Goal: Task Accomplishment & Management: Manage account settings

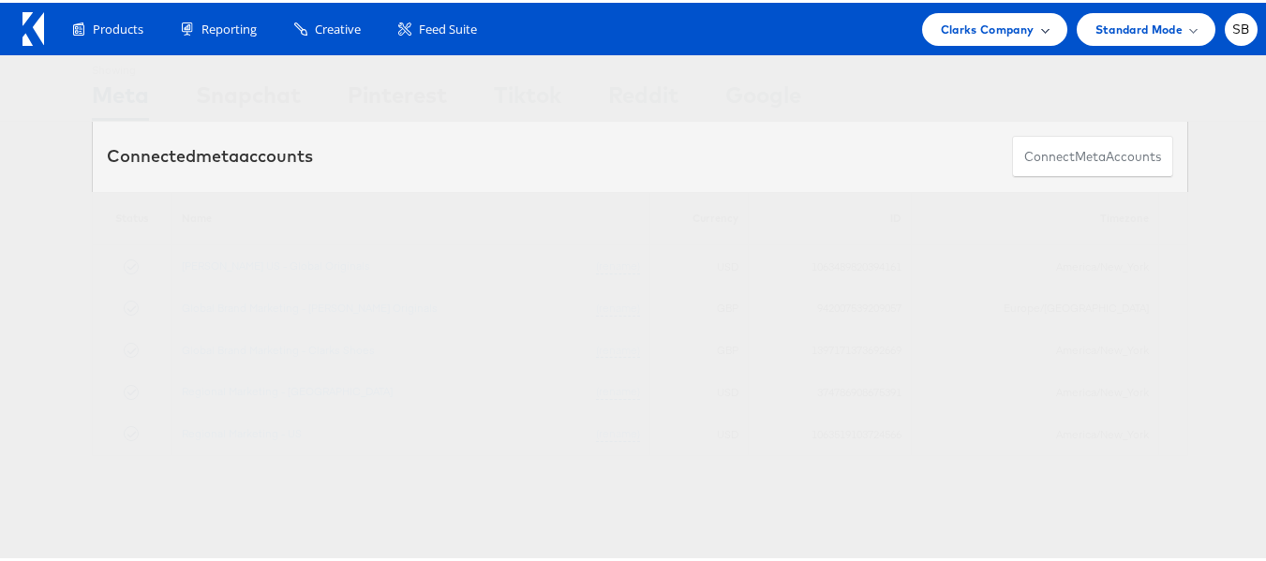
click at [984, 27] on span "Clarks Company" at bounding box center [988, 27] width 94 height 20
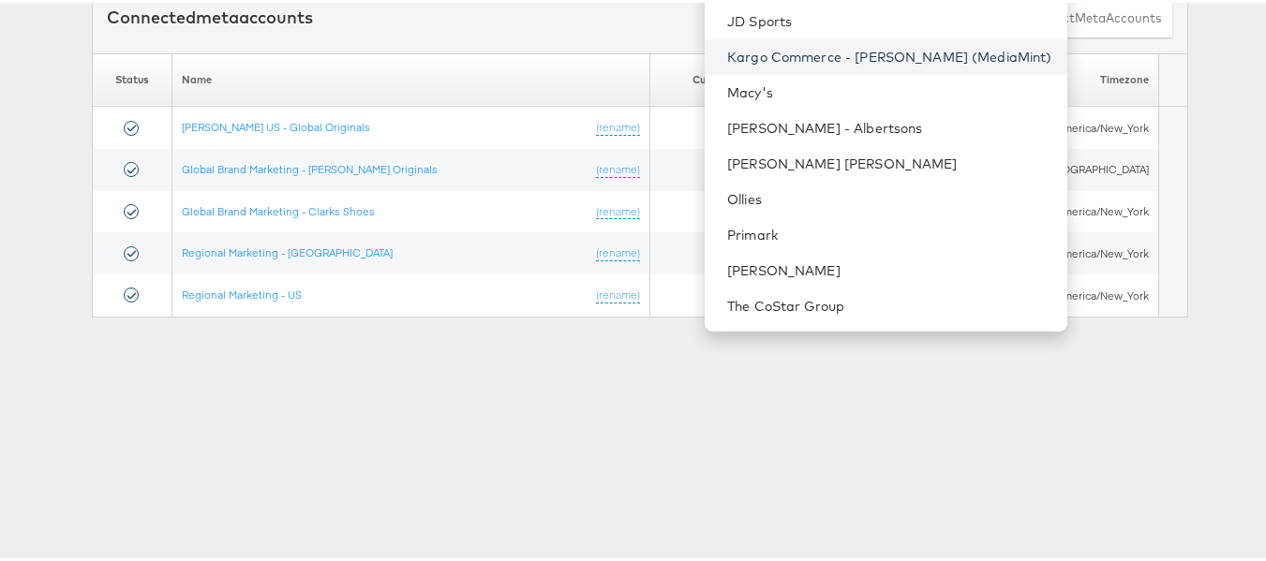
scroll to position [142, 0]
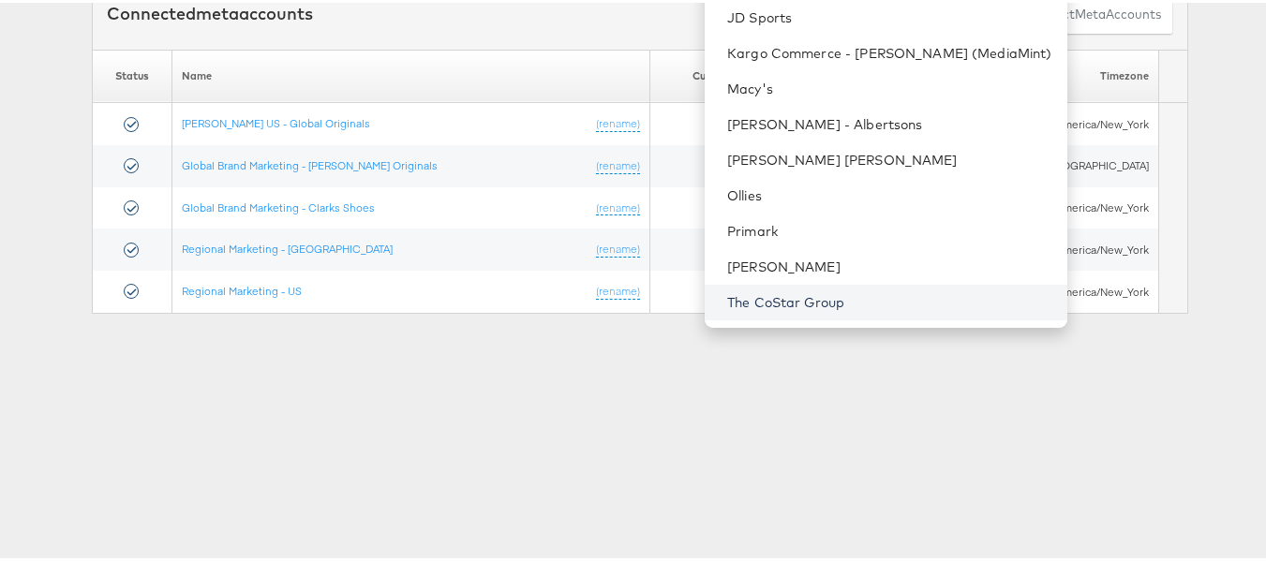
click at [829, 301] on link "The CoStar Group" at bounding box center [889, 299] width 325 height 19
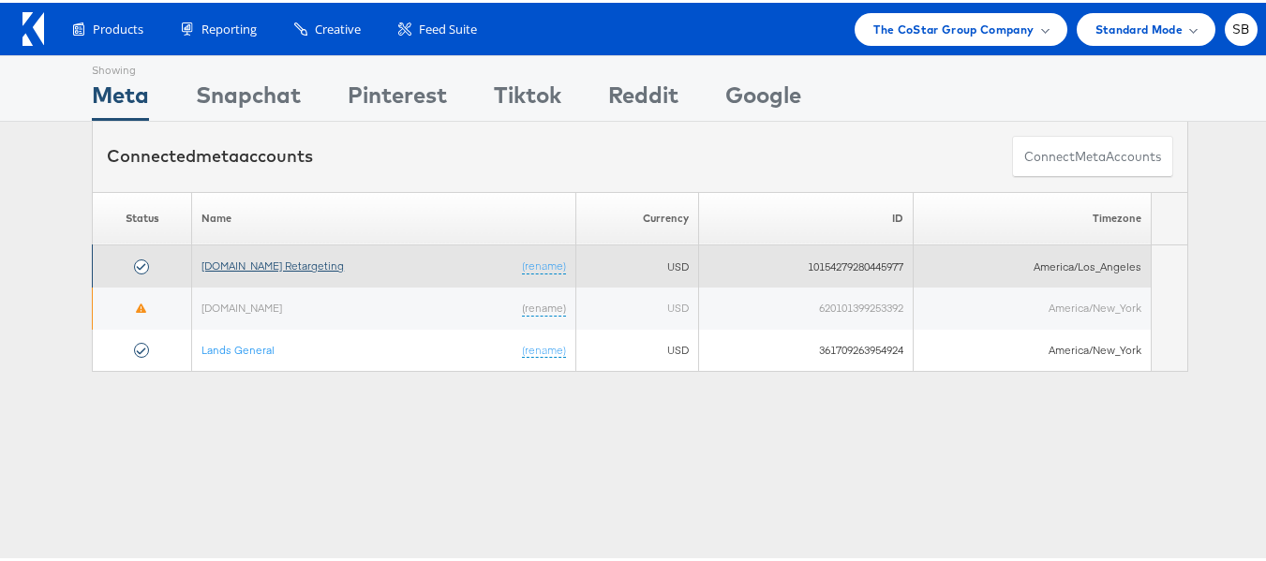
click at [290, 268] on link "Apartments.com Retargeting" at bounding box center [272, 263] width 142 height 14
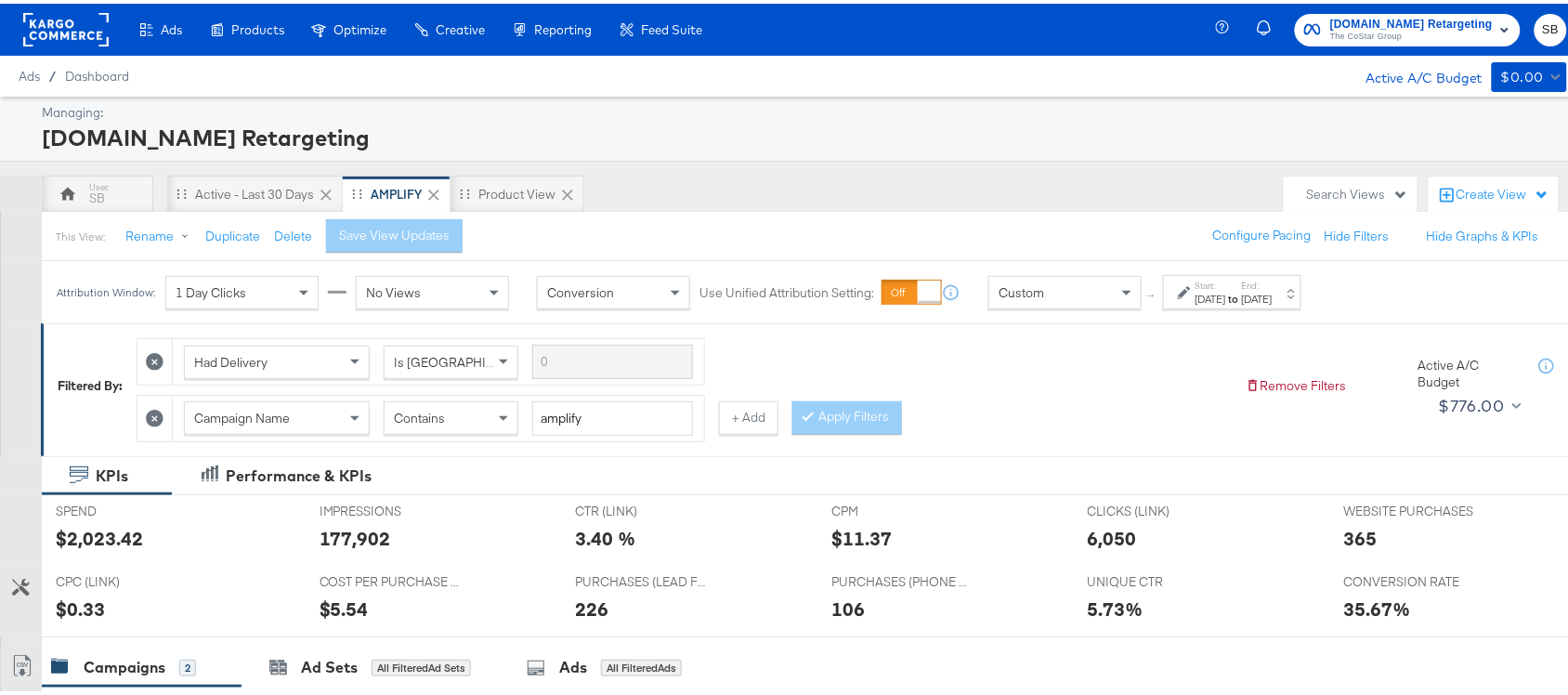
click at [1287, 307] on div "Attribution Window: 1 Day Clicks No Views Conversion Use Unified Attribution Se…" at bounding box center [683, 288] width 1283 height 62
click at [1272, 286] on label "End:" at bounding box center [1258, 282] width 31 height 12
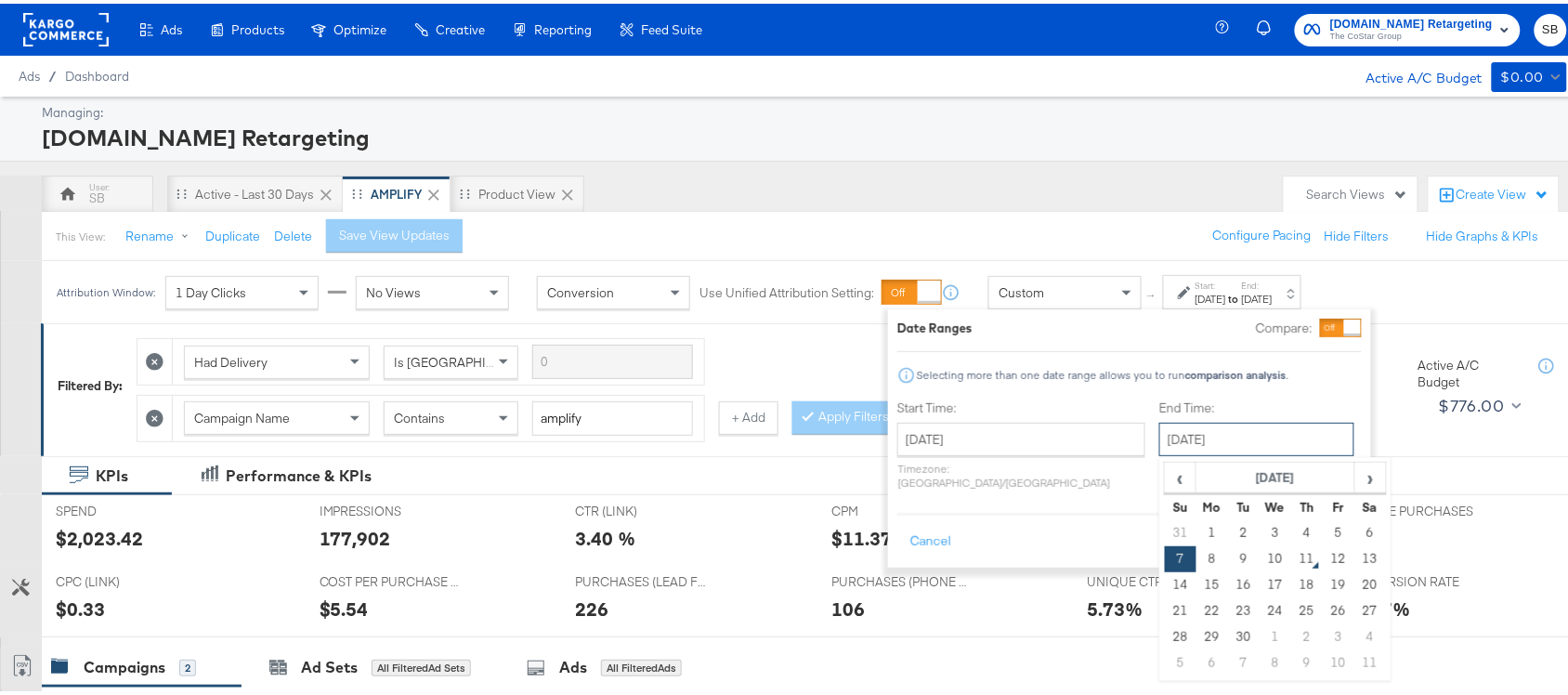
click at [1159, 439] on input "[DATE]" at bounding box center [1257, 435] width 195 height 34
click at [1260, 558] on td "10" at bounding box center [1275, 555] width 32 height 26
type input "[DATE]"
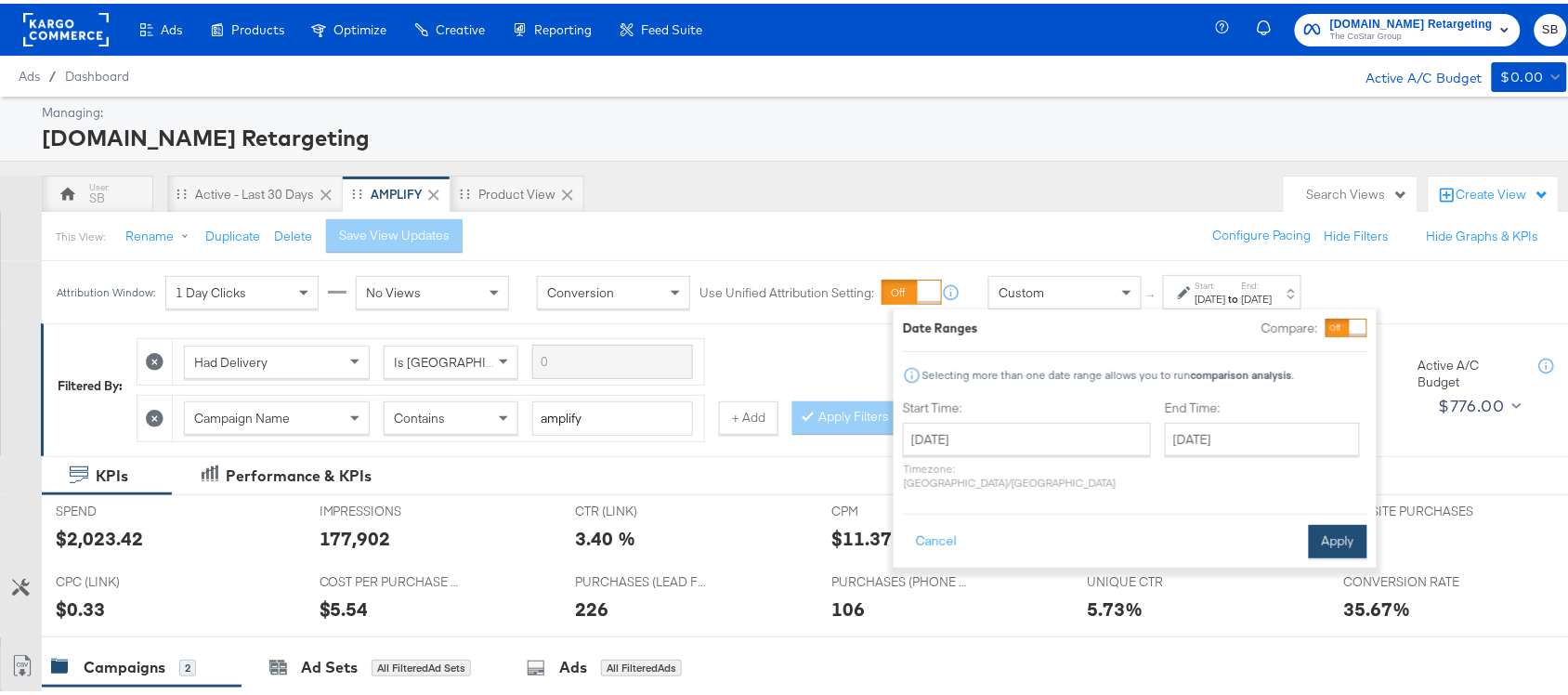
click at [1348, 526] on button "Apply" at bounding box center [1338, 538] width 59 height 34
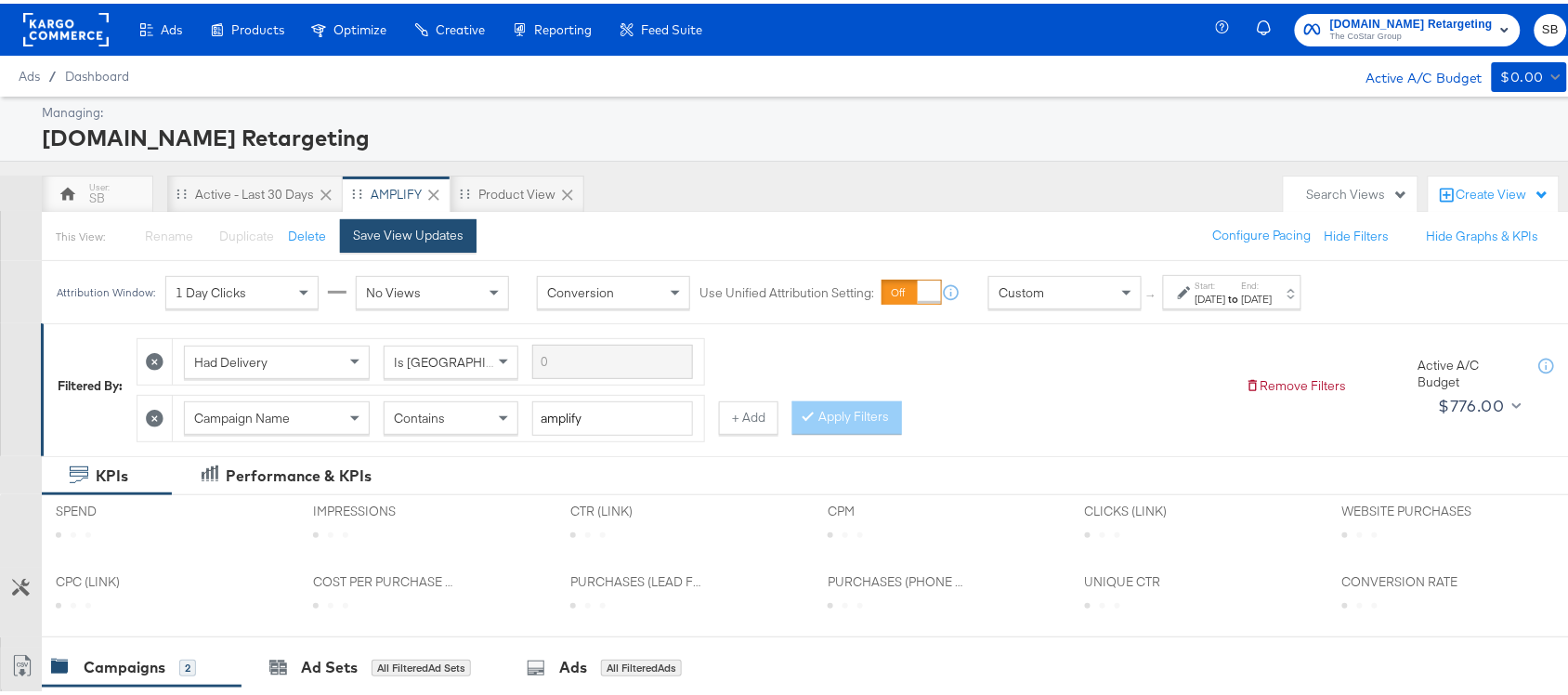
click at [377, 232] on div "Save View Updates" at bounding box center [408, 232] width 110 height 18
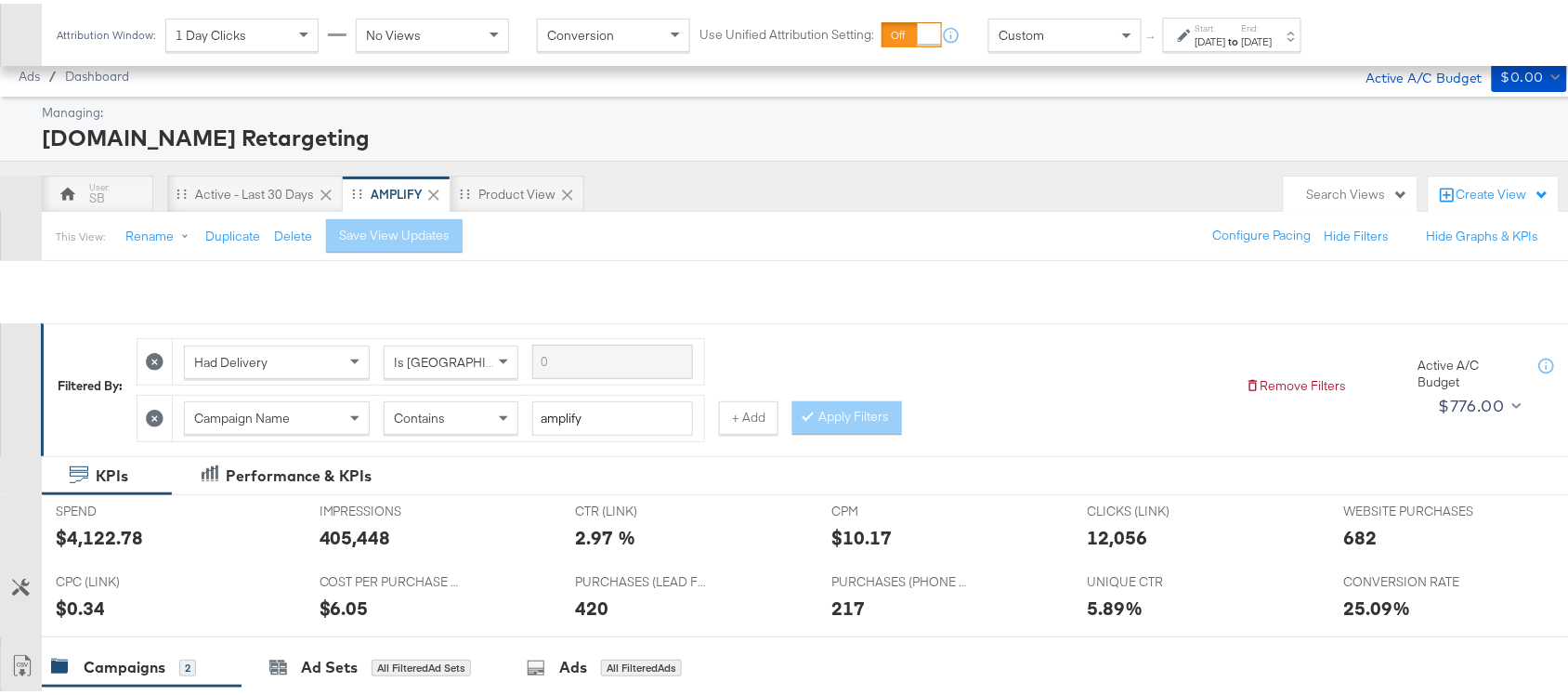
scroll to position [455, 0]
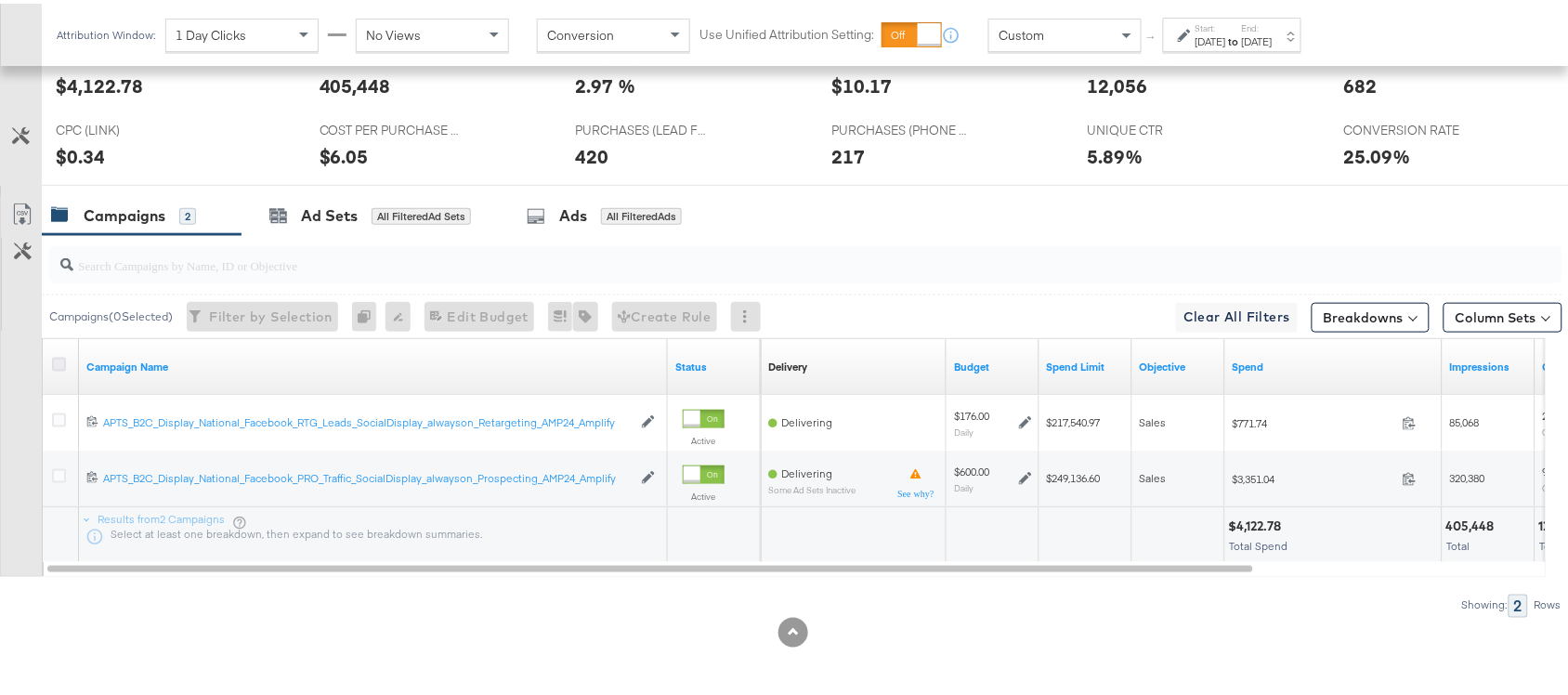
click at [56, 362] on icon at bounding box center [59, 361] width 14 height 14
click at [0, 0] on input "checkbox" at bounding box center [0, 0] width 0 height 0
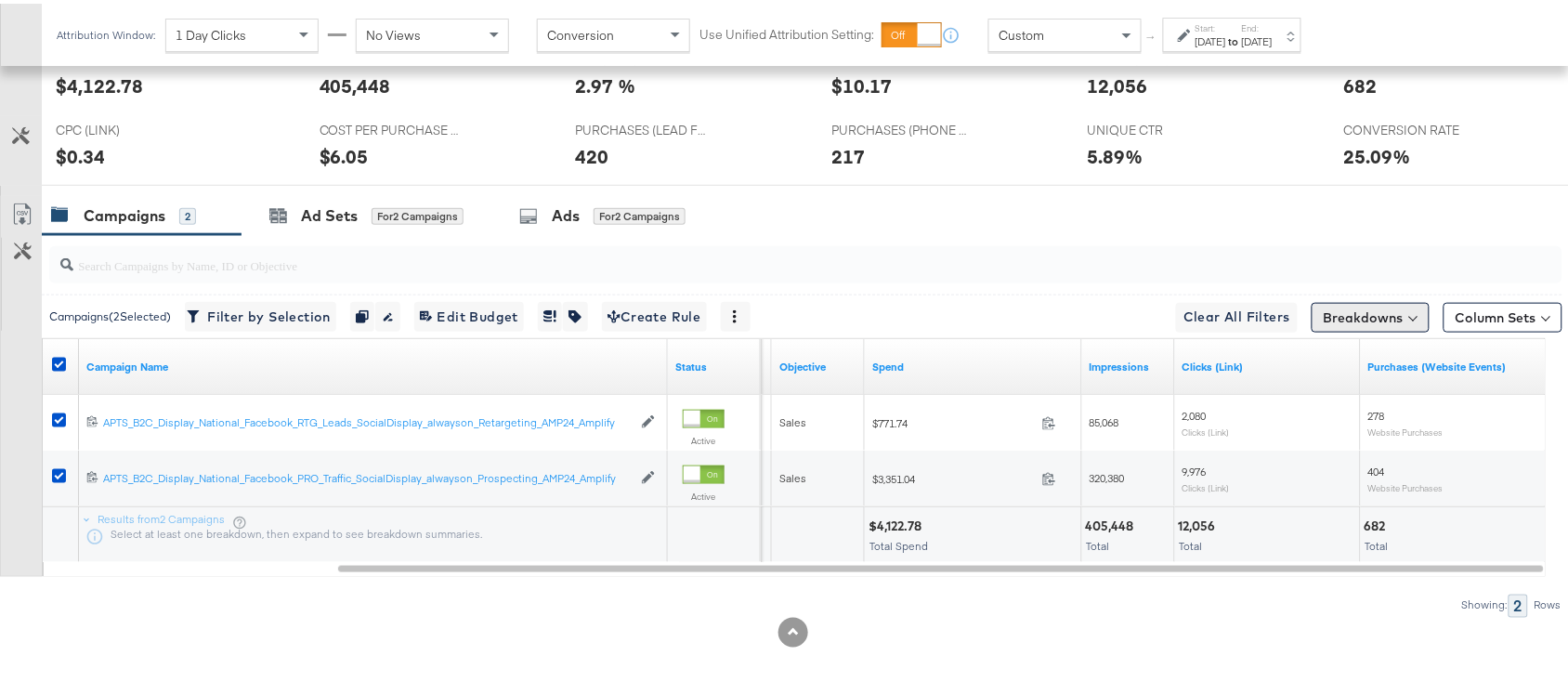
click at [1355, 301] on button "Breakdowns" at bounding box center [1371, 314] width 118 height 30
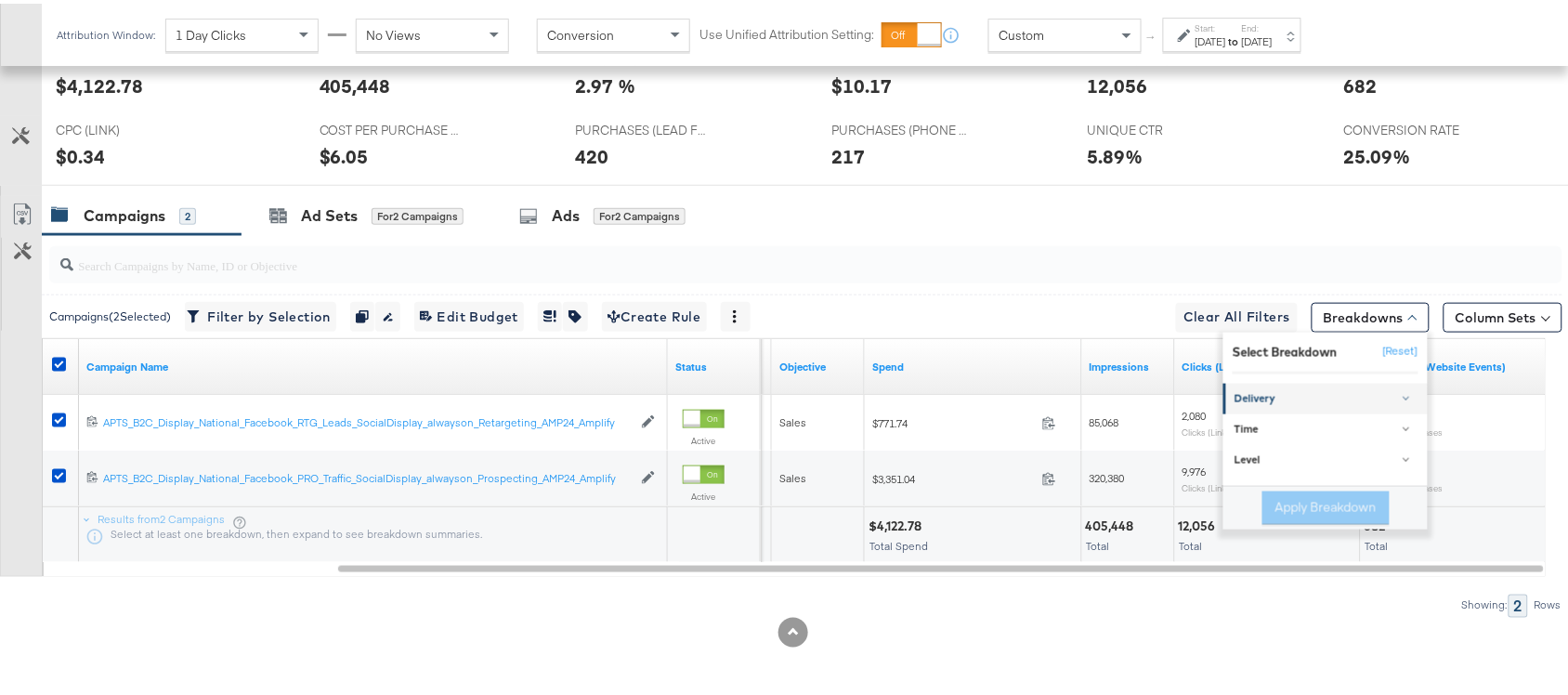
click at [1305, 393] on div "Delivery" at bounding box center [1327, 396] width 184 height 15
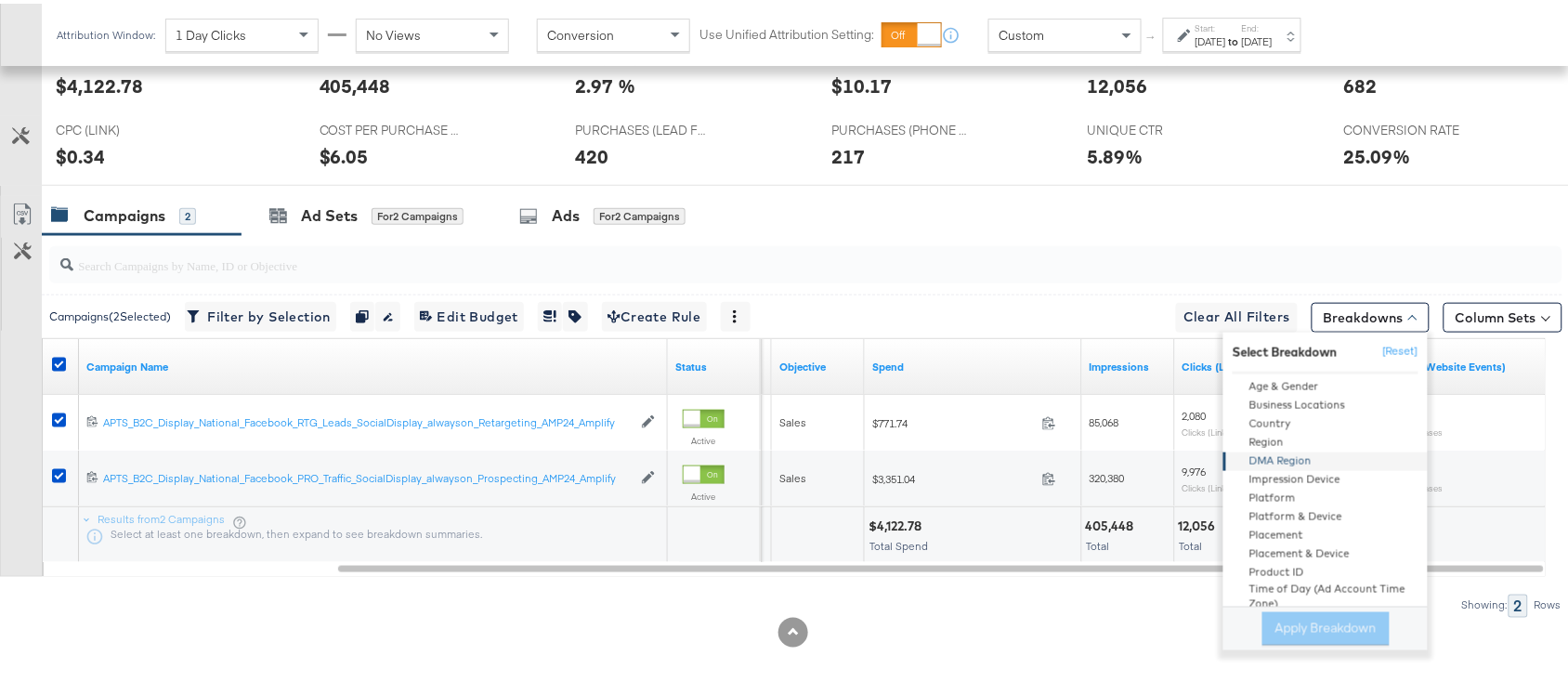
scroll to position [95, 0]
click at [1280, 563] on div "Product ID" at bounding box center [1327, 568] width 201 height 19
click at [1284, 632] on button "Apply Breakdown" at bounding box center [1326, 626] width 127 height 34
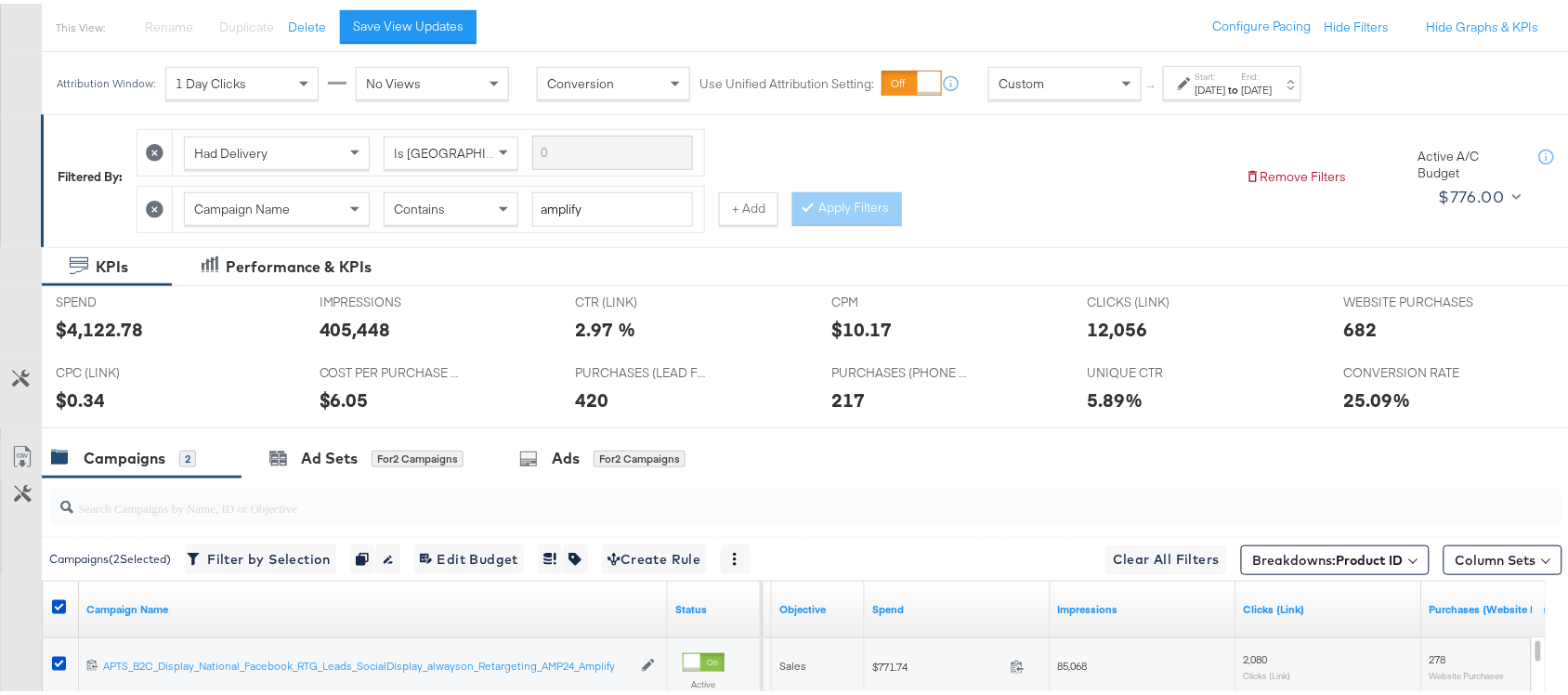
scroll to position [212, 0]
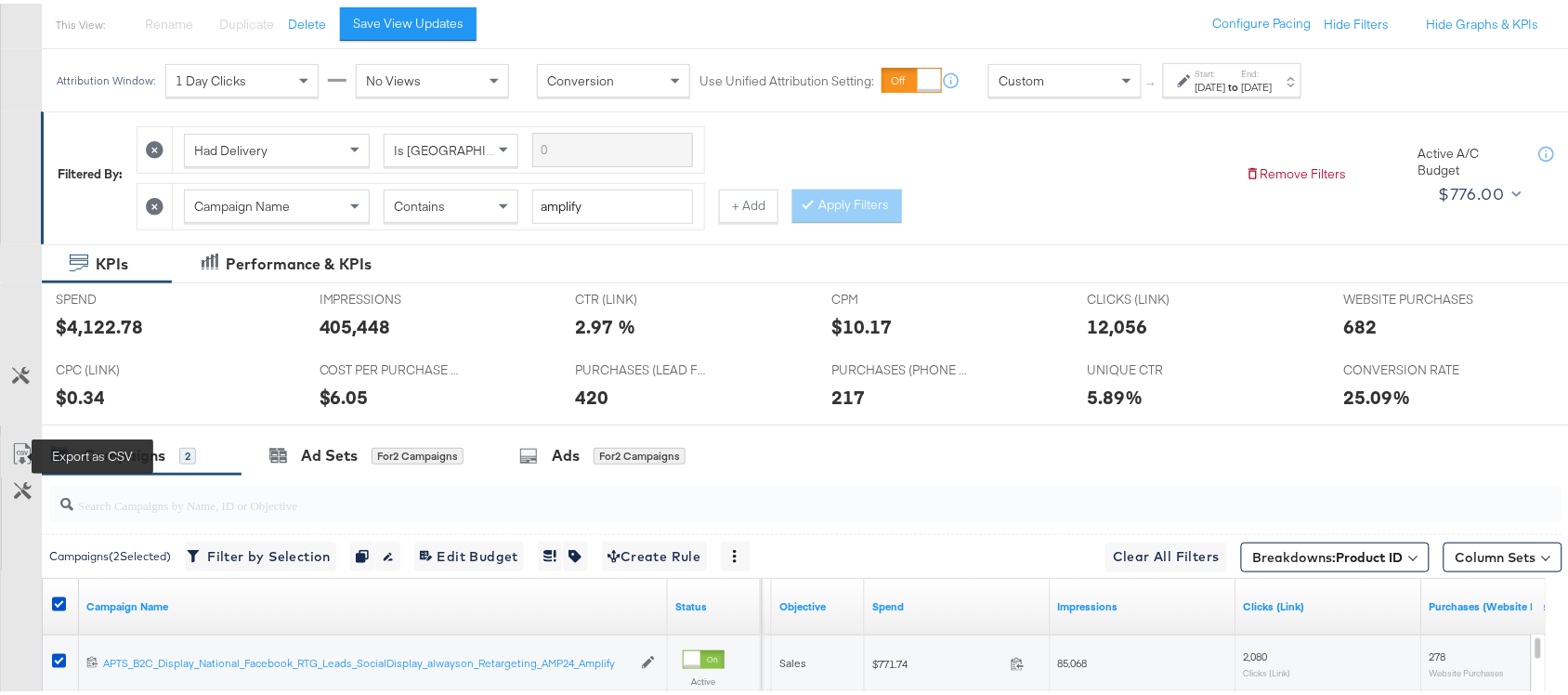
click at [17, 458] on icon at bounding box center [22, 450] width 22 height 22
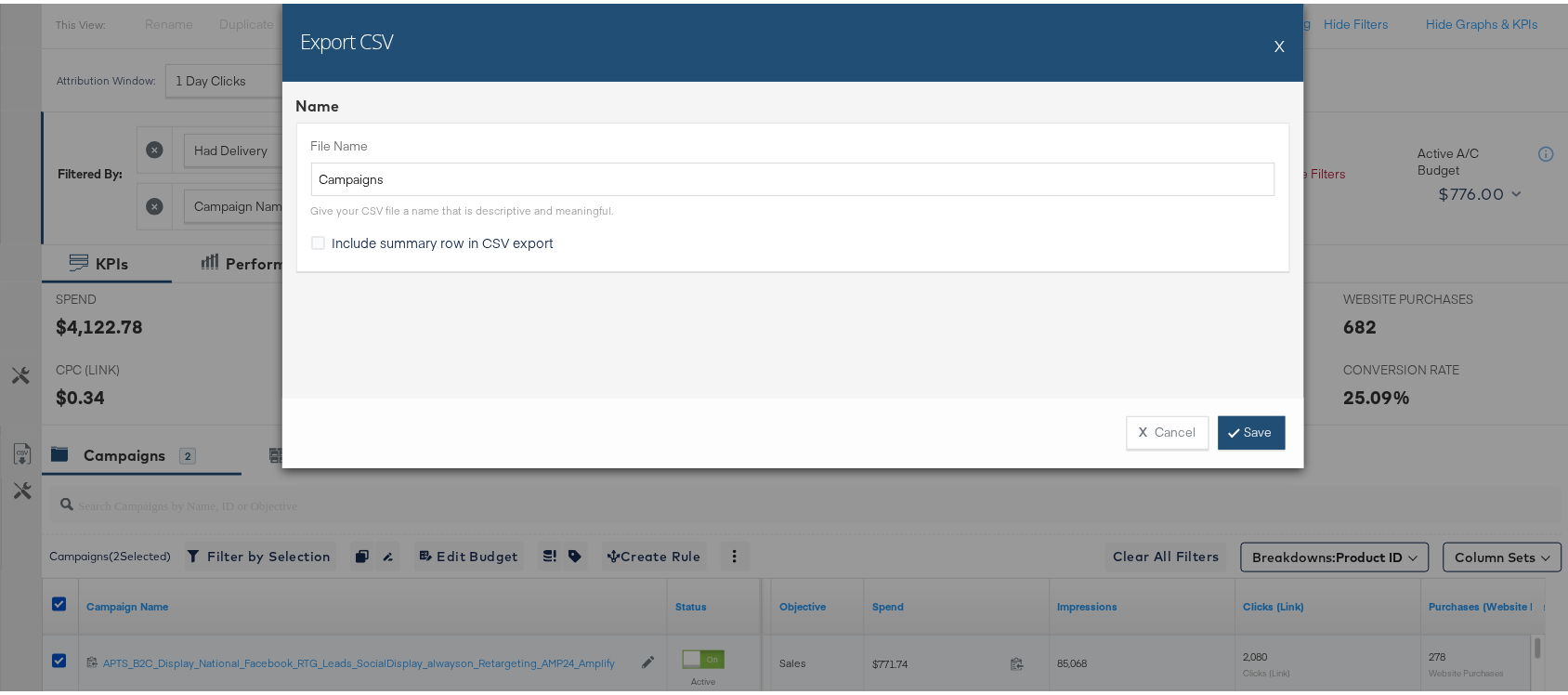
click at [1237, 432] on link "Save" at bounding box center [1252, 429] width 66 height 34
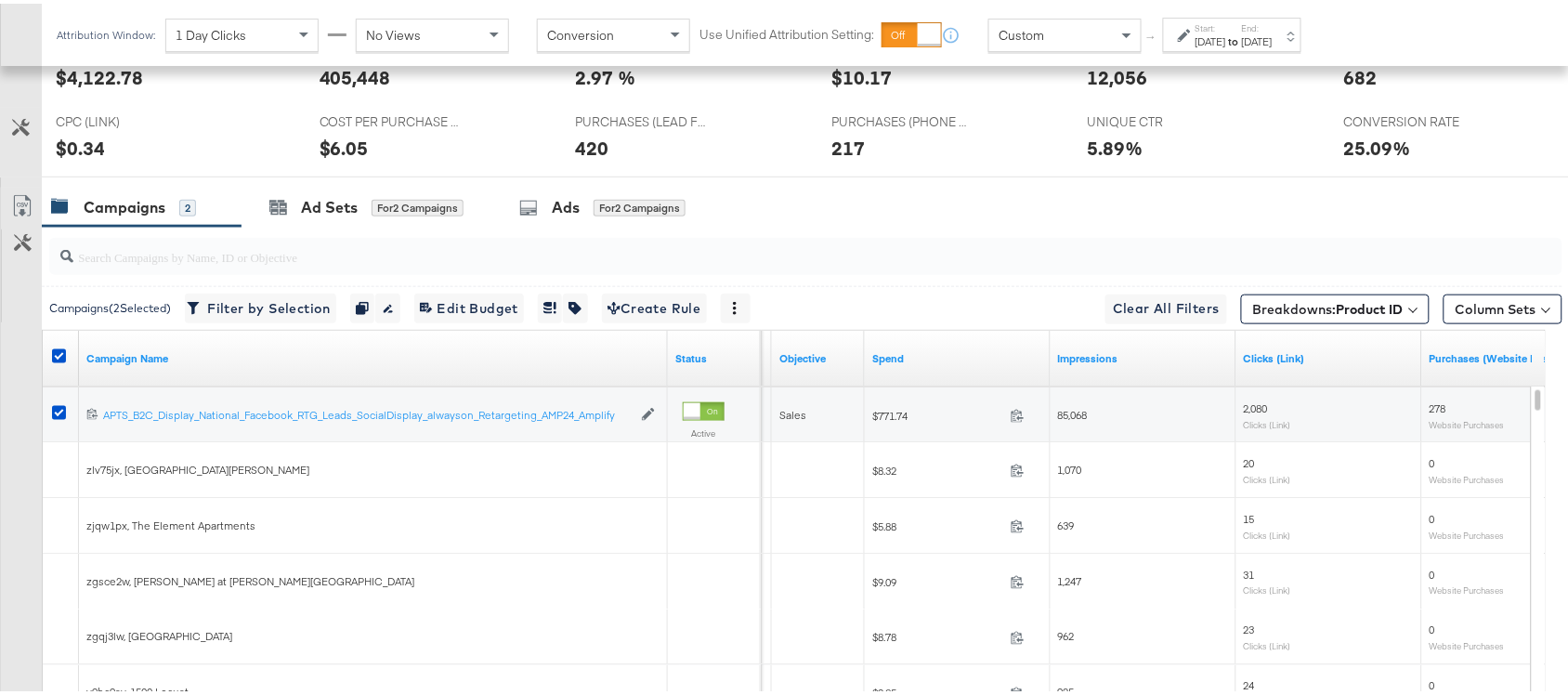
scroll to position [415, 0]
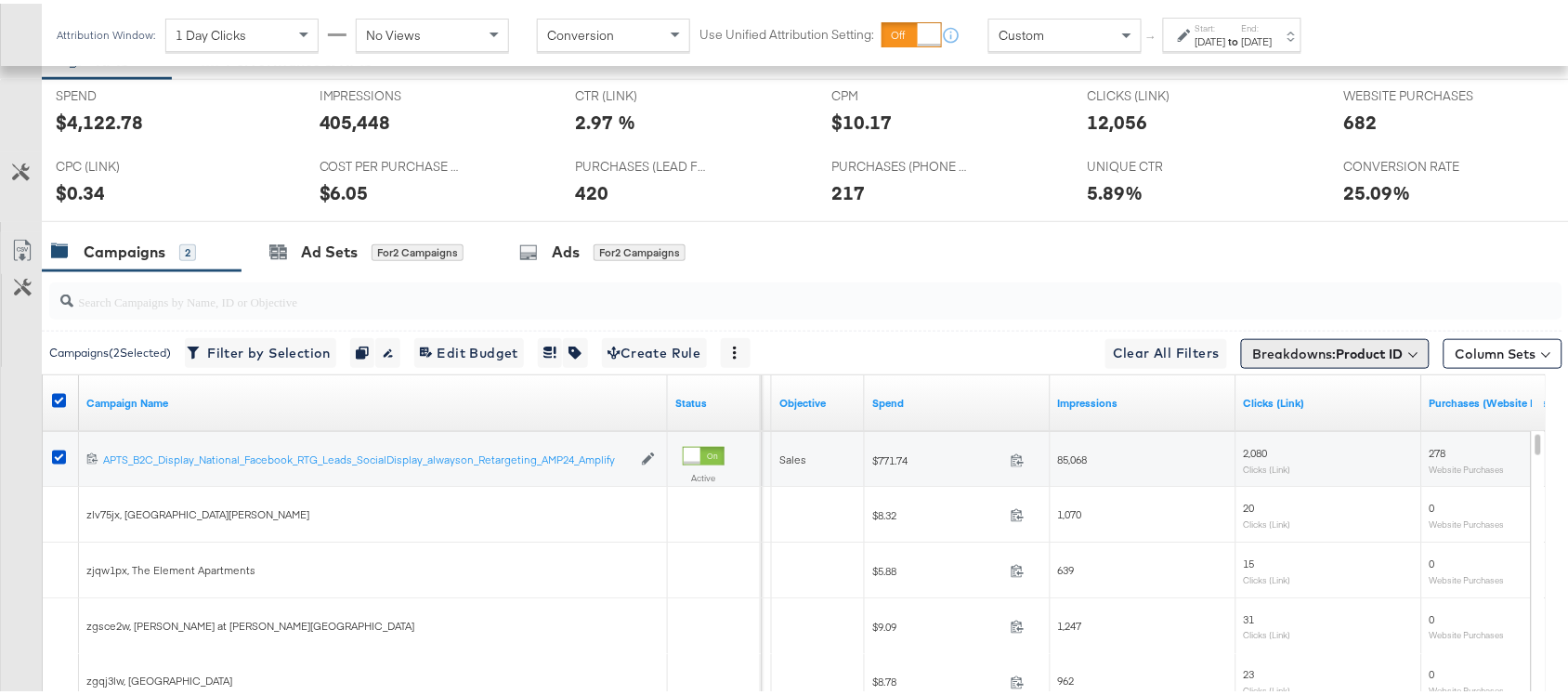
click at [1348, 353] on b "Product ID" at bounding box center [1370, 350] width 66 height 17
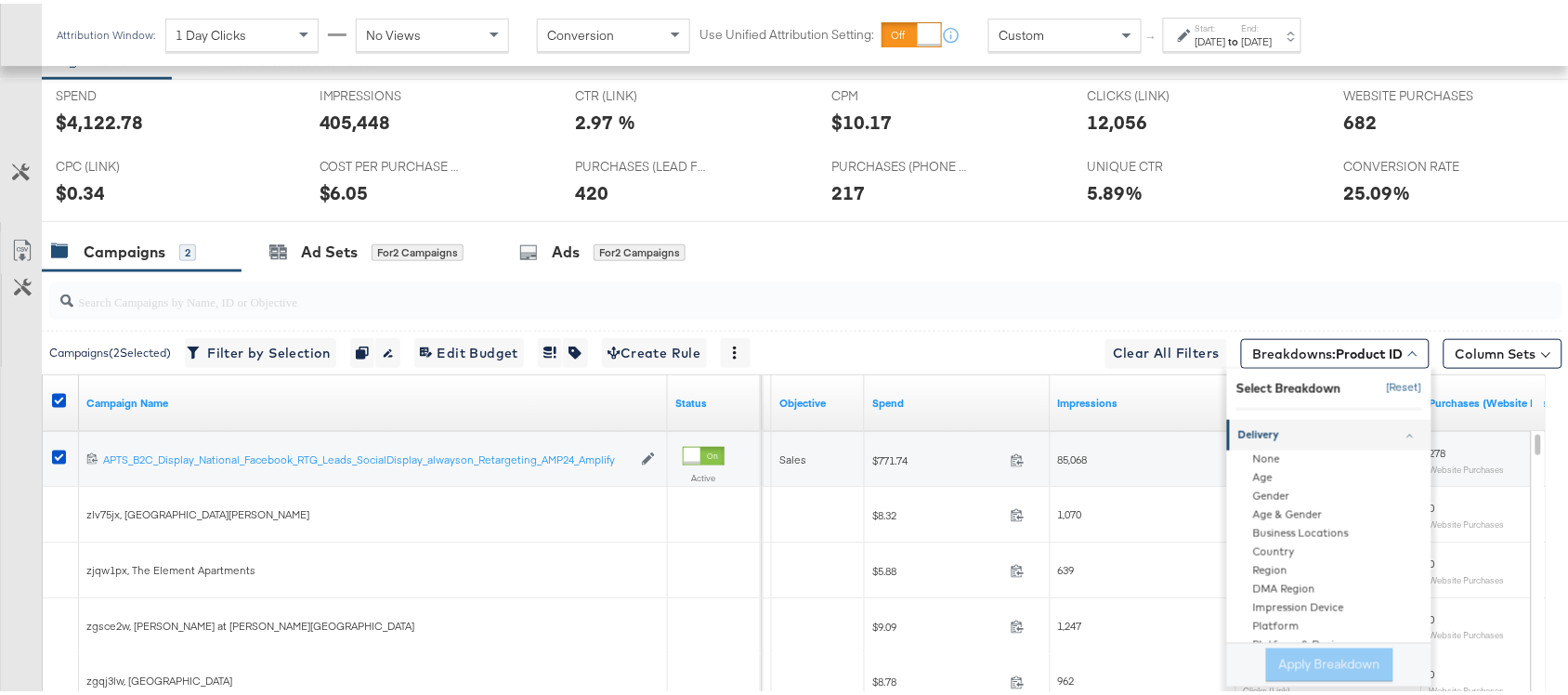
click at [1377, 387] on button "[Reset]" at bounding box center [1398, 385] width 47 height 30
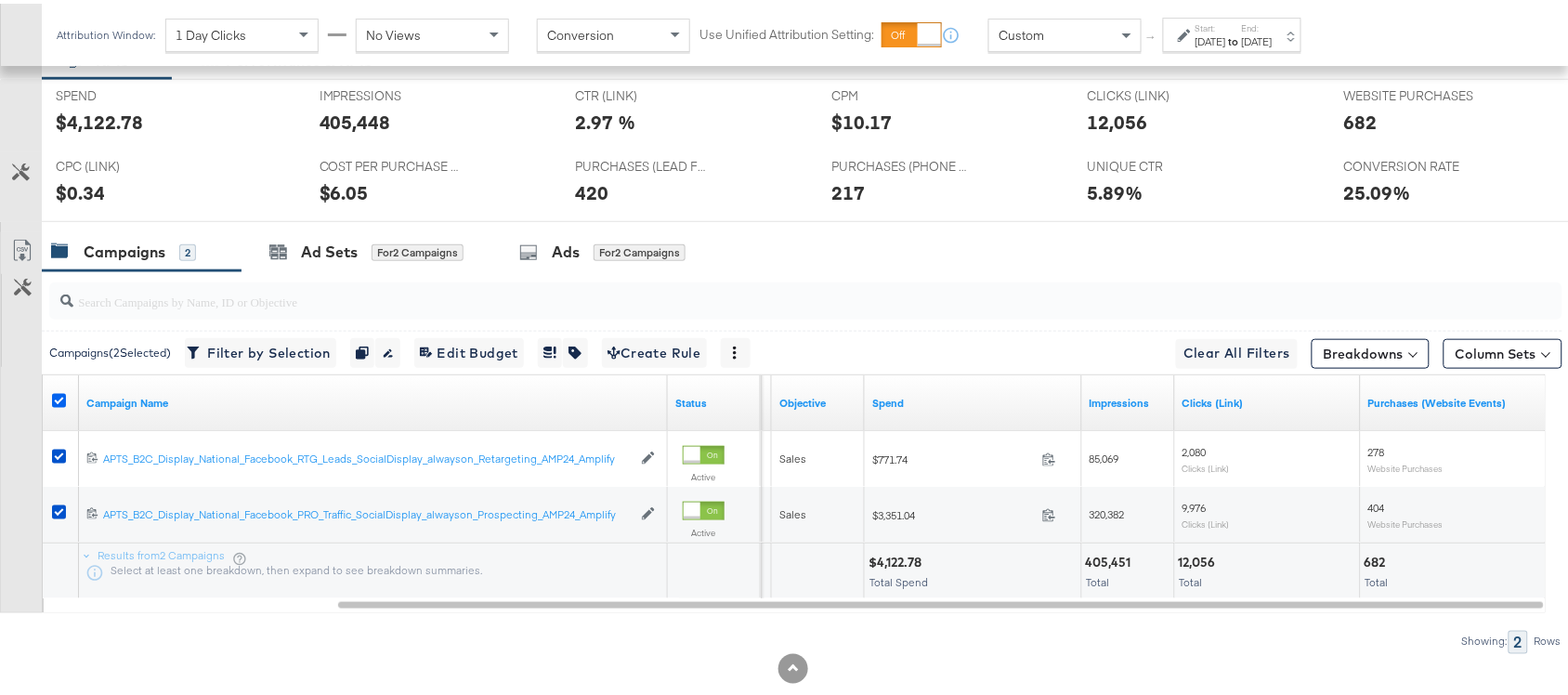
click at [60, 396] on icon at bounding box center [59, 397] width 14 height 14
click at [0, 0] on input "checkbox" at bounding box center [0, 0] width 0 height 0
click at [1028, 281] on input "search" at bounding box center [749, 290] width 1352 height 37
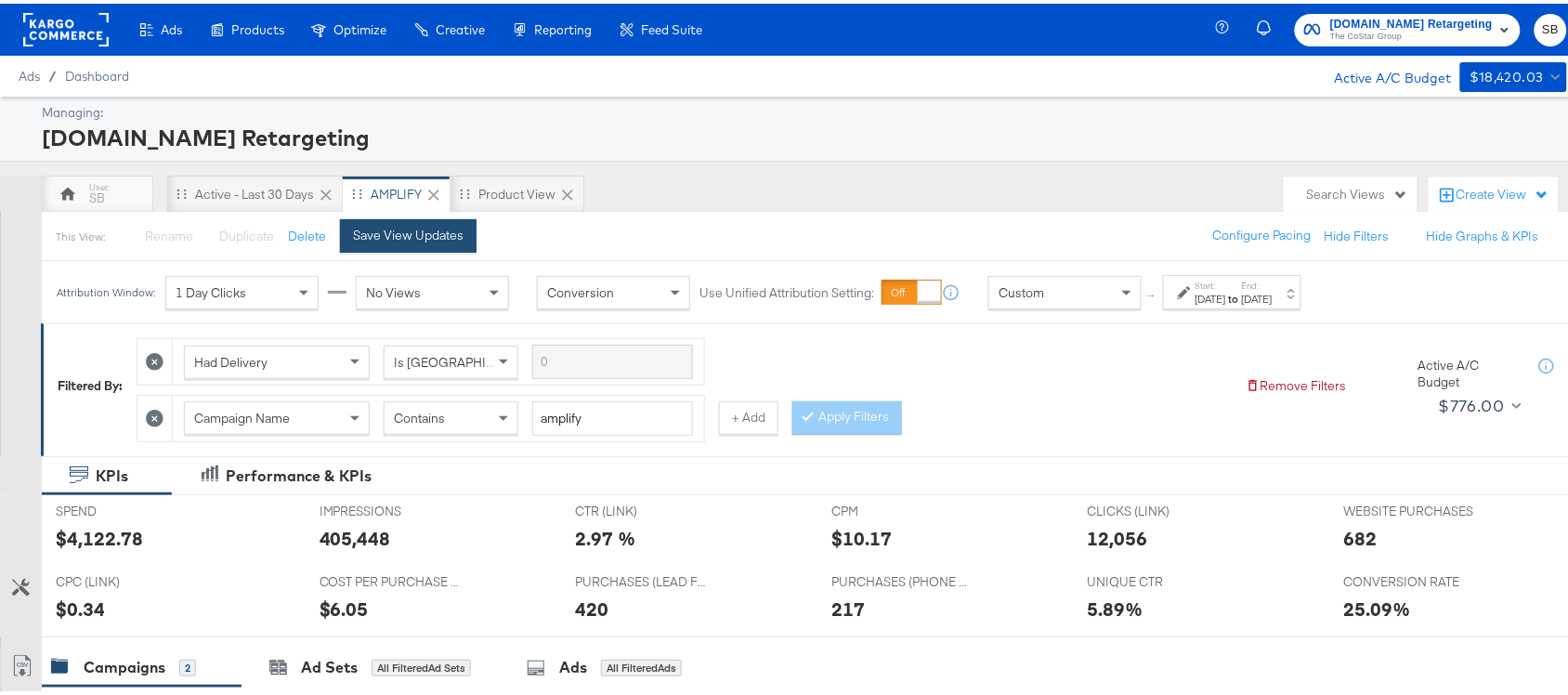
click at [400, 232] on div "Save View Updates" at bounding box center [408, 232] width 110 height 18
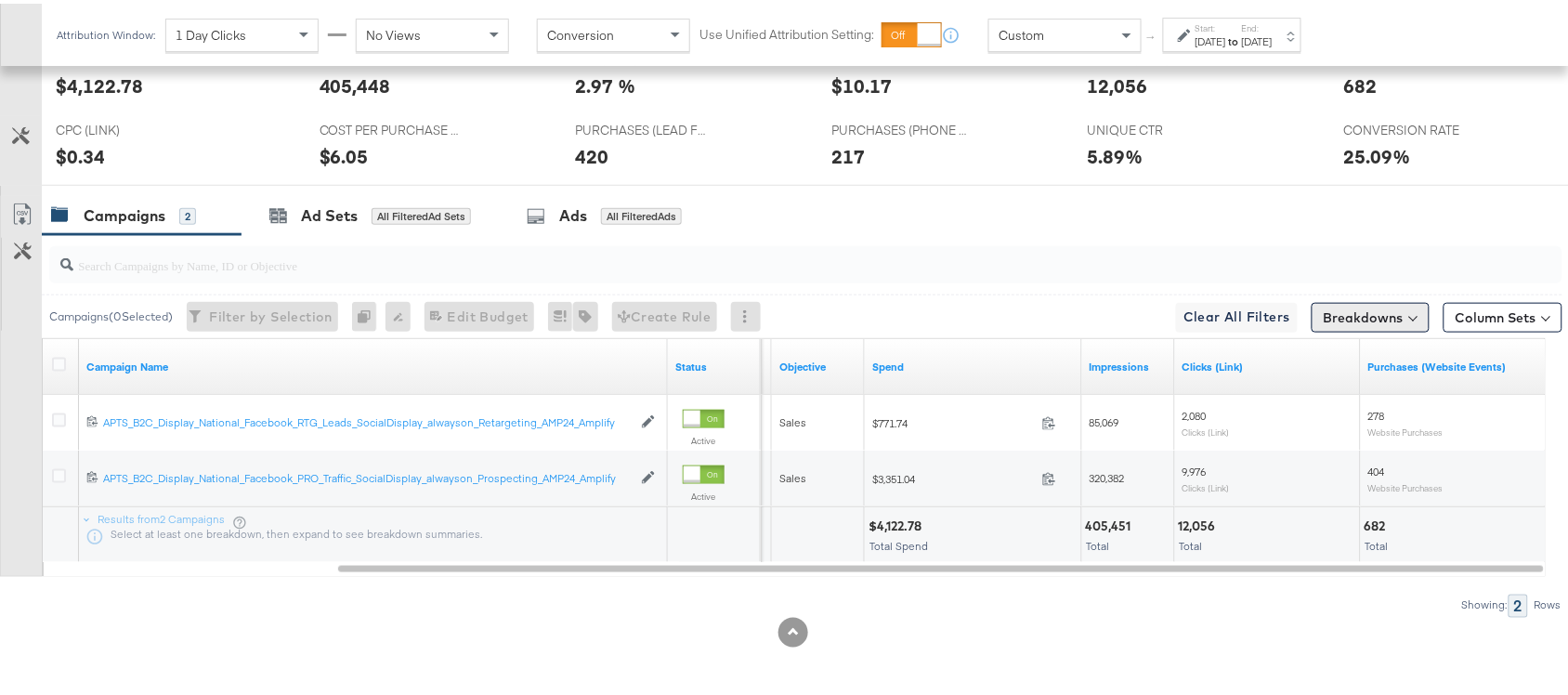
click at [1327, 307] on button "Breakdowns" at bounding box center [1371, 314] width 118 height 30
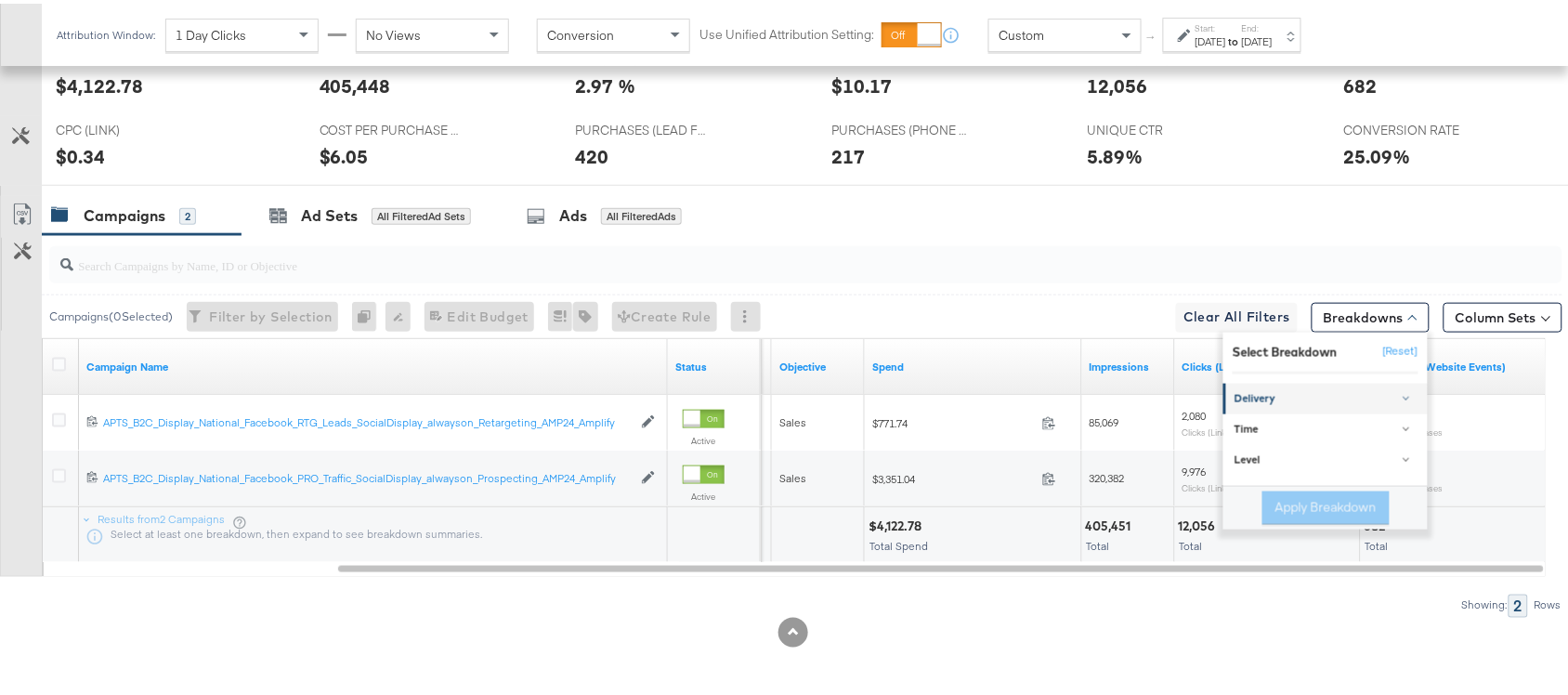
click at [1261, 400] on div "Delivery" at bounding box center [1327, 396] width 184 height 15
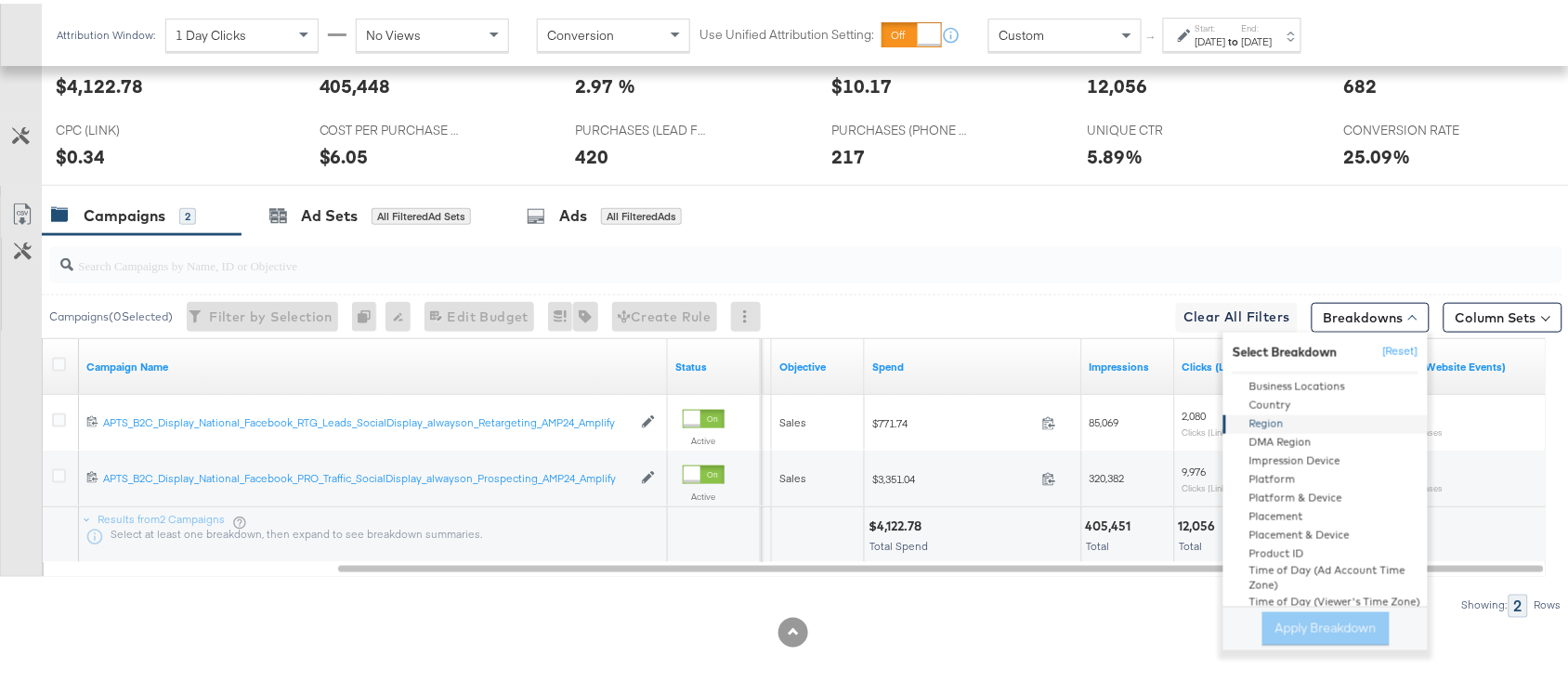
scroll to position [121, 0]
click at [1256, 541] on div "Product ID" at bounding box center [1327, 543] width 201 height 19
click at [1271, 621] on button "Apply Breakdown" at bounding box center [1326, 626] width 127 height 34
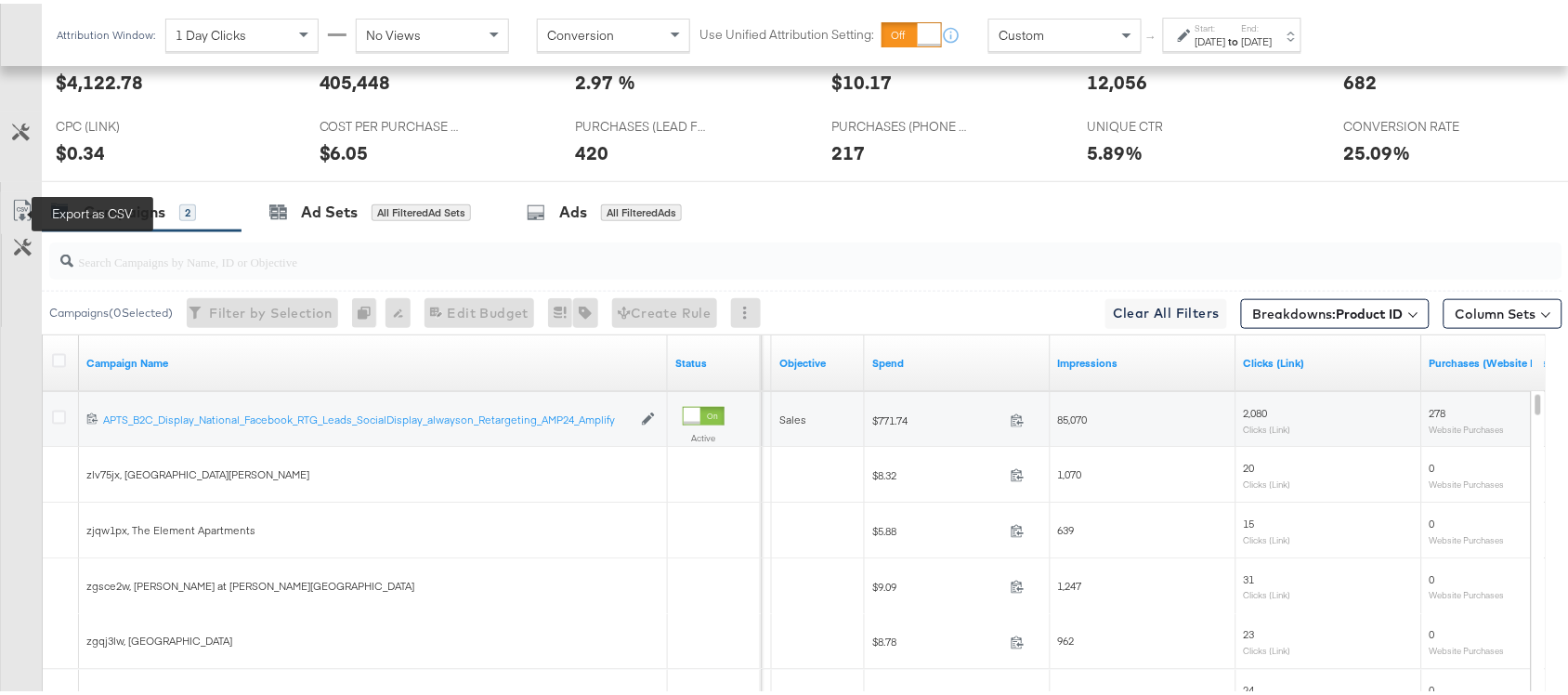
click at [25, 202] on icon at bounding box center [22, 207] width 22 height 22
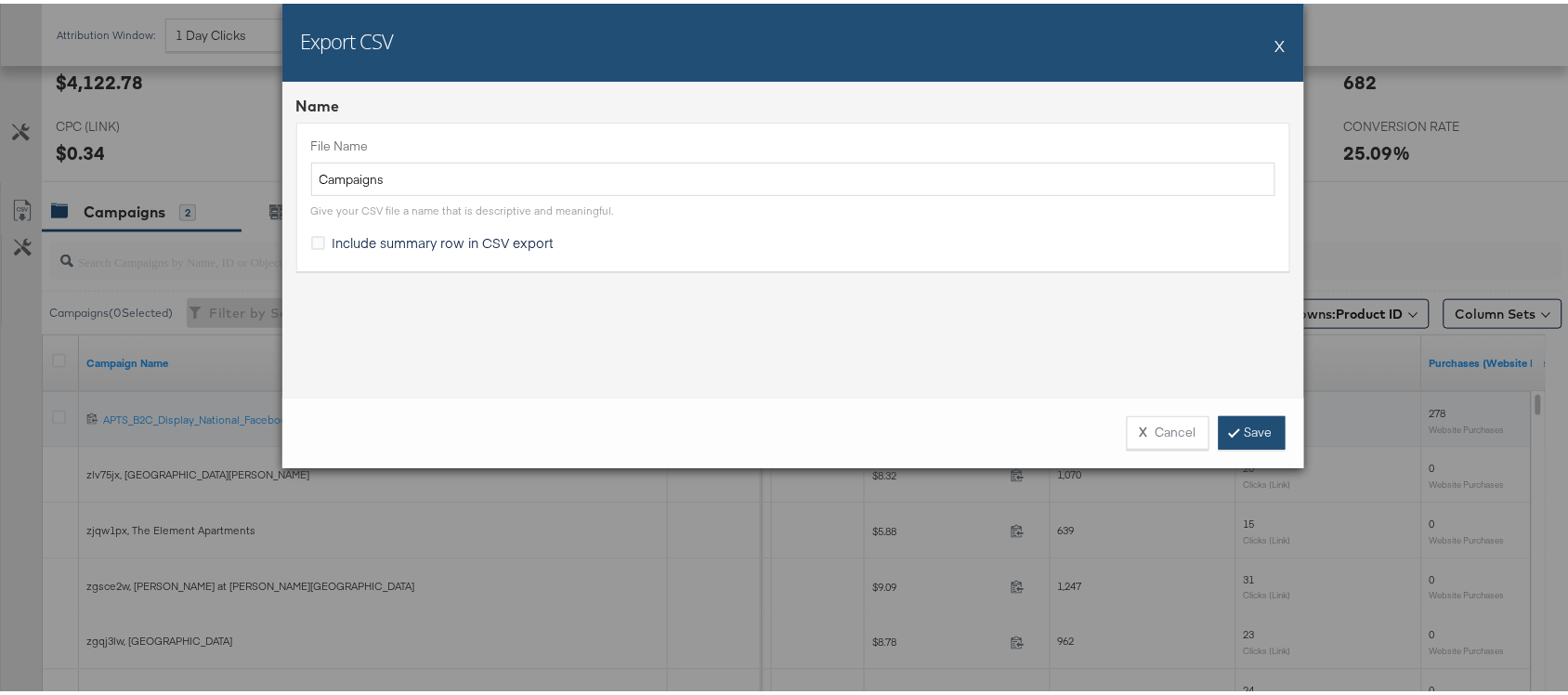
click at [1233, 422] on link "Save" at bounding box center [1252, 429] width 66 height 34
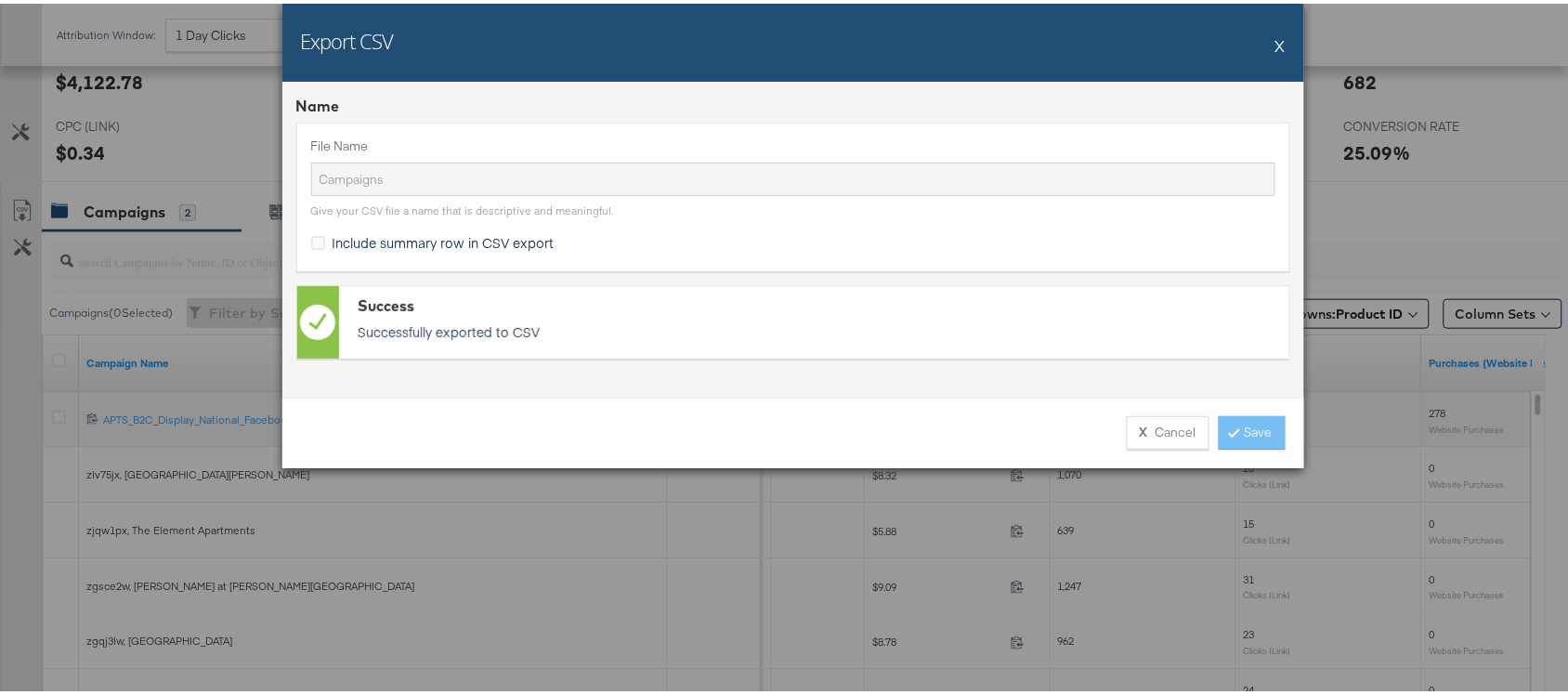
click at [1357, 206] on div "Export CSV X Name File Name Campaigns Give your CSV file a name that is descrip…" at bounding box center [792, 347] width 1586 height 695
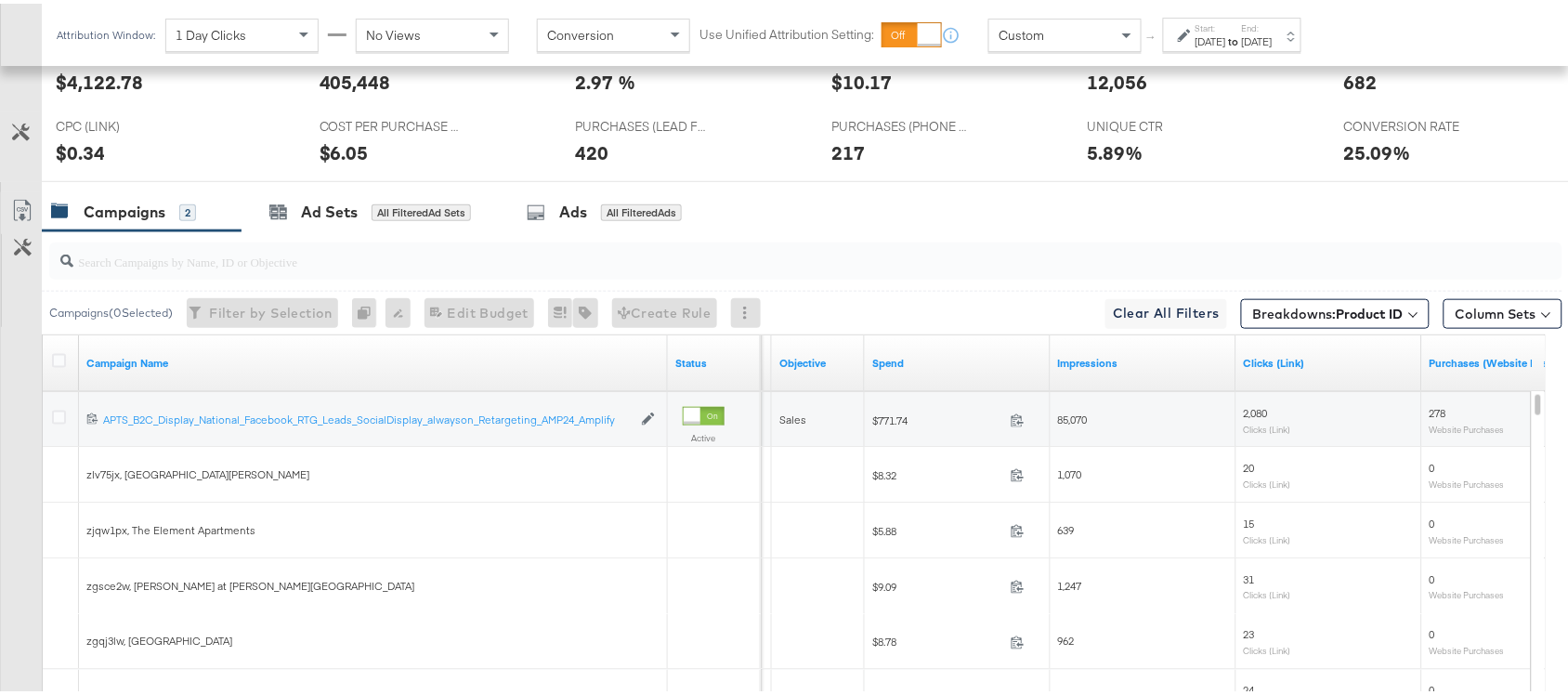
click at [1322, 290] on div "Breakdowns: Product ID" at bounding box center [1336, 306] width 188 height 37
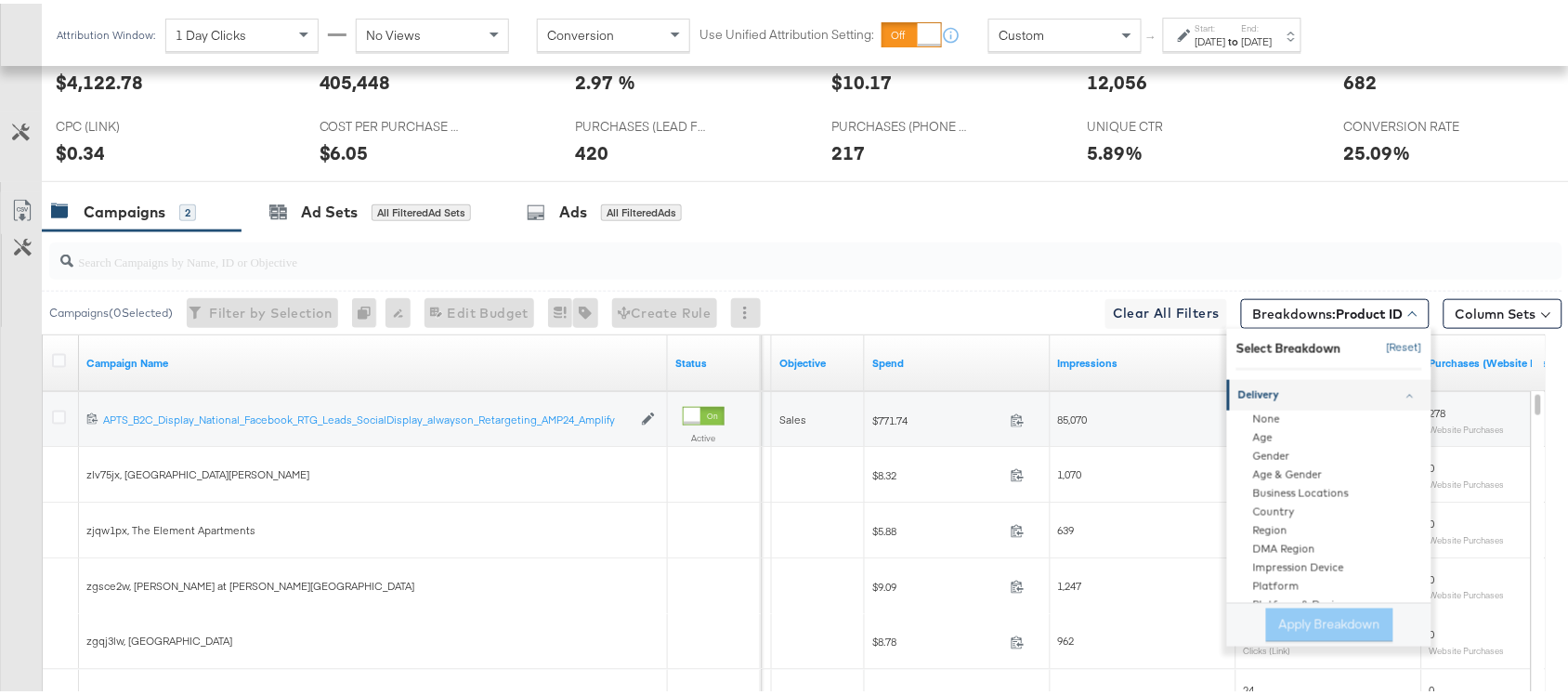
click at [1368, 332] on div "Select Breakdown [Reset]" at bounding box center [1329, 345] width 185 height 30
click at [1382, 345] on button "[Reset]" at bounding box center [1398, 345] width 47 height 30
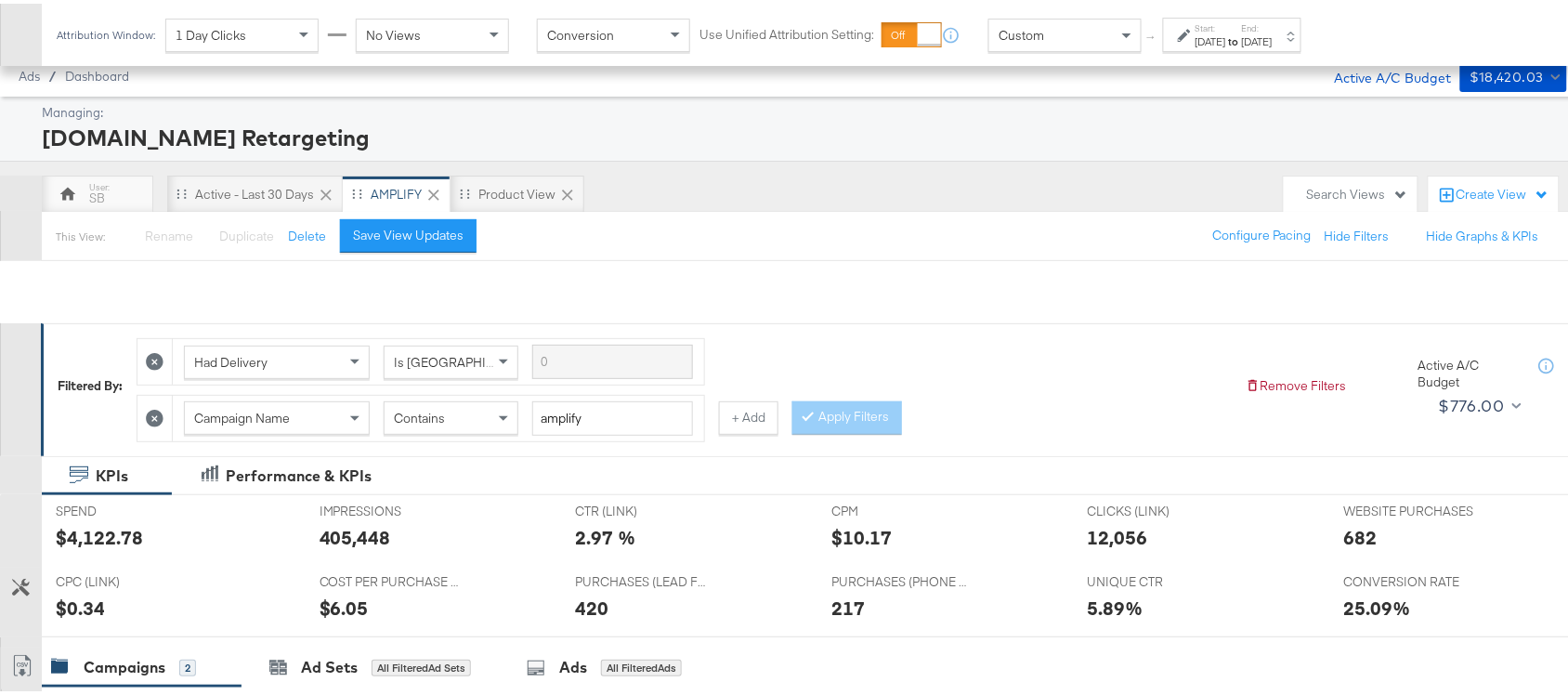
scroll to position [455, 0]
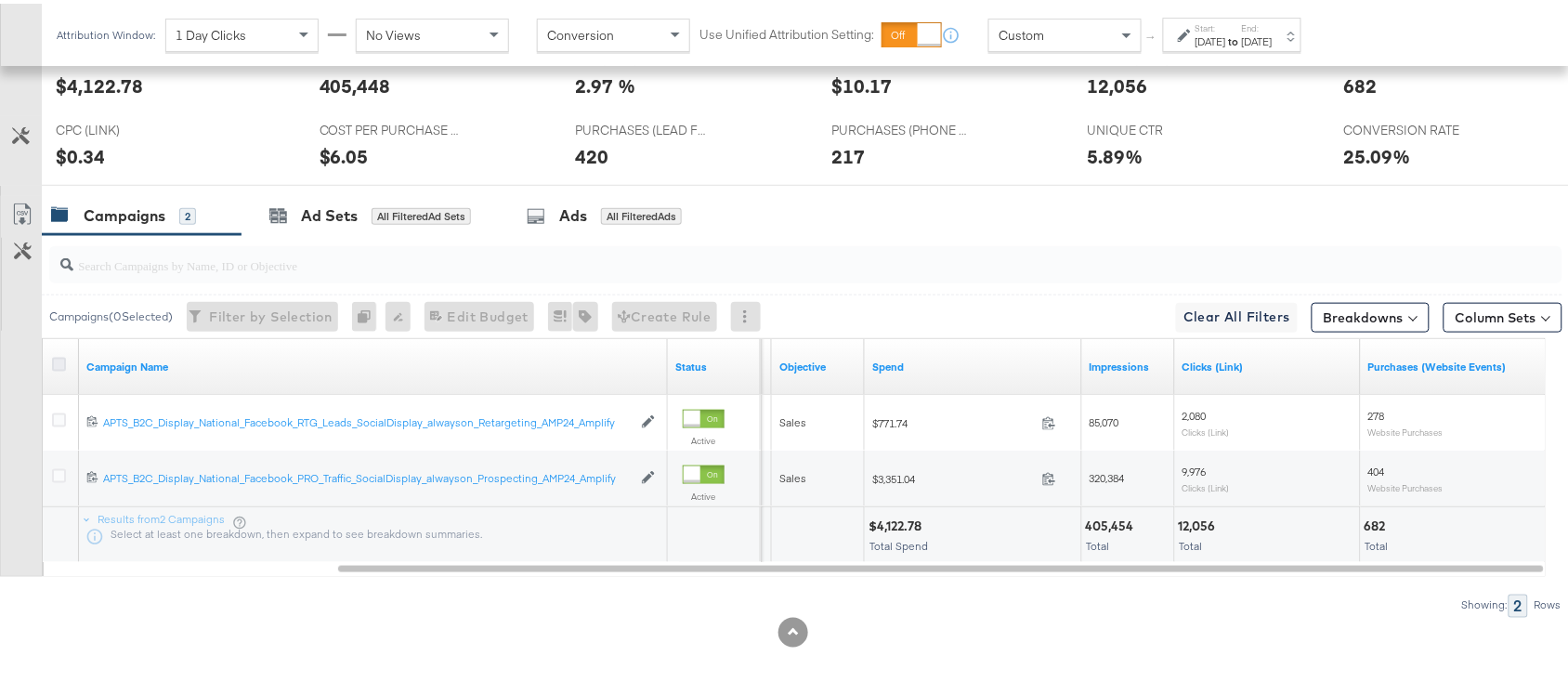
click at [58, 355] on icon at bounding box center [59, 361] width 14 height 14
click at [0, 0] on input "checkbox" at bounding box center [0, 0] width 0 height 0
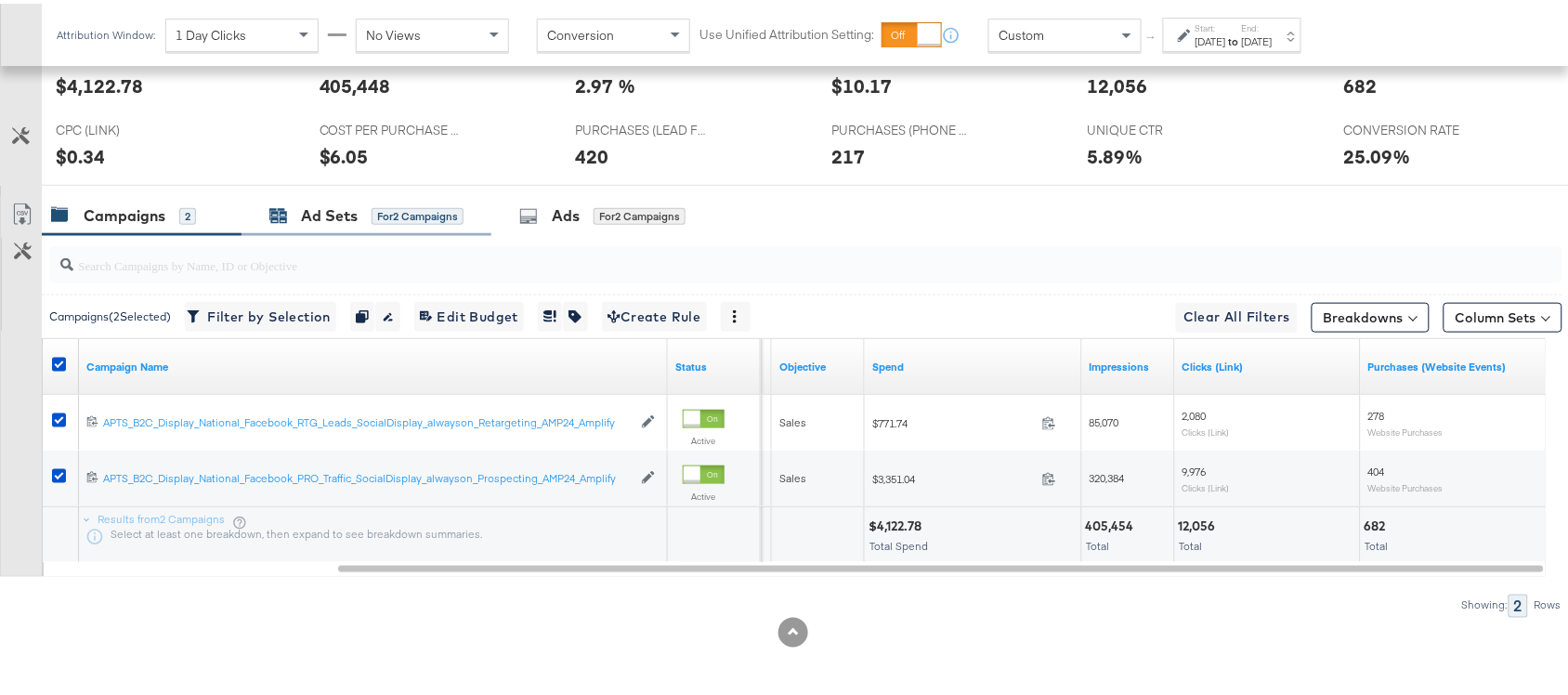
click at [317, 214] on div "Ad Sets" at bounding box center [329, 212] width 57 height 22
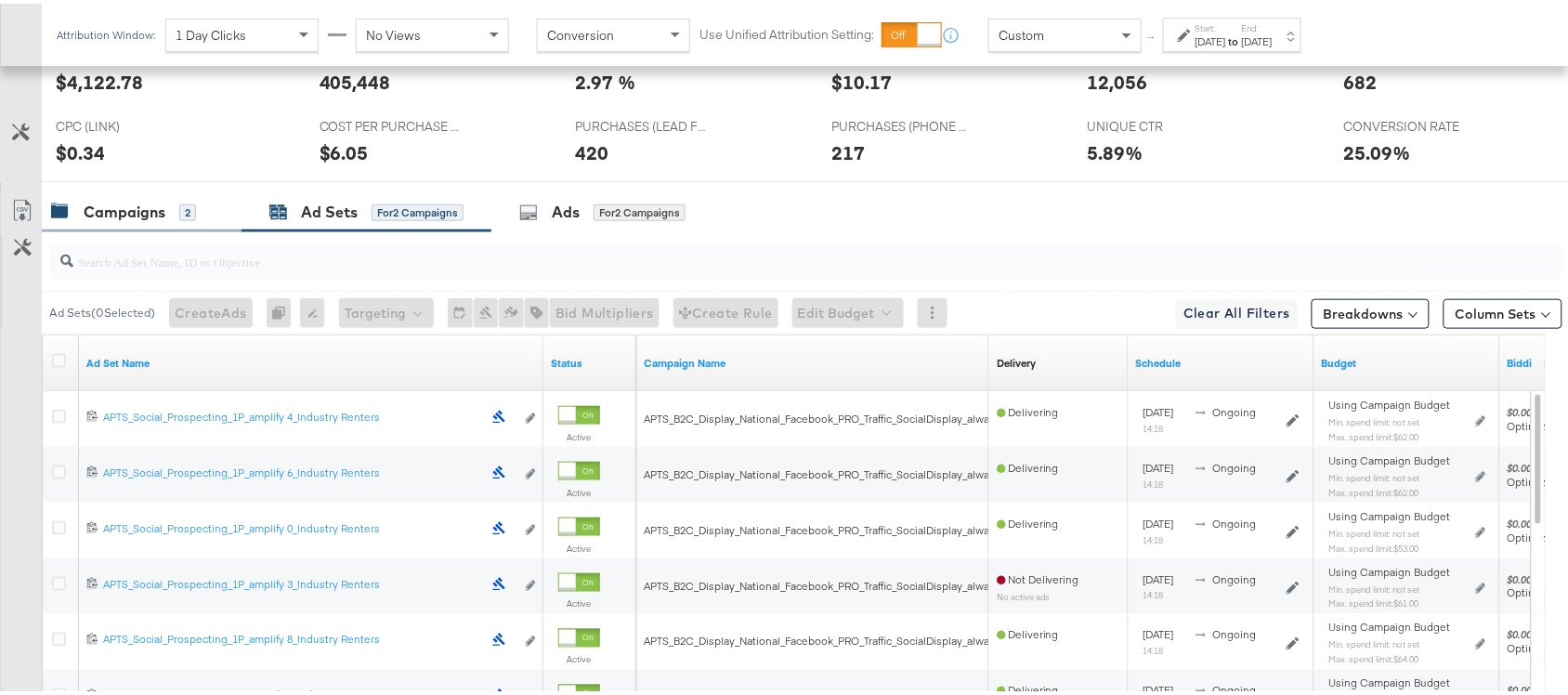
click at [107, 204] on div "Campaigns" at bounding box center [124, 209] width 81 height 22
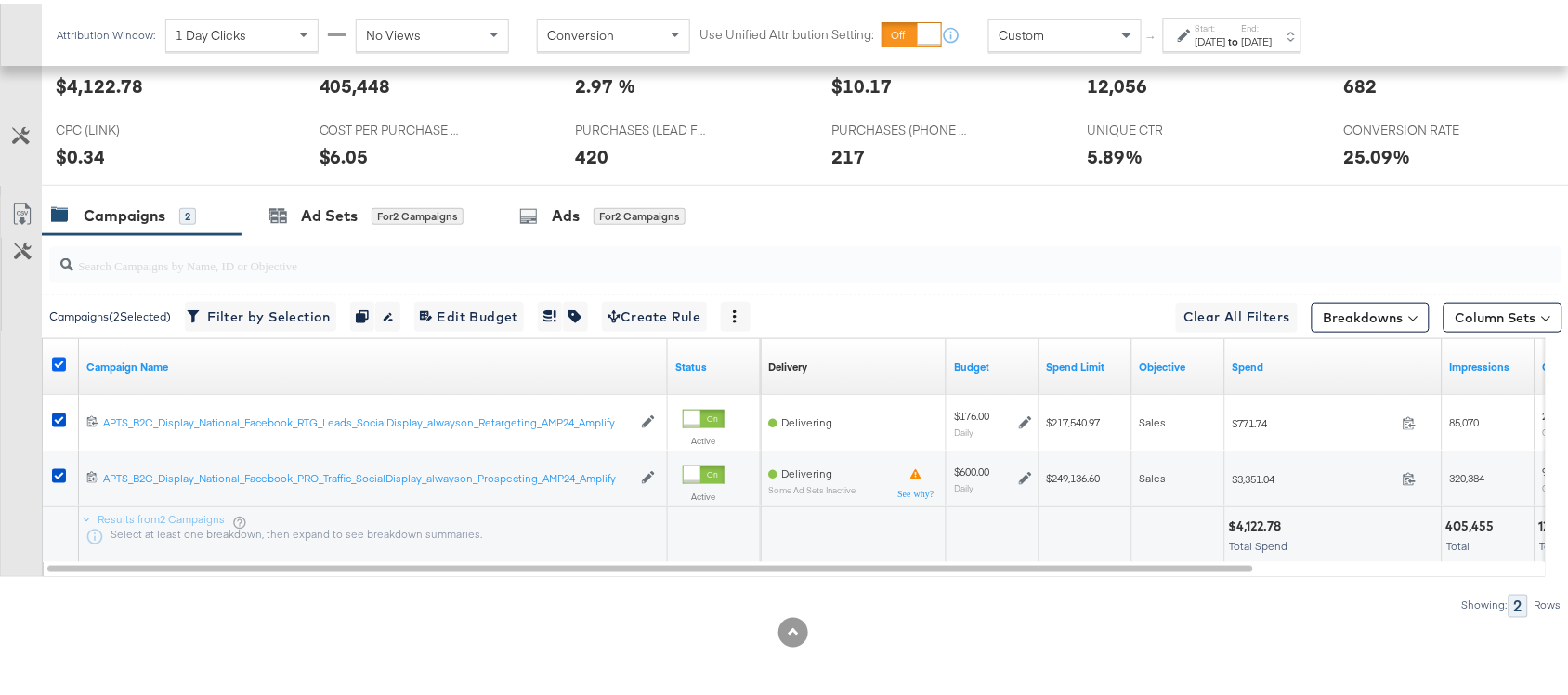
click at [60, 356] on icon at bounding box center [59, 361] width 14 height 14
click at [0, 0] on input "checkbox" at bounding box center [0, 0] width 0 height 0
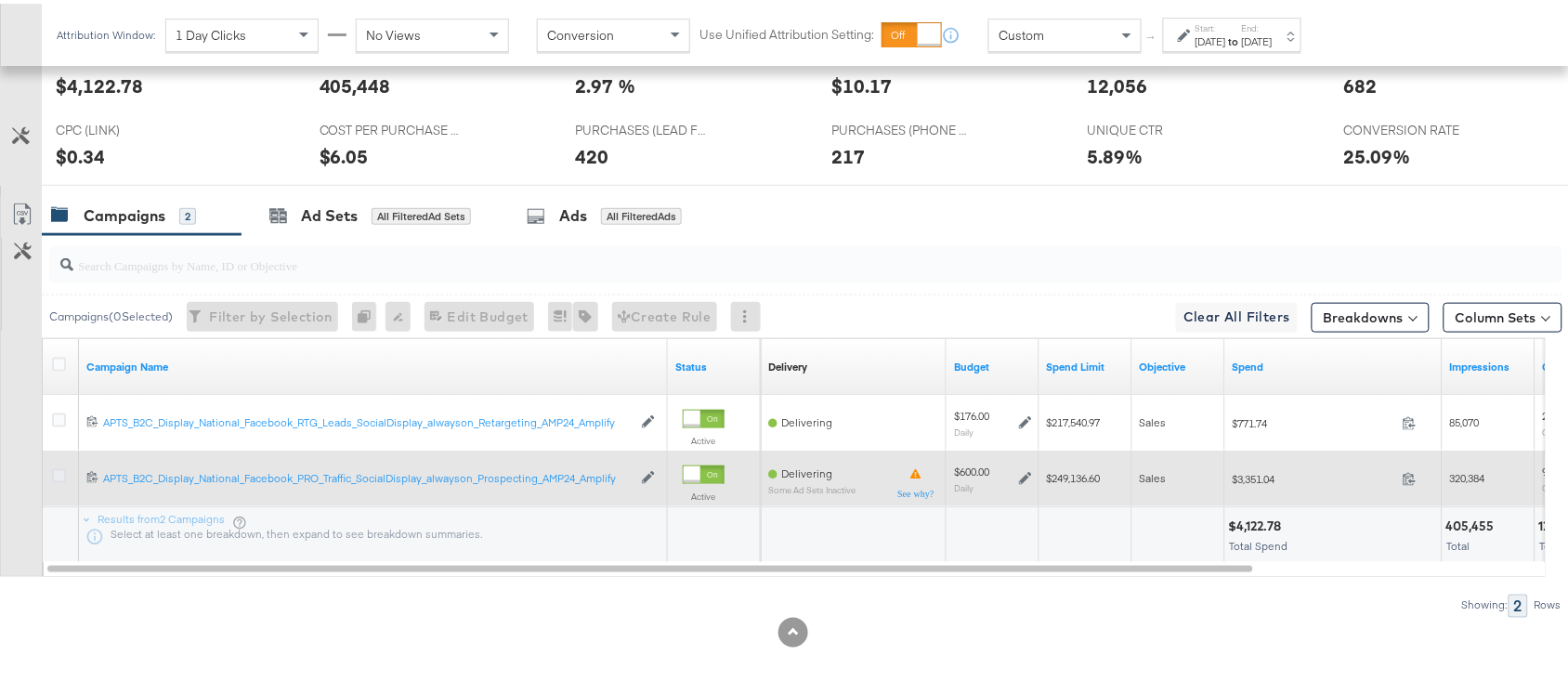
click at [60, 471] on icon at bounding box center [59, 472] width 14 height 14
click at [0, 0] on input "checkbox" at bounding box center [0, 0] width 0 height 0
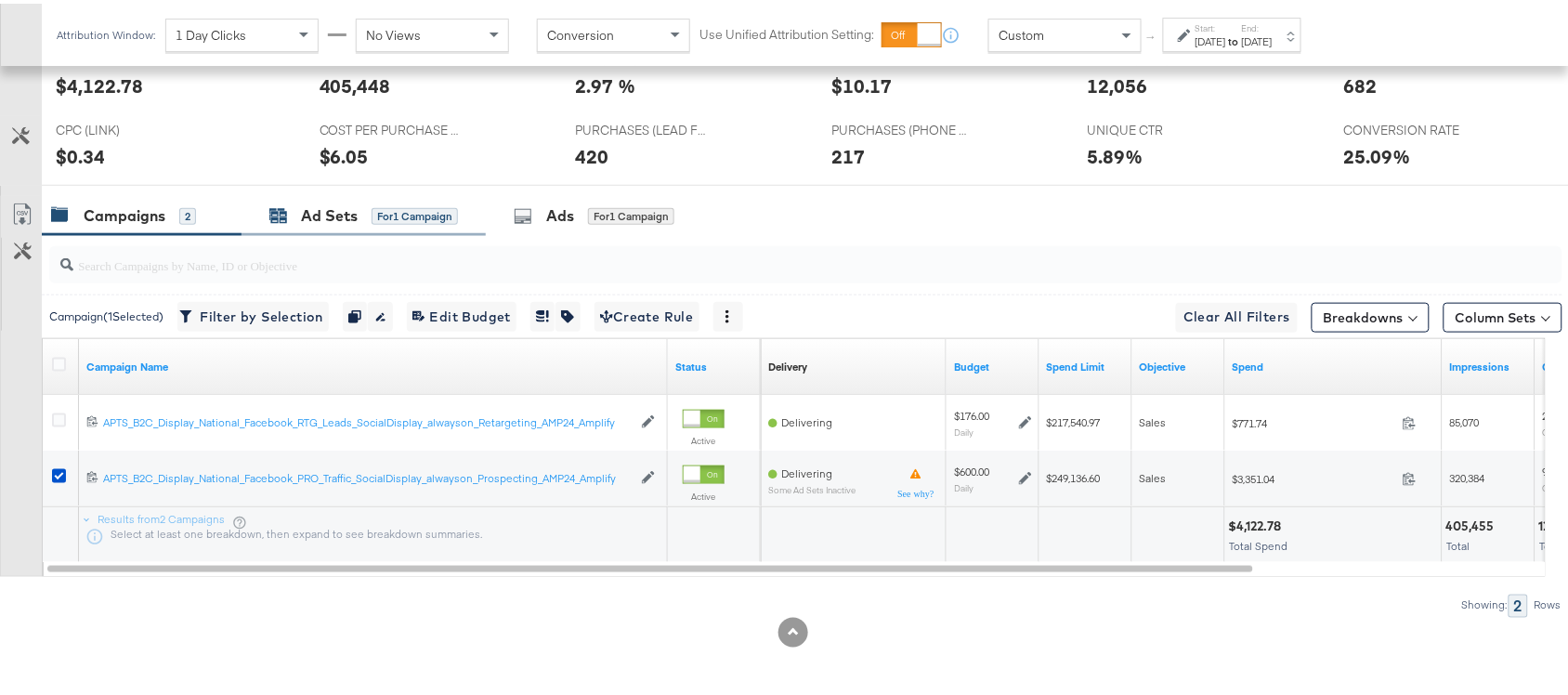
click at [316, 213] on div "Ad Sets" at bounding box center [329, 212] width 57 height 22
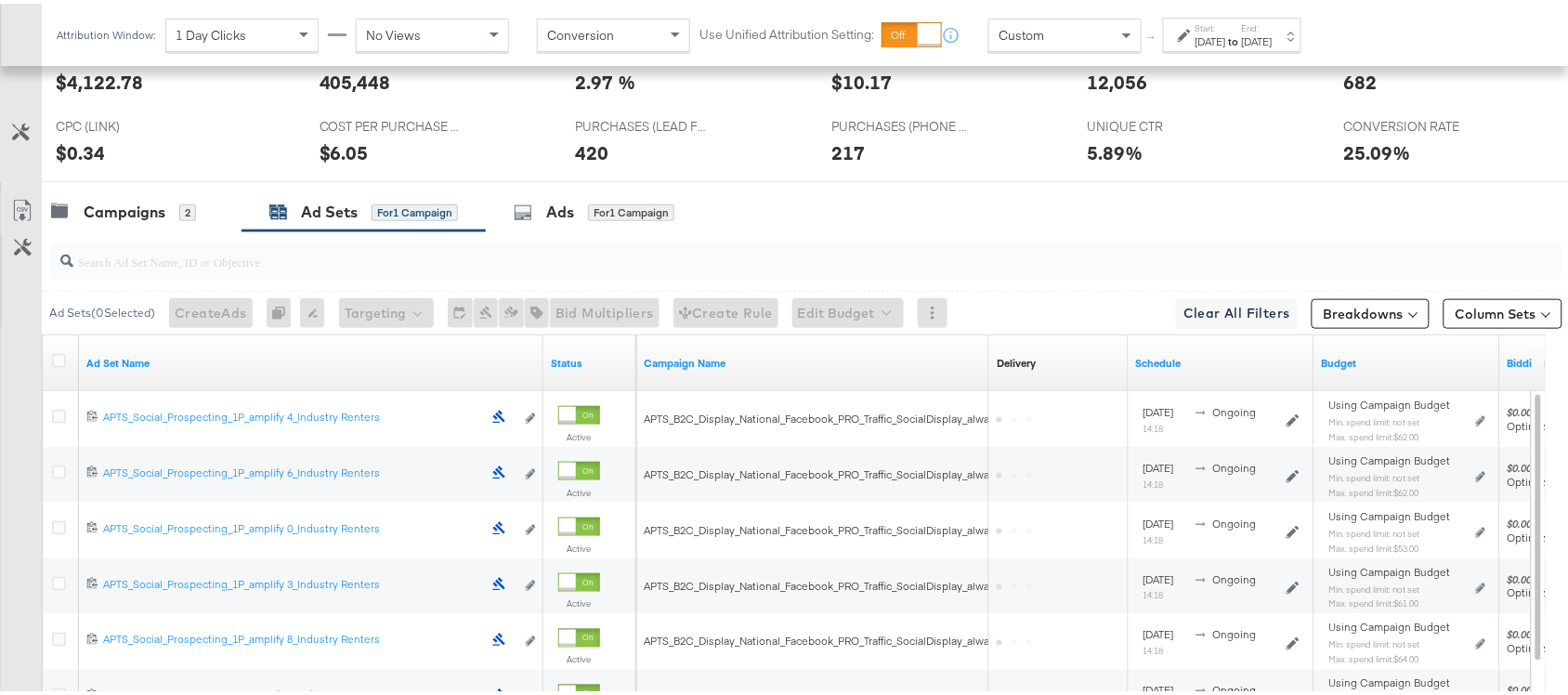
scroll to position [656, 0]
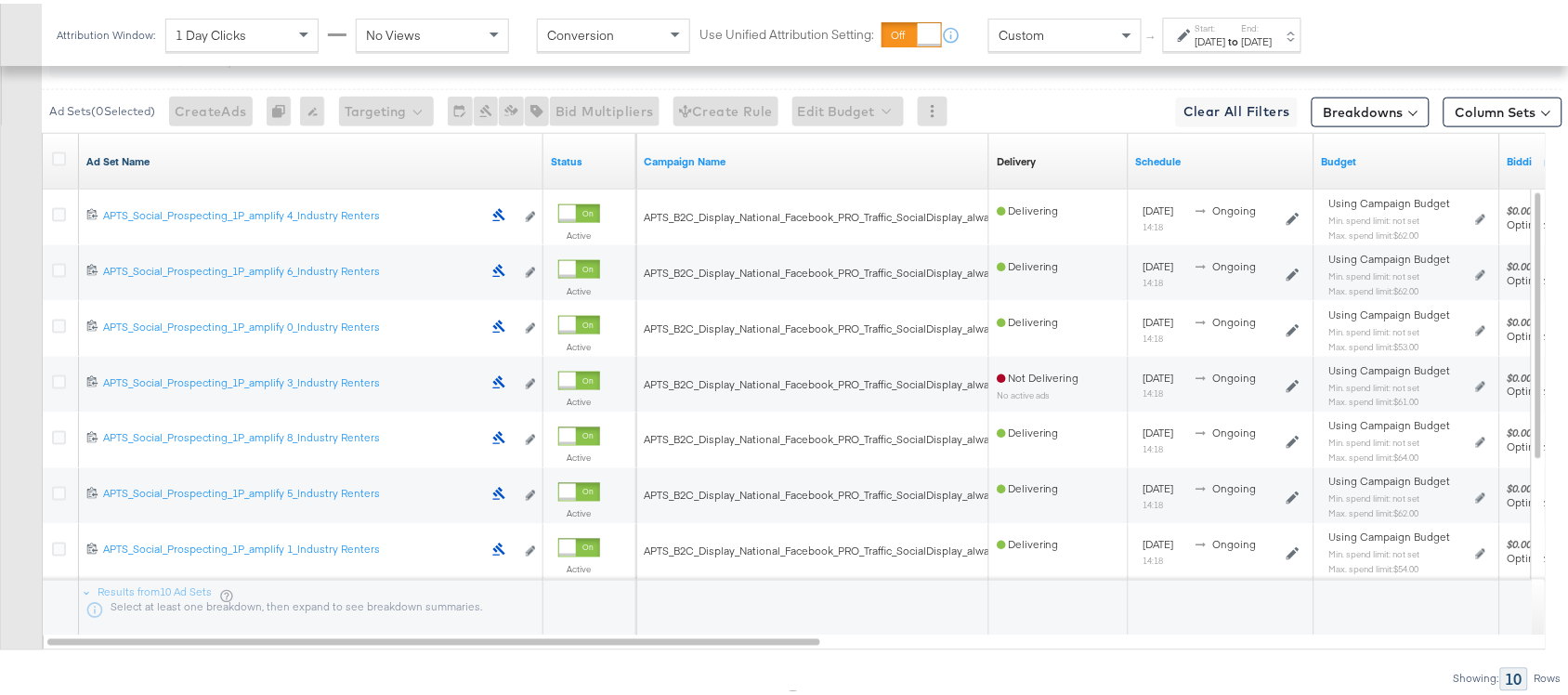
click at [180, 161] on link "Ad Set Name" at bounding box center [310, 158] width 449 height 15
click at [180, 161] on link "Ad Set Name ↓" at bounding box center [310, 158] width 449 height 15
click at [59, 161] on icon at bounding box center [59, 156] width 14 height 14
click at [0, 0] on input "checkbox" at bounding box center [0, 0] width 0 height 0
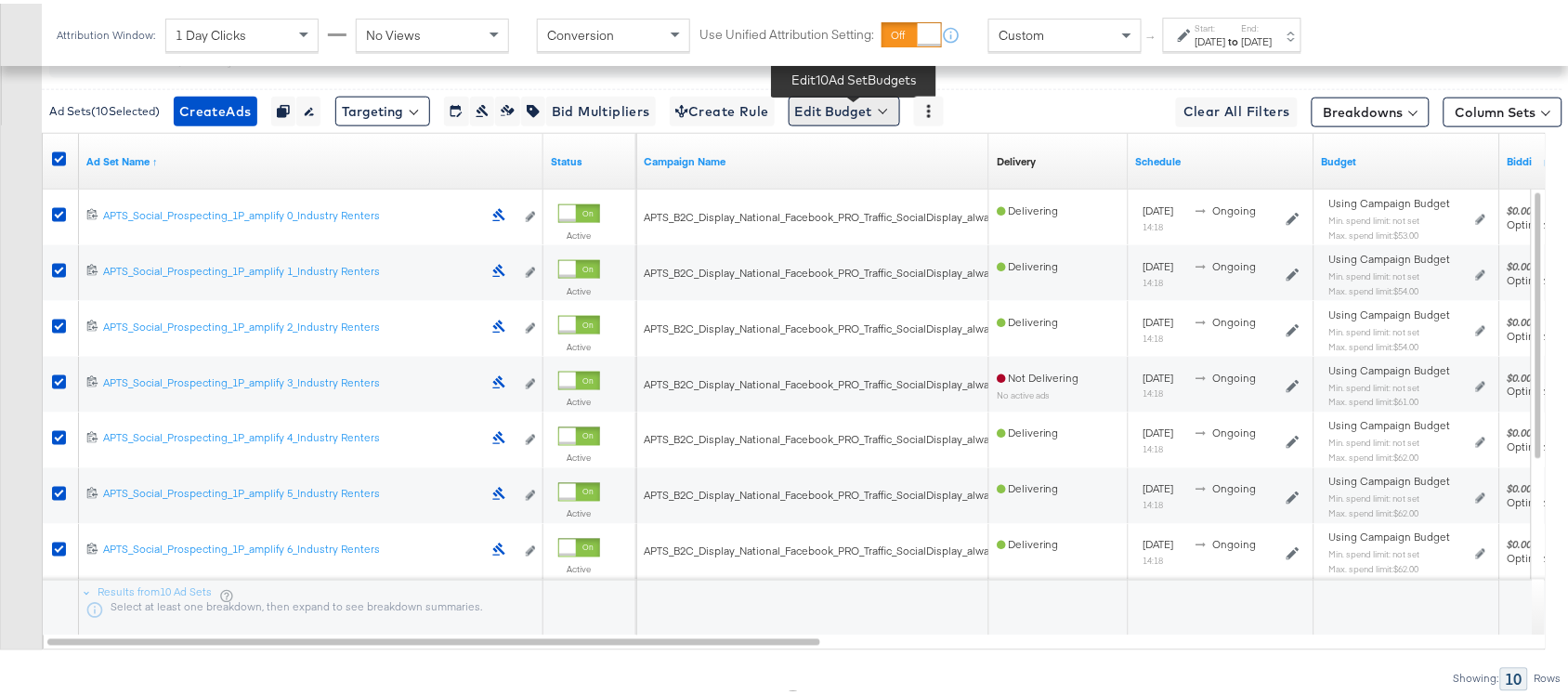
click at [876, 102] on button "Edit Budget" at bounding box center [844, 108] width 111 height 30
click at [888, 202] on span "Edit Ad Set Spend Limits" at bounding box center [866, 193] width 138 height 24
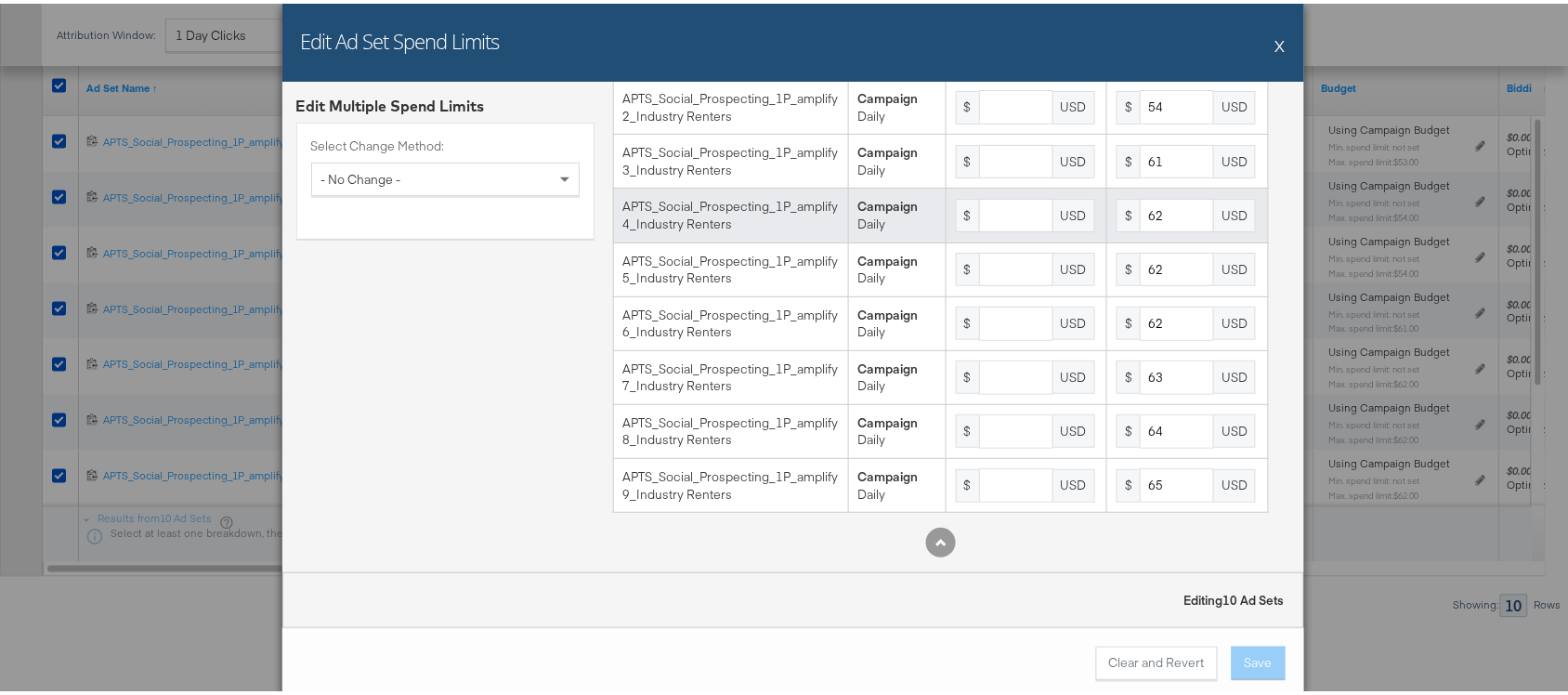
scroll to position [0, 0]
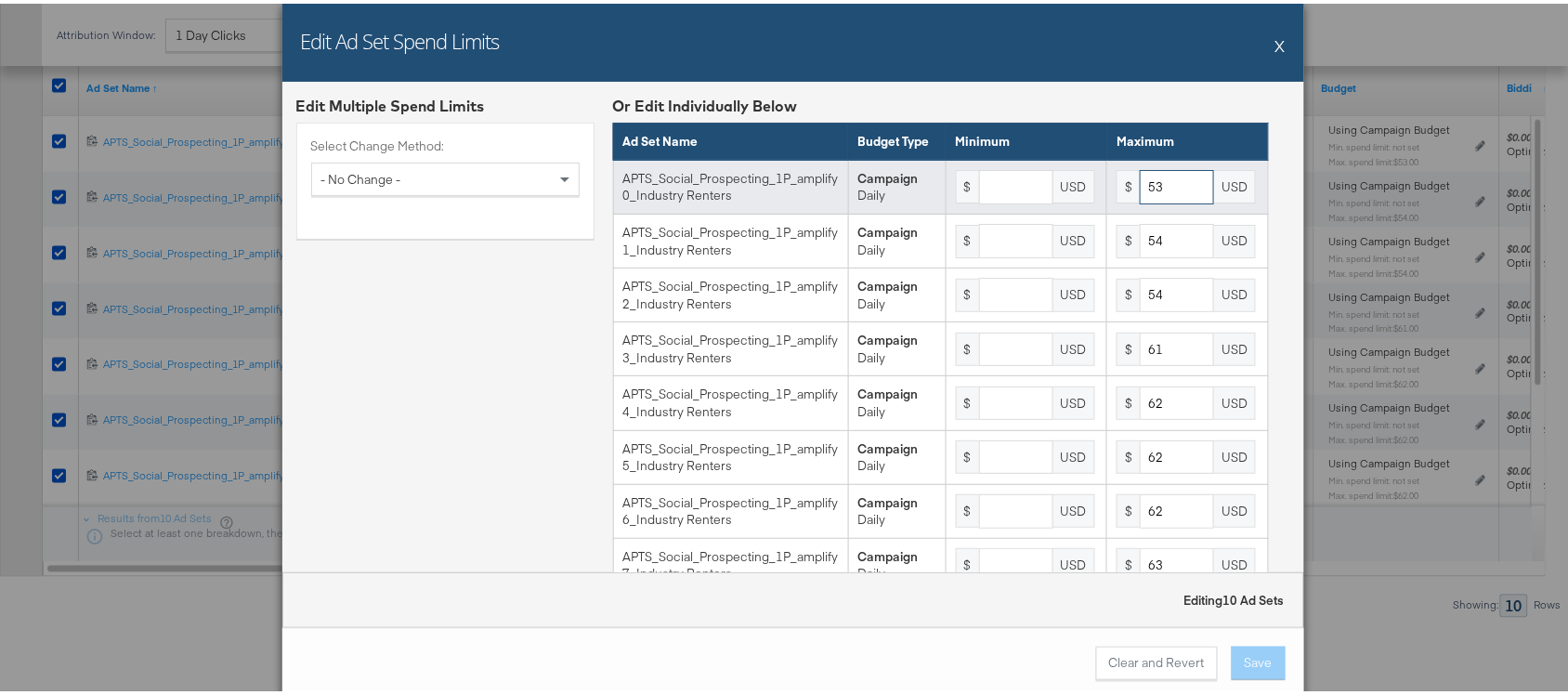
click at [1153, 200] on input "53" at bounding box center [1176, 183] width 74 height 35
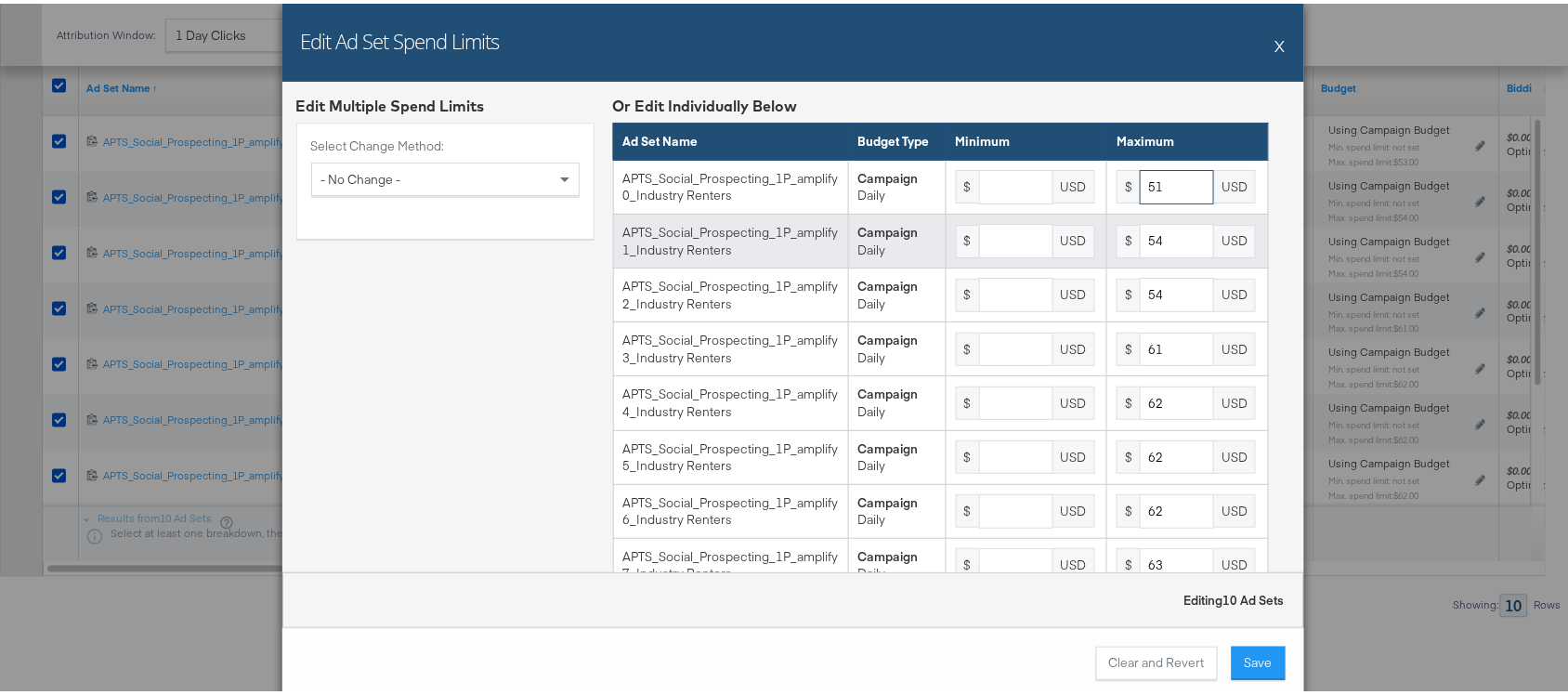
type input "51"
click at [1159, 255] on input "54" at bounding box center [1176, 237] width 74 height 35
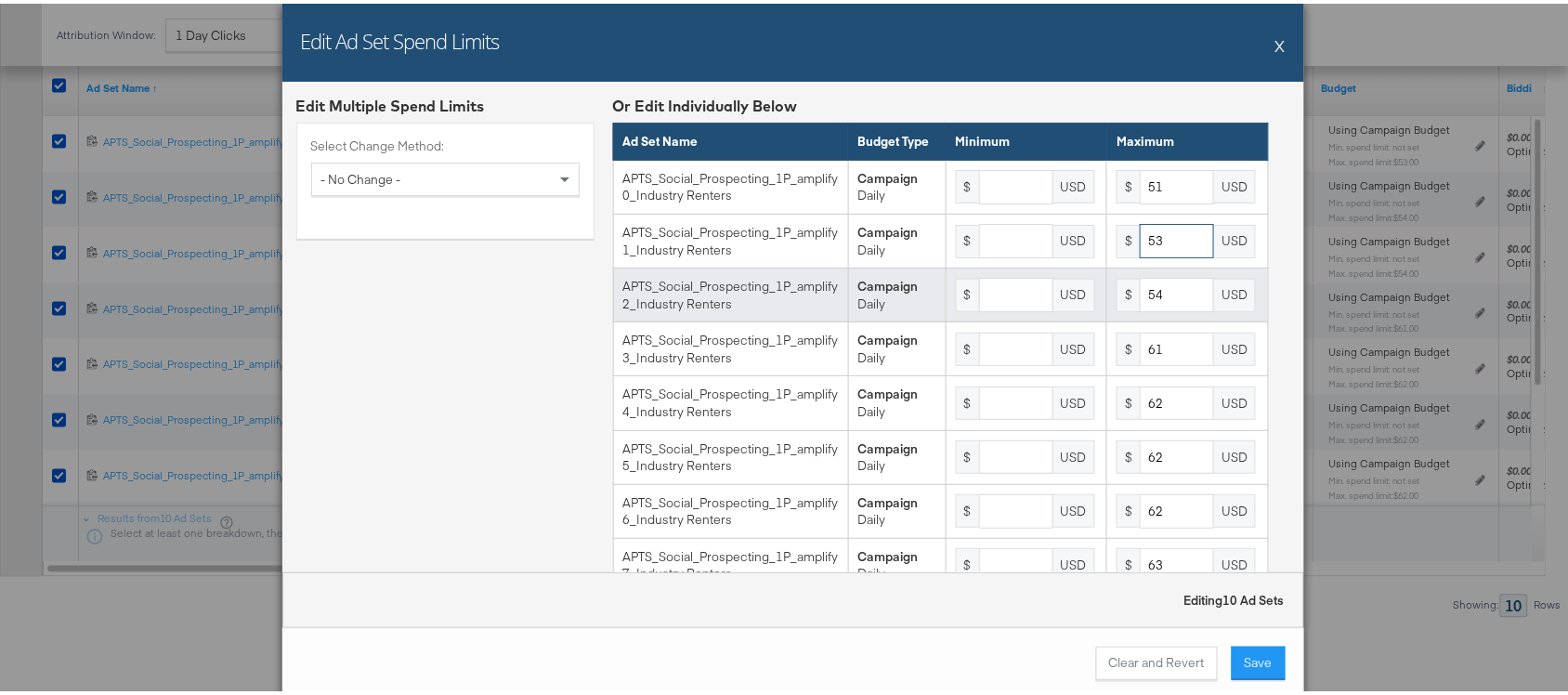
type input "53"
click at [1159, 304] on input "54" at bounding box center [1176, 290] width 74 height 35
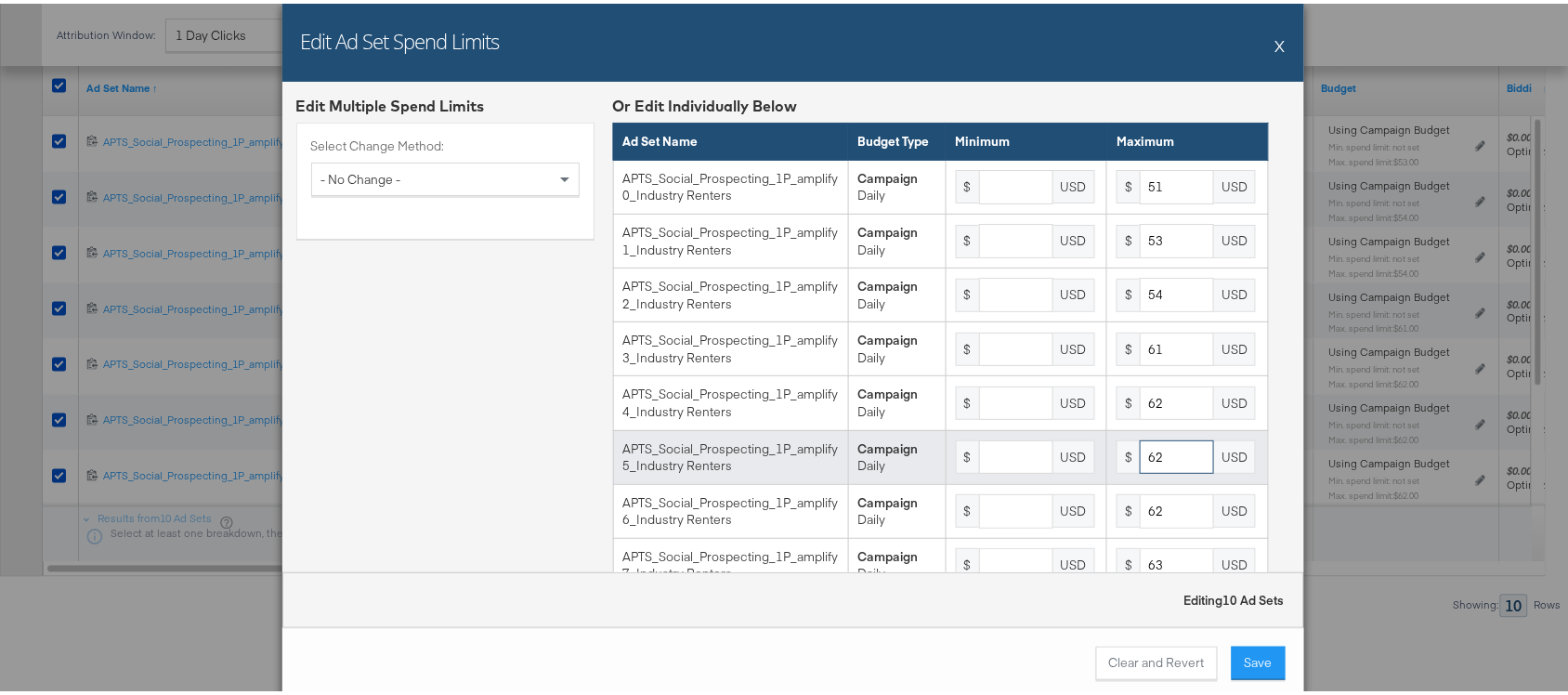
click at [1157, 471] on input "62" at bounding box center [1176, 453] width 74 height 35
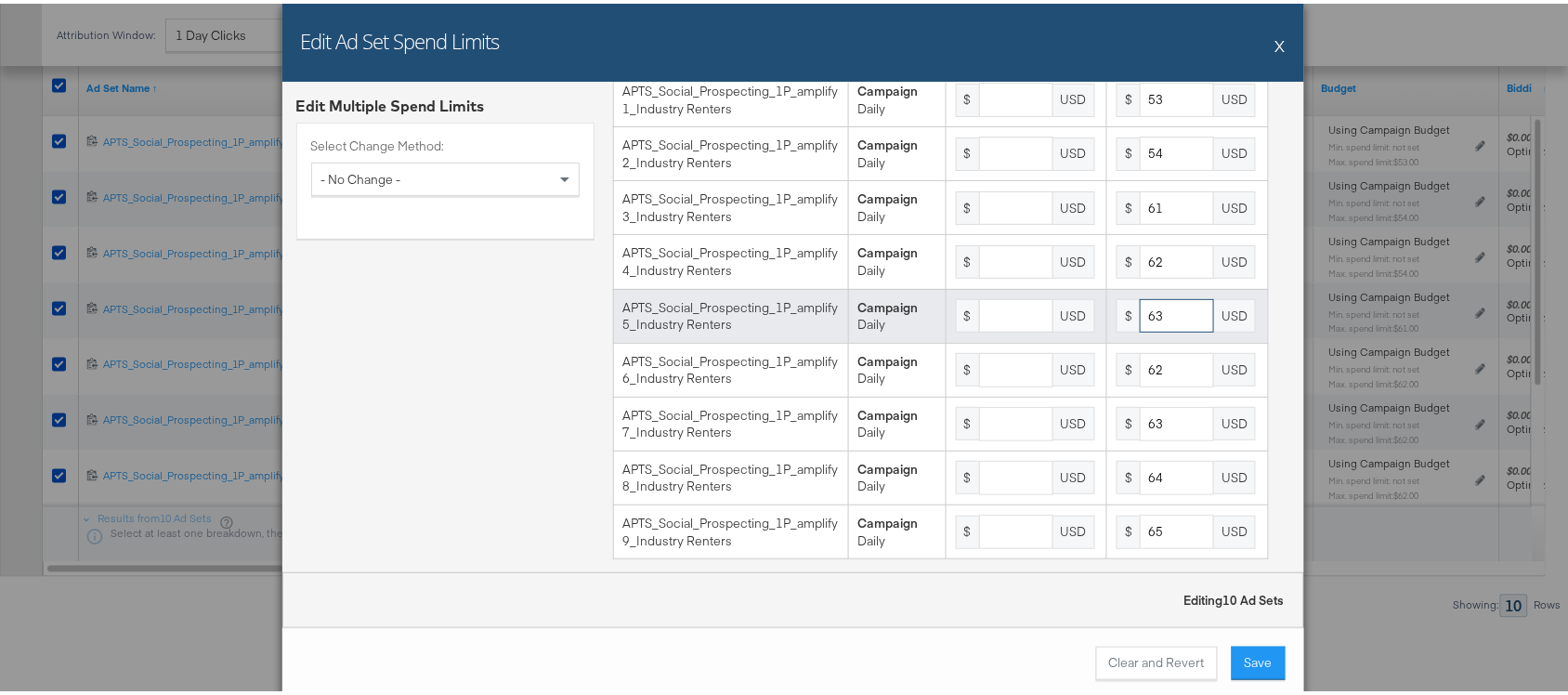
scroll to position [144, 0]
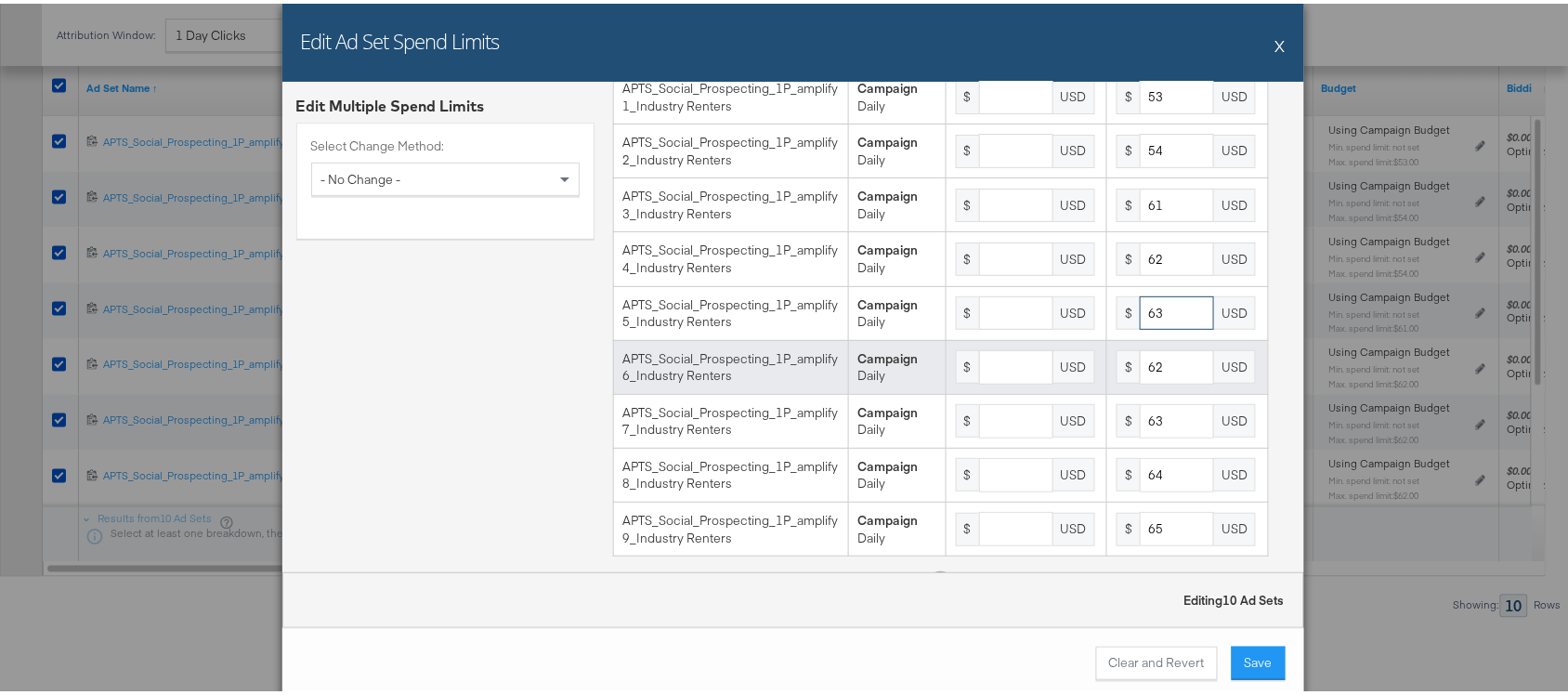
type input "63"
click at [1154, 381] on input "62" at bounding box center [1176, 363] width 74 height 35
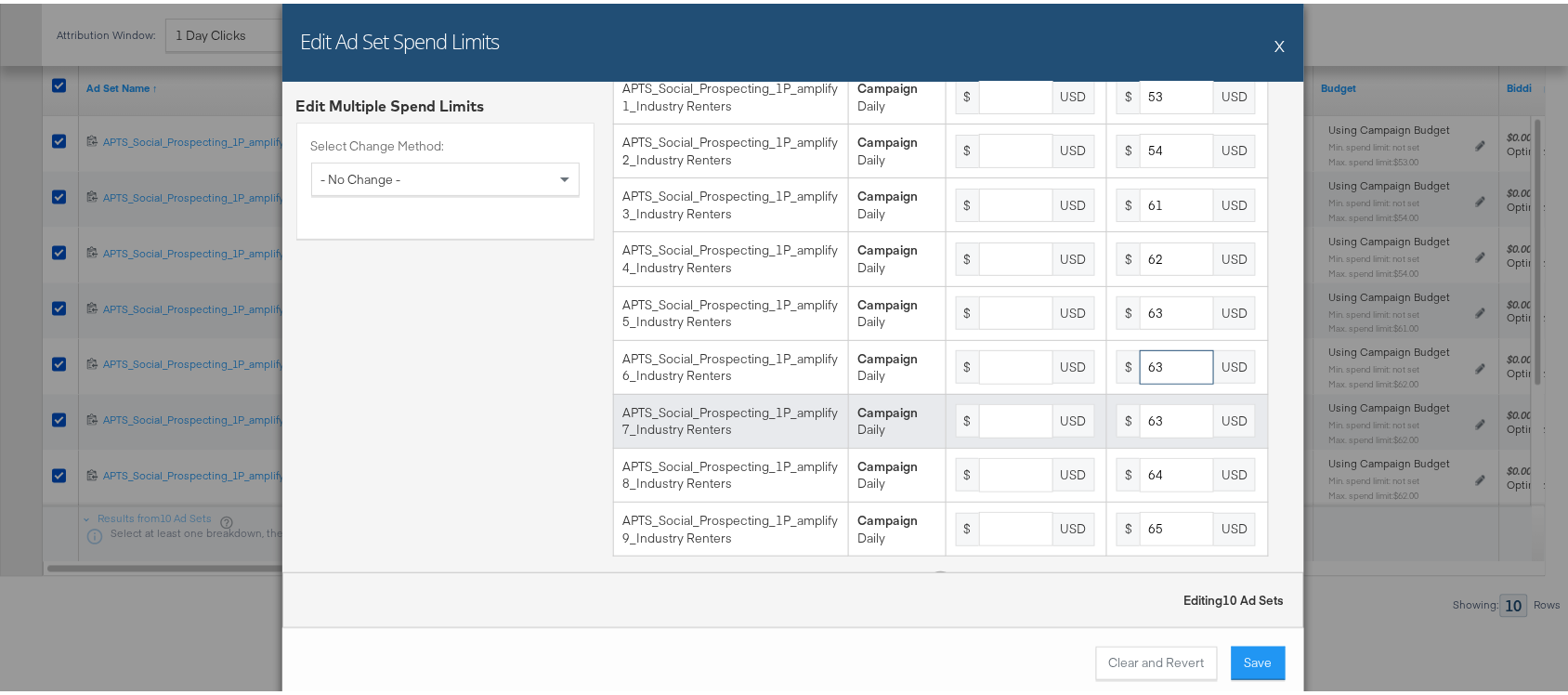
type input "63"
click at [1153, 434] on input "63" at bounding box center [1176, 417] width 74 height 35
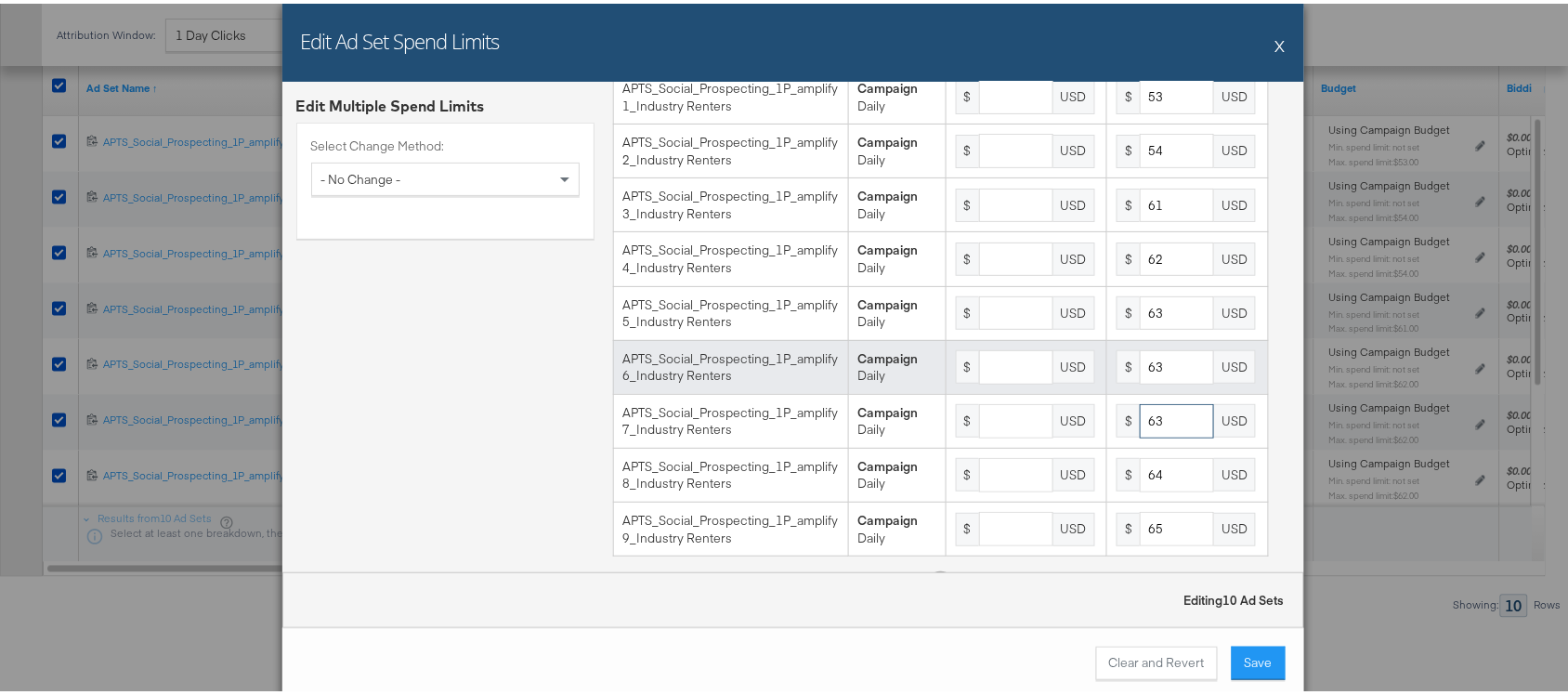
scroll to position [207, 0]
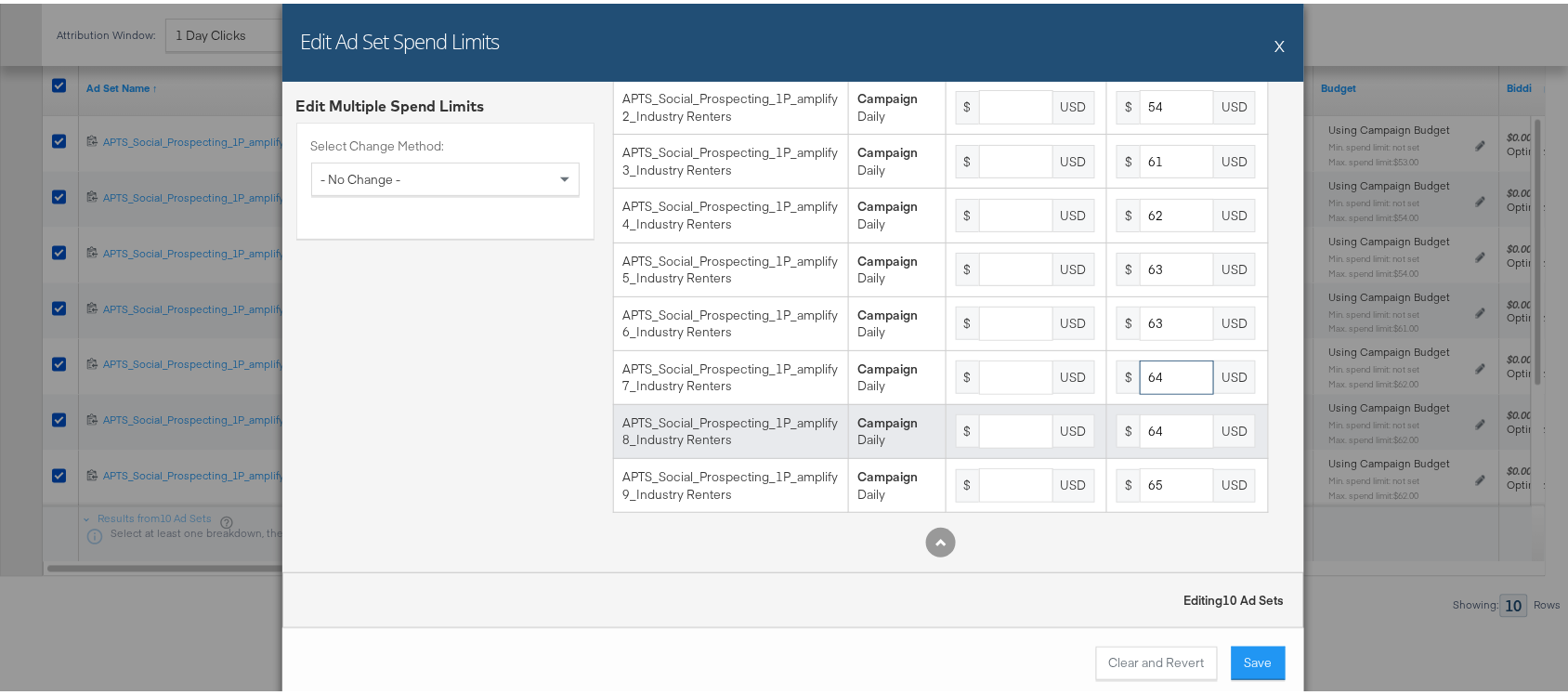
type input "64"
click at [1147, 432] on input "64" at bounding box center [1176, 427] width 74 height 35
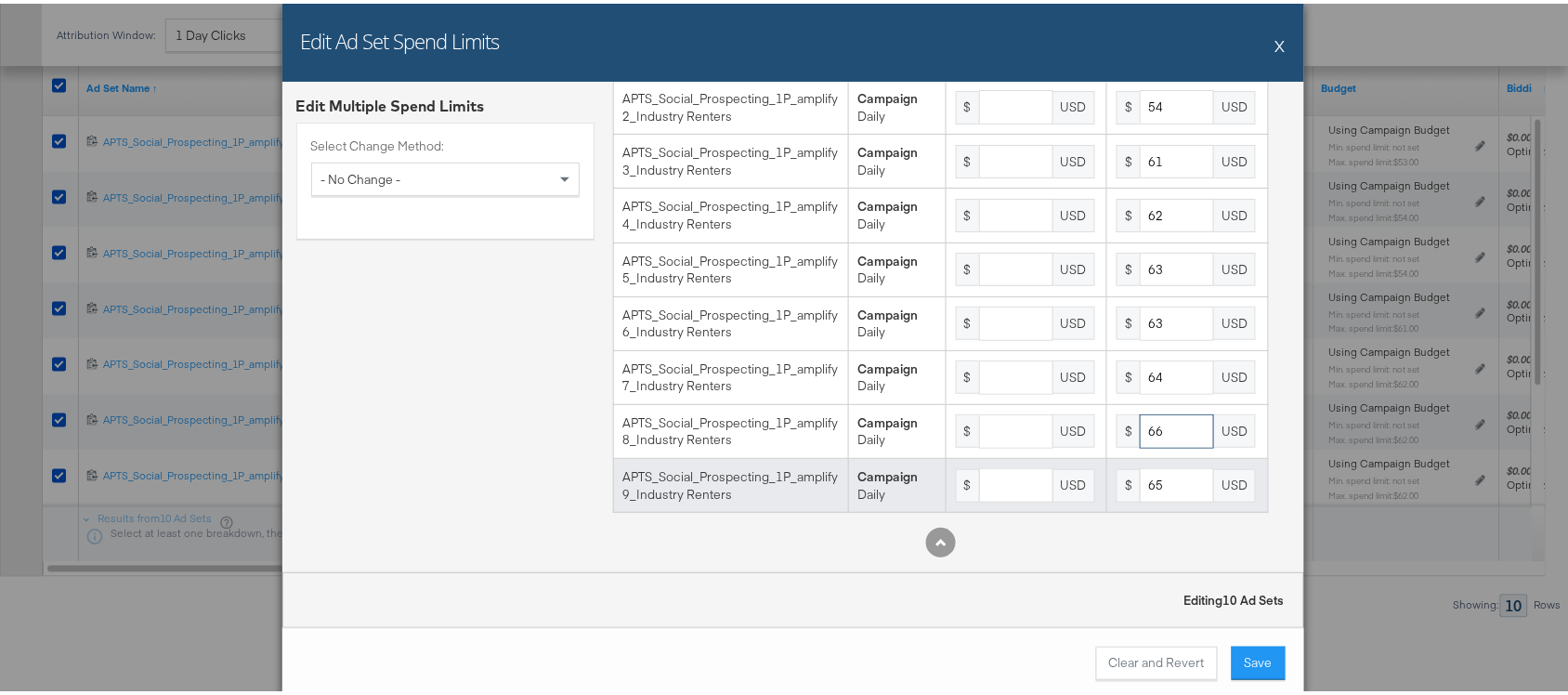
type input "66"
click at [1154, 481] on input "65" at bounding box center [1176, 481] width 74 height 35
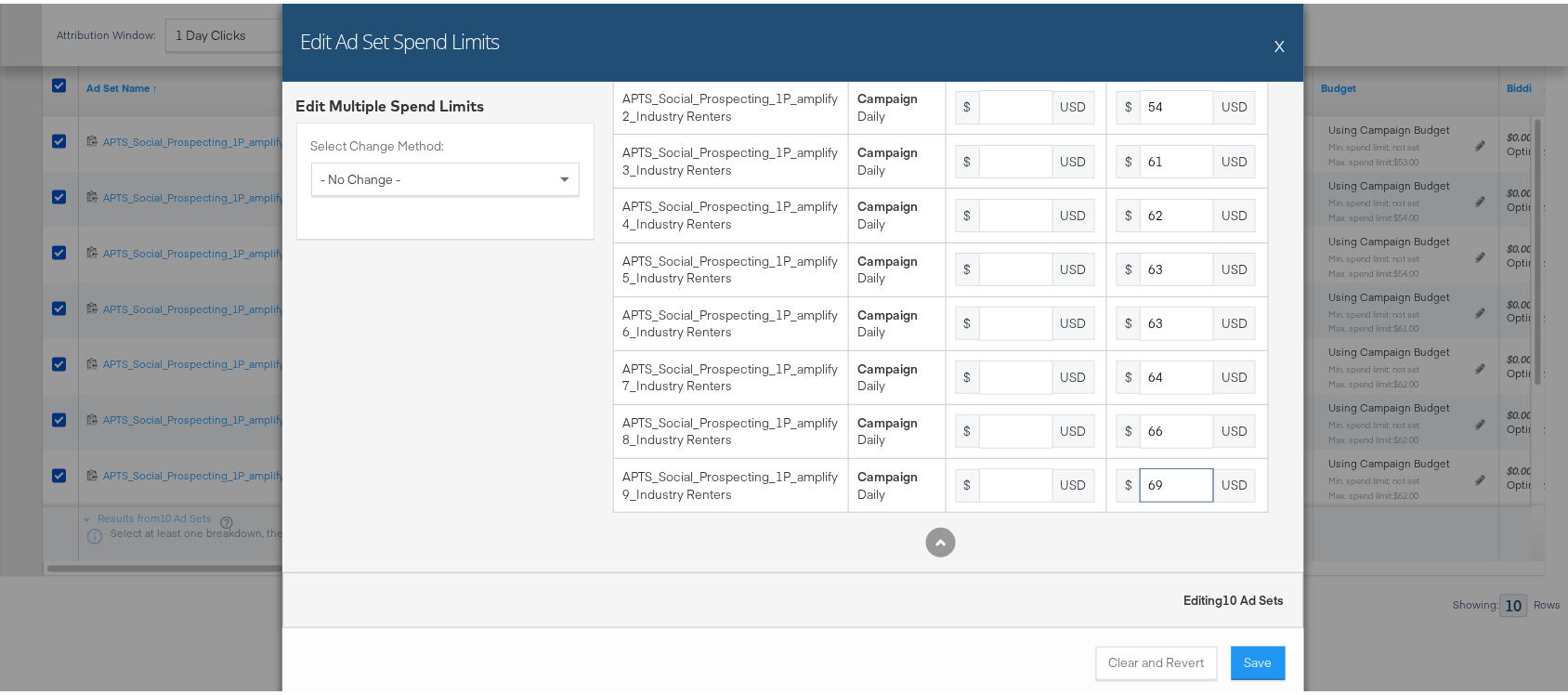
type input "69"
click at [375, 450] on div "Edit Multiple Spend Limits Select Change Method: - No Change -" at bounding box center [445, 237] width 299 height 664
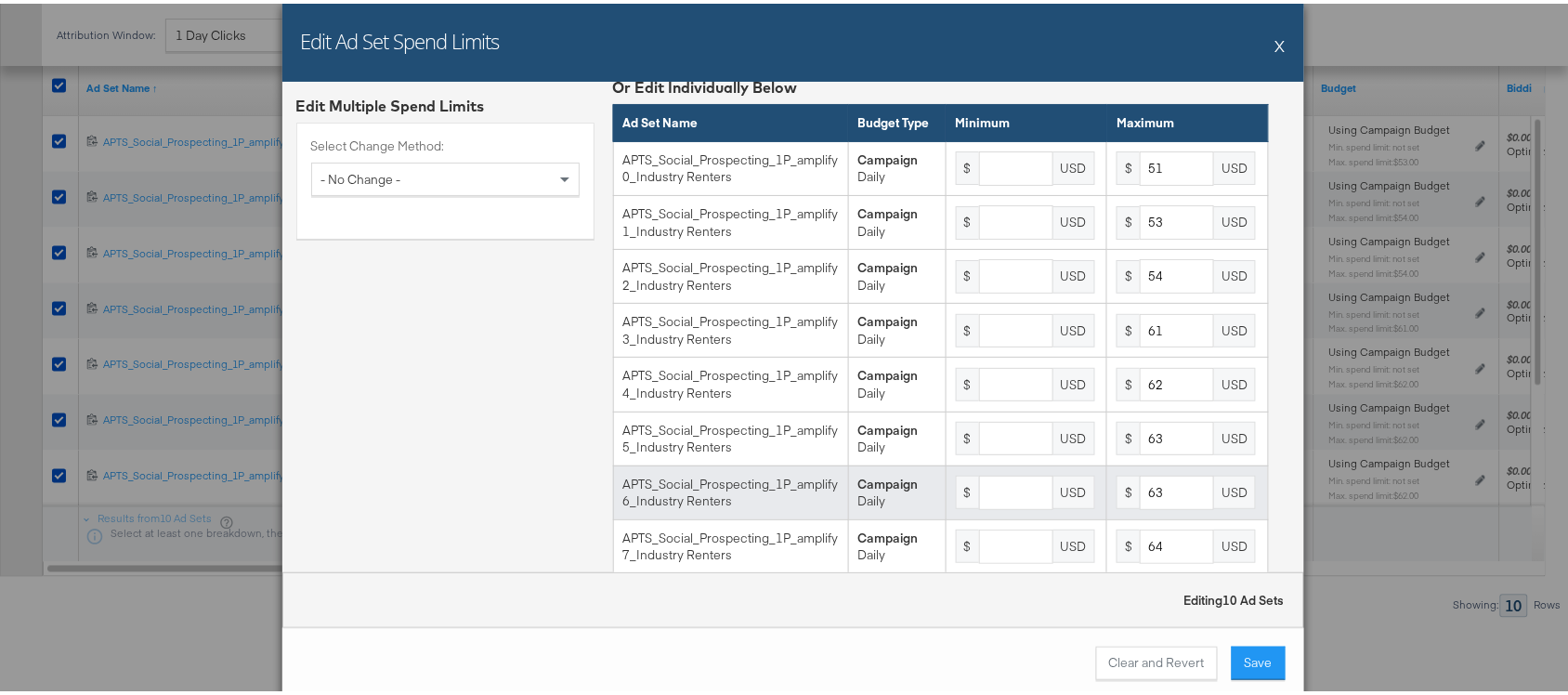
scroll to position [0, 0]
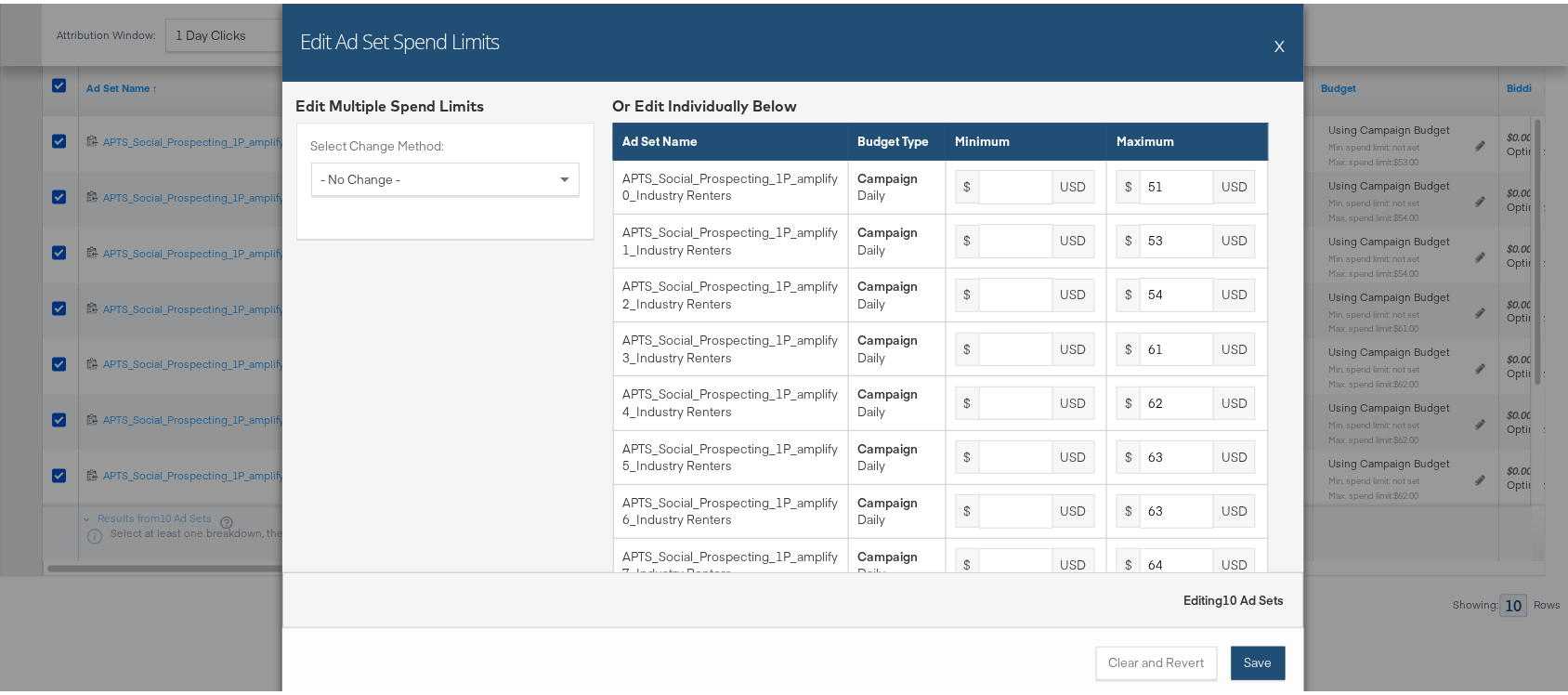
click at [1238, 650] on button "Save" at bounding box center [1259, 659] width 54 height 34
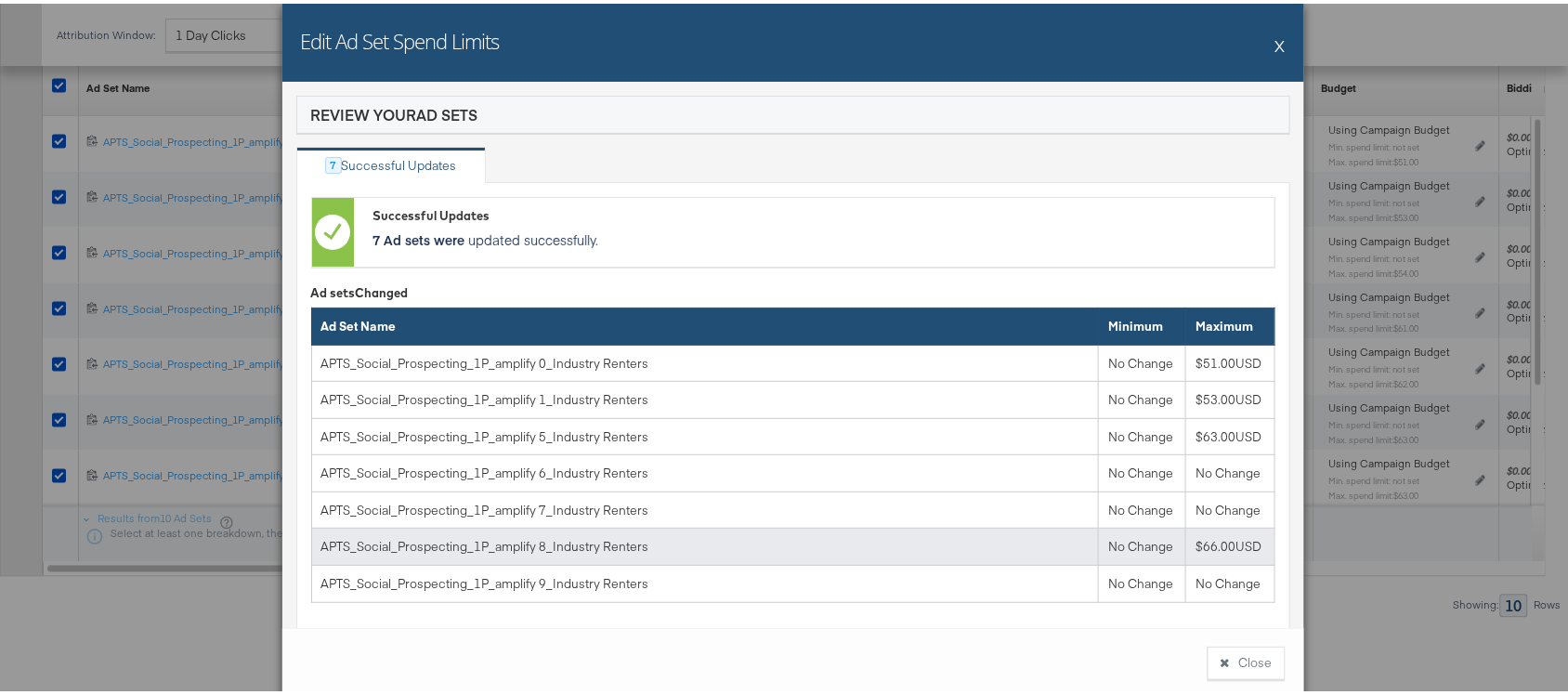
scroll to position [86, 0]
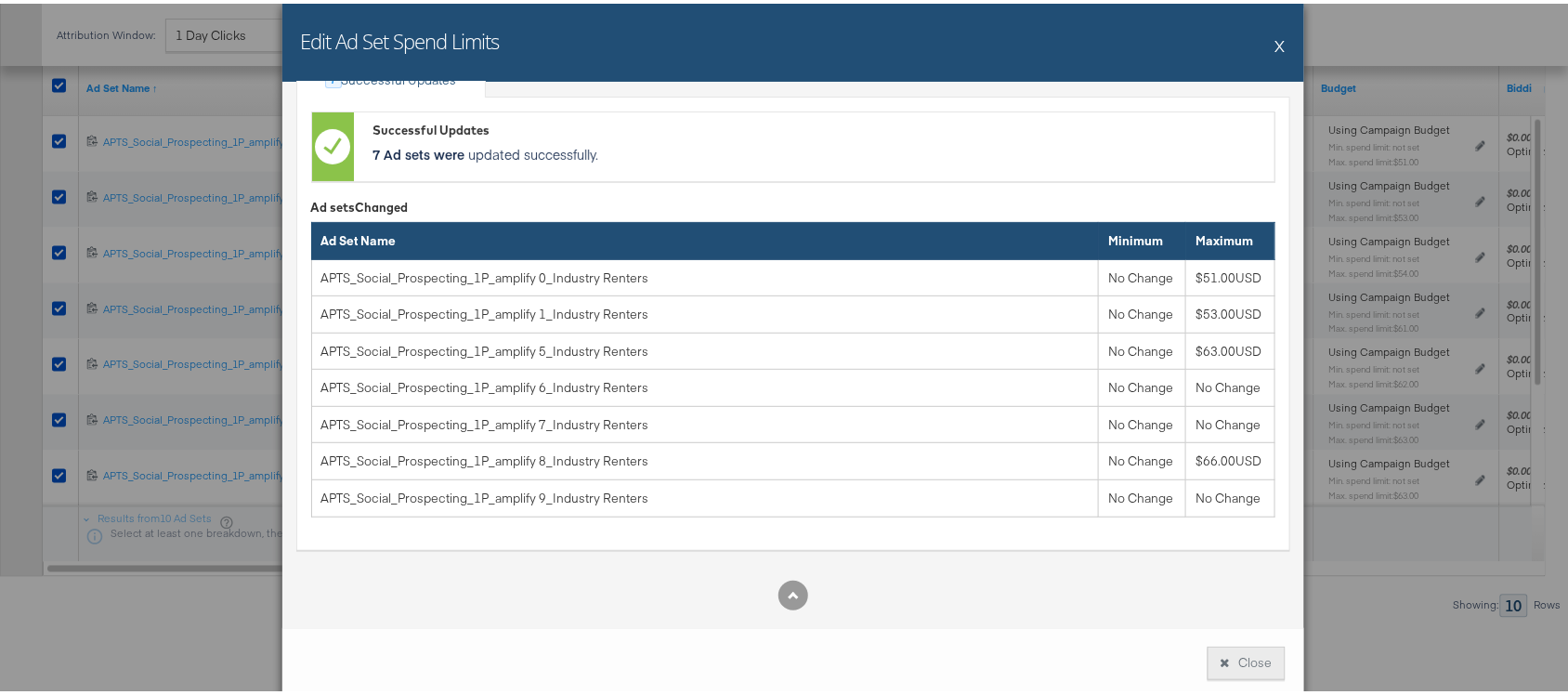
click at [1211, 660] on button "Close" at bounding box center [1247, 659] width 78 height 34
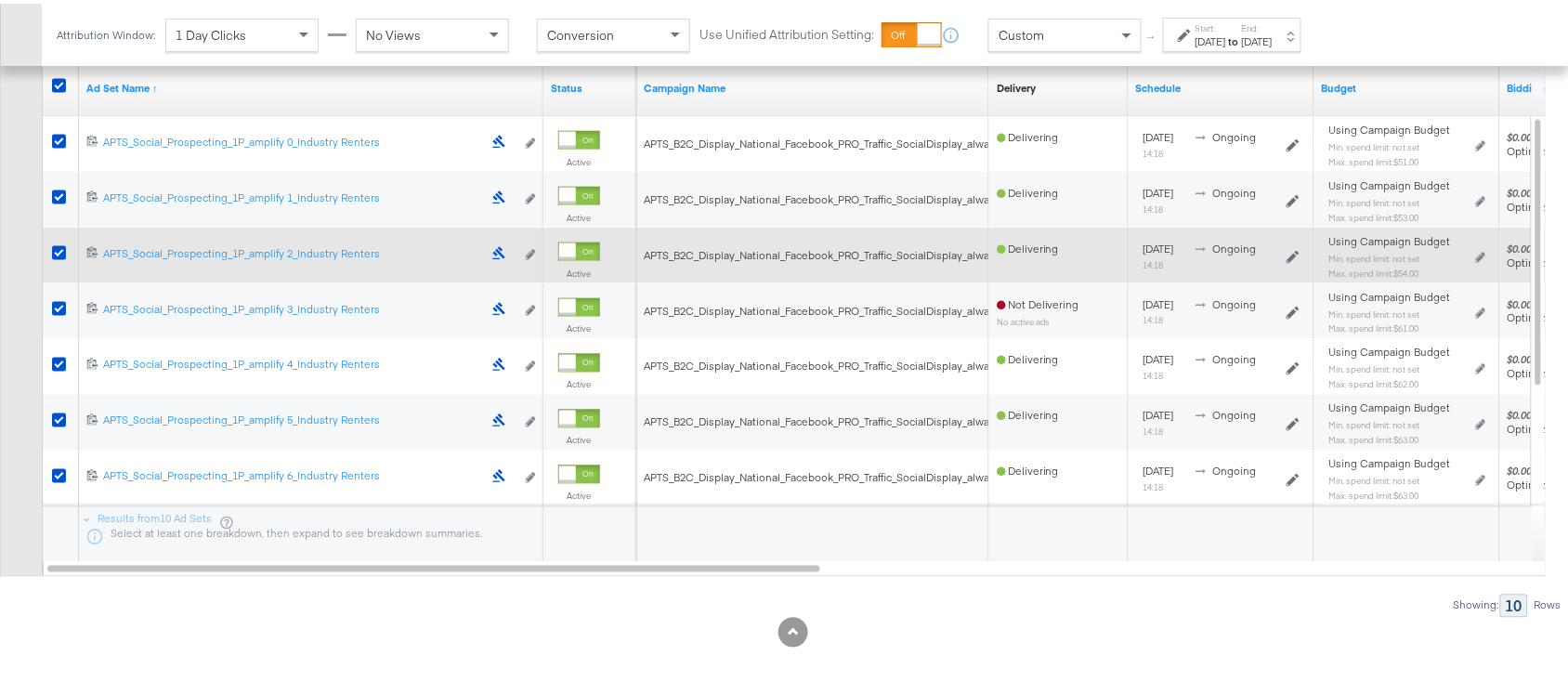
scroll to position [562, 0]
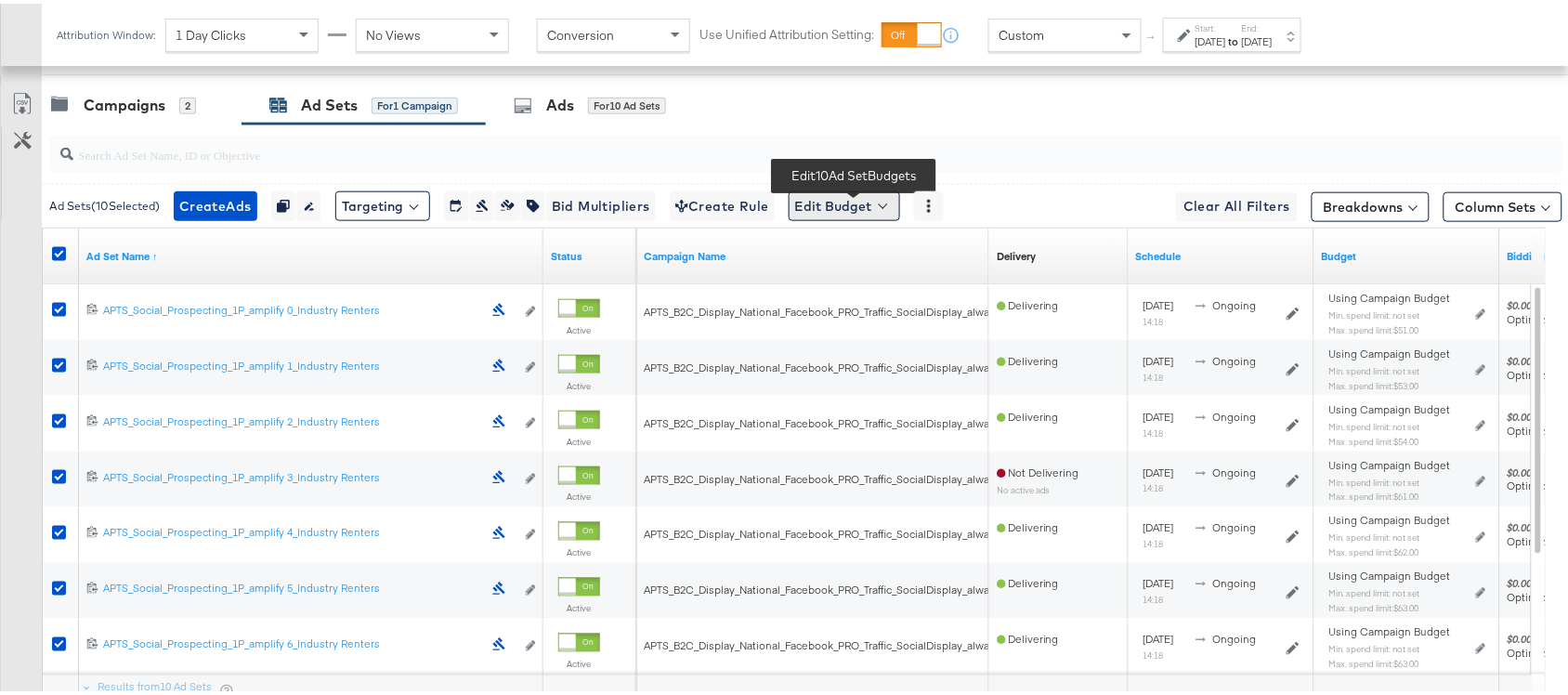
click at [893, 200] on button "Edit Budget" at bounding box center [844, 202] width 111 height 30
click at [874, 310] on li "Edit Ad Set Spend Limits" at bounding box center [872, 290] width 168 height 37
click at [918, 286] on span "Edit Ad Set Spend Limits" at bounding box center [866, 288] width 138 height 24
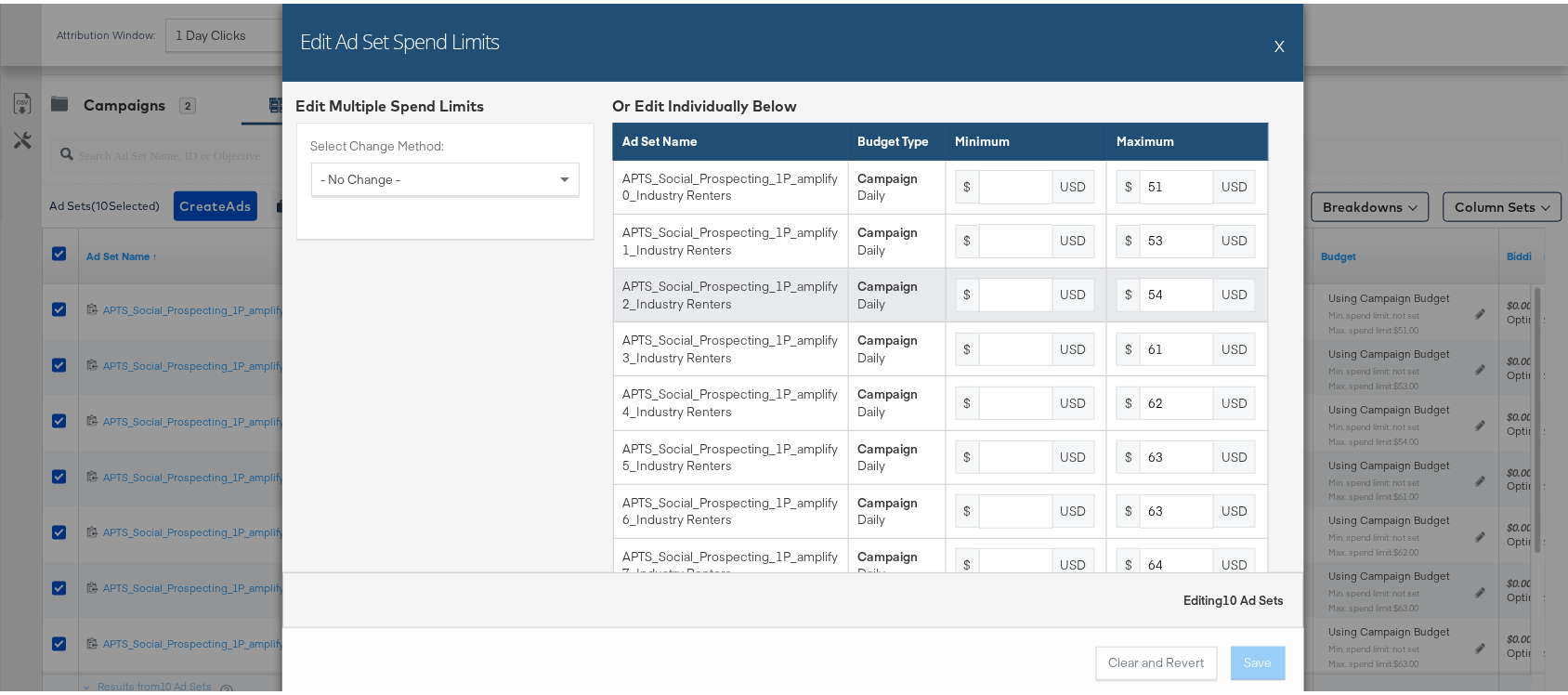
scroll to position [207, 0]
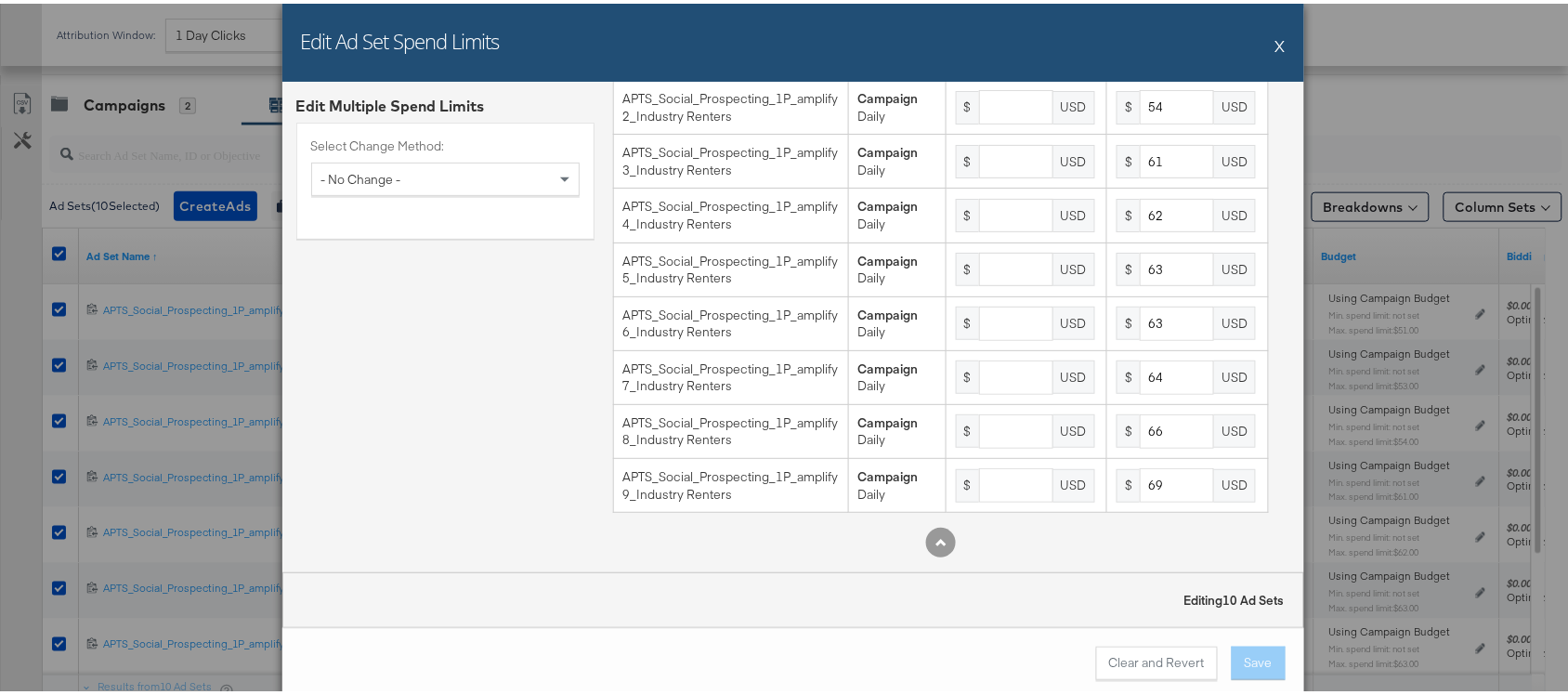
click at [1275, 49] on button "X" at bounding box center [1280, 41] width 10 height 37
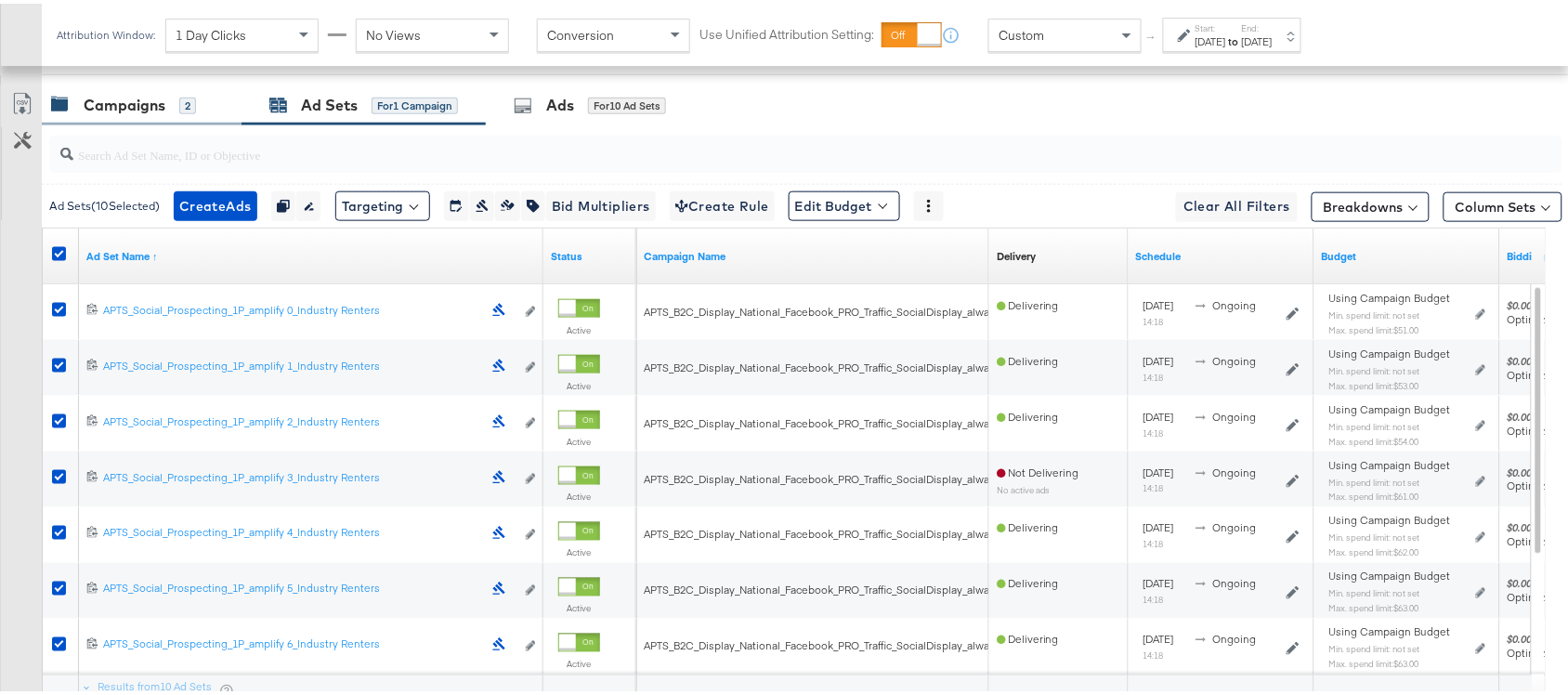
click at [112, 117] on div "Campaigns 2" at bounding box center [141, 101] width 199 height 40
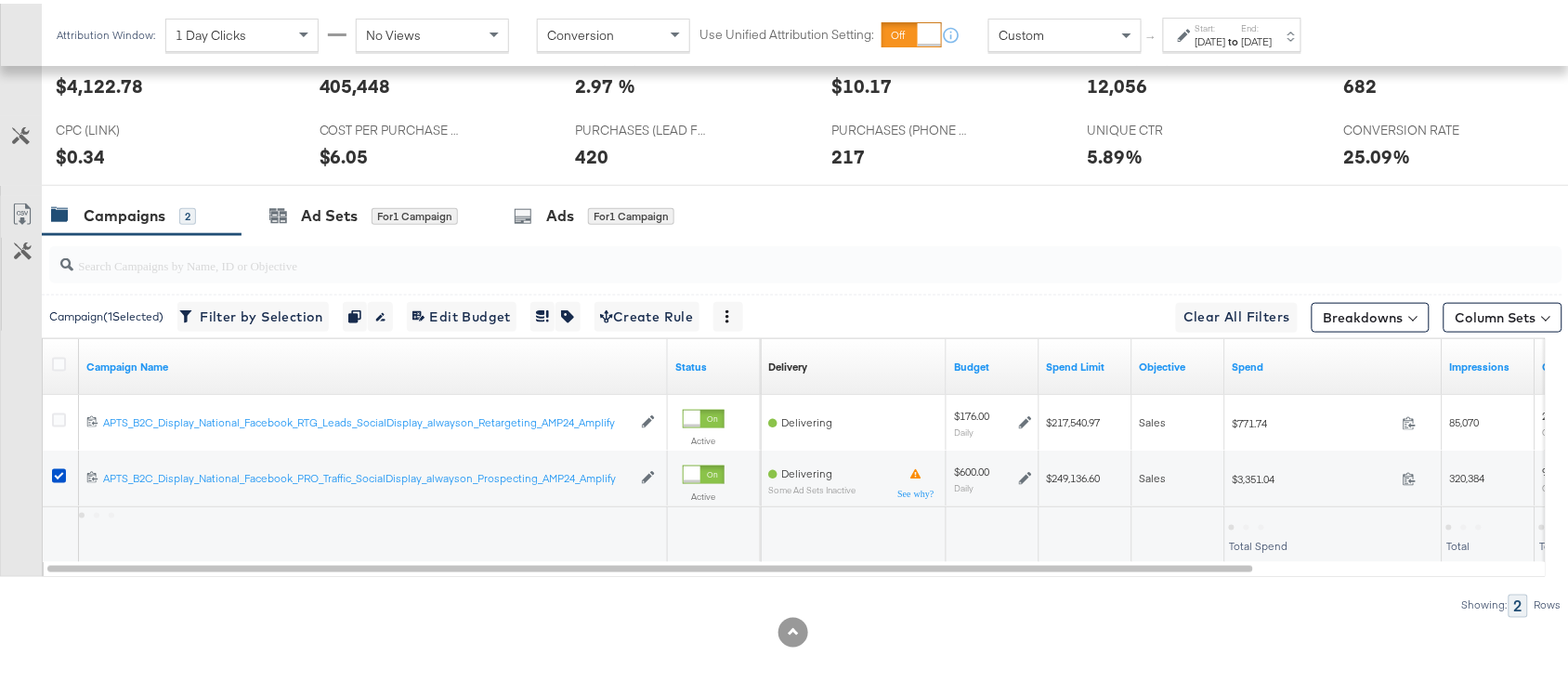
scroll to position [455, 0]
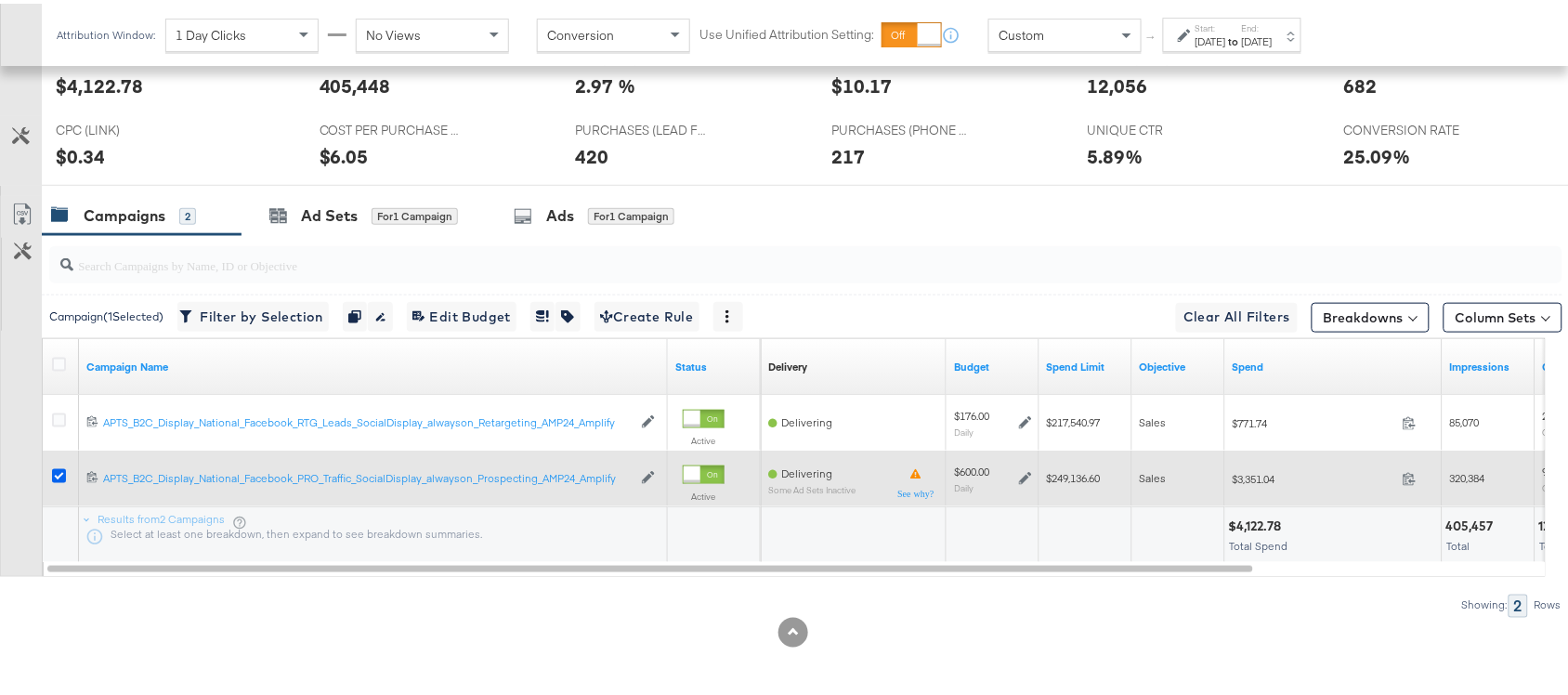
click at [56, 470] on icon at bounding box center [59, 472] width 14 height 14
click at [0, 0] on input "checkbox" at bounding box center [0, 0] width 0 height 0
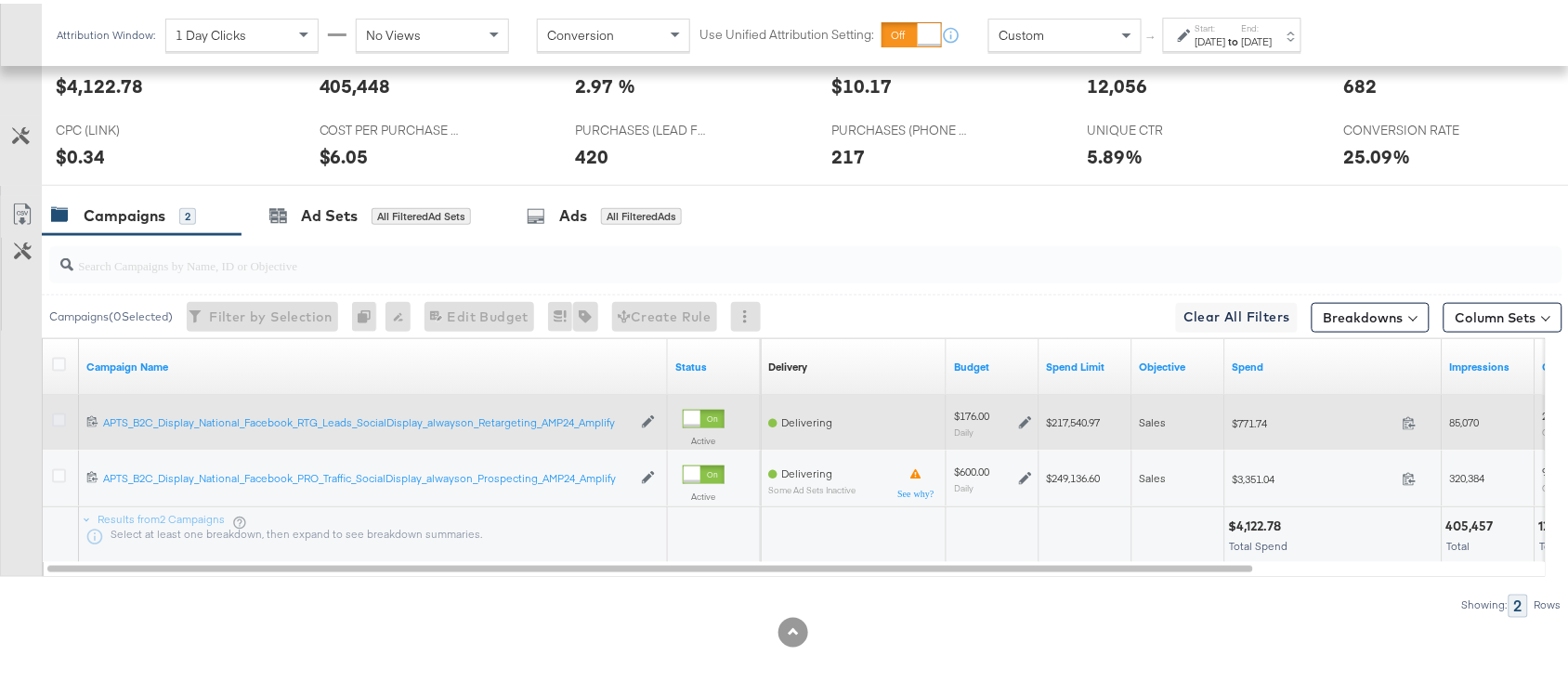
click at [56, 415] on icon at bounding box center [59, 416] width 14 height 14
click at [0, 0] on input "checkbox" at bounding box center [0, 0] width 0 height 0
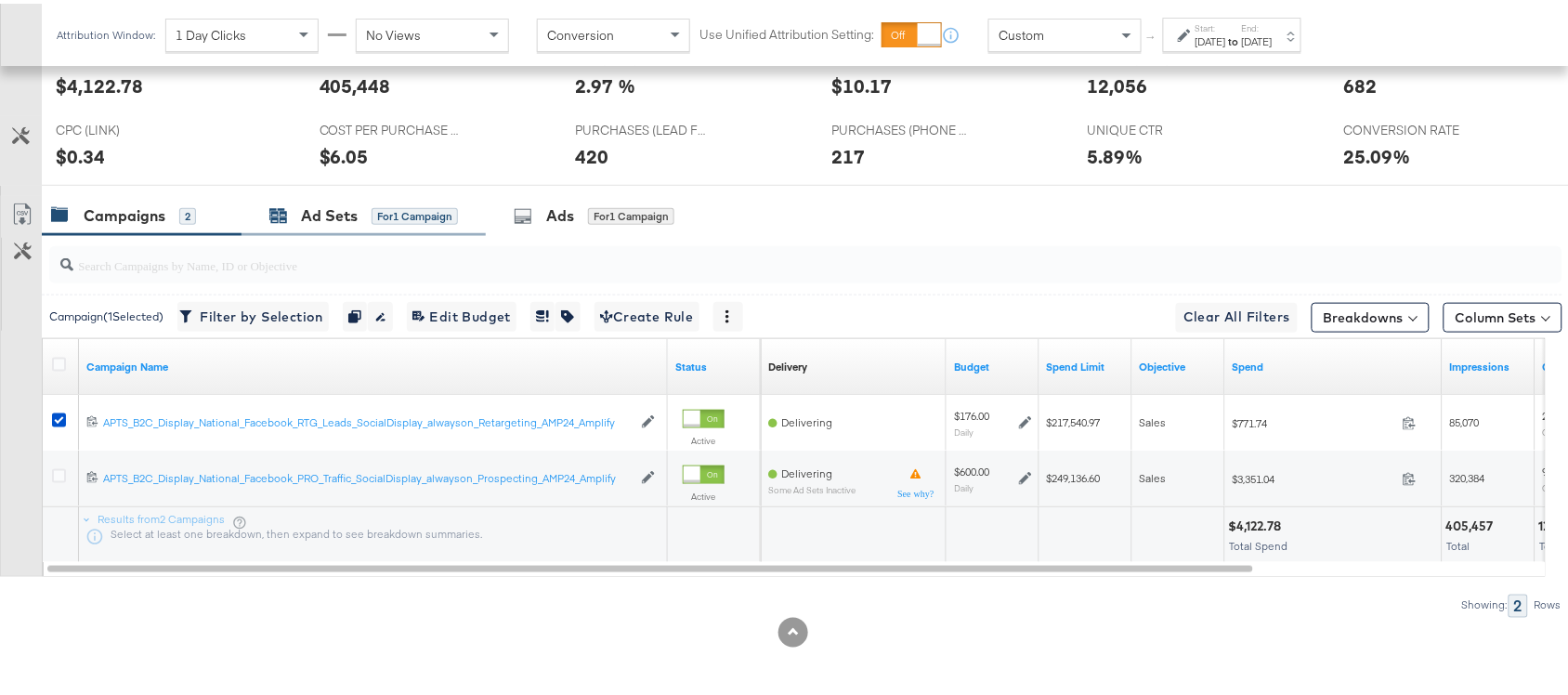
click at [334, 211] on div "Ad Sets" at bounding box center [329, 212] width 57 height 22
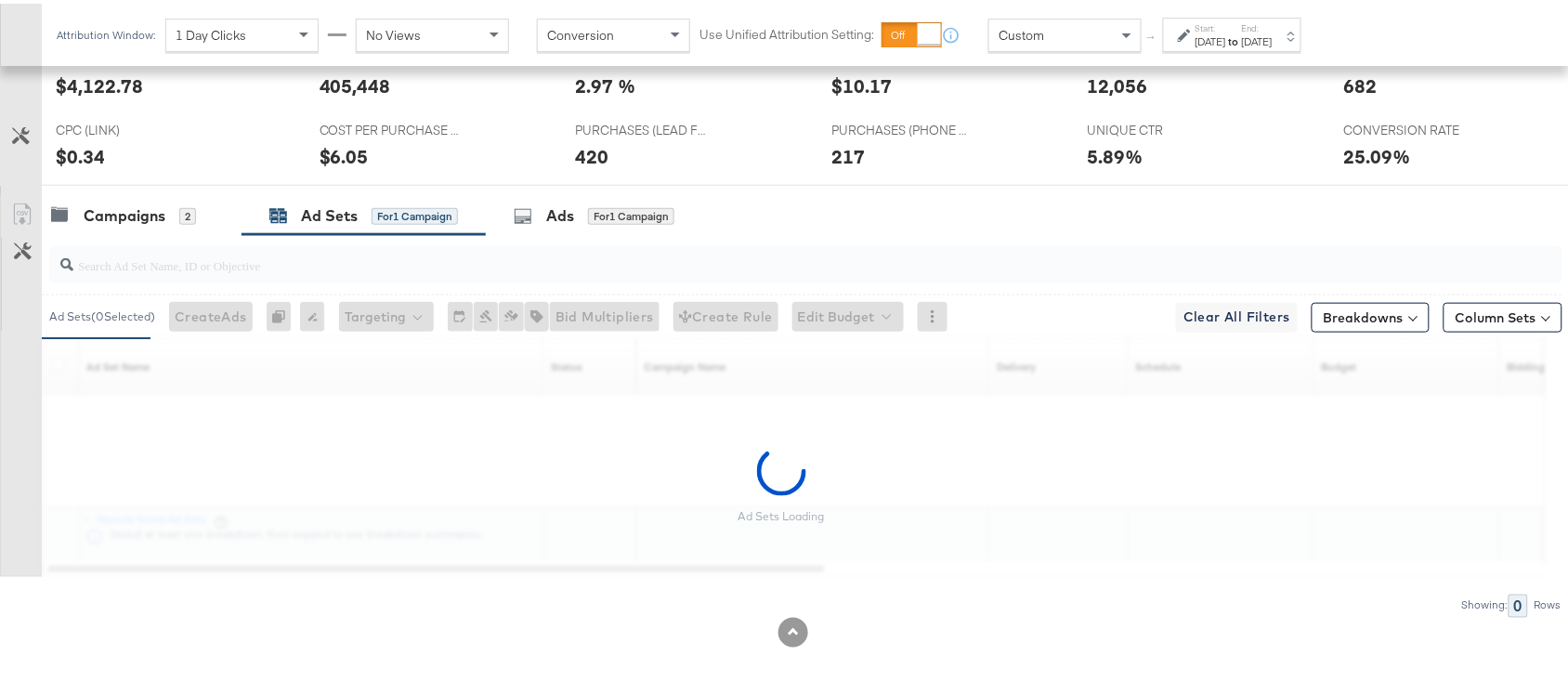
scroll to position [562, 0]
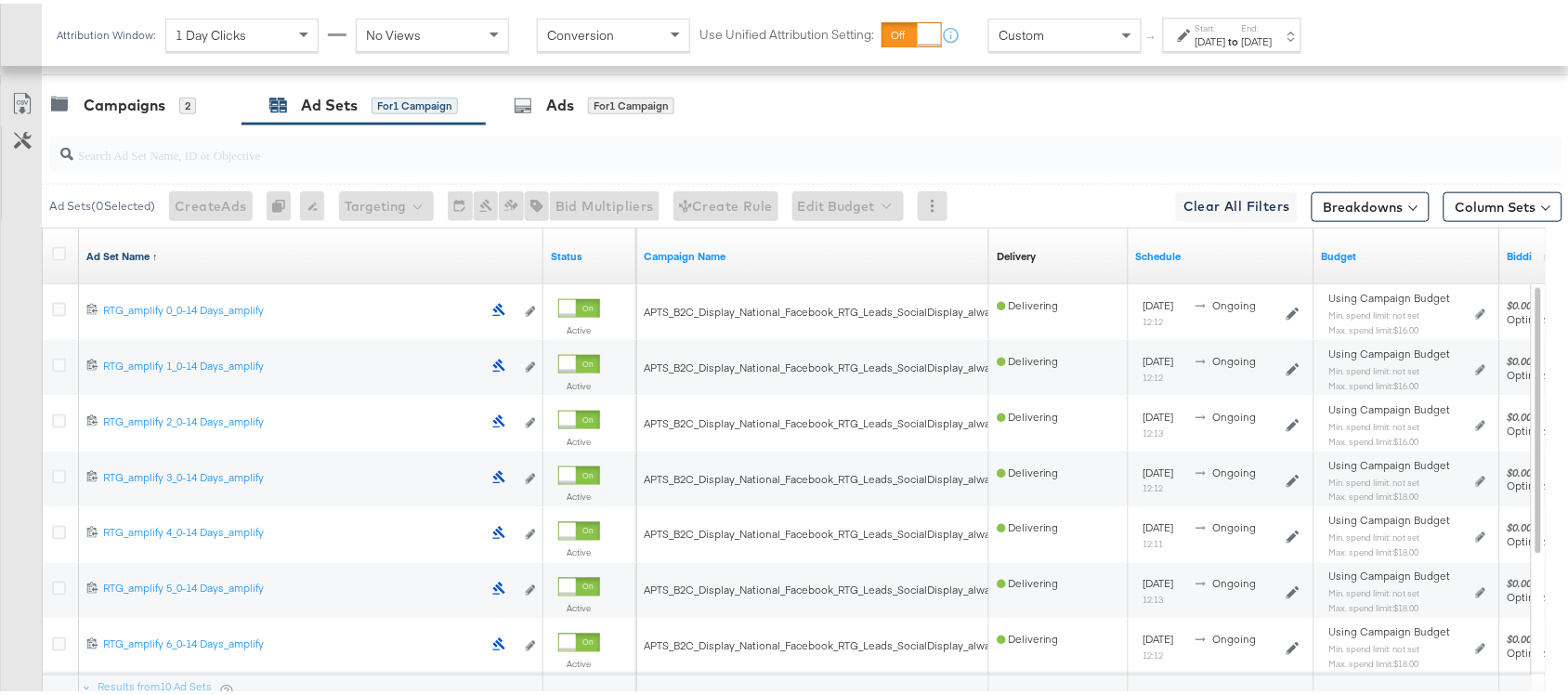
click at [196, 254] on link "Ad Set Name ↑" at bounding box center [310, 252] width 449 height 15
click at [196, 254] on link "Ad Set Name ↓" at bounding box center [310, 252] width 449 height 15
click at [52, 261] on div at bounding box center [61, 252] width 20 height 19
click at [58, 256] on icon at bounding box center [59, 250] width 14 height 14
click at [0, 0] on input "checkbox" at bounding box center [0, 0] width 0 height 0
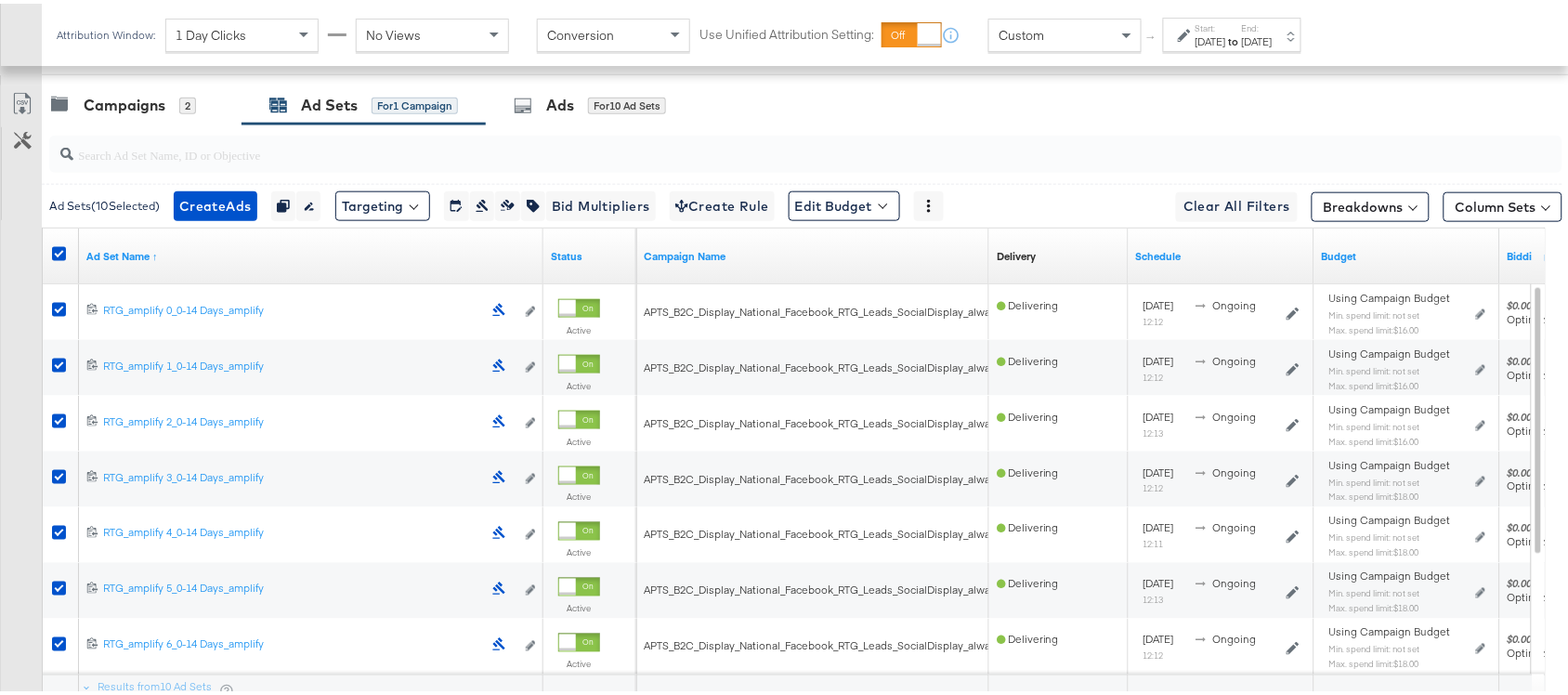
click at [871, 188] on div "Ad Sets ( 10 Selected) Create Ads Create 10 ads Duplicate 10 ad sets Rename 10 …" at bounding box center [802, 202] width 1521 height 44
click at [888, 205] on span at bounding box center [883, 201] width 8 height 8
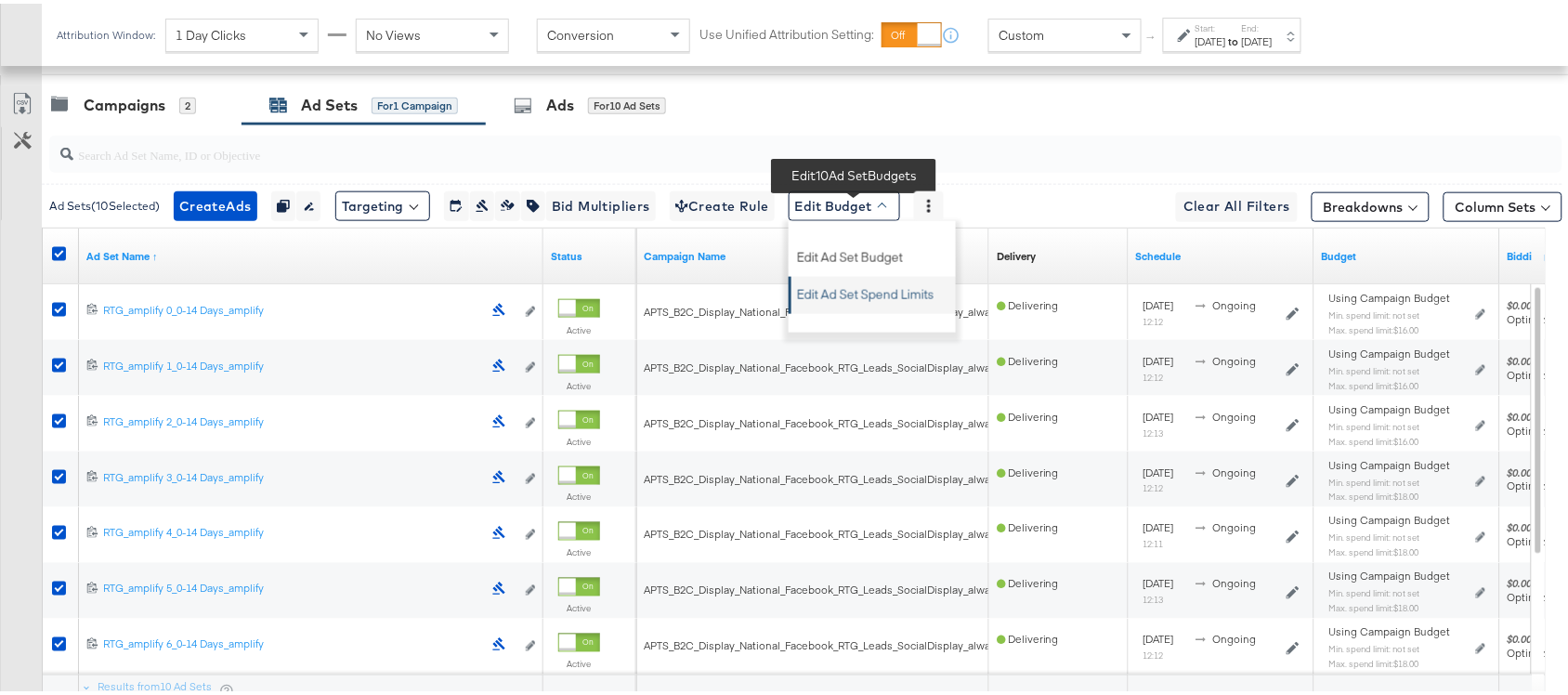
click at [893, 293] on span "Edit Ad Set Spend Limits" at bounding box center [866, 288] width 138 height 24
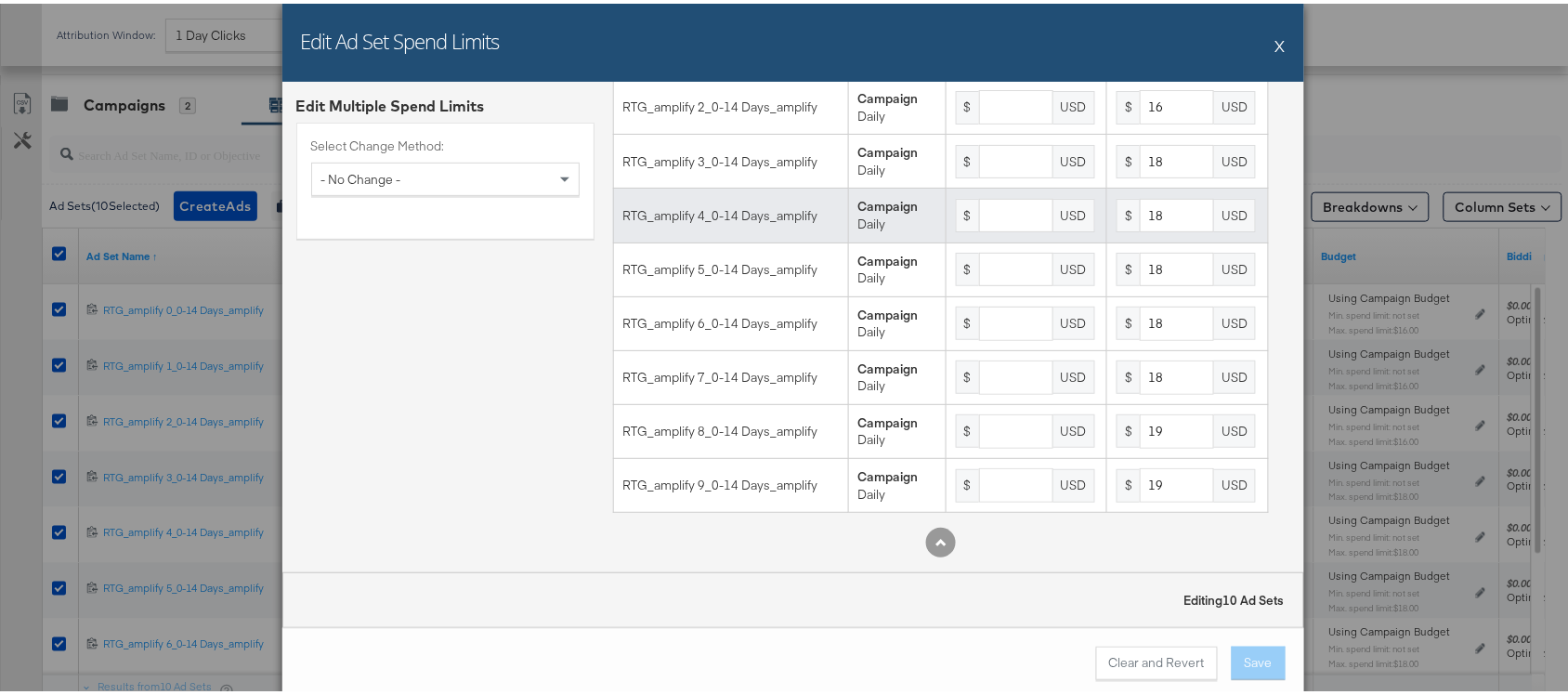
scroll to position [0, 0]
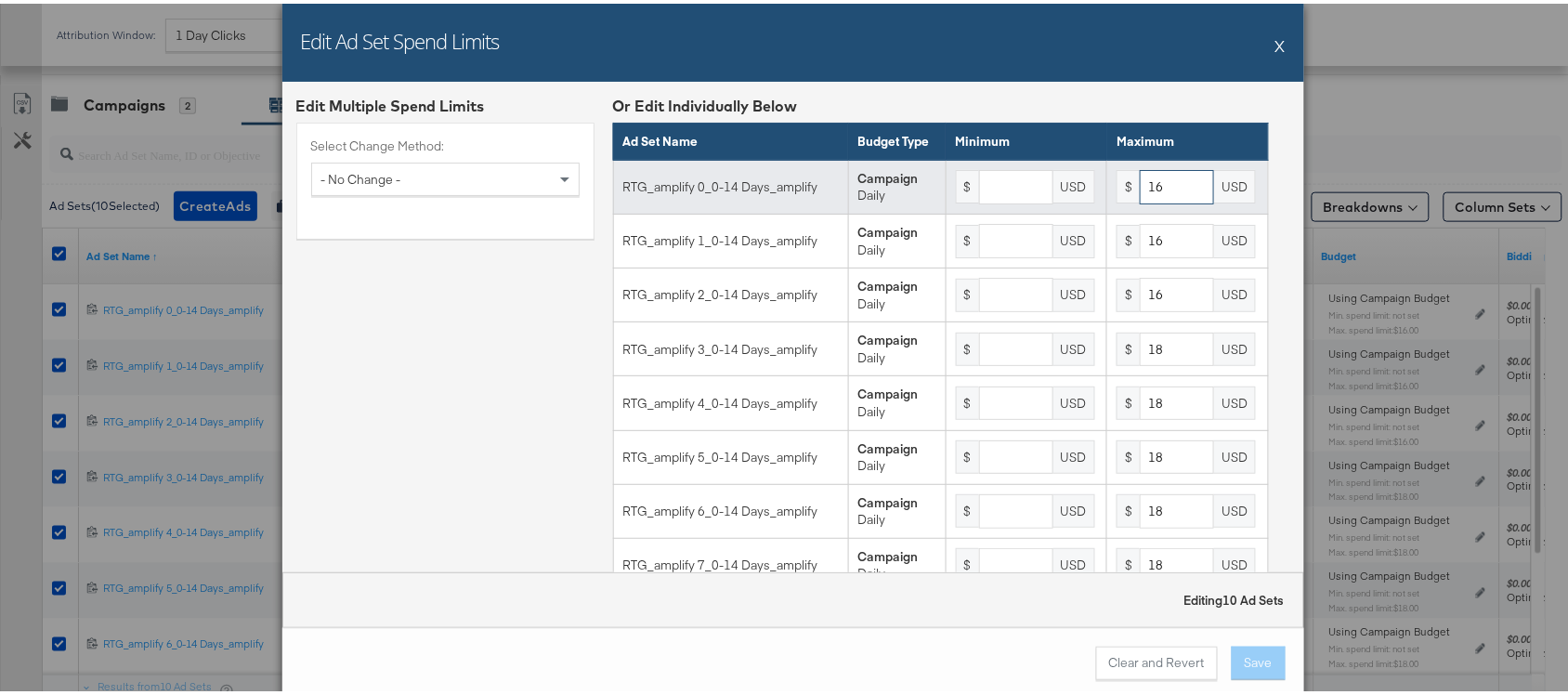
click at [1147, 200] on input "16" at bounding box center [1176, 183] width 74 height 35
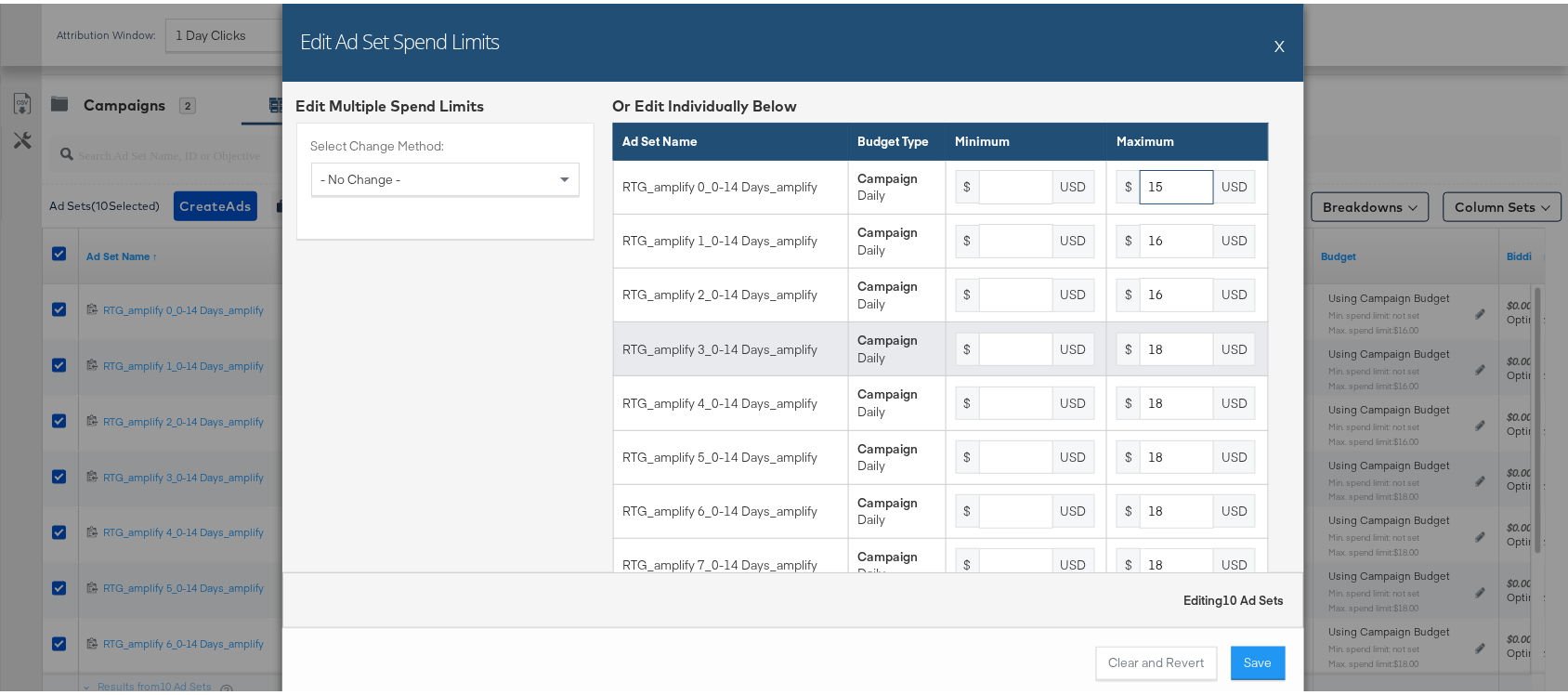
type input "15"
click at [1154, 363] on input "18" at bounding box center [1176, 346] width 74 height 35
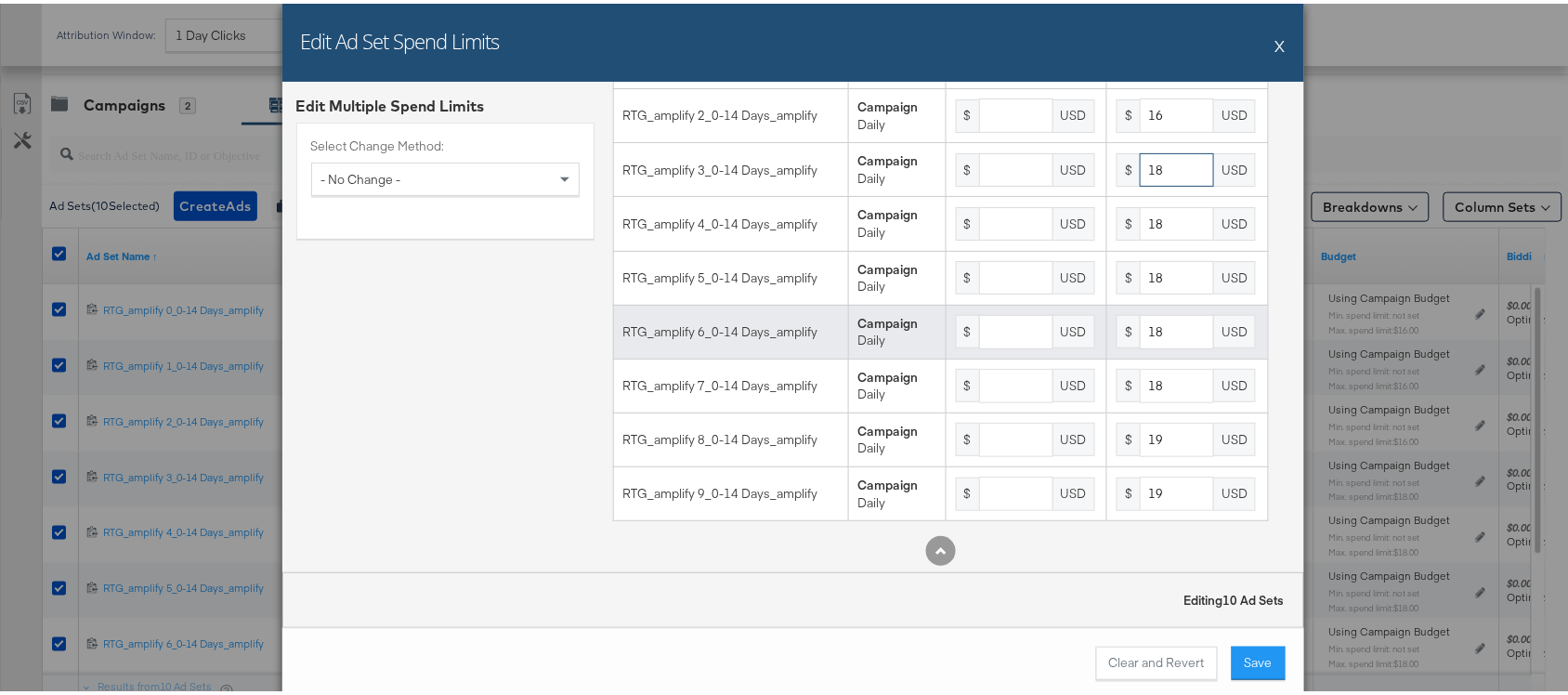
scroll to position [207, 0]
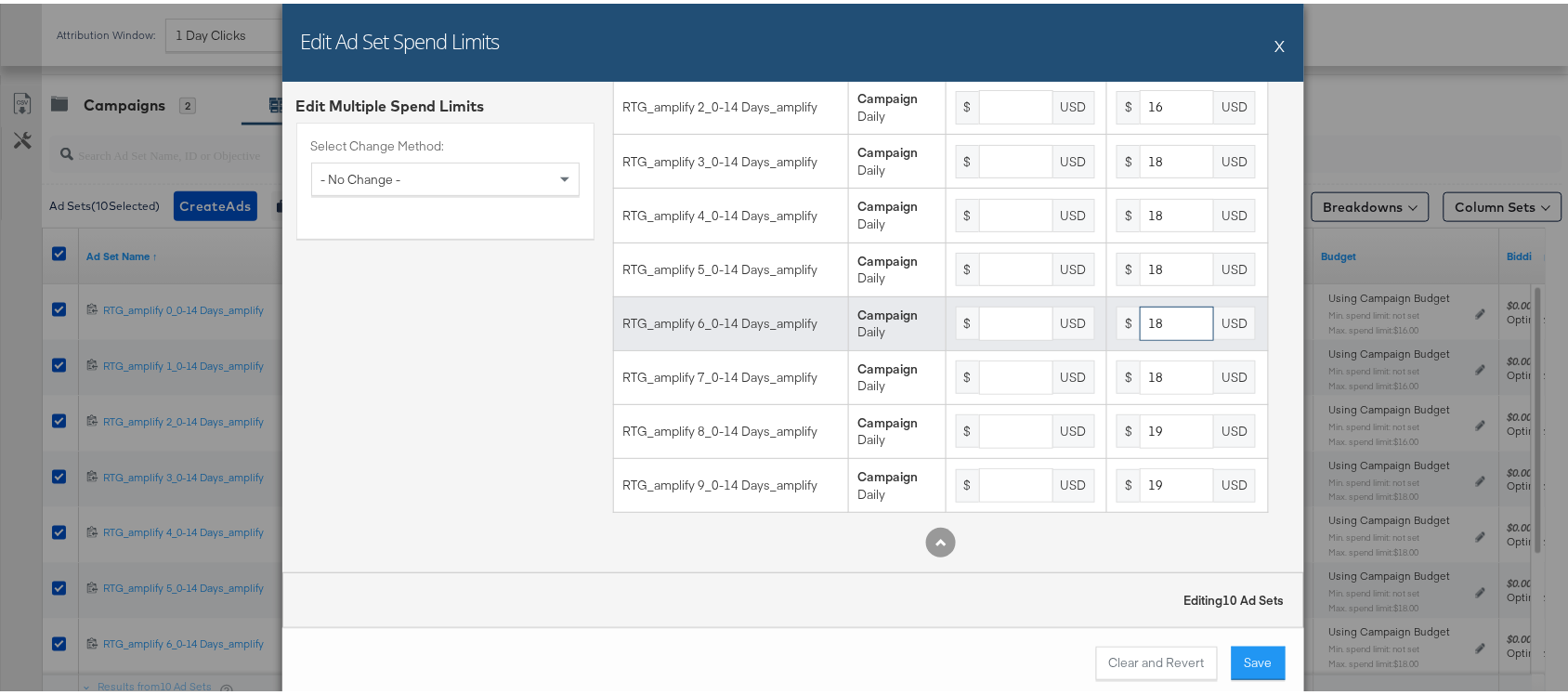
click at [1164, 317] on input "18" at bounding box center [1176, 319] width 74 height 35
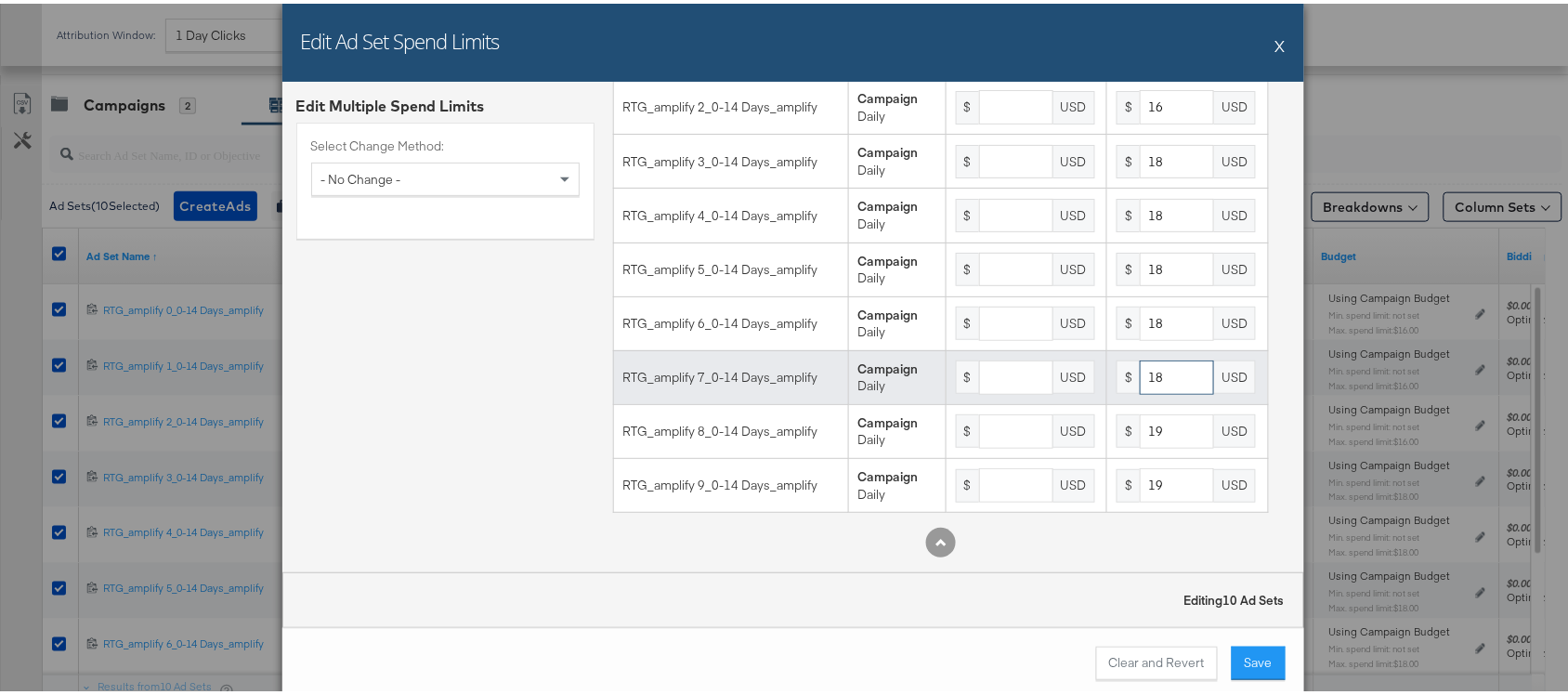
click at [1154, 377] on input "18" at bounding box center [1176, 374] width 74 height 35
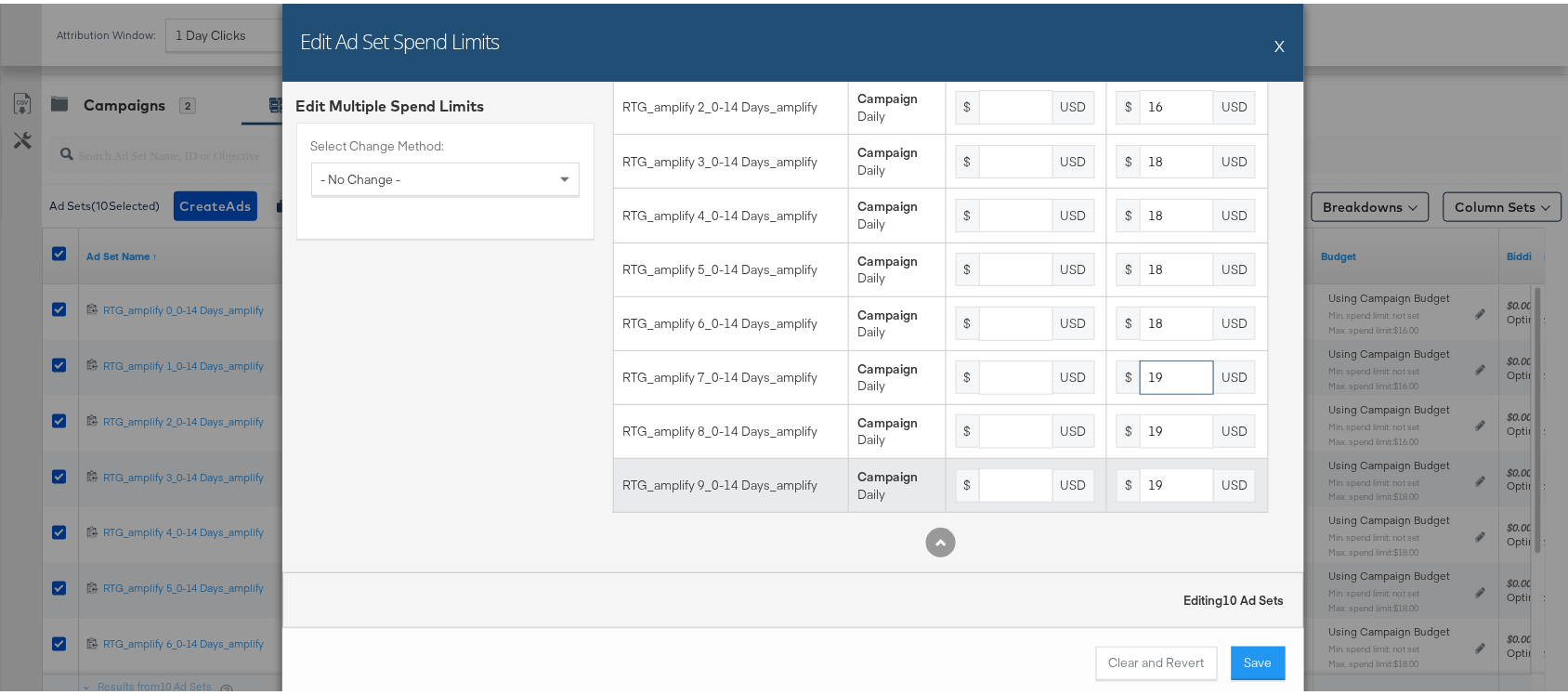
type input "19"
click at [1154, 474] on input "19" at bounding box center [1176, 481] width 74 height 35
type input "1"
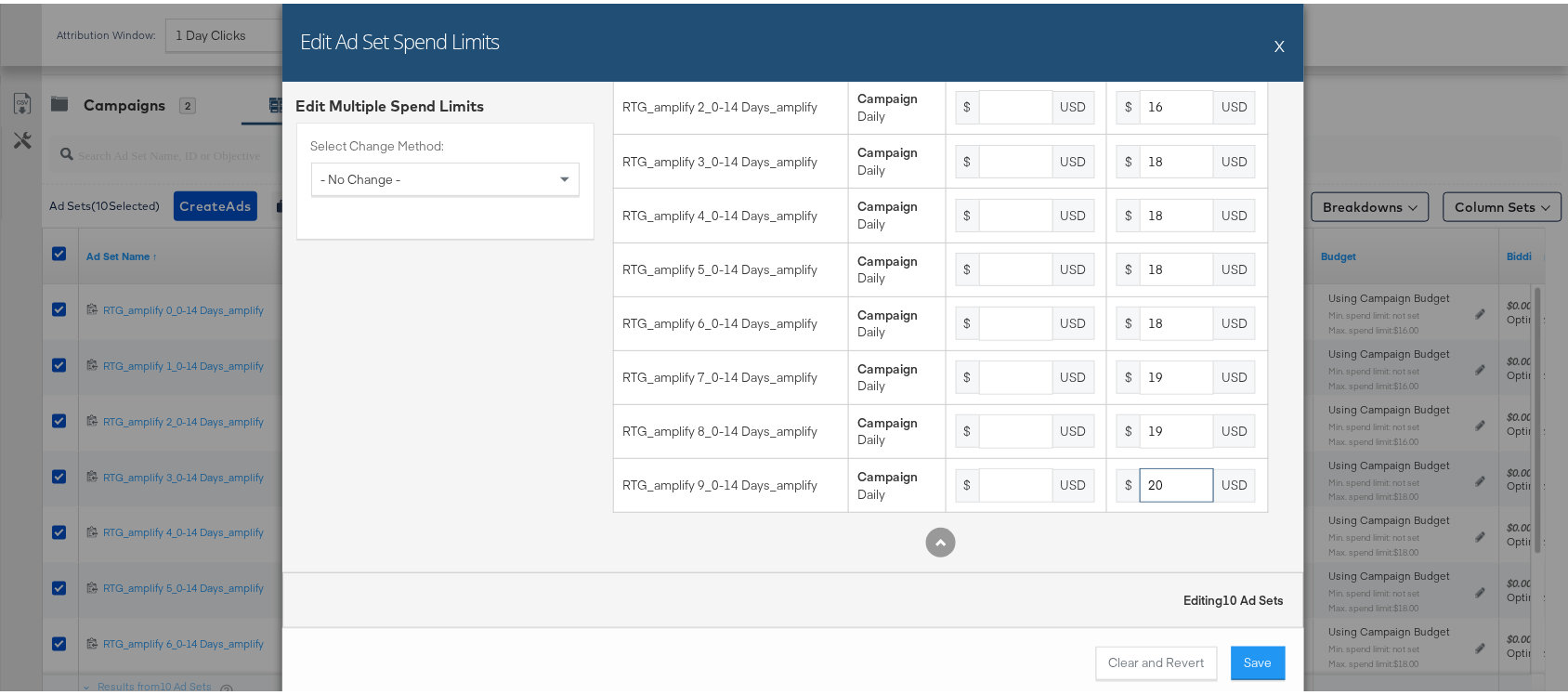
type input "20"
click at [424, 437] on div "Edit Multiple Spend Limits Select Change Method: - No Change -" at bounding box center [445, 237] width 299 height 664
click at [1260, 652] on button "Save" at bounding box center [1259, 659] width 54 height 34
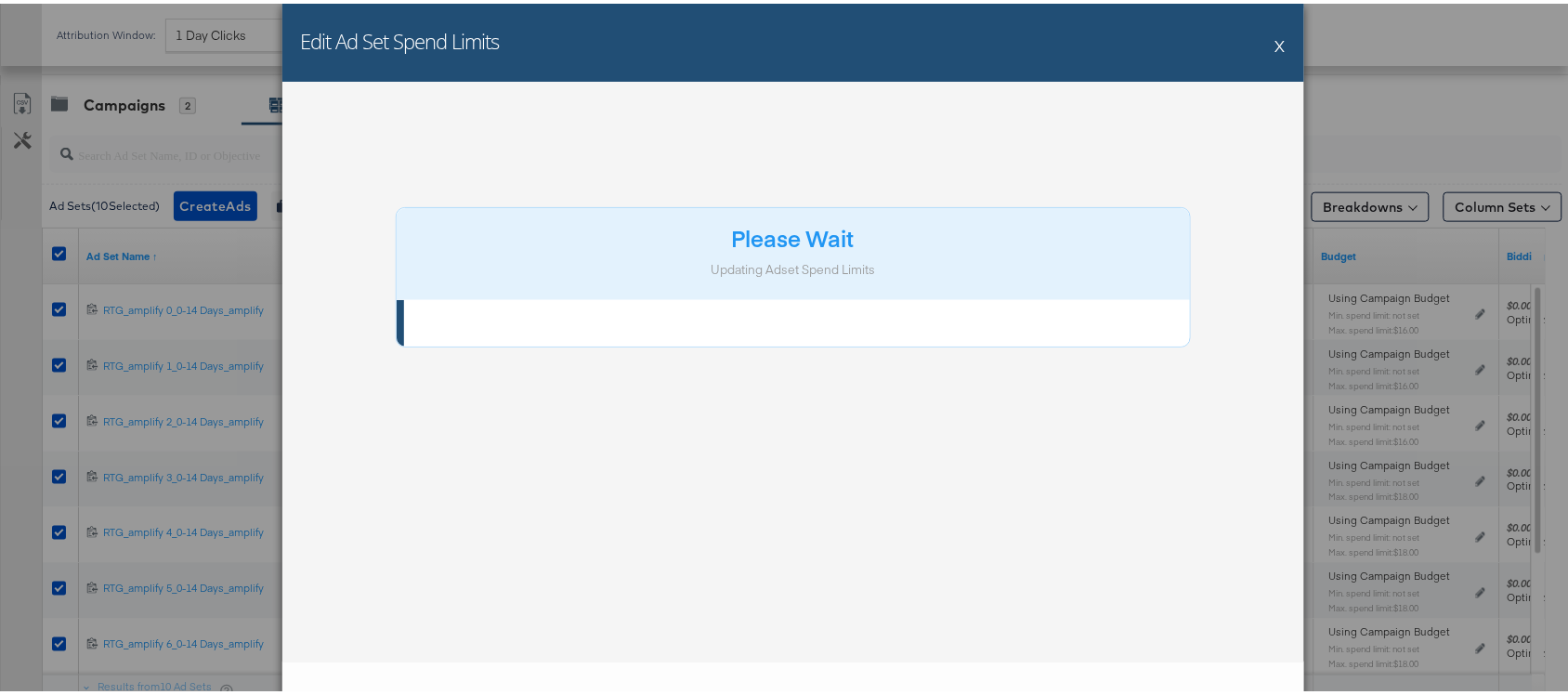
scroll to position [0, 0]
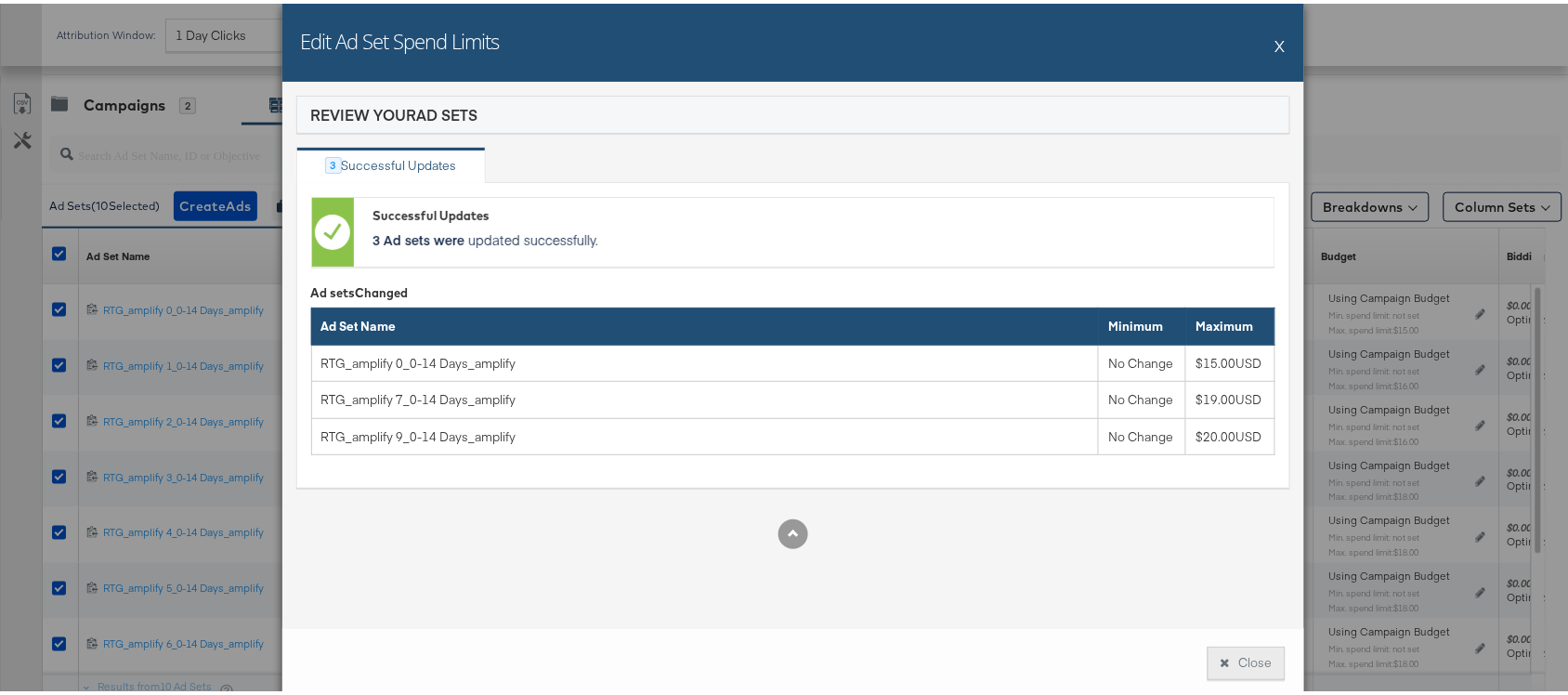
click at [1227, 659] on button "Close" at bounding box center [1247, 659] width 78 height 34
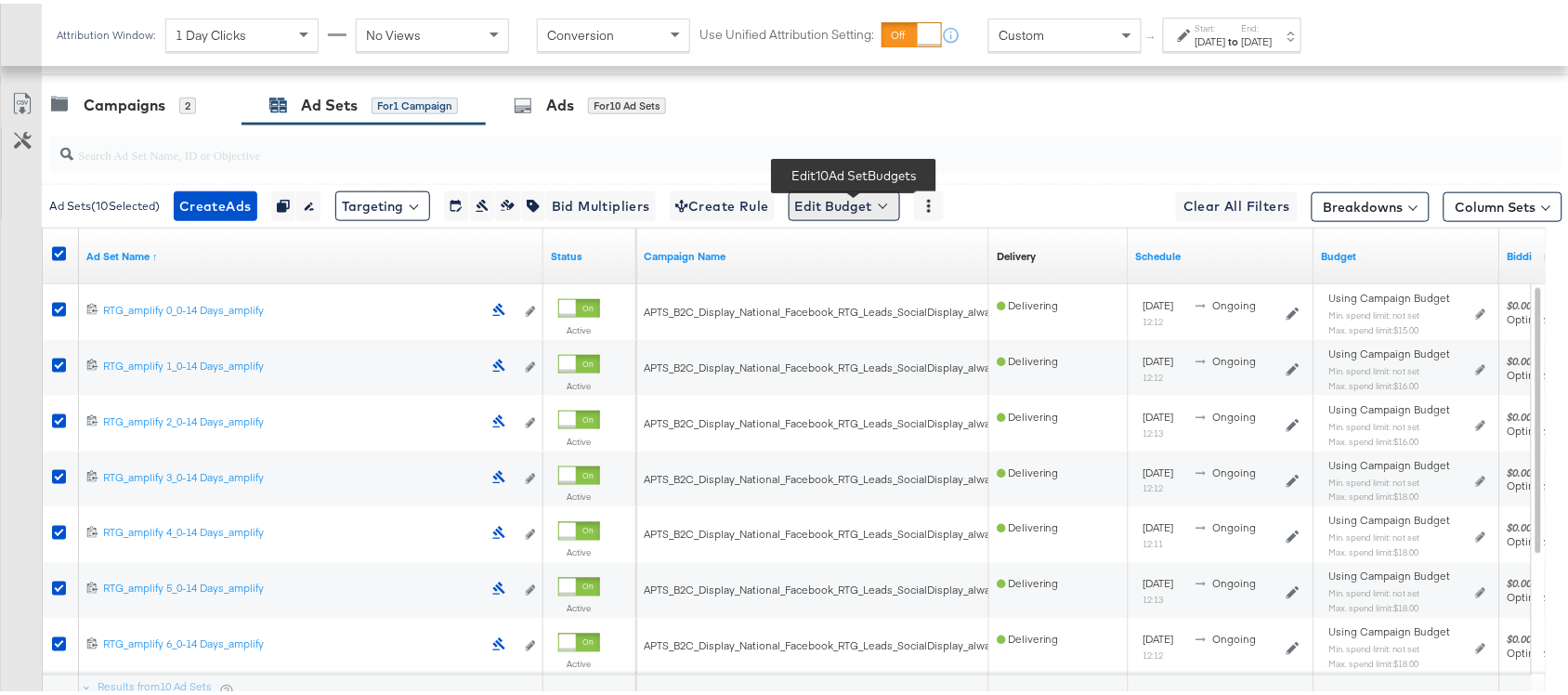
click at [860, 210] on button "Edit Budget" at bounding box center [844, 202] width 111 height 30
click at [902, 300] on span "Edit Ad Set Spend Limits" at bounding box center [866, 288] width 138 height 24
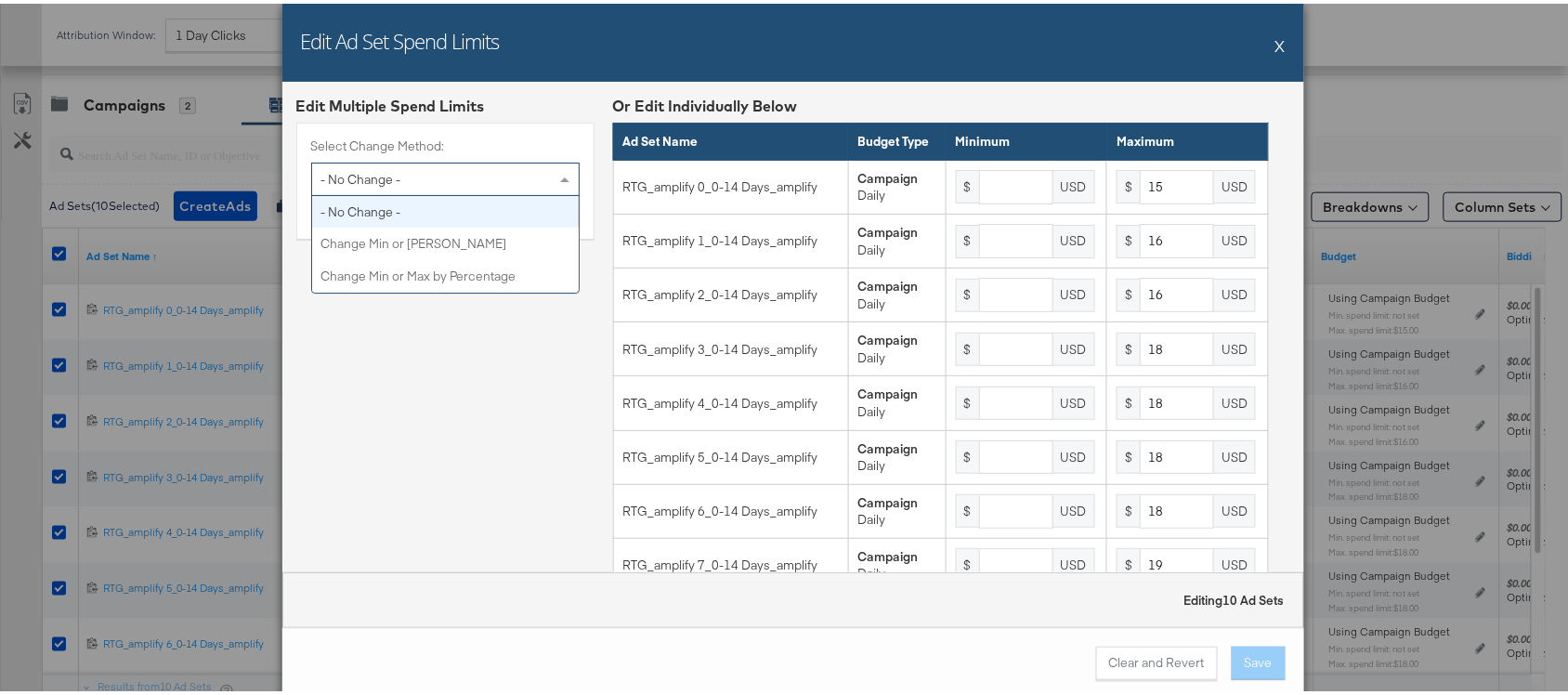
click at [474, 170] on div "- No Change -" at bounding box center [445, 175] width 267 height 32
click at [518, 173] on div "- No Change -" at bounding box center [445, 175] width 267 height 32
click at [502, 408] on div "Edit Multiple Spend Limits Select Change Method: - No Change -" at bounding box center [445, 424] width 299 height 664
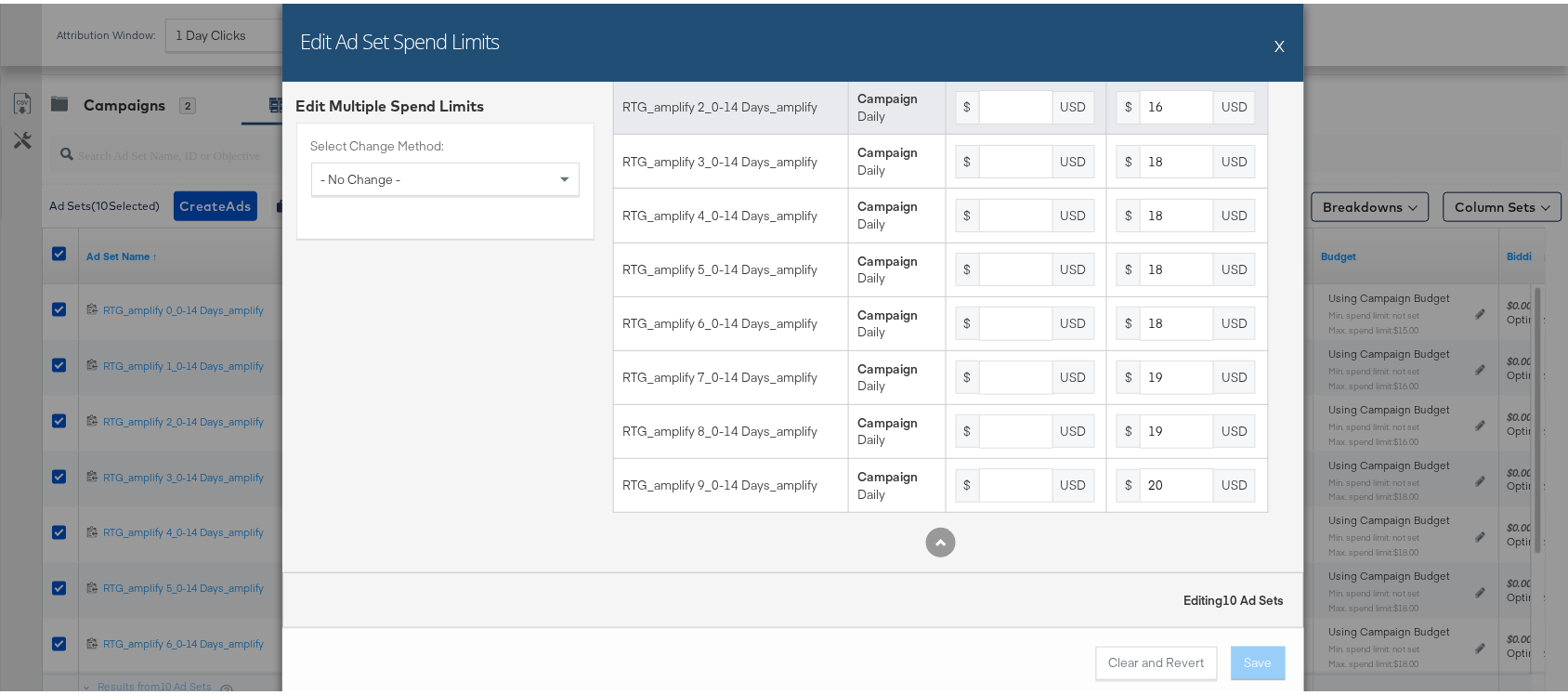
scroll to position [207, 0]
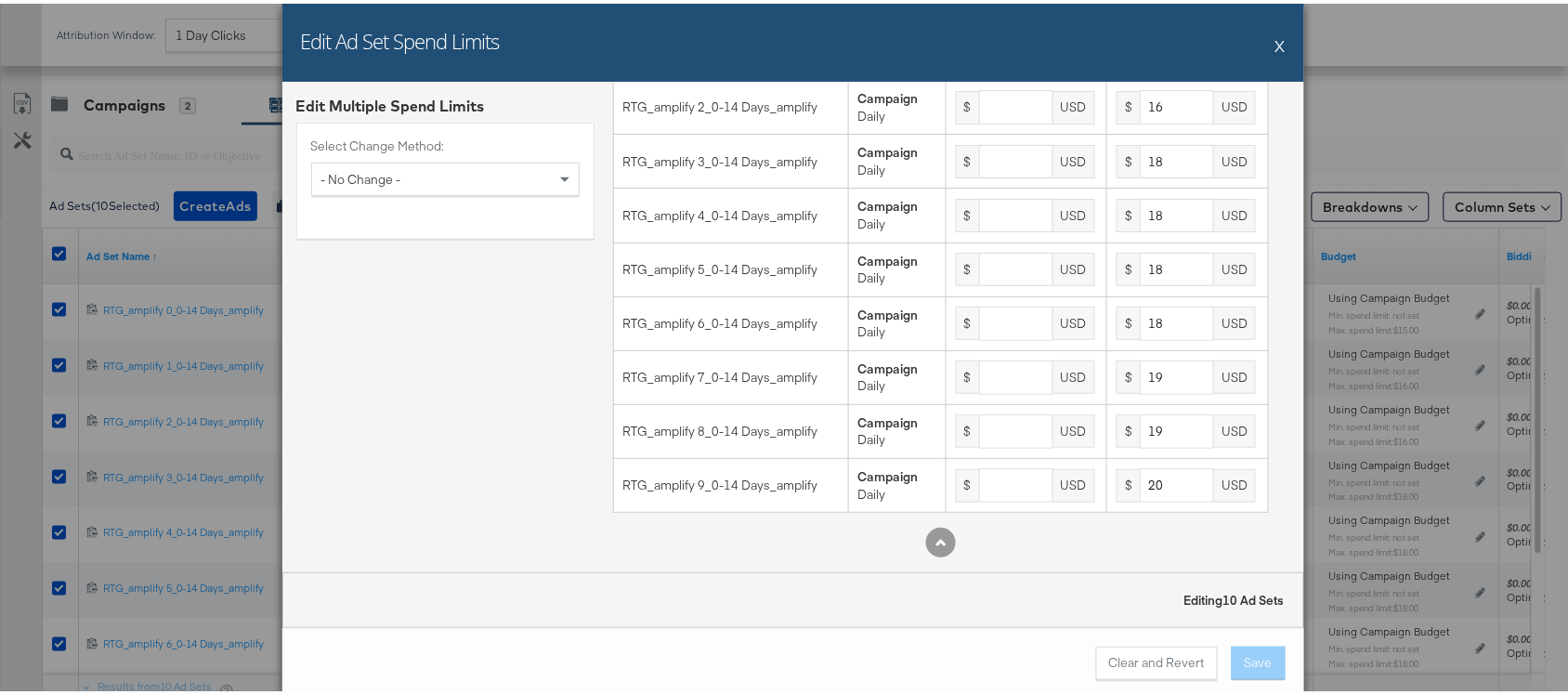
click at [1275, 33] on button "X" at bounding box center [1280, 41] width 10 height 37
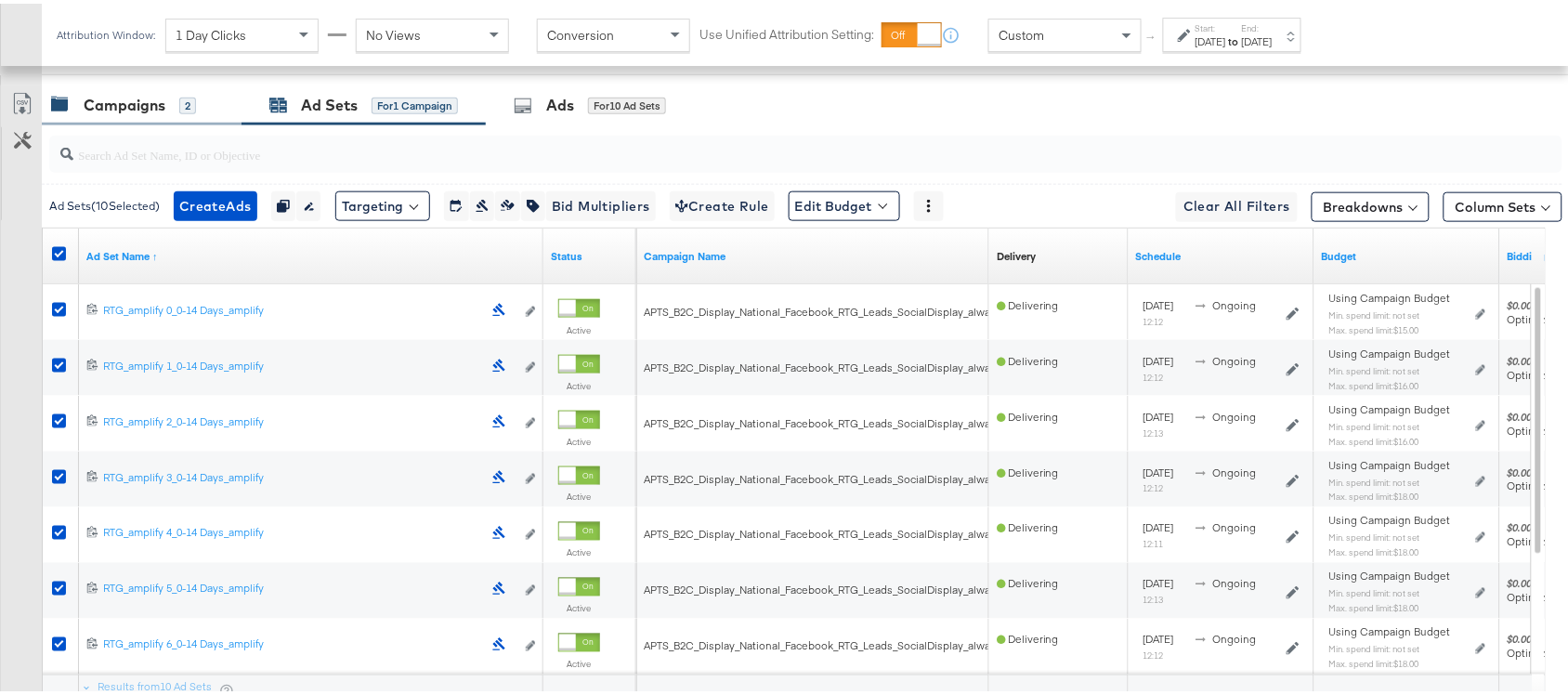
click at [135, 105] on div "Campaigns" at bounding box center [124, 102] width 81 height 22
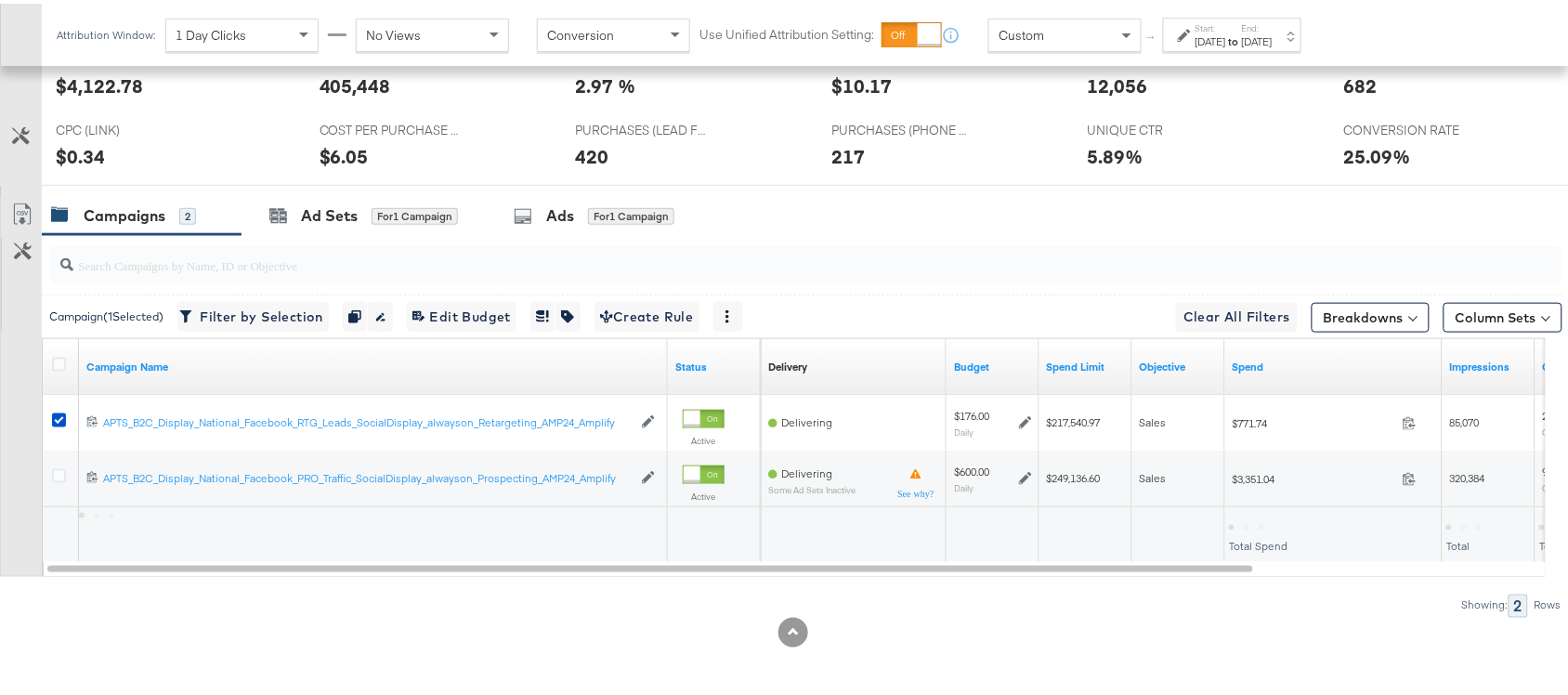
scroll to position [455, 0]
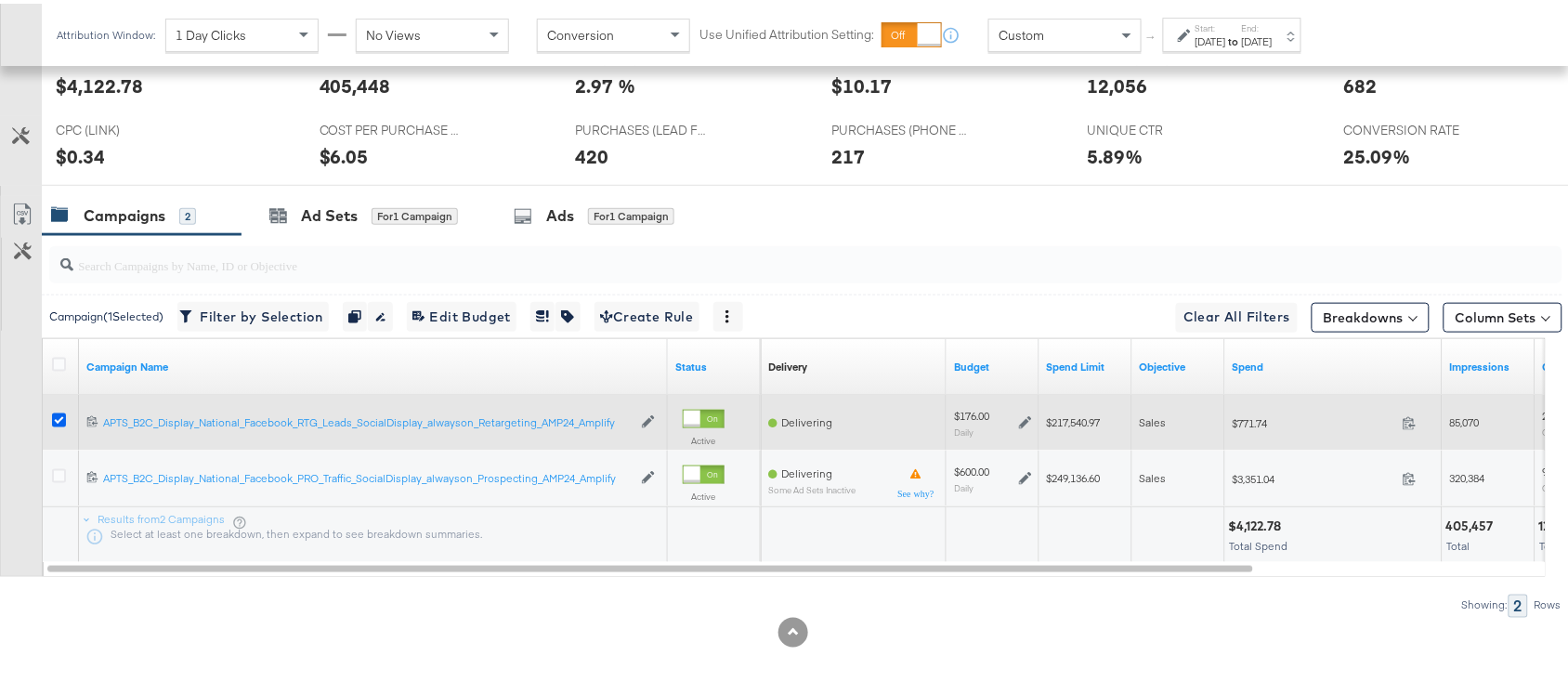
click at [57, 413] on icon at bounding box center [59, 416] width 14 height 14
click at [0, 0] on input "checkbox" at bounding box center [0, 0] width 0 height 0
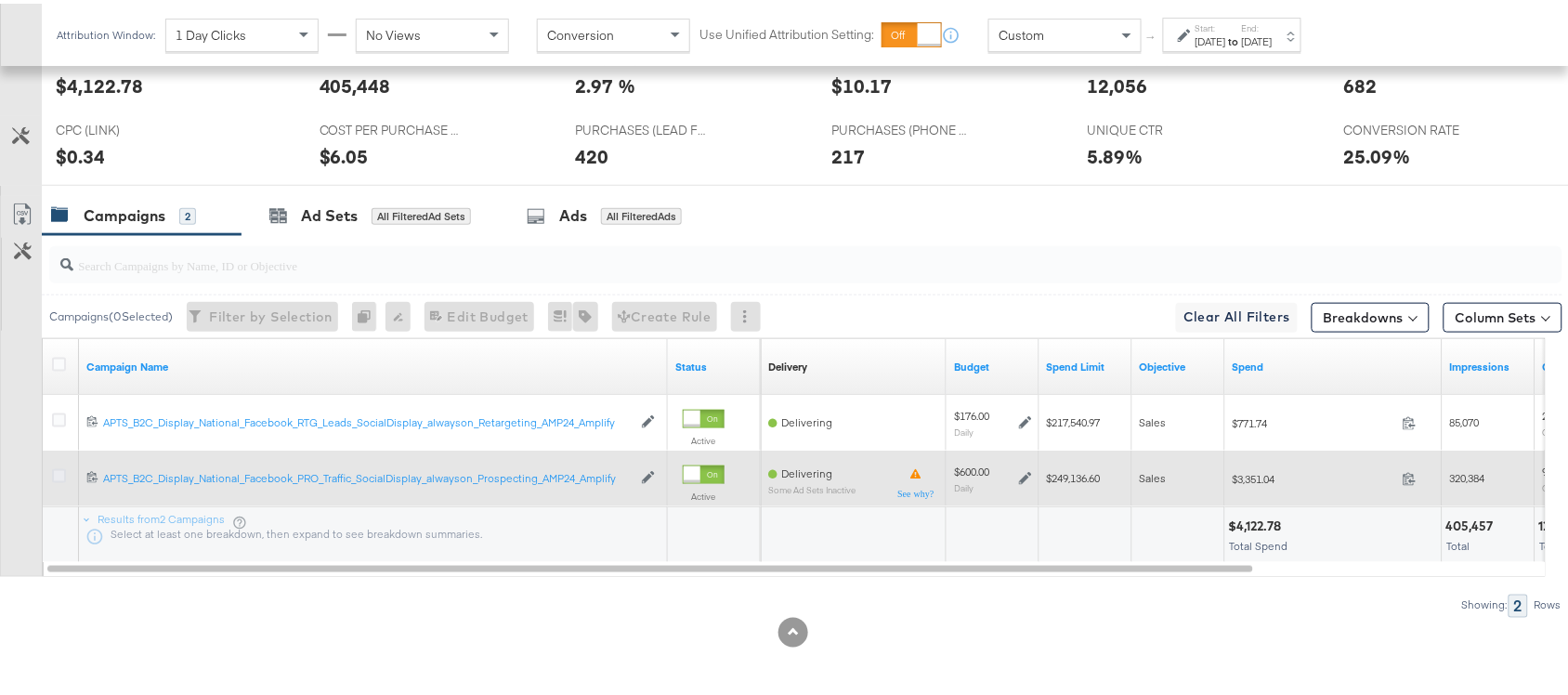
click at [56, 467] on icon at bounding box center [59, 472] width 14 height 14
click at [0, 0] on input "checkbox" at bounding box center [0, 0] width 0 height 0
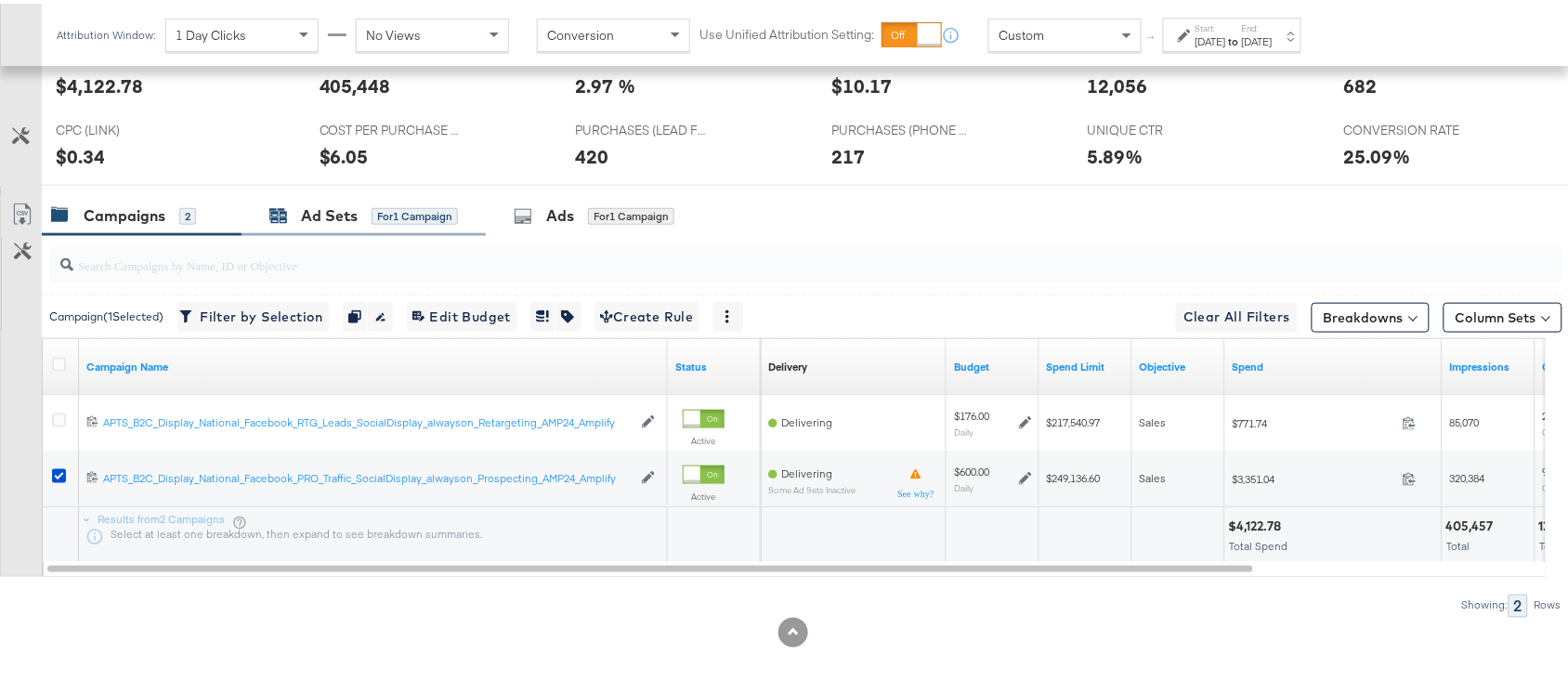
click at [306, 211] on div "Ad Sets" at bounding box center [329, 212] width 57 height 22
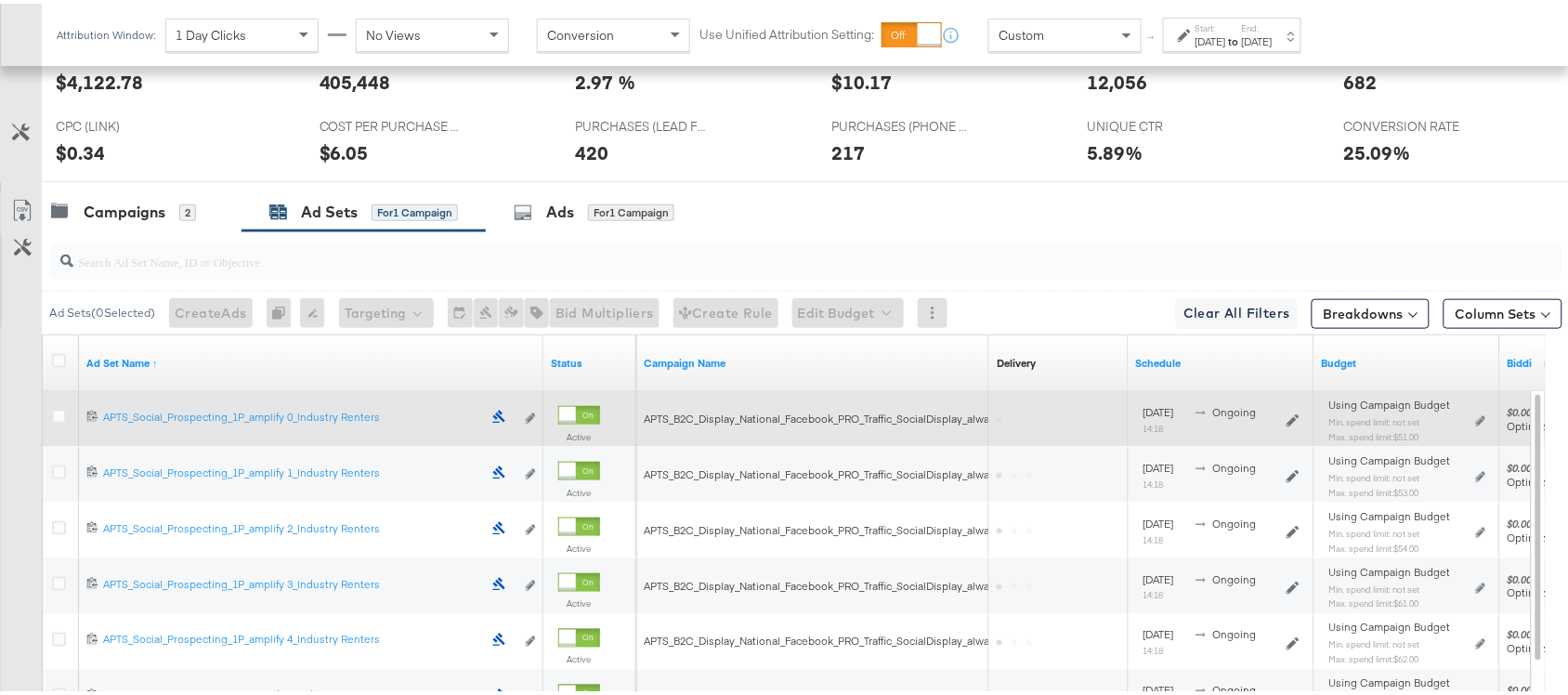
scroll to position [562, 0]
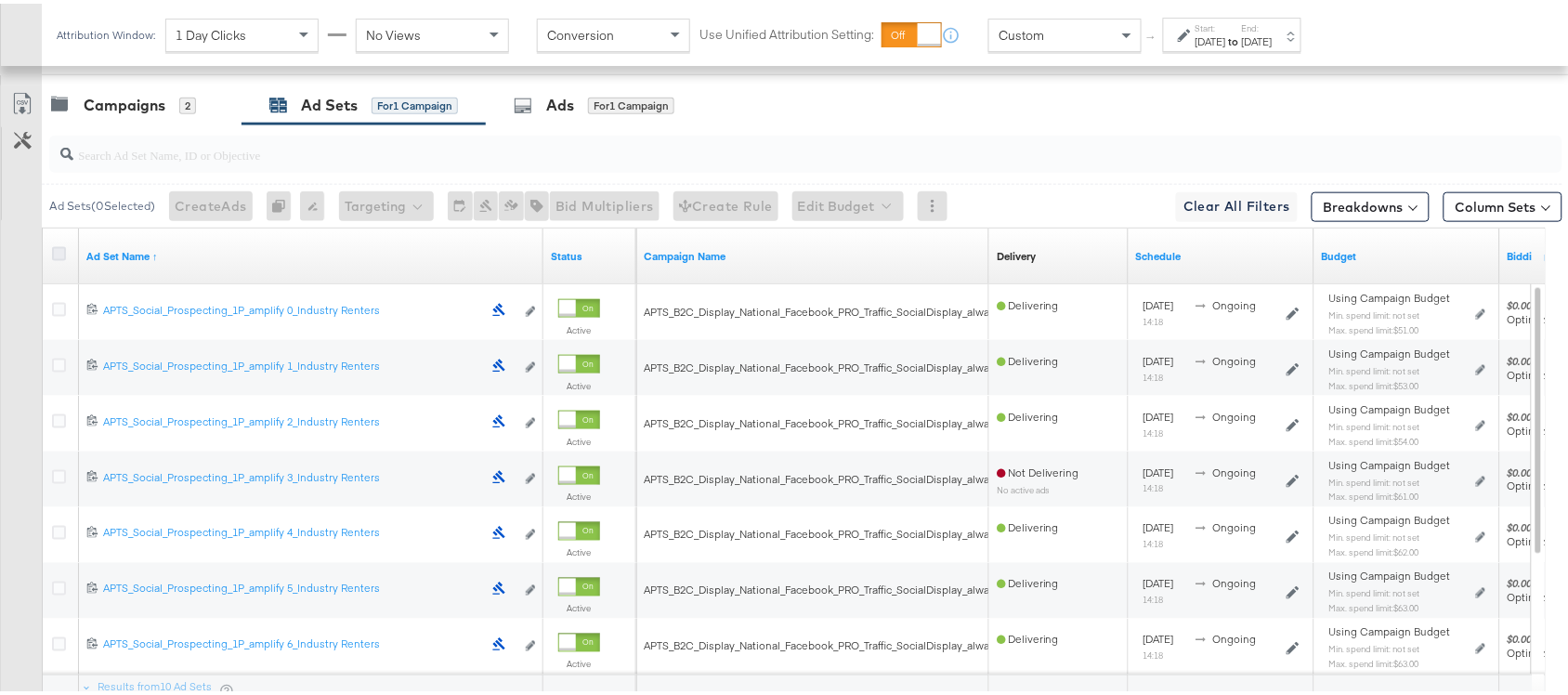
click at [53, 257] on icon at bounding box center [59, 250] width 14 height 14
click at [0, 0] on input "checkbox" at bounding box center [0, 0] width 0 height 0
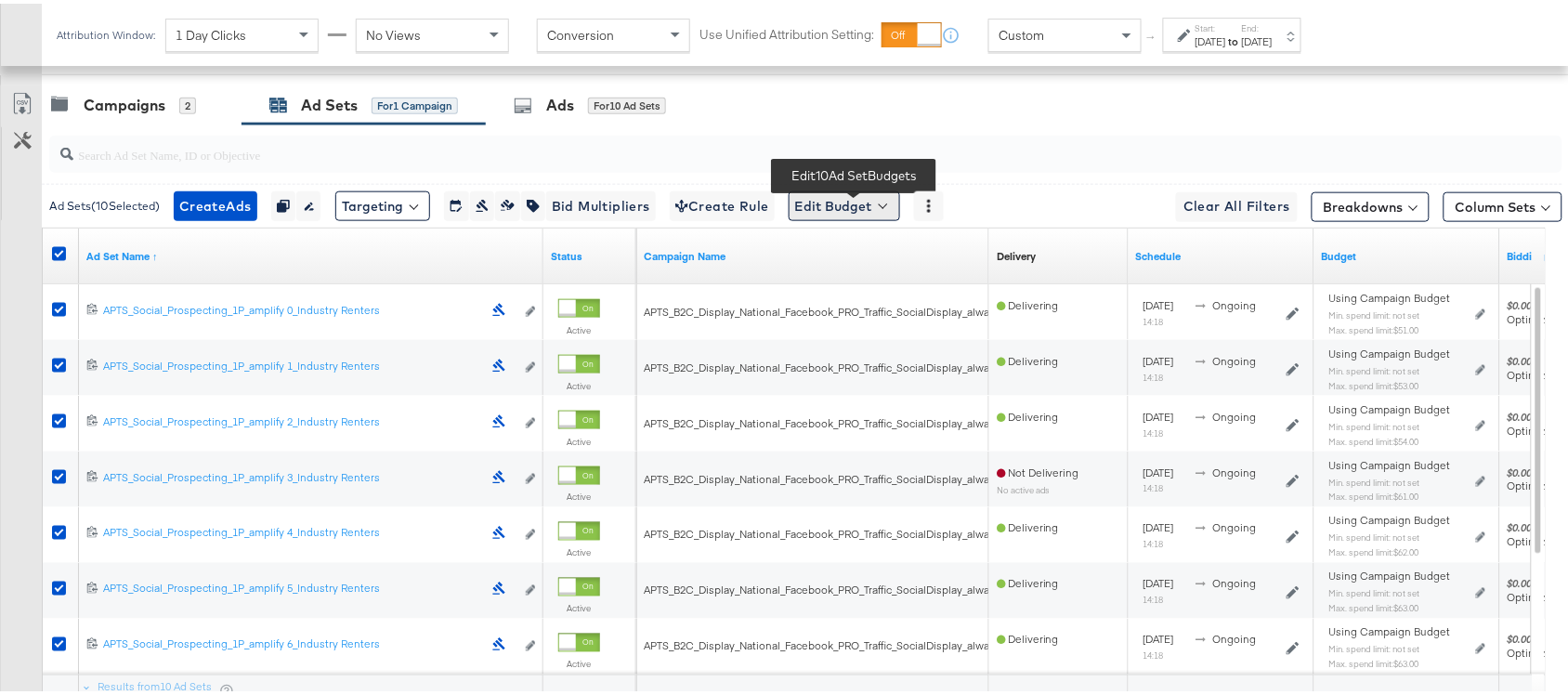
click at [848, 206] on button "Edit Budget" at bounding box center [844, 202] width 111 height 30
click at [883, 297] on span "Edit Ad Set Spend Limits" at bounding box center [866, 288] width 138 height 24
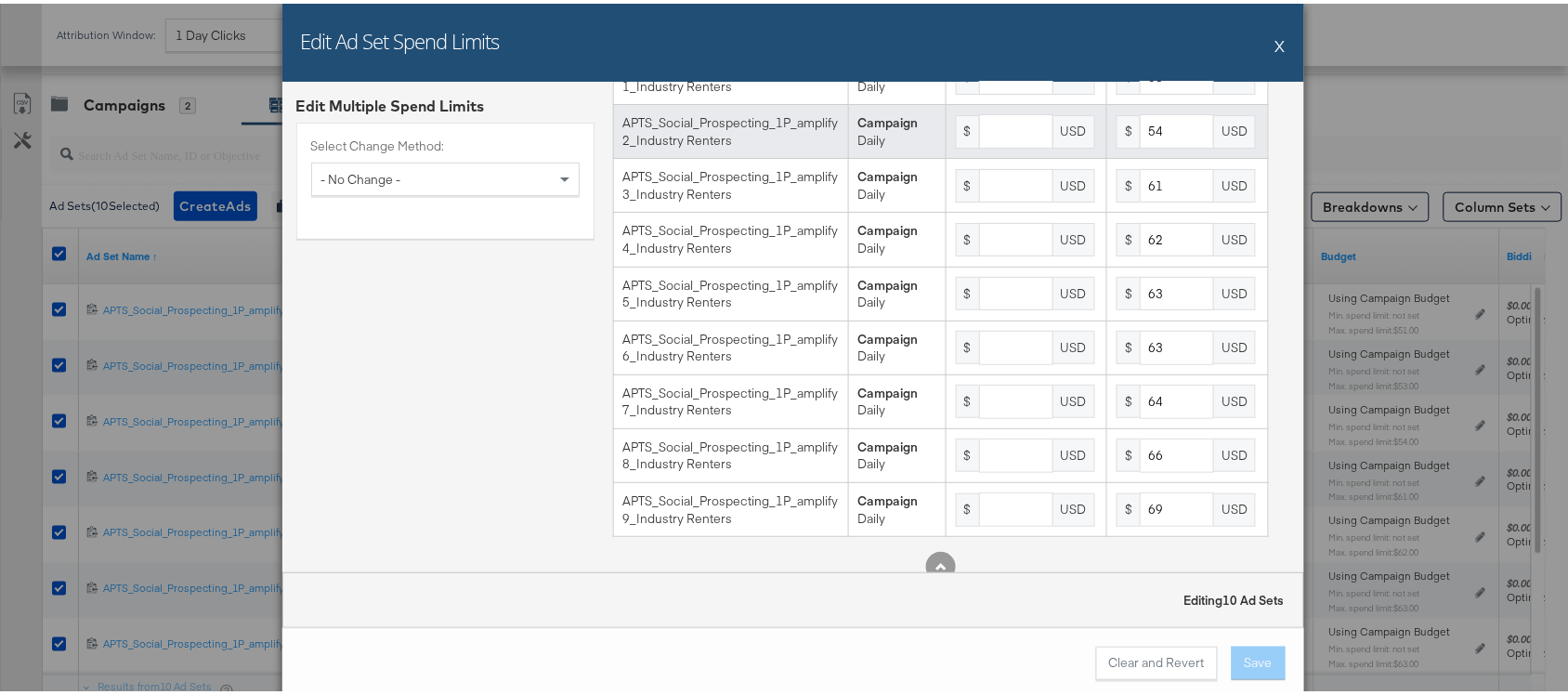
scroll to position [165, 0]
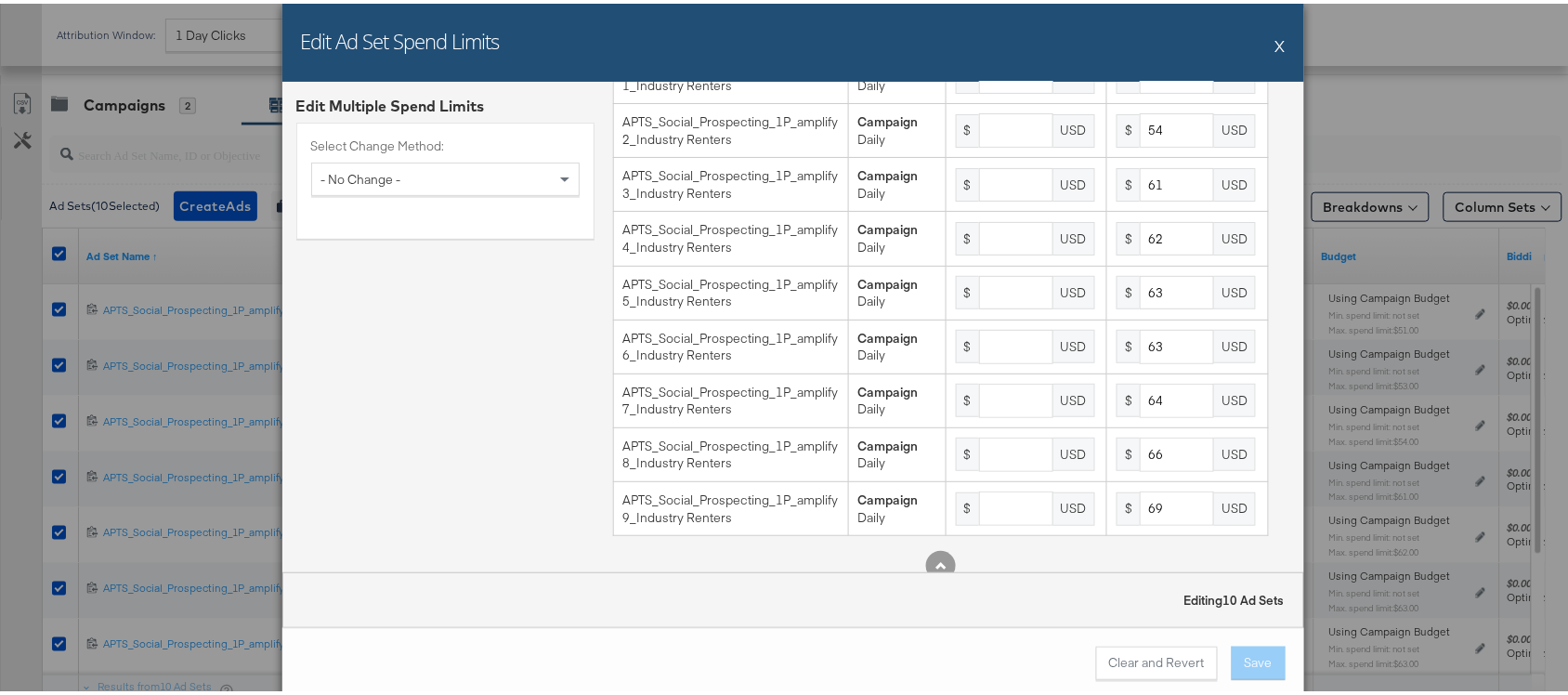
click at [1275, 38] on button "X" at bounding box center [1280, 41] width 10 height 37
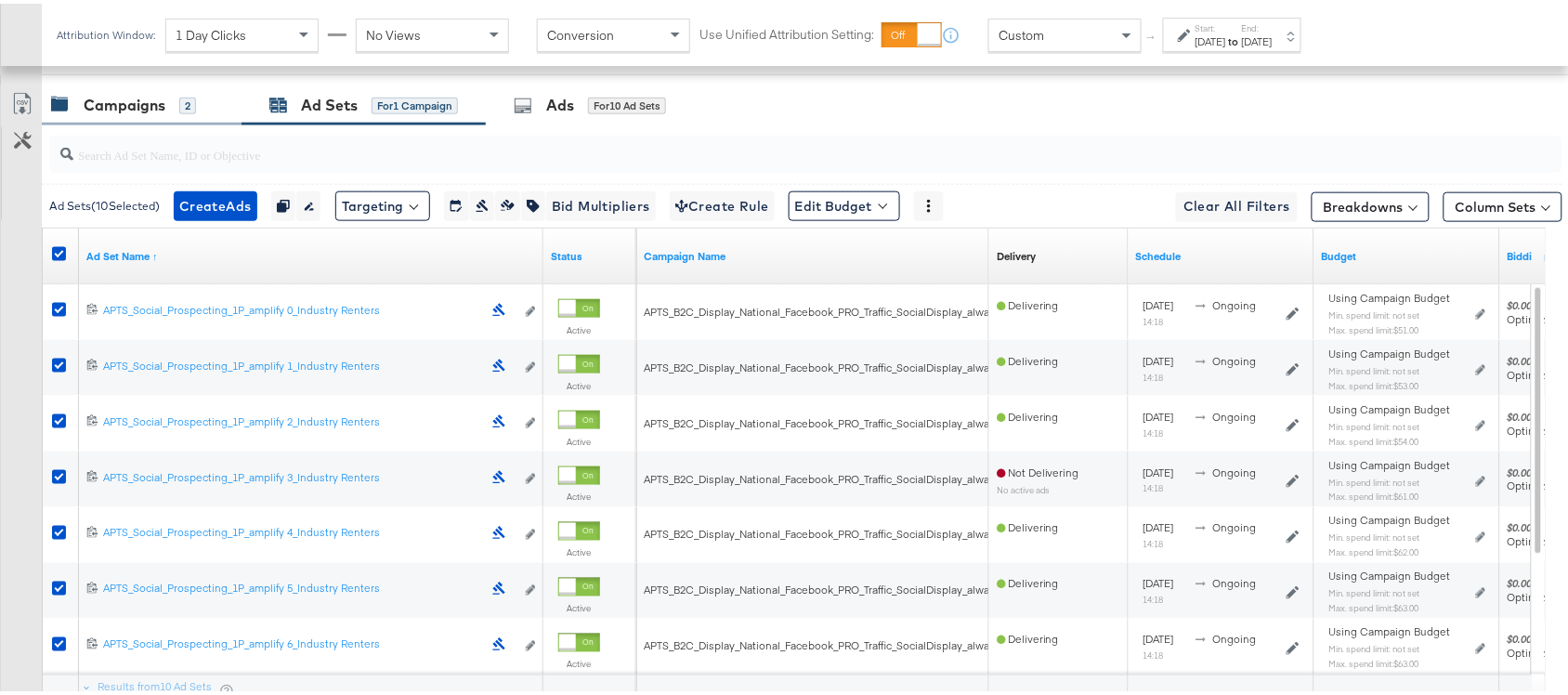
click at [126, 110] on div "Campaigns" at bounding box center [124, 102] width 81 height 22
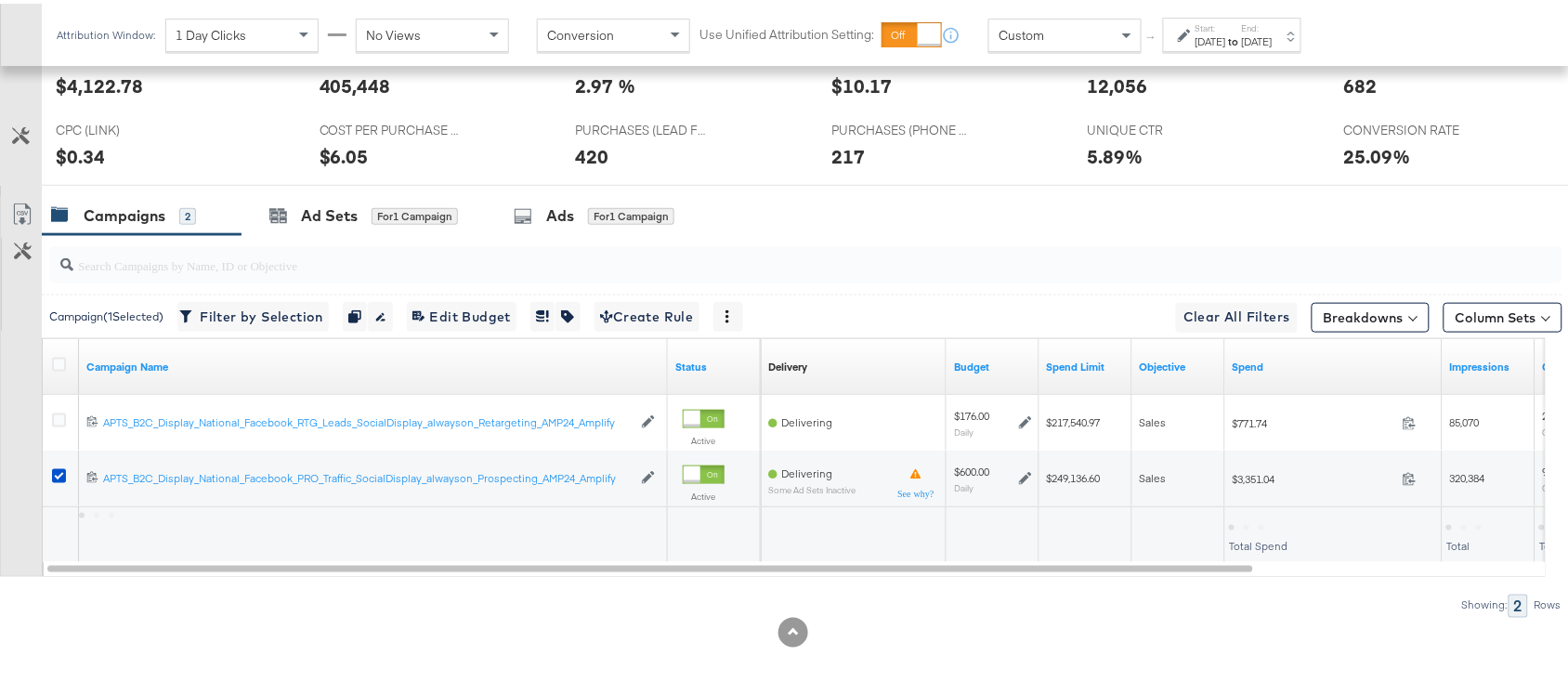
scroll to position [455, 0]
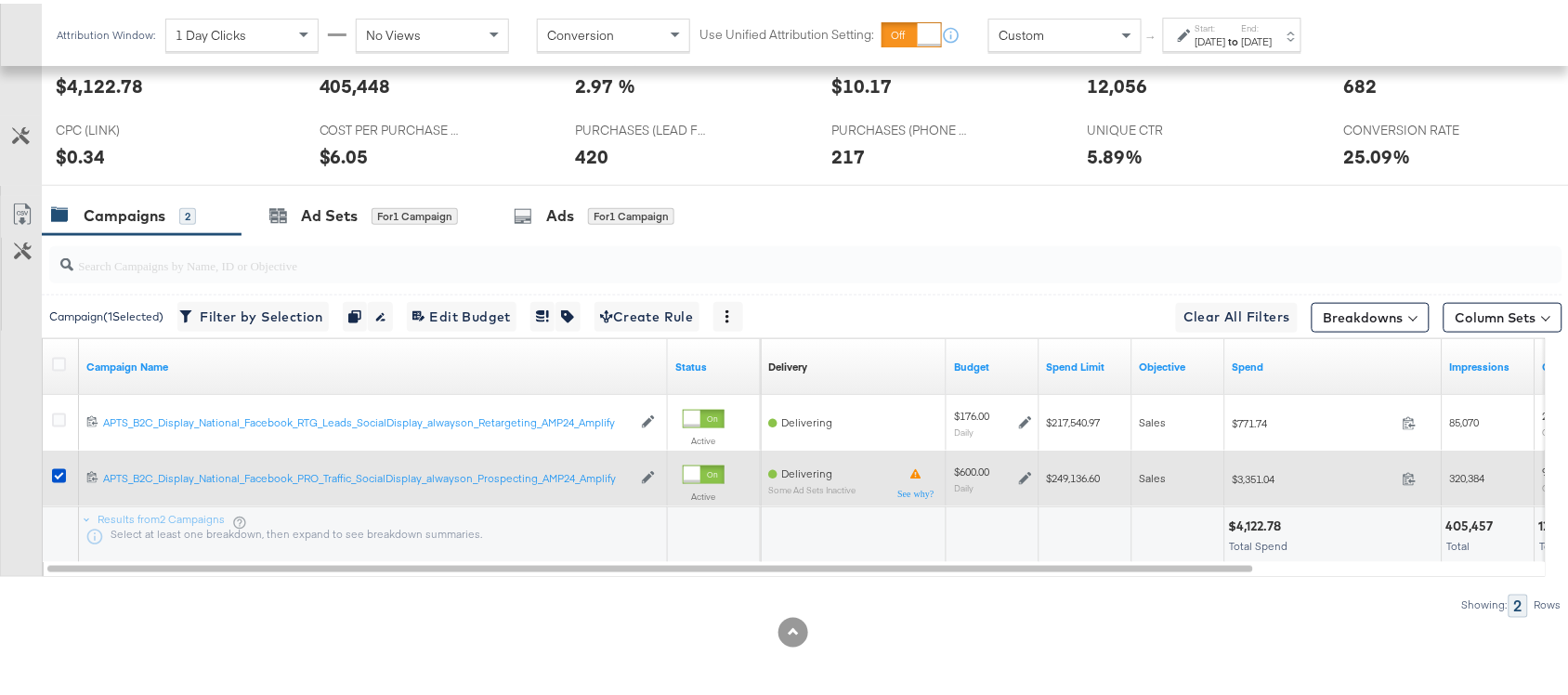
click at [1024, 476] on icon at bounding box center [1025, 474] width 13 height 13
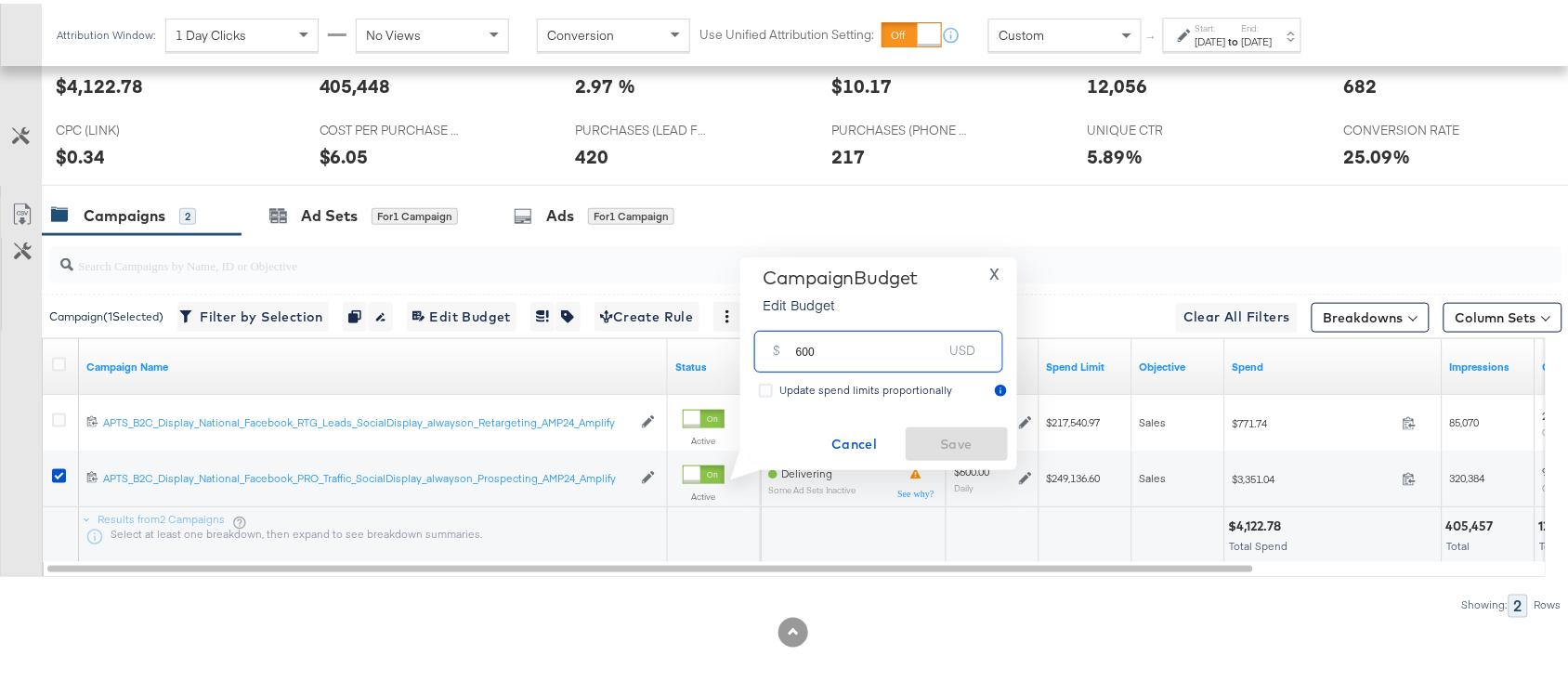
click at [844, 349] on input "600" at bounding box center [870, 340] width 147 height 40
paste input "$606."
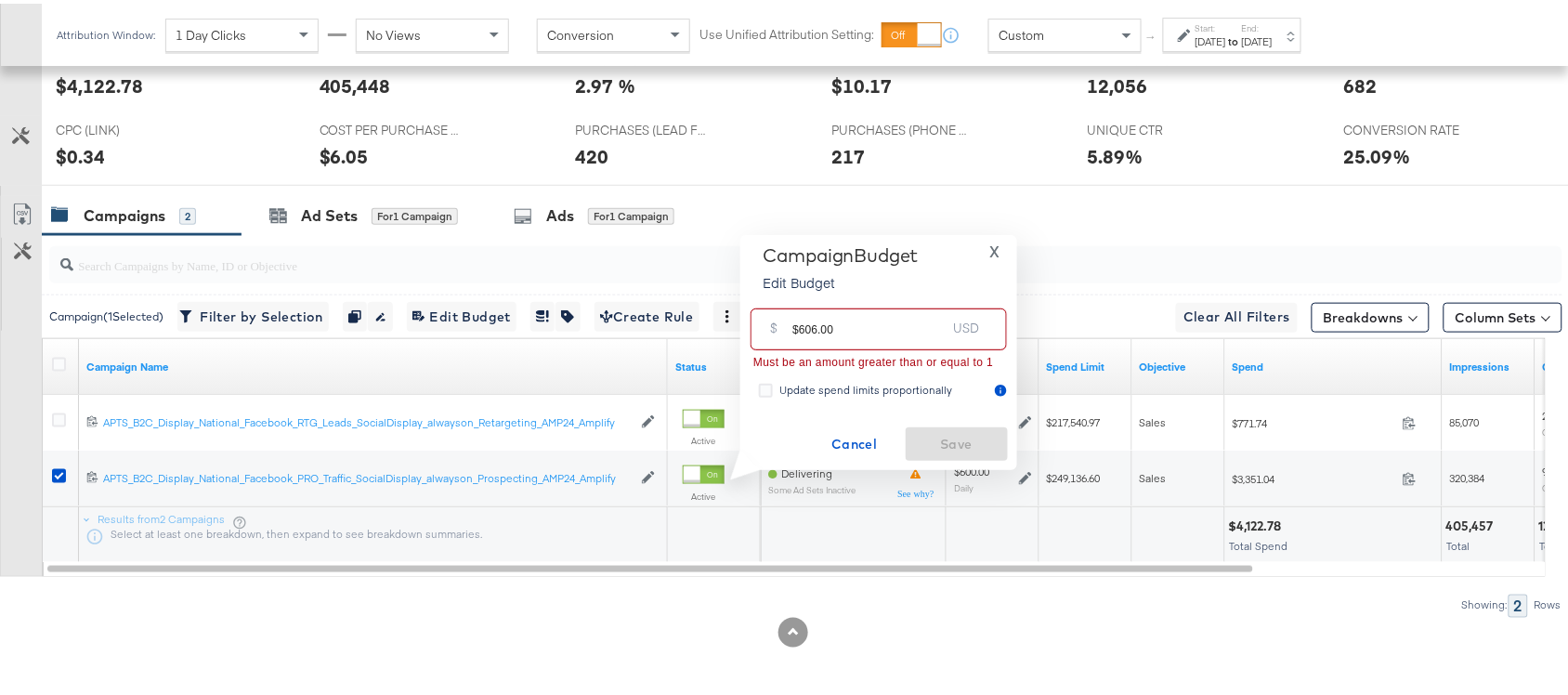
click at [797, 330] on input "$606.00" at bounding box center [869, 318] width 154 height 40
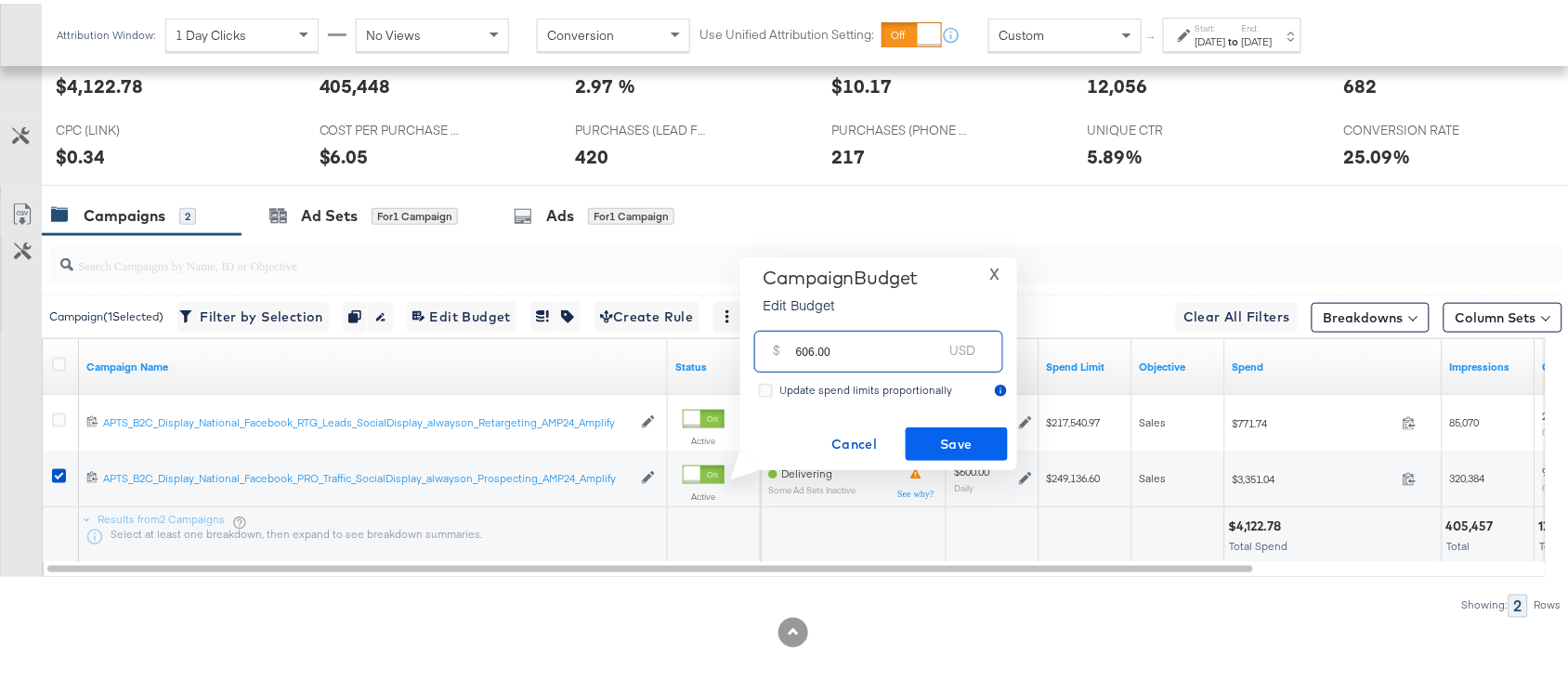
type input "606.00"
click at [943, 437] on span "Save" at bounding box center [957, 440] width 87 height 23
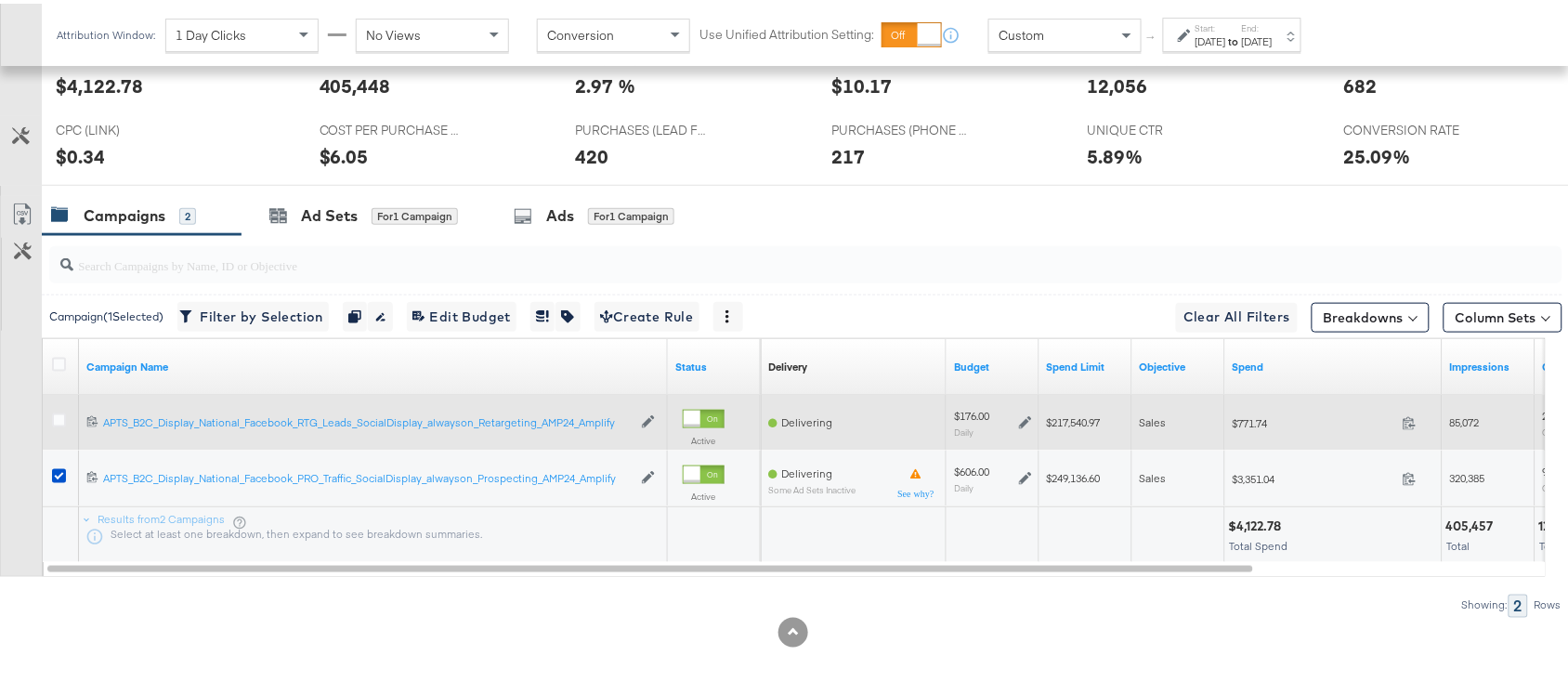
click at [1025, 414] on icon at bounding box center [1025, 418] width 13 height 13
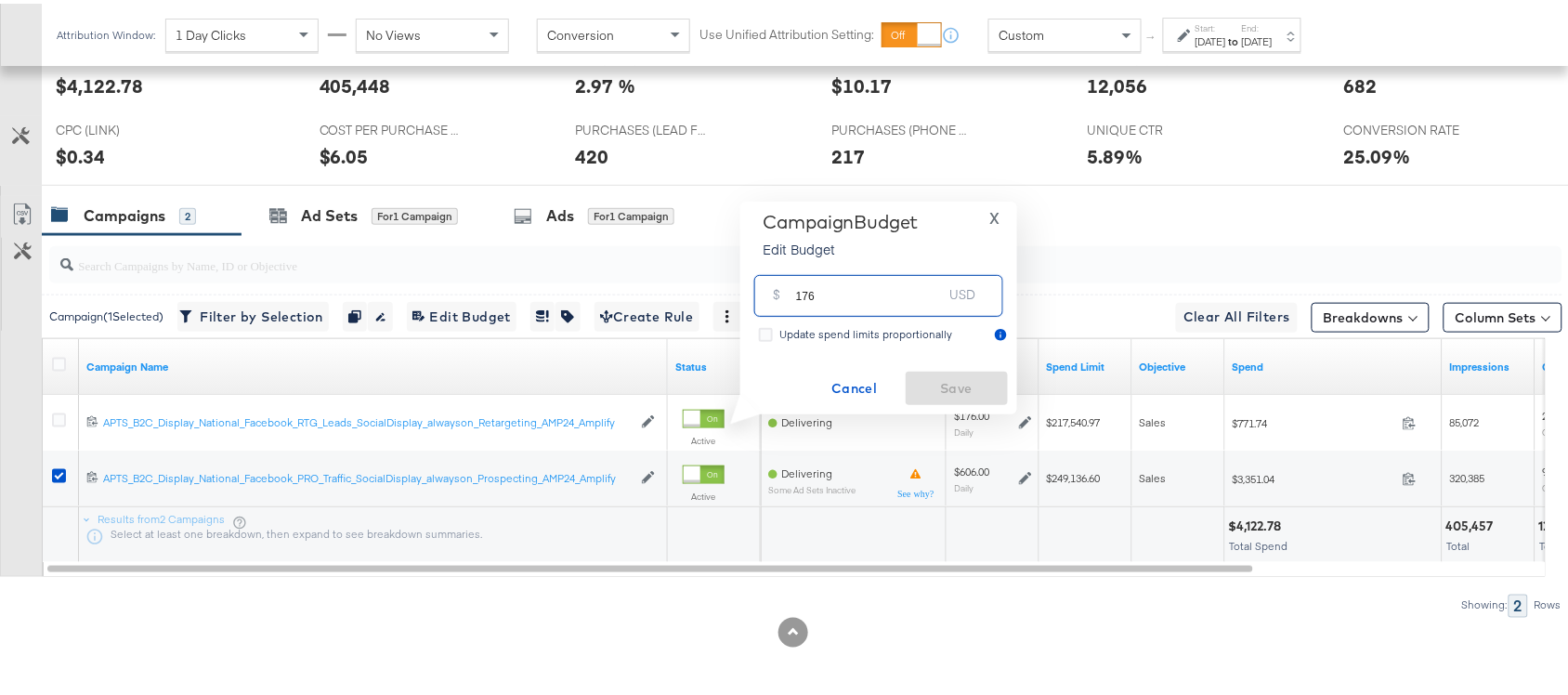
click at [831, 293] on input "176" at bounding box center [870, 285] width 147 height 40
paste input "$177.00"
click at [831, 293] on div "$ 176 USD" at bounding box center [879, 292] width 249 height 42
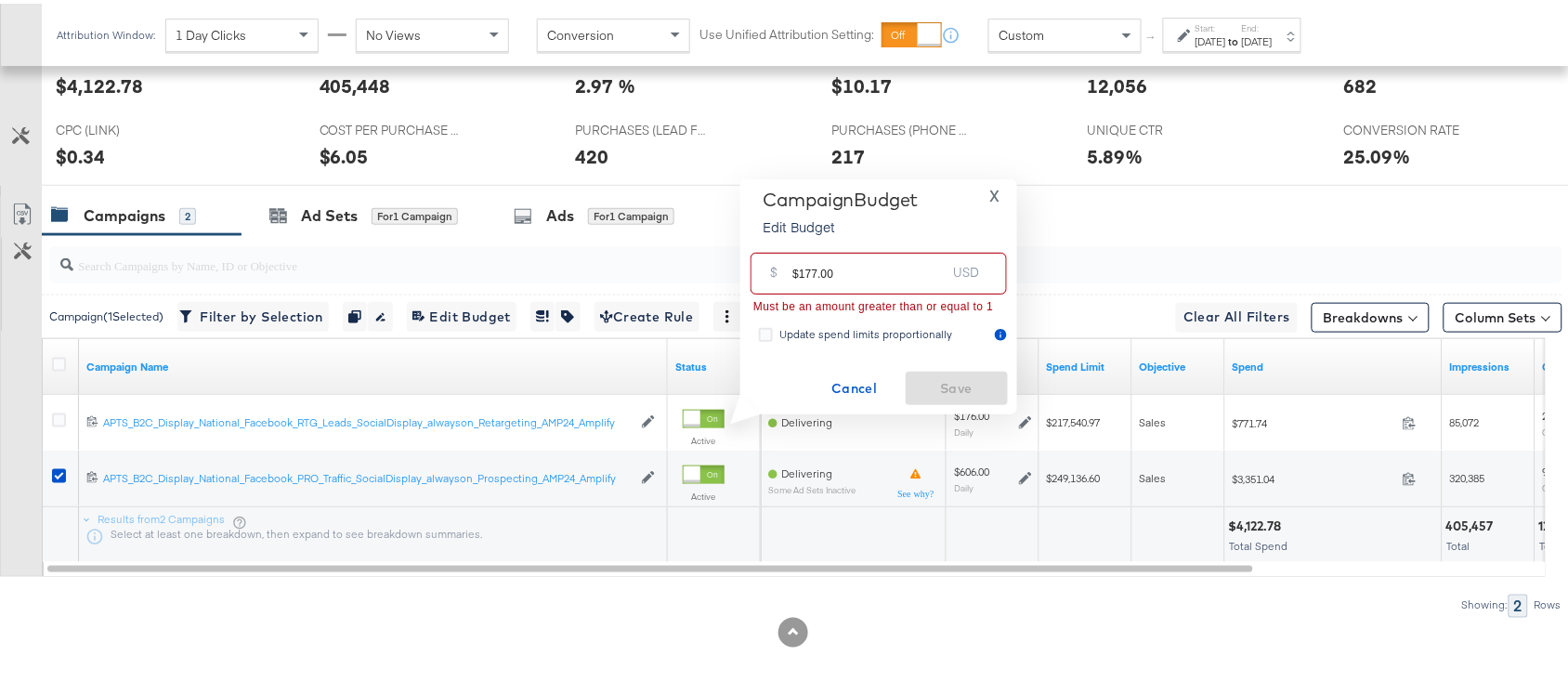
click at [801, 275] on input "$177.00" at bounding box center [869, 263] width 154 height 40
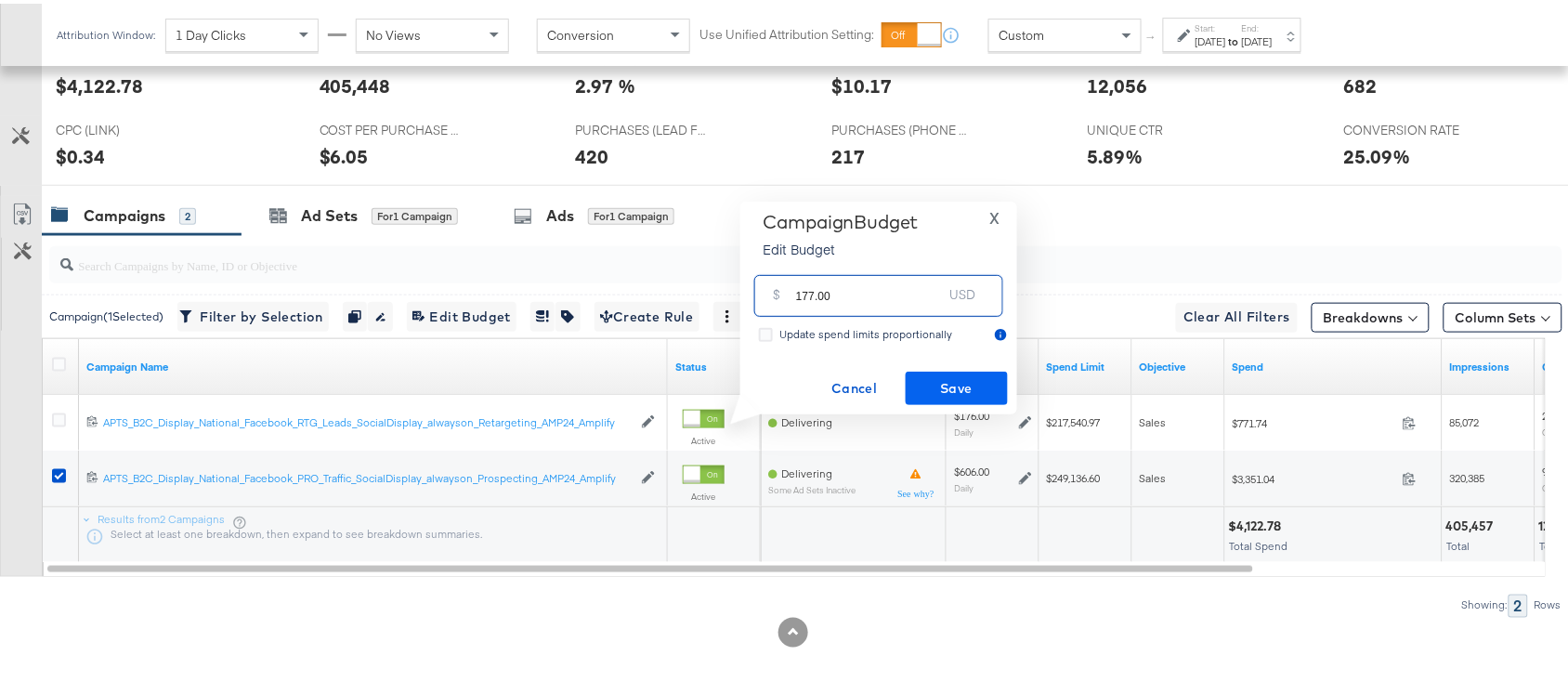
type input "177.00"
click at [953, 386] on span "Save" at bounding box center [957, 385] width 87 height 23
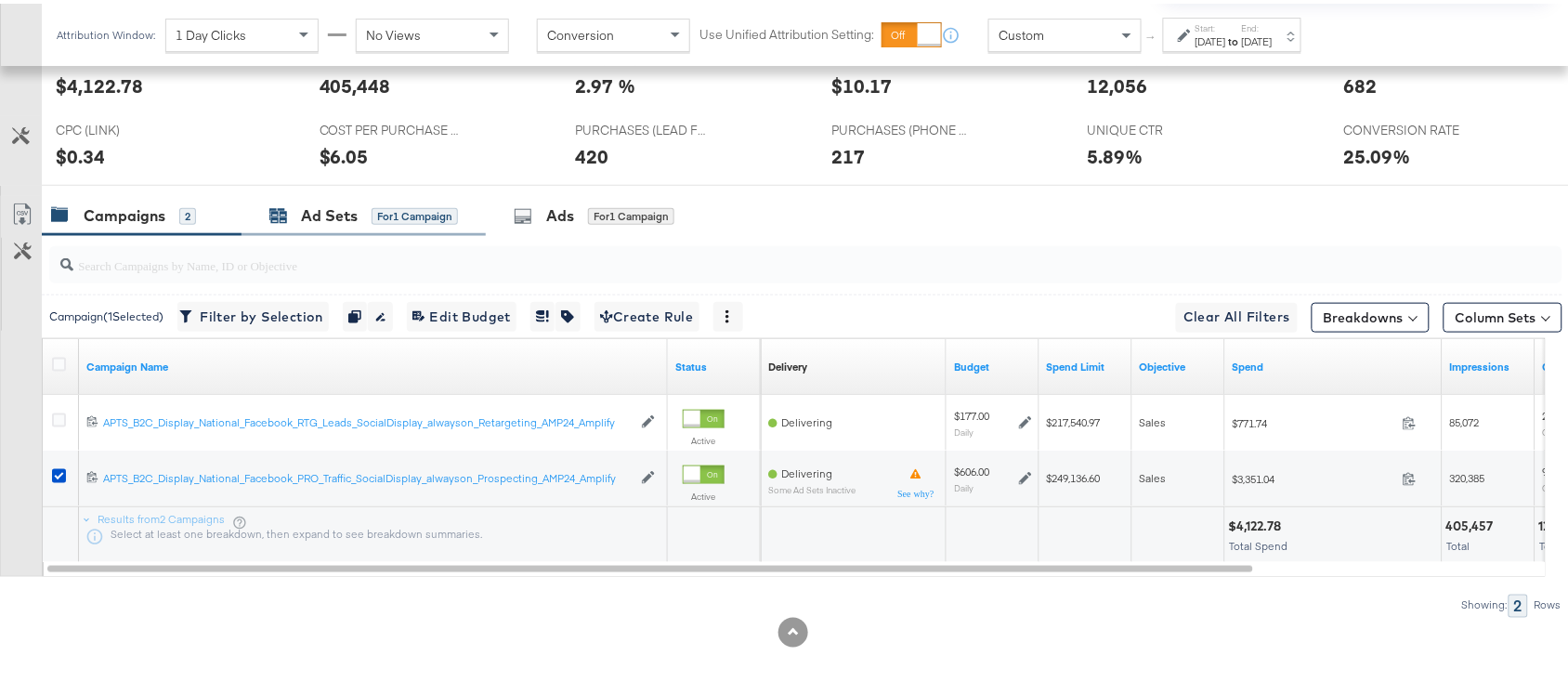
click at [326, 209] on div "Ad Sets" at bounding box center [329, 212] width 57 height 22
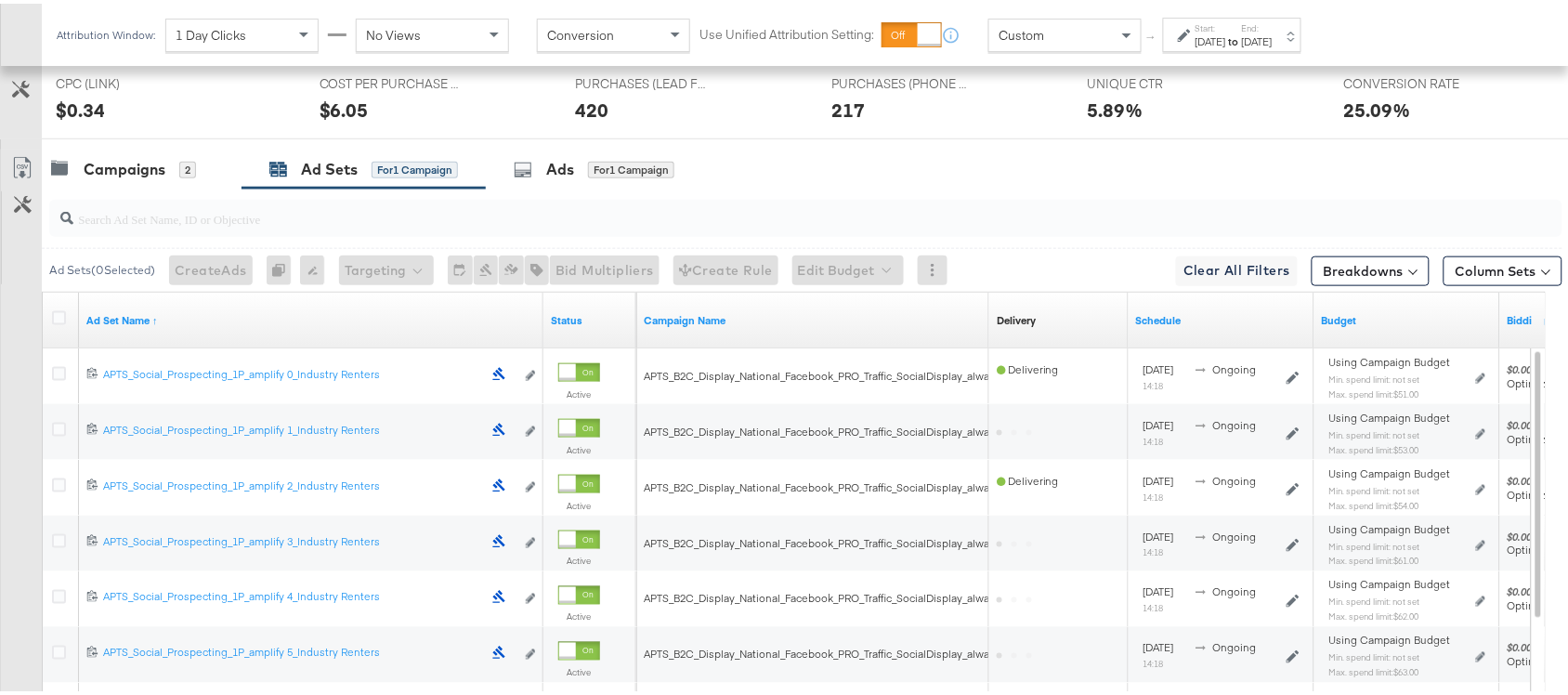
scroll to position [519, 0]
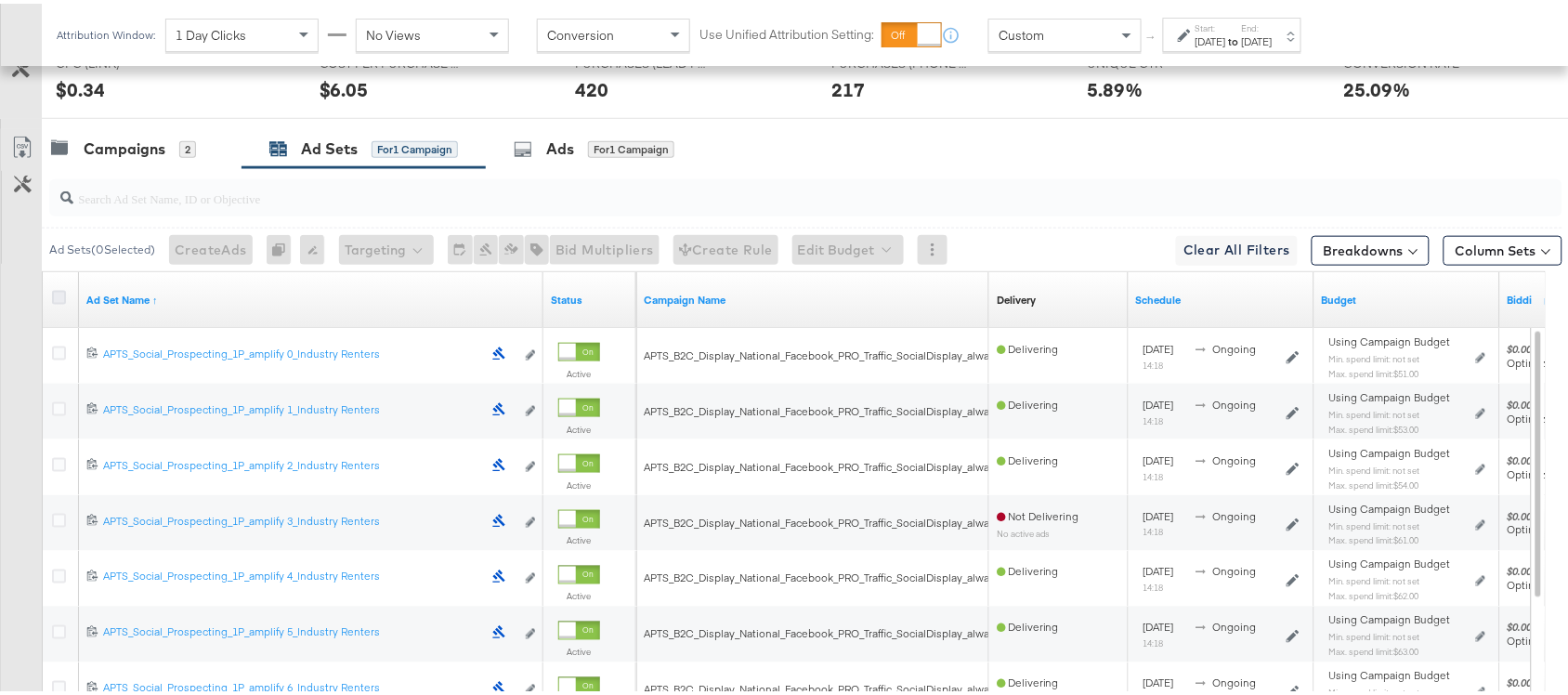
click at [52, 297] on icon at bounding box center [59, 293] width 14 height 14
click at [0, 0] on input "checkbox" at bounding box center [0, 0] width 0 height 0
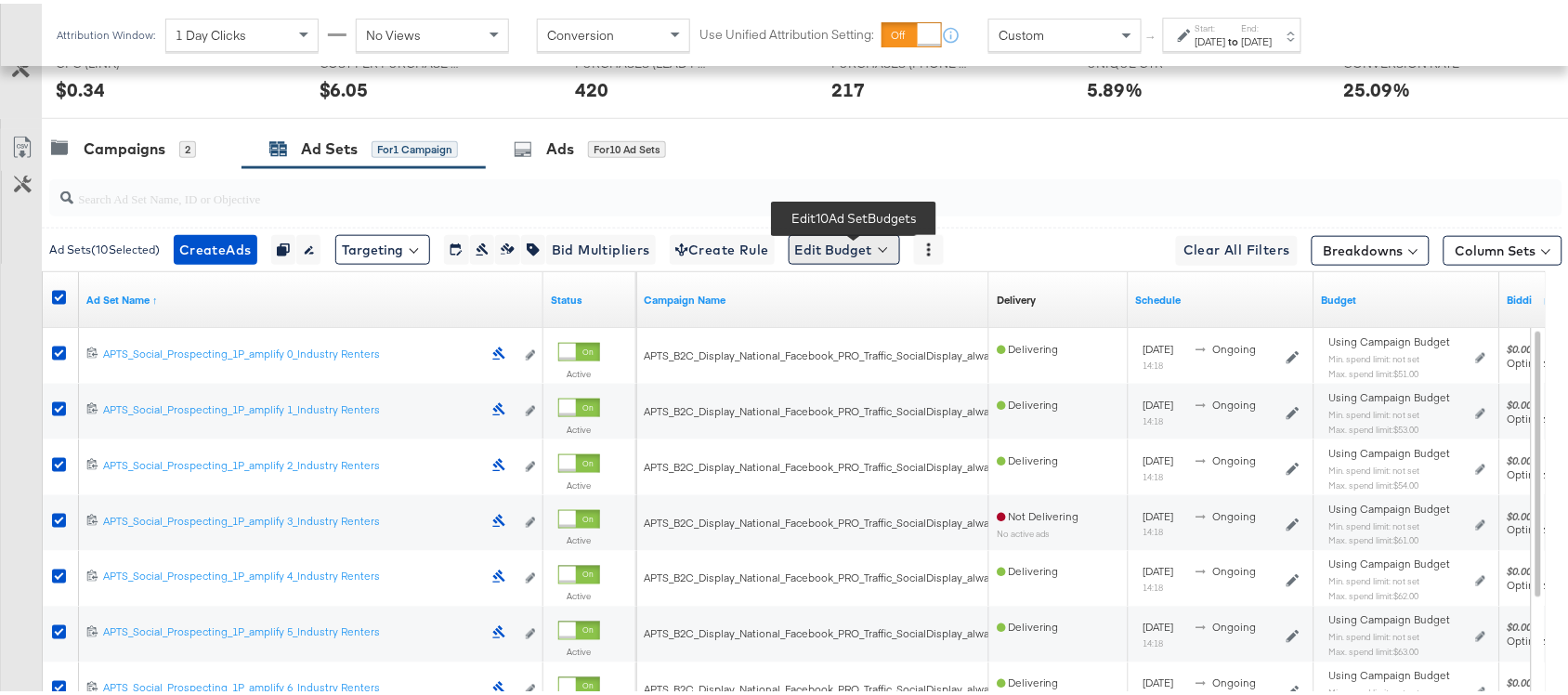
click at [839, 251] on button "Edit Budget" at bounding box center [844, 246] width 111 height 30
click at [876, 346] on button "Edit Ad Set Spend Limits" at bounding box center [874, 331] width 165 height 30
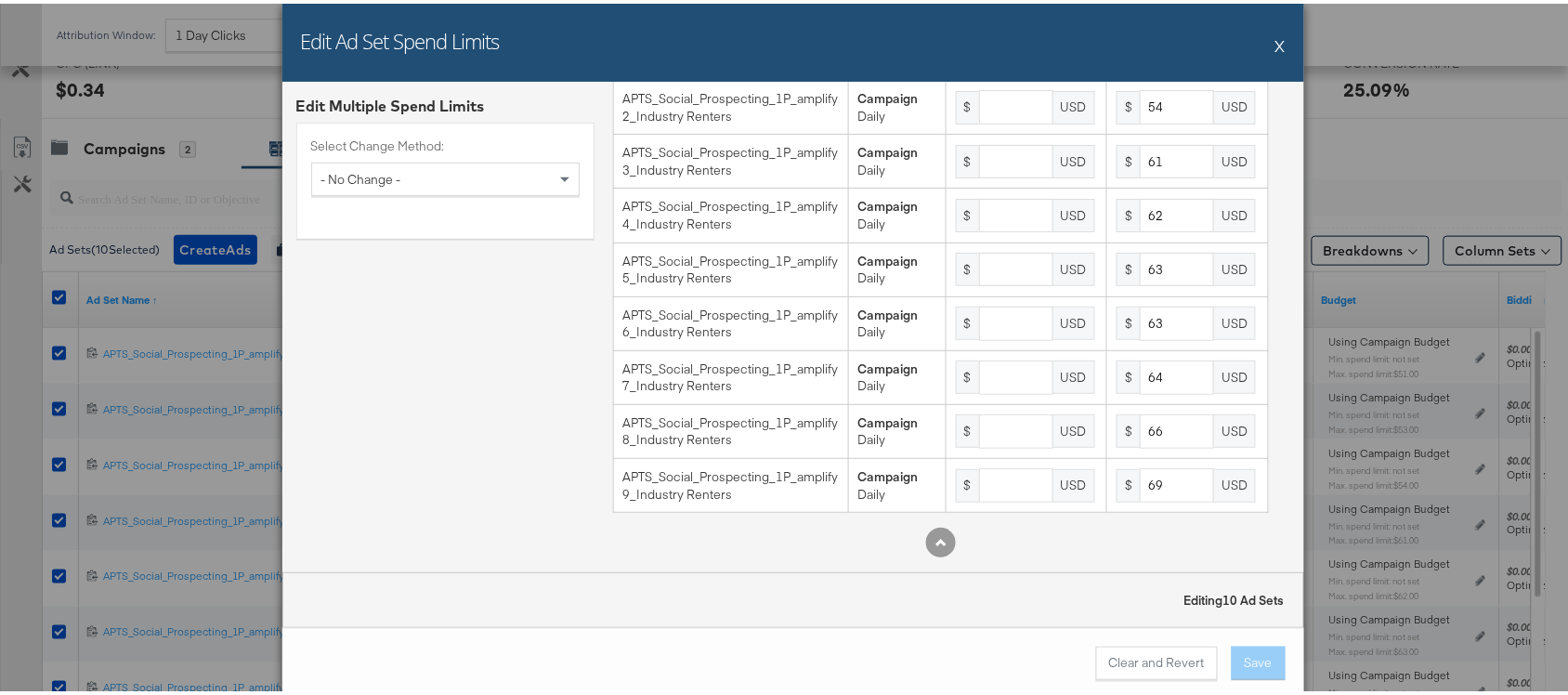
scroll to position [0, 0]
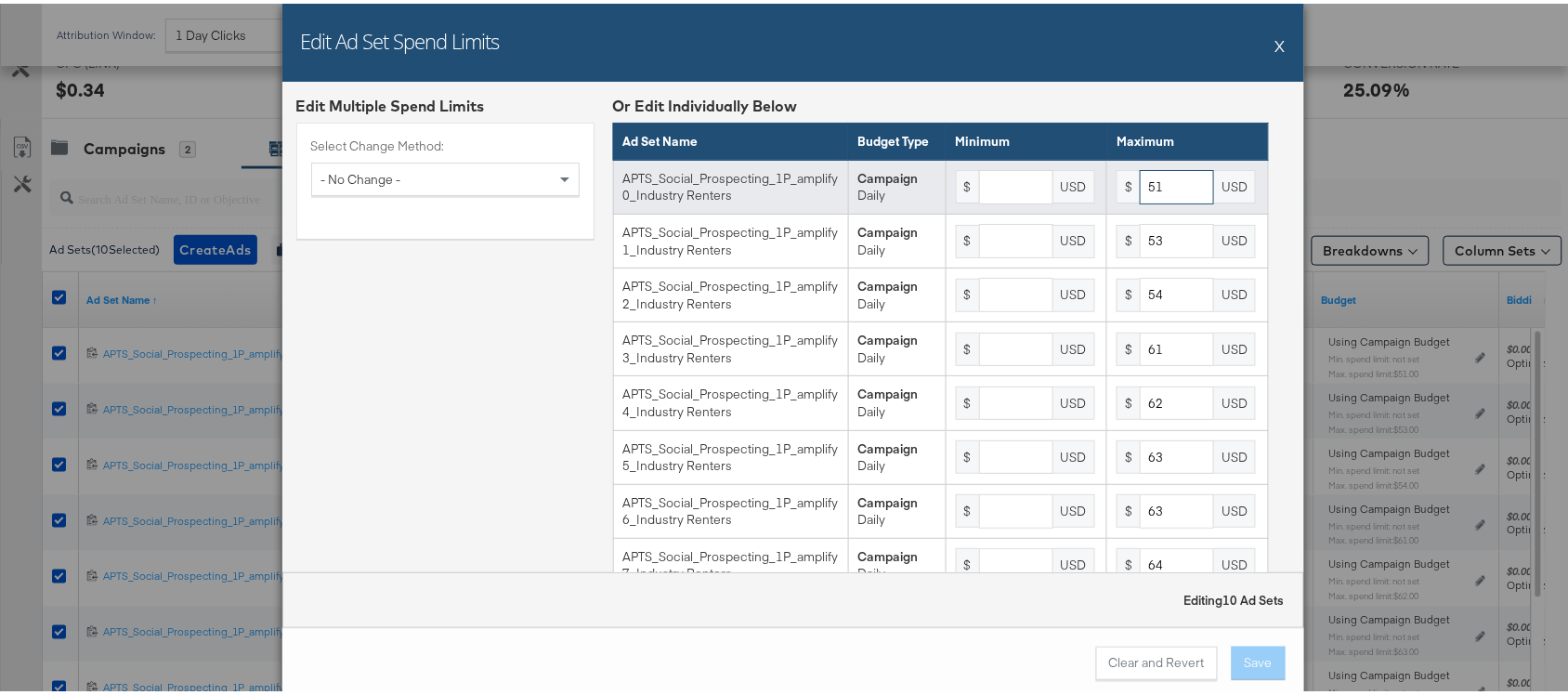
click at [1154, 200] on input "51" at bounding box center [1176, 183] width 74 height 35
type input "51"
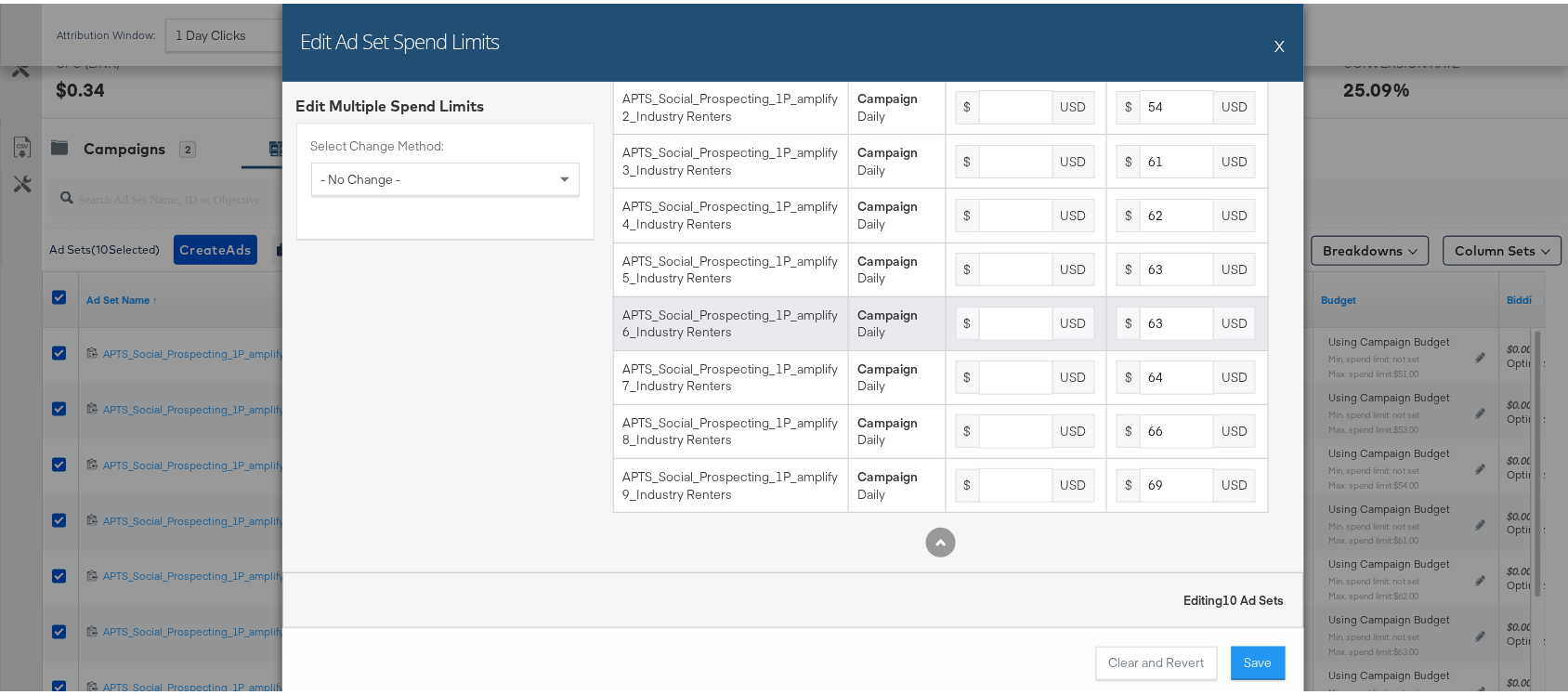
scroll to position [207, 0]
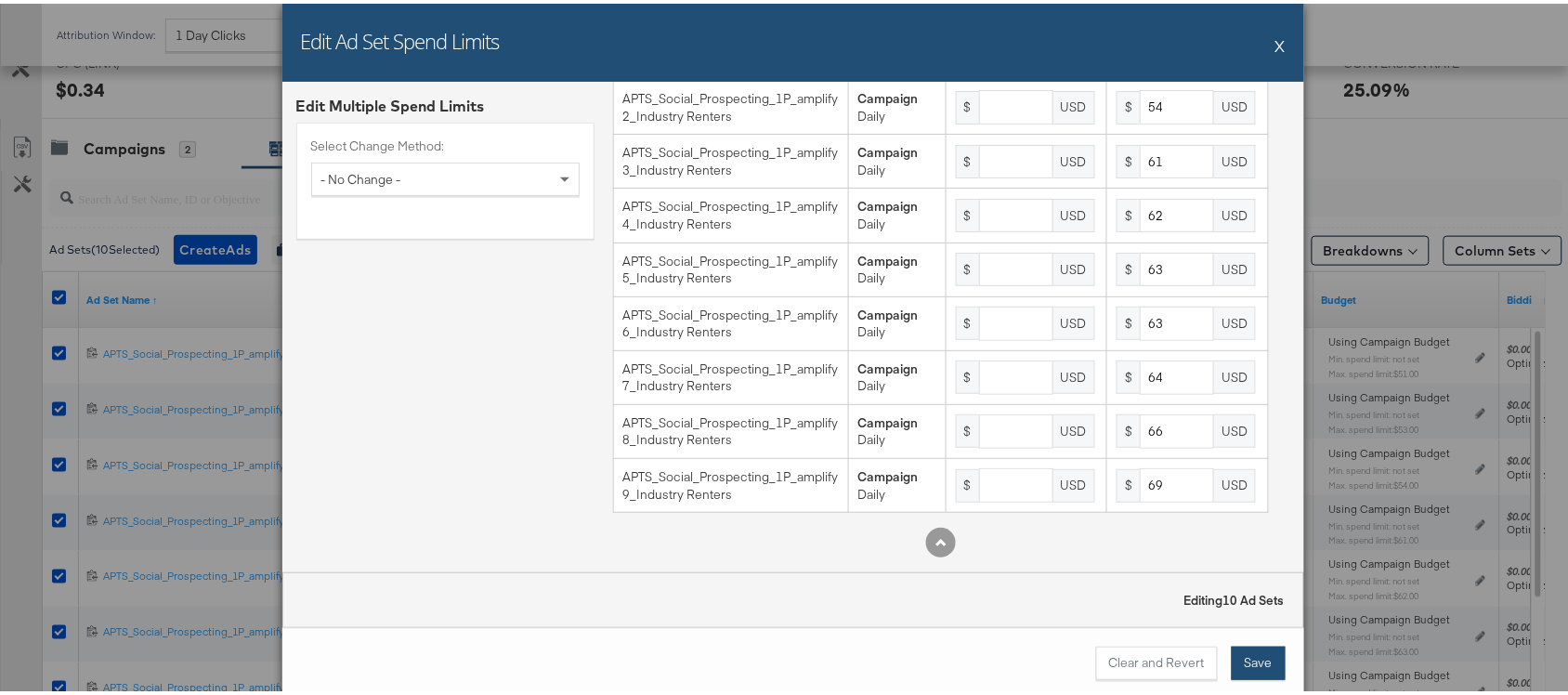
click at [1260, 655] on button "Save" at bounding box center [1259, 659] width 54 height 34
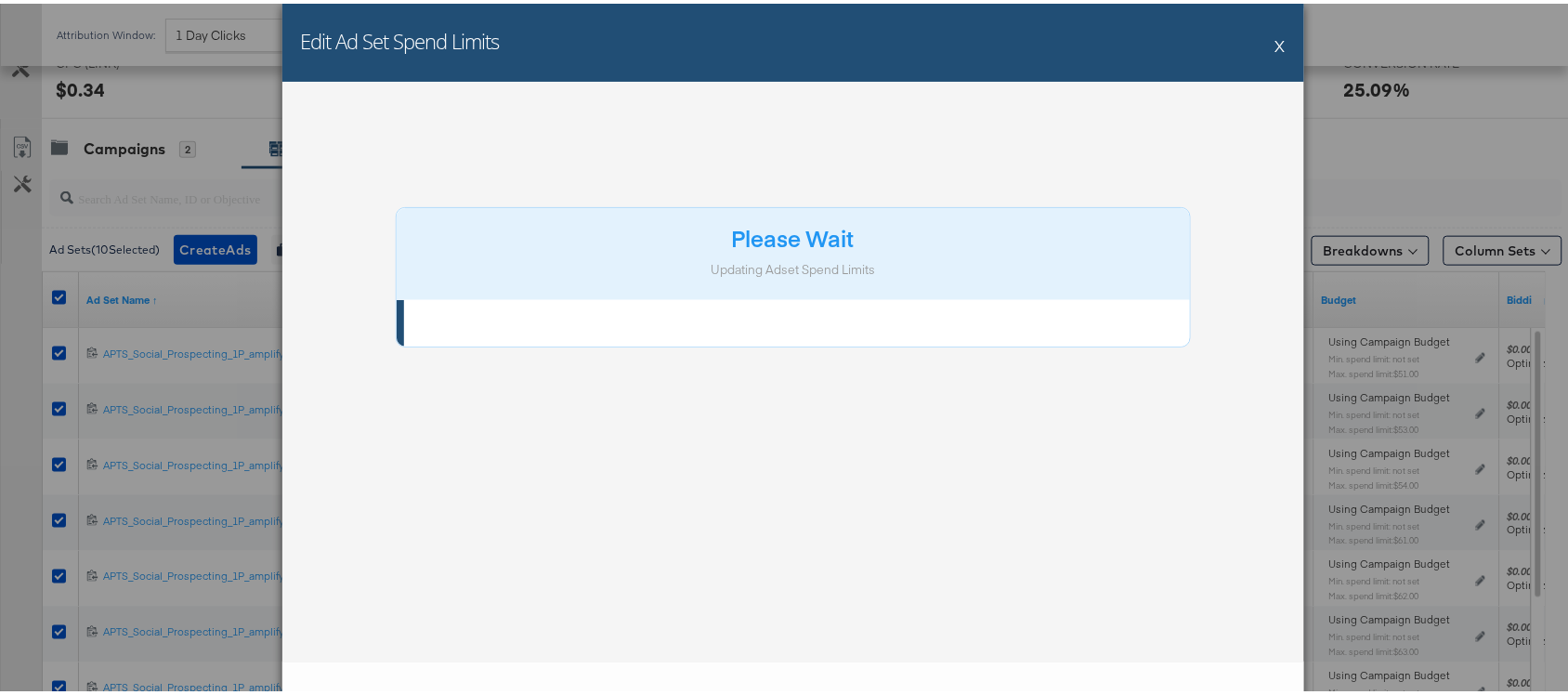
scroll to position [0, 0]
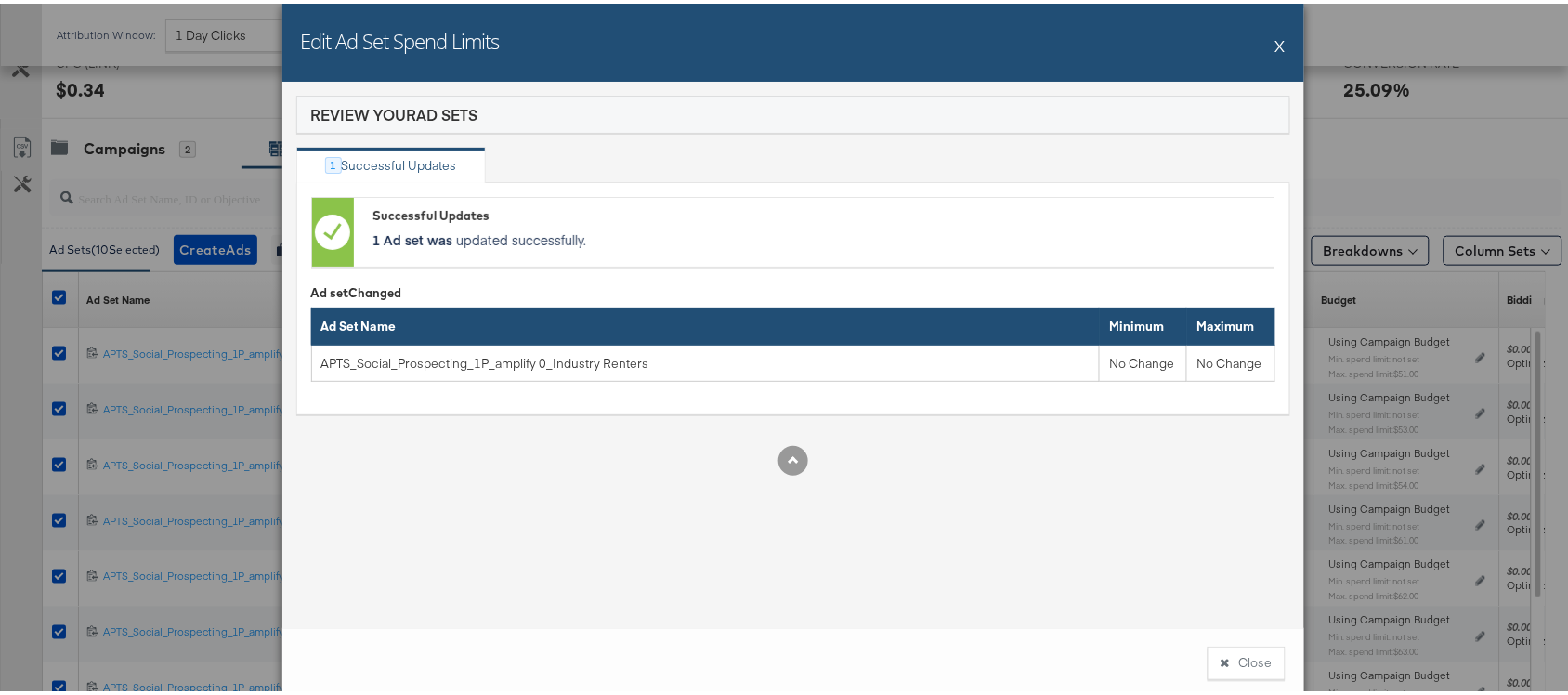
click at [1260, 655] on button "Close" at bounding box center [1247, 659] width 78 height 34
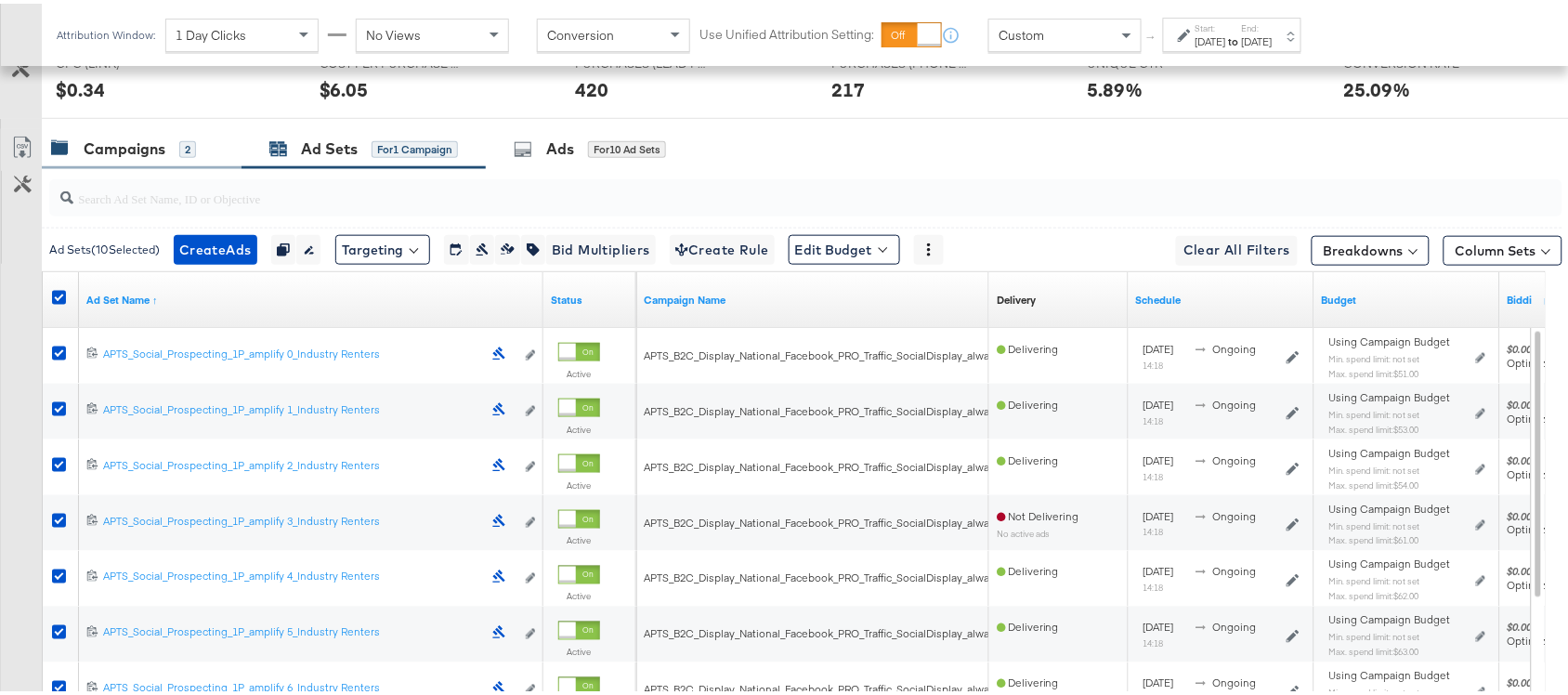
click at [117, 152] on div "Campaigns" at bounding box center [124, 146] width 81 height 22
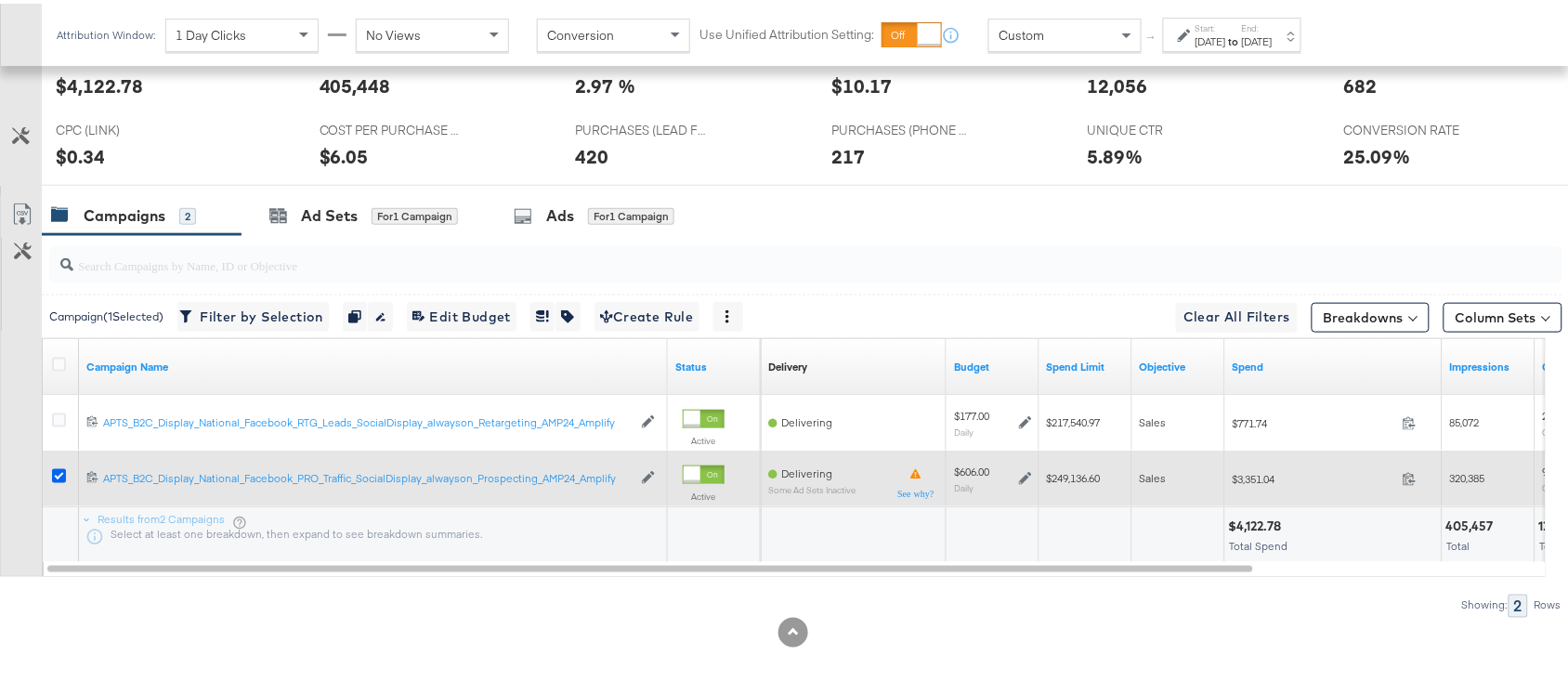
click at [57, 475] on icon at bounding box center [59, 472] width 14 height 14
click at [0, 0] on input "checkbox" at bounding box center [0, 0] width 0 height 0
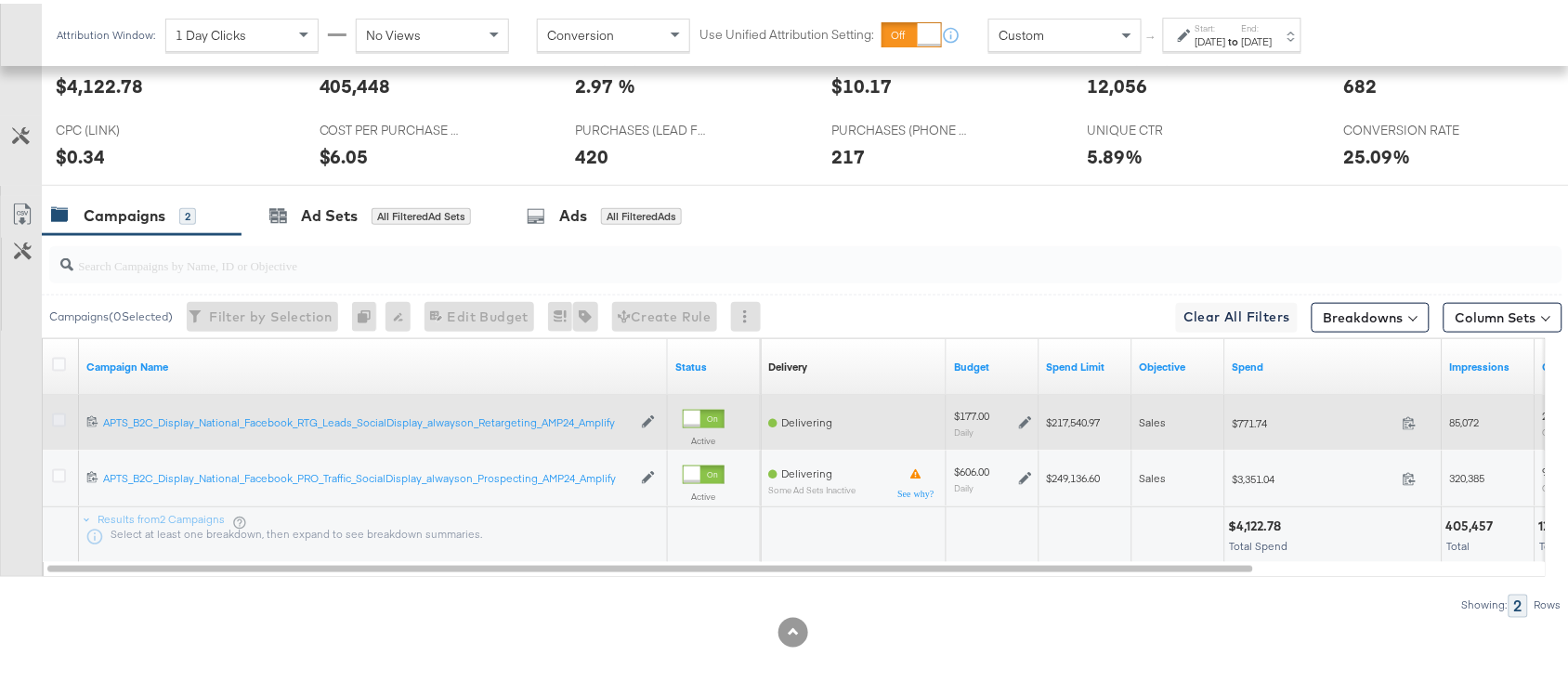
click at [58, 413] on icon at bounding box center [59, 416] width 14 height 14
click at [0, 0] on input "checkbox" at bounding box center [0, 0] width 0 height 0
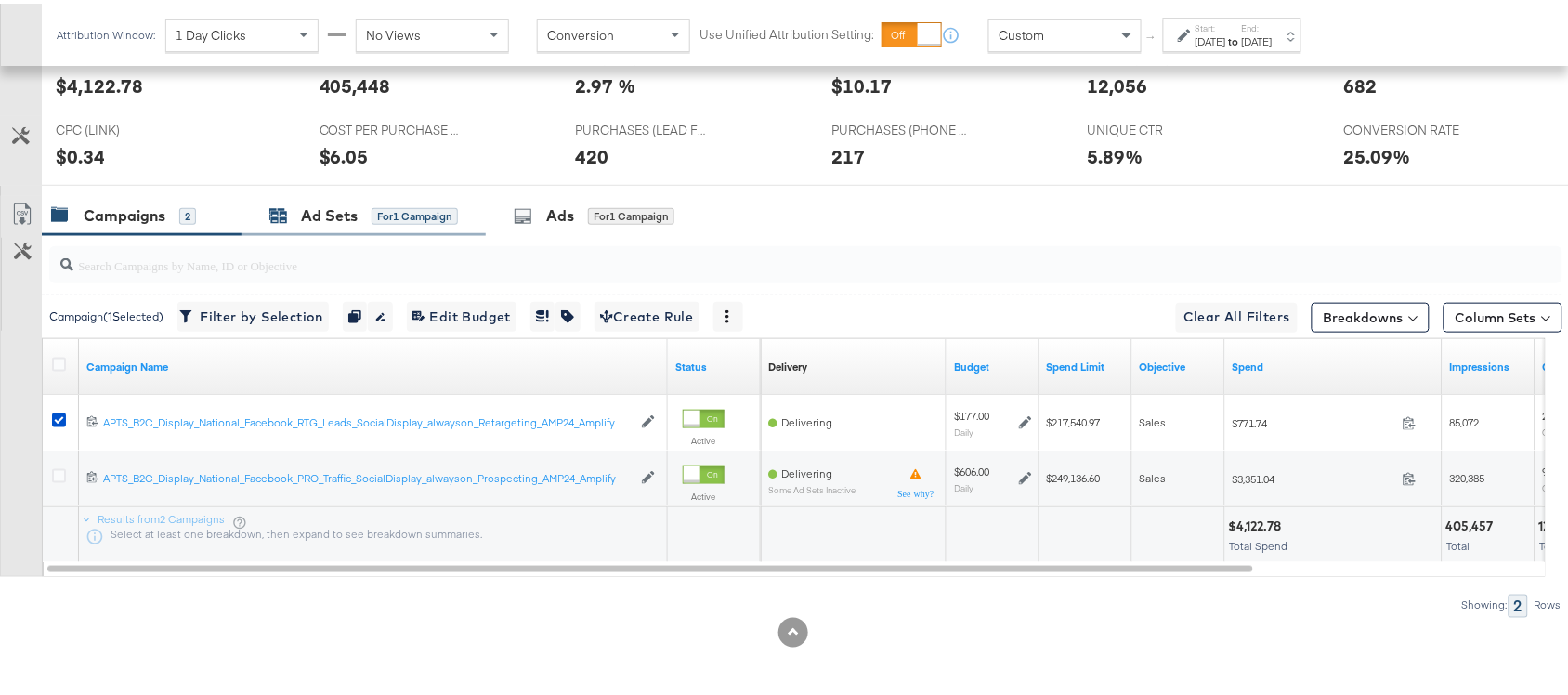
click at [290, 221] on div "Ad Sets for 1 Campaign" at bounding box center [364, 212] width 188 height 22
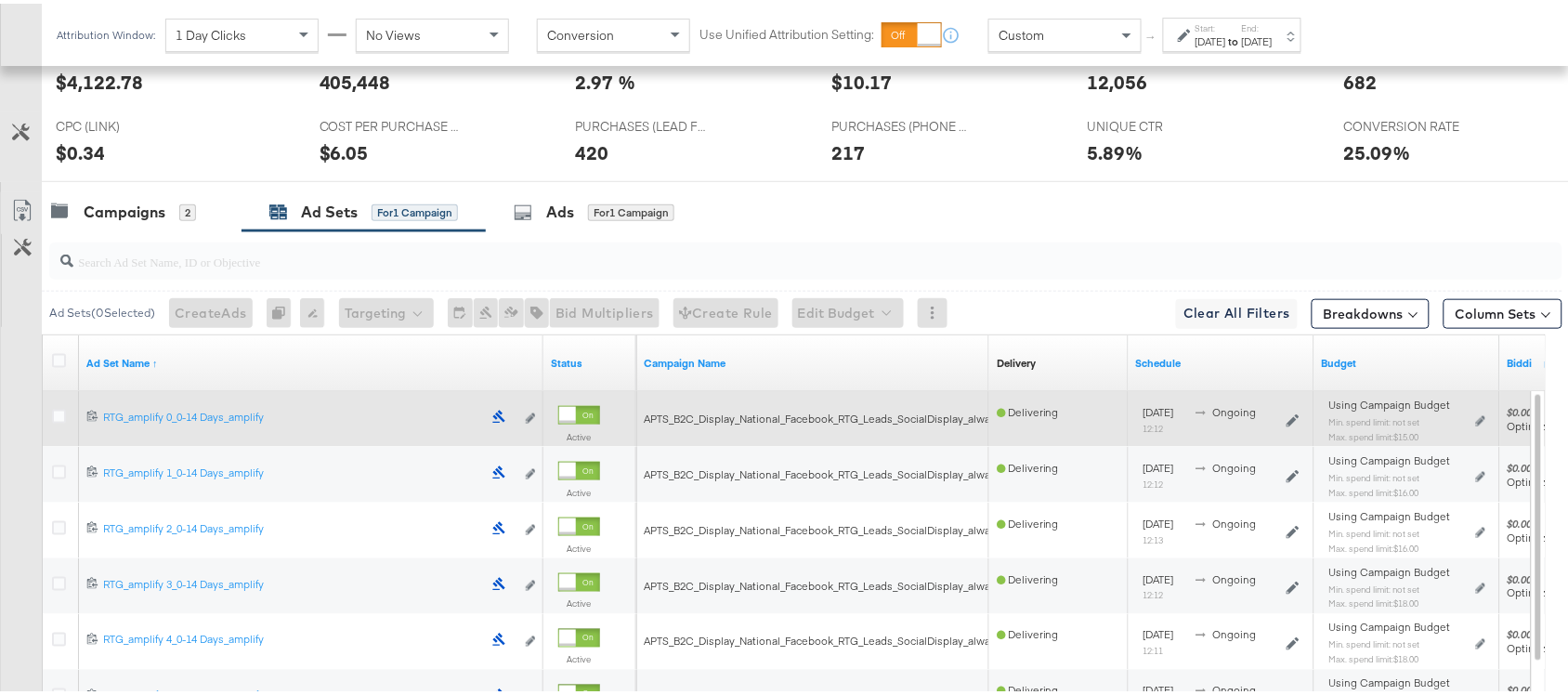
scroll to position [519, 0]
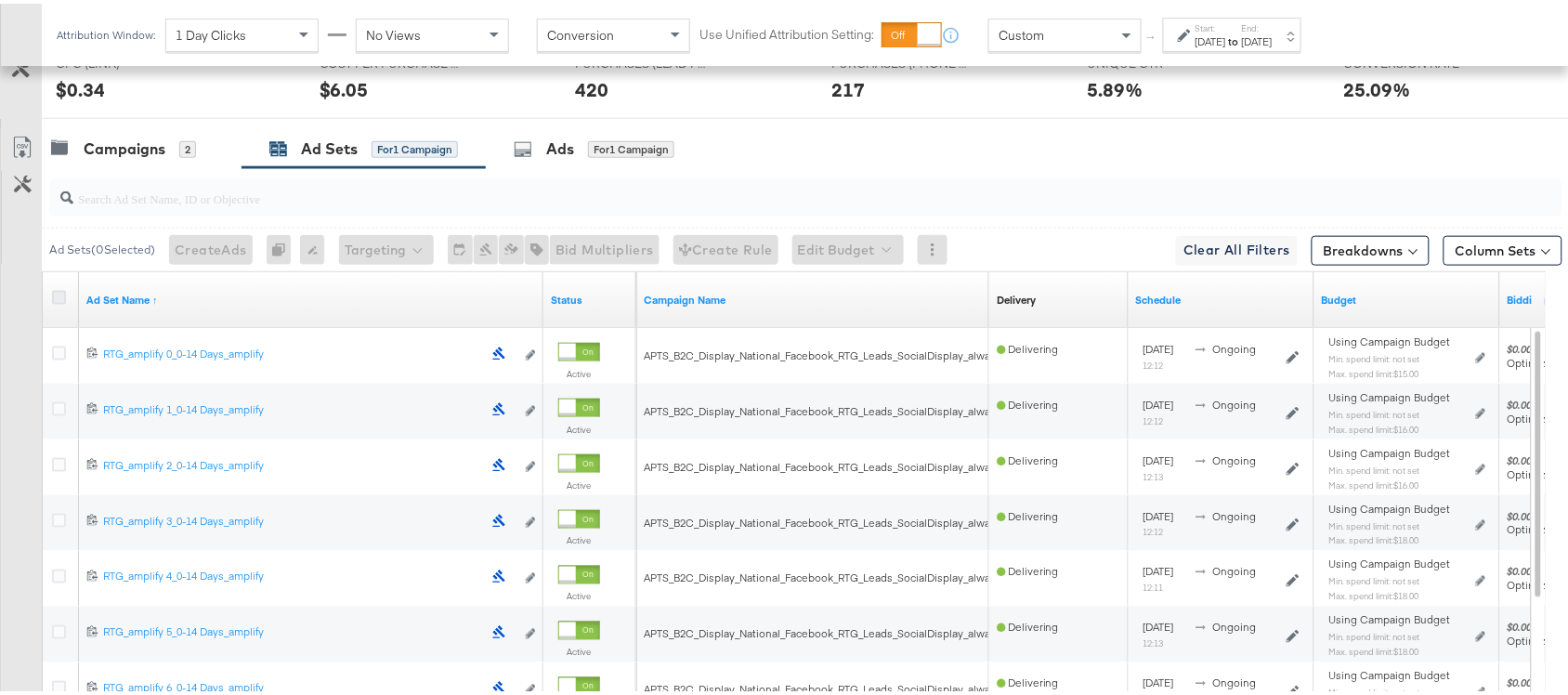
click at [54, 294] on icon at bounding box center [59, 293] width 14 height 14
click at [0, 0] on input "checkbox" at bounding box center [0, 0] width 0 height 0
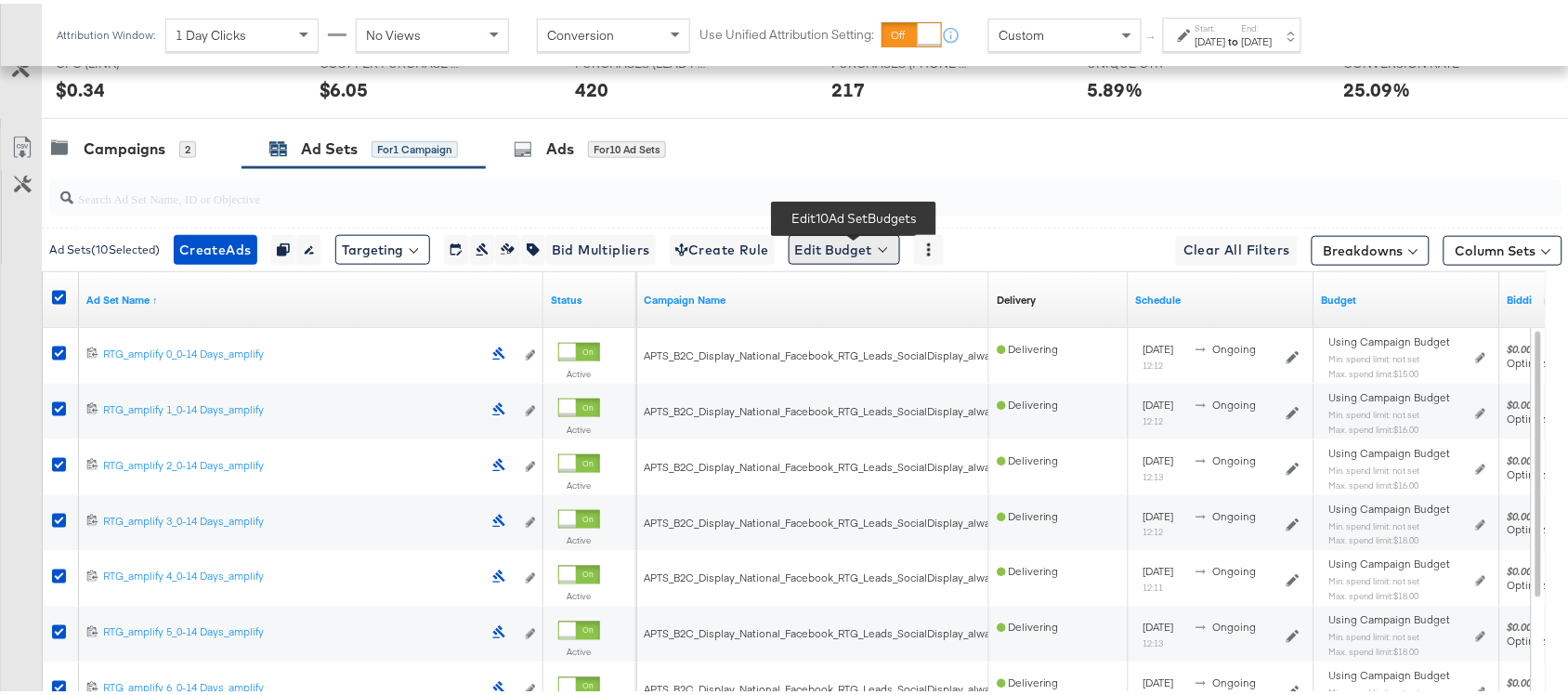
click at [874, 256] on button "Edit Budget" at bounding box center [844, 246] width 111 height 30
click at [888, 346] on button "Edit Ad Set Spend Limits" at bounding box center [874, 331] width 165 height 30
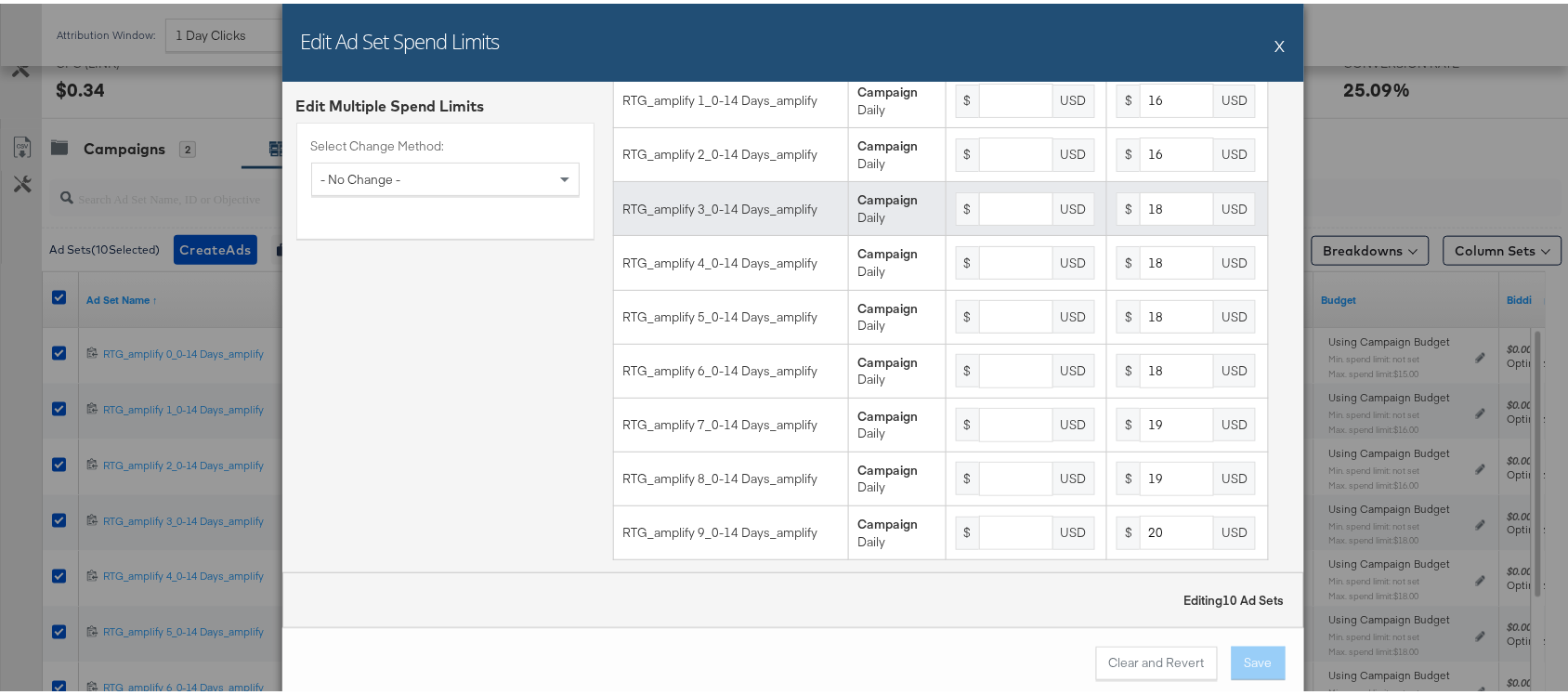
scroll to position [0, 0]
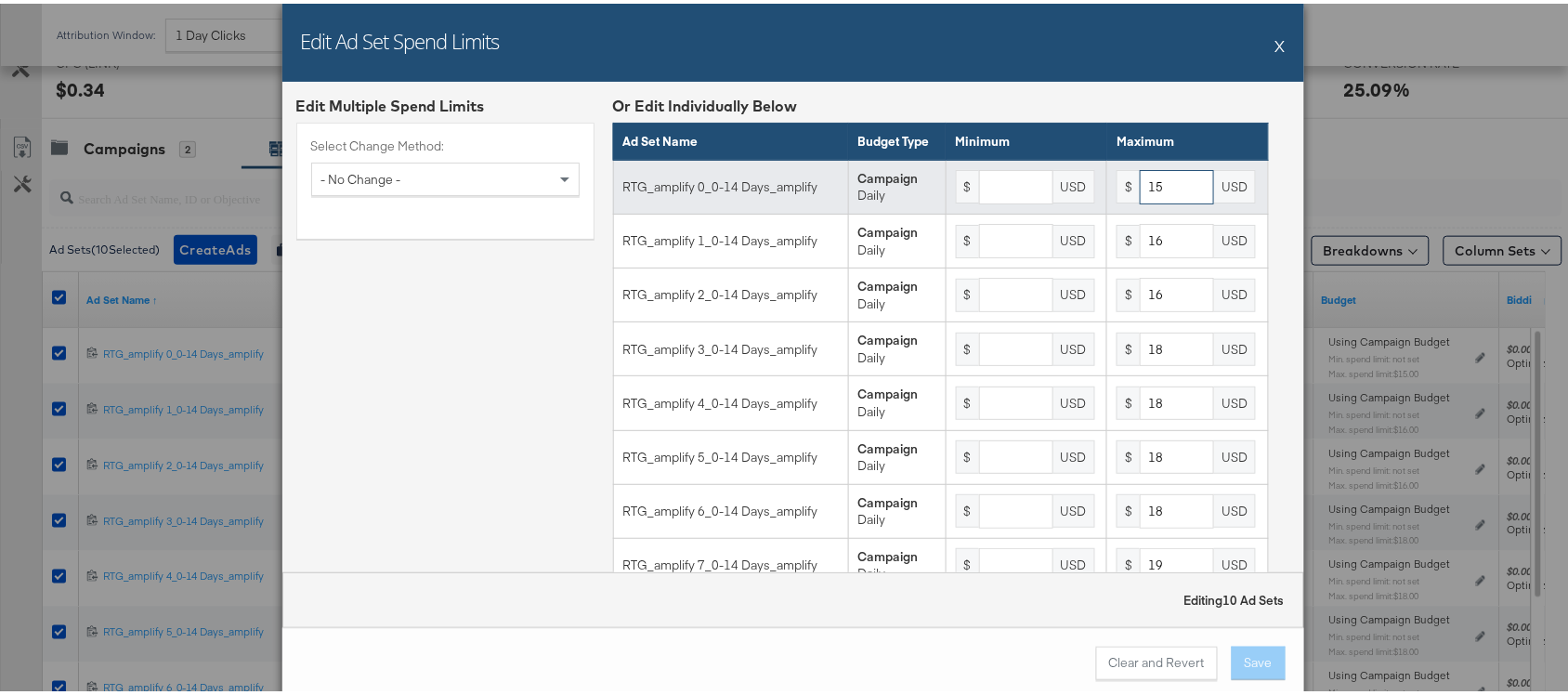
click at [1156, 197] on input "15" at bounding box center [1176, 183] width 74 height 35
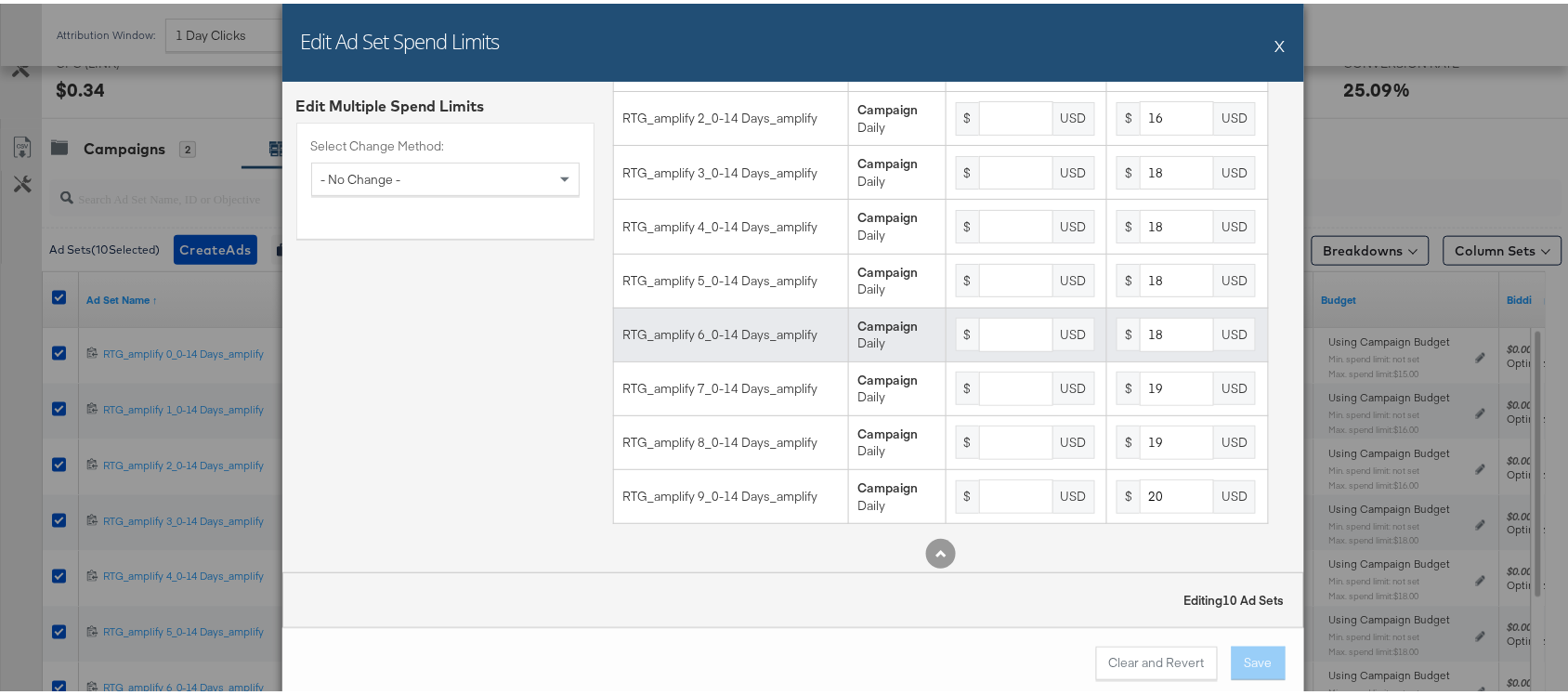
scroll to position [207, 0]
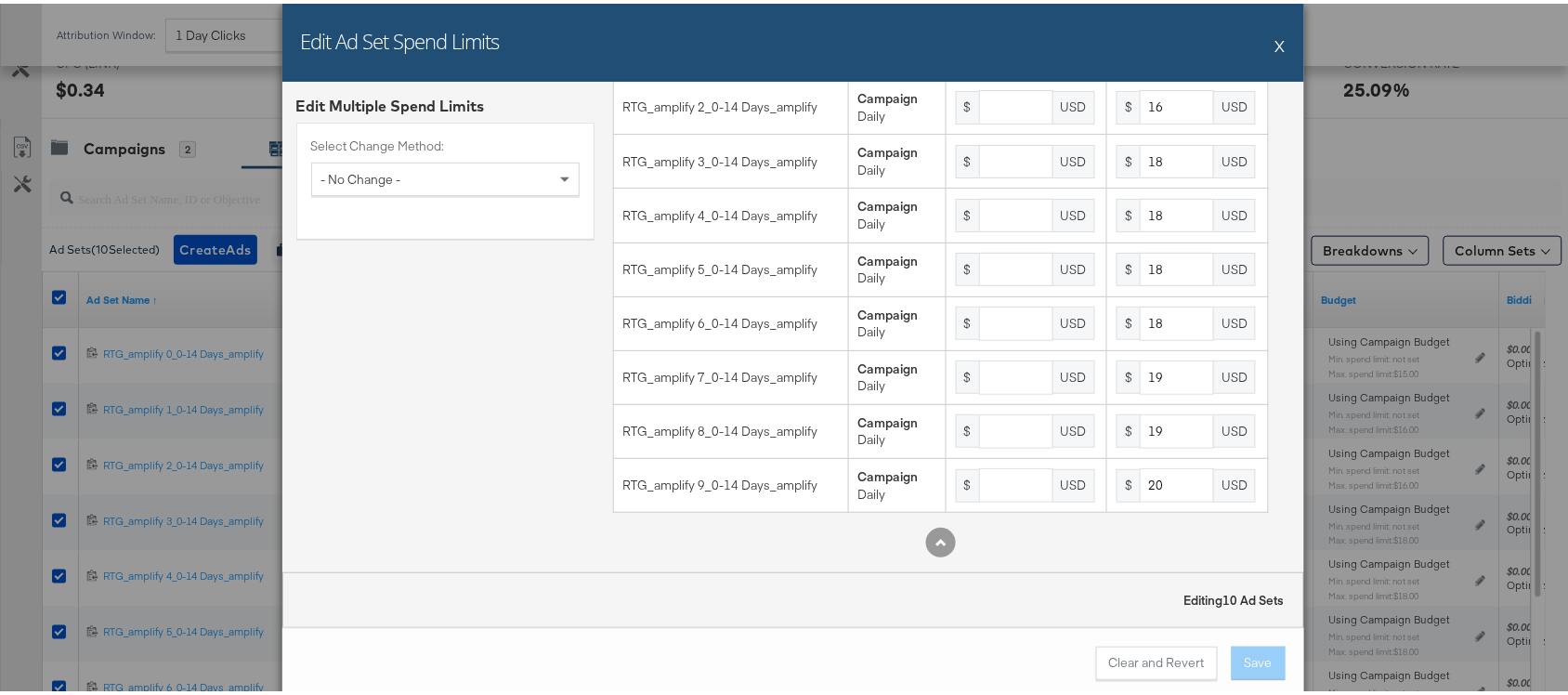
click at [1275, 44] on button "X" at bounding box center [1280, 41] width 10 height 37
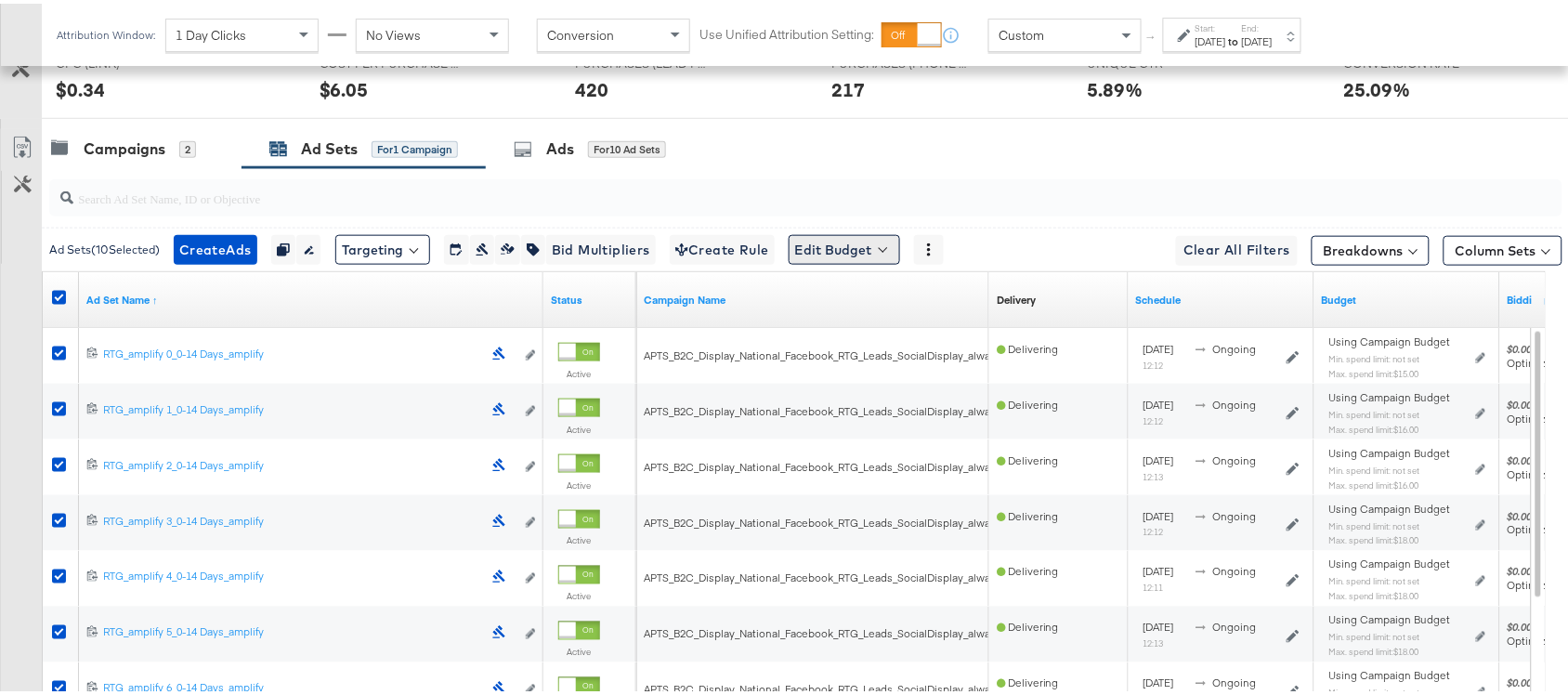
drag, startPoint x: 881, startPoint y: 230, endPoint x: 884, endPoint y: 247, distance: 17.3
click at [884, 247] on div "Ad Sets ( 10 Selected) Create Ads Create 10 ads Duplicate 10 ad sets Rename 10 …" at bounding box center [802, 246] width 1521 height 44
click at [884, 247] on button "Edit Budget" at bounding box center [844, 246] width 111 height 30
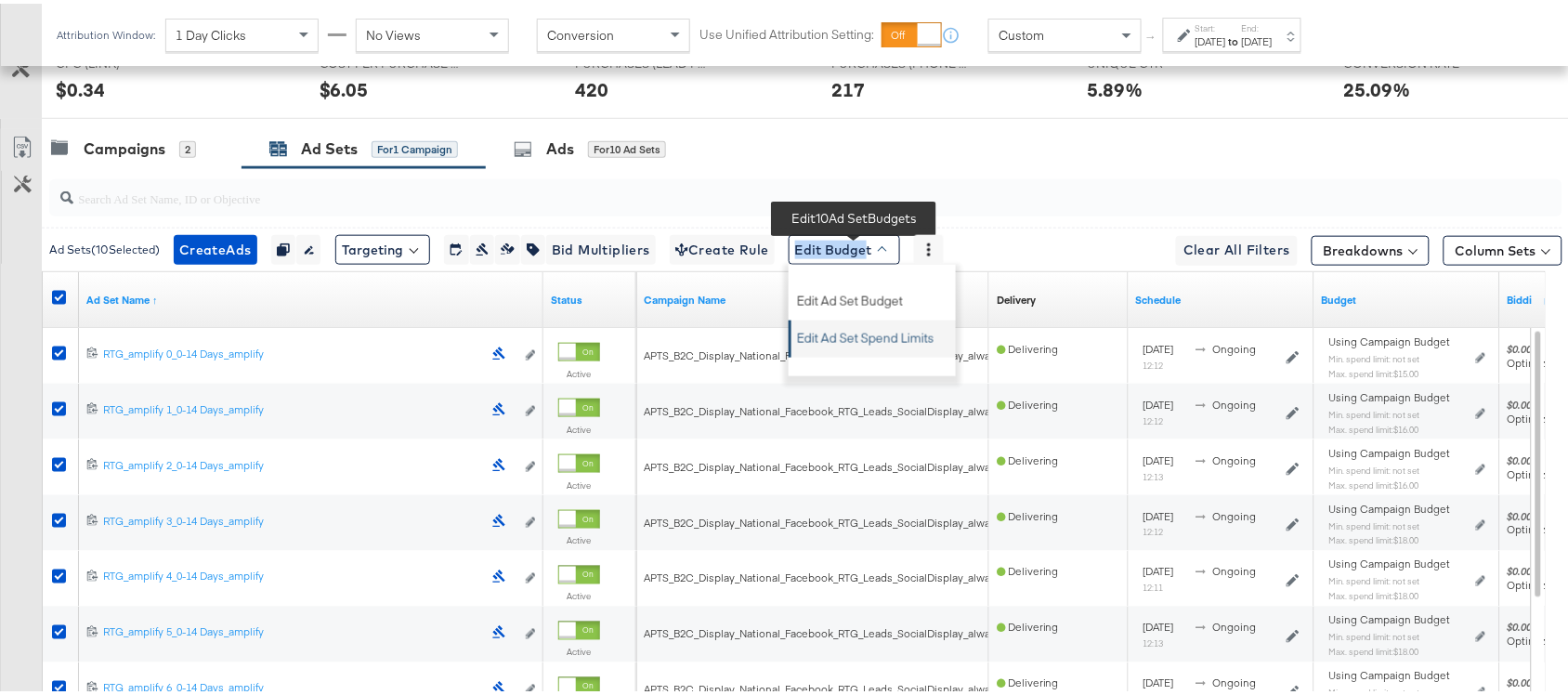
click at [893, 342] on span "Edit Ad Set Spend Limits" at bounding box center [866, 331] width 138 height 24
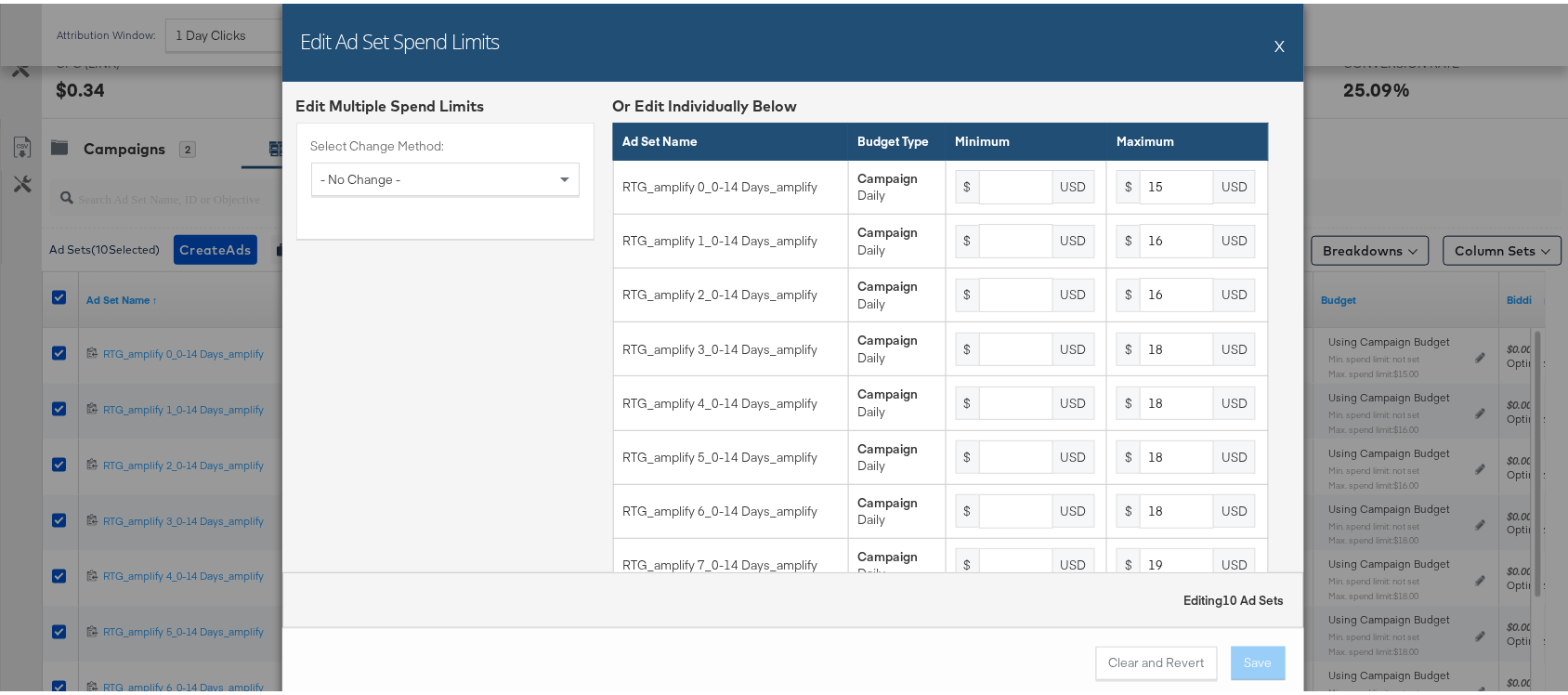
scroll to position [413, 0]
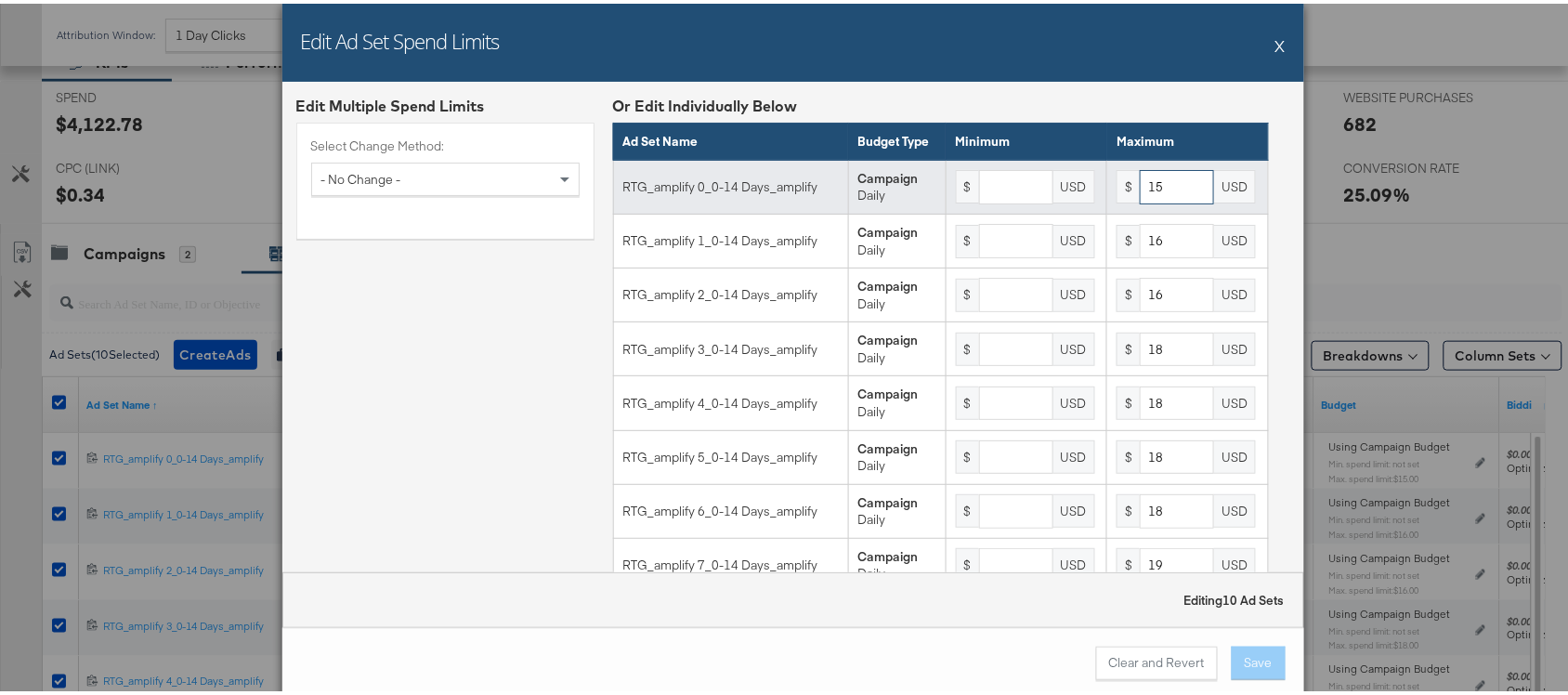
click at [1164, 195] on input "15" at bounding box center [1176, 183] width 74 height 35
type input "15"
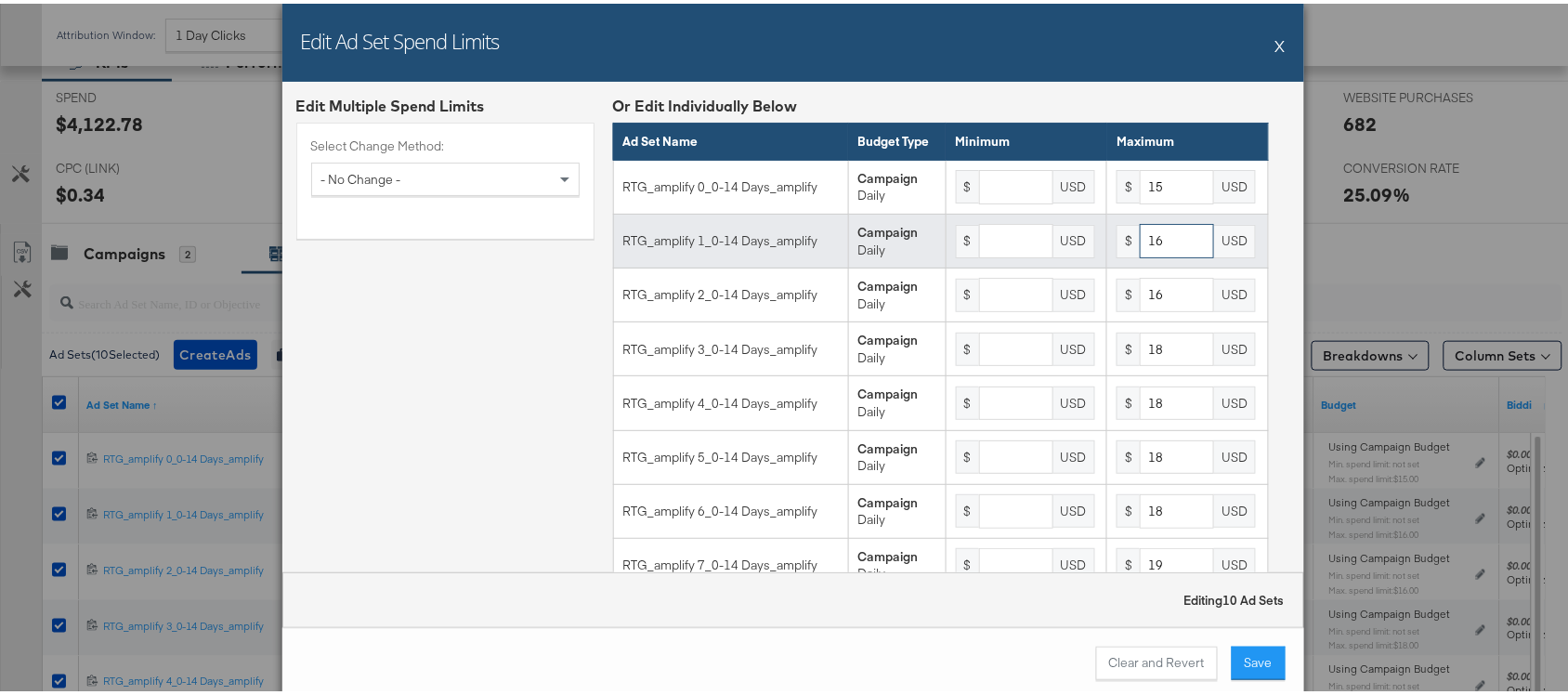
click at [1157, 246] on input "16" at bounding box center [1176, 237] width 74 height 35
type input "16"
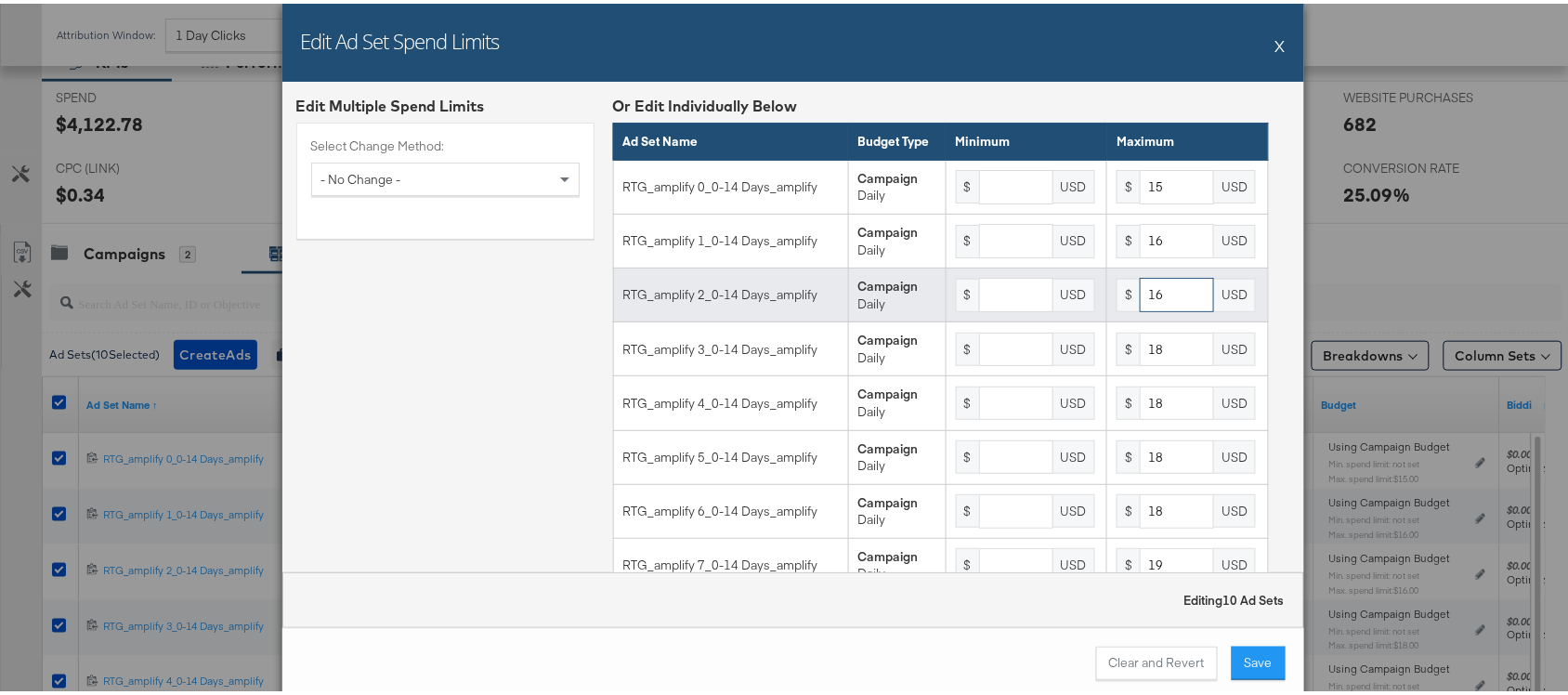
click at [1154, 306] on input "16" at bounding box center [1176, 290] width 74 height 35
type input "16"
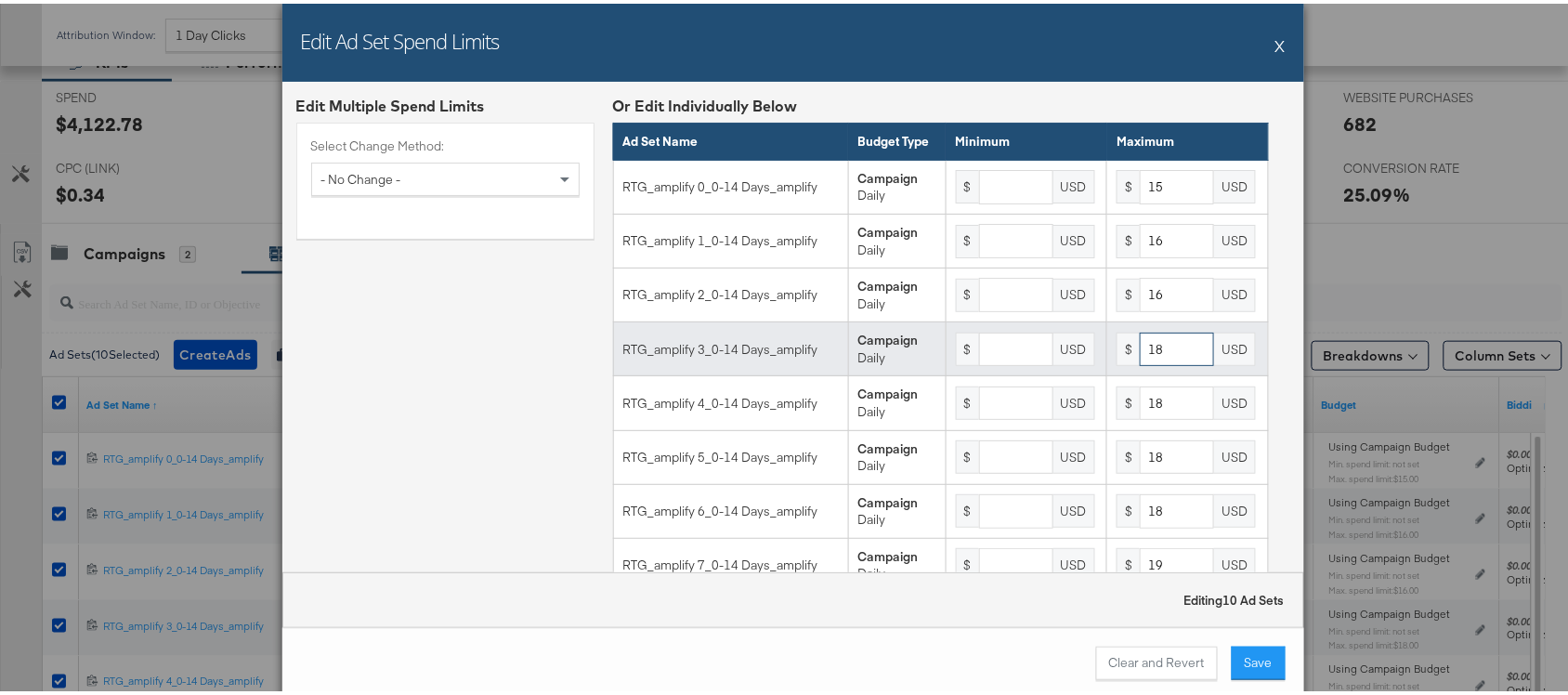
click at [1152, 363] on input "18" at bounding box center [1176, 346] width 74 height 35
type input "18"
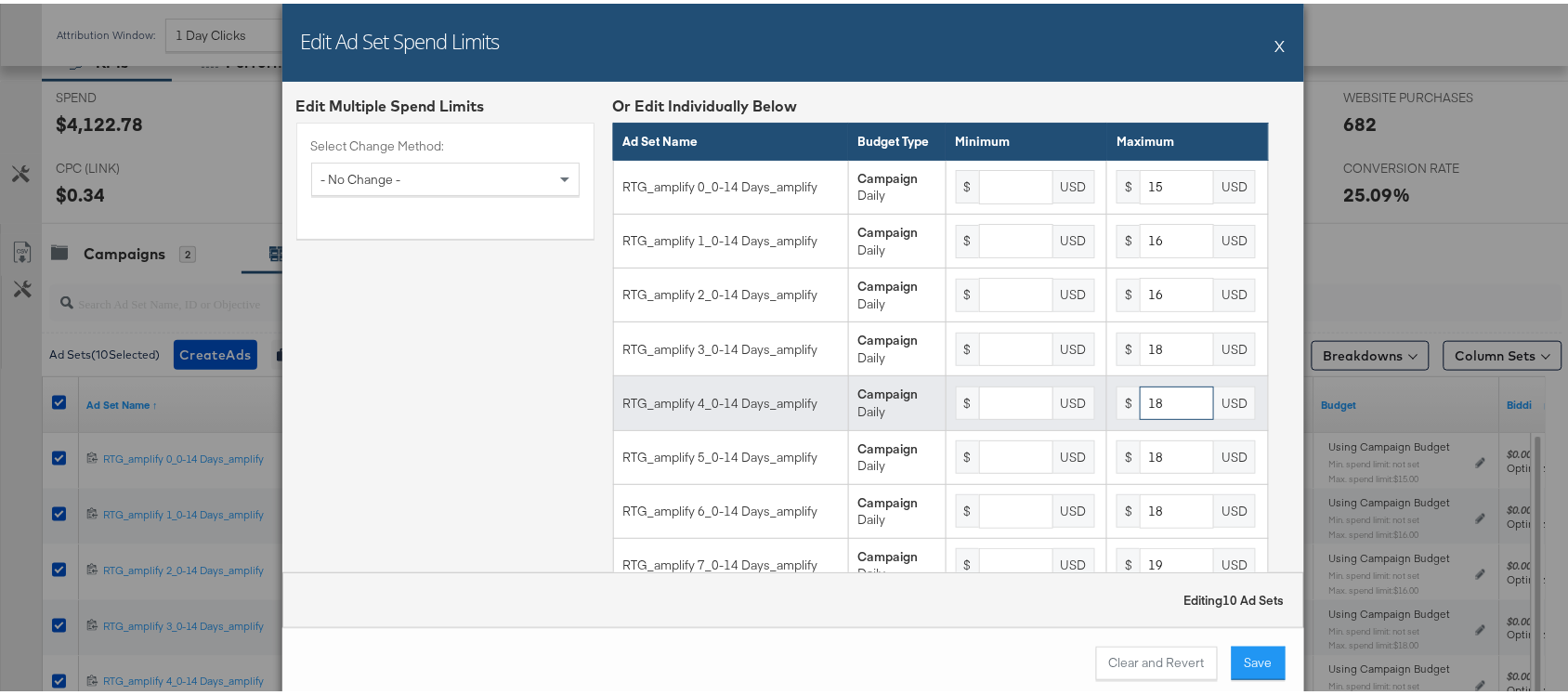
click at [1154, 416] on input "18" at bounding box center [1176, 400] width 74 height 35
type input "18"
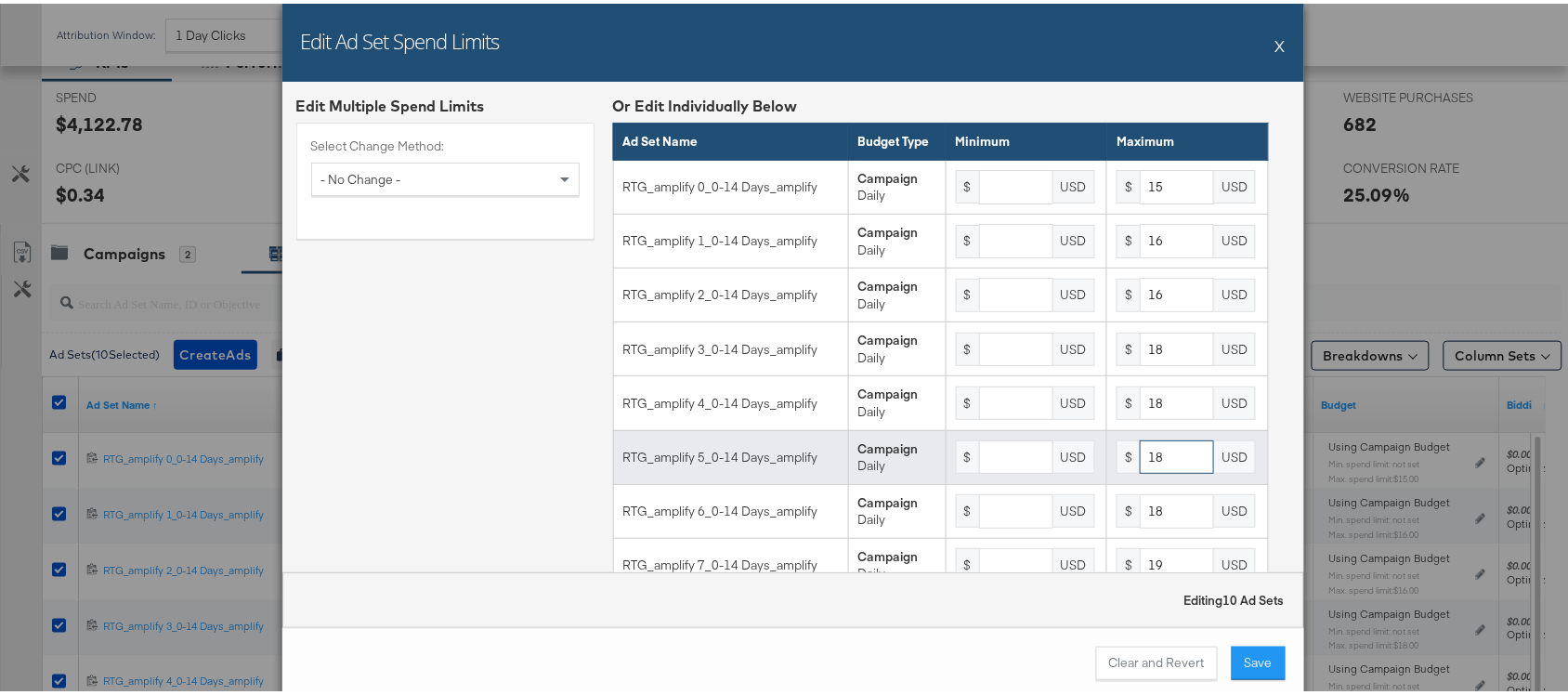
click at [1141, 471] on input "18" at bounding box center [1176, 453] width 74 height 35
type input "18"
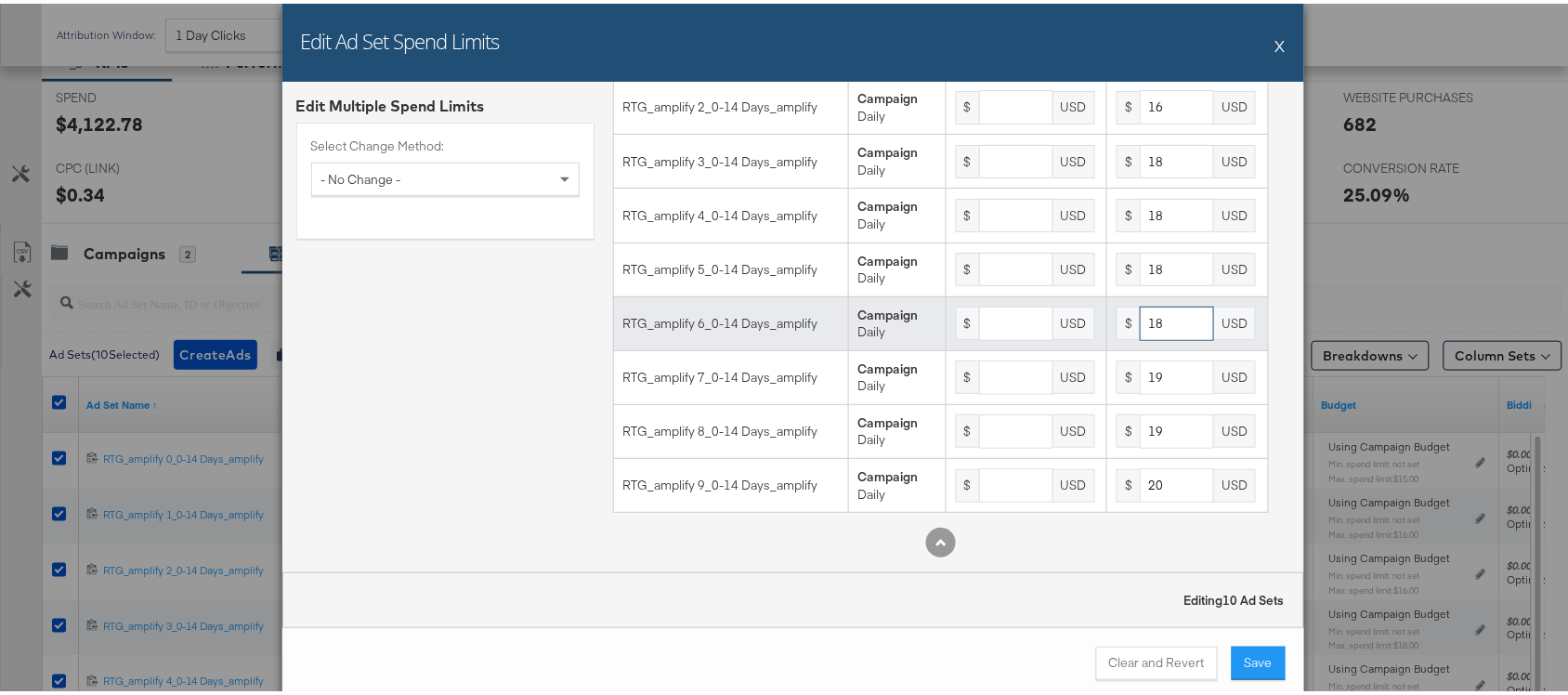
click at [1166, 314] on input "18" at bounding box center [1176, 319] width 74 height 35
type input "18"
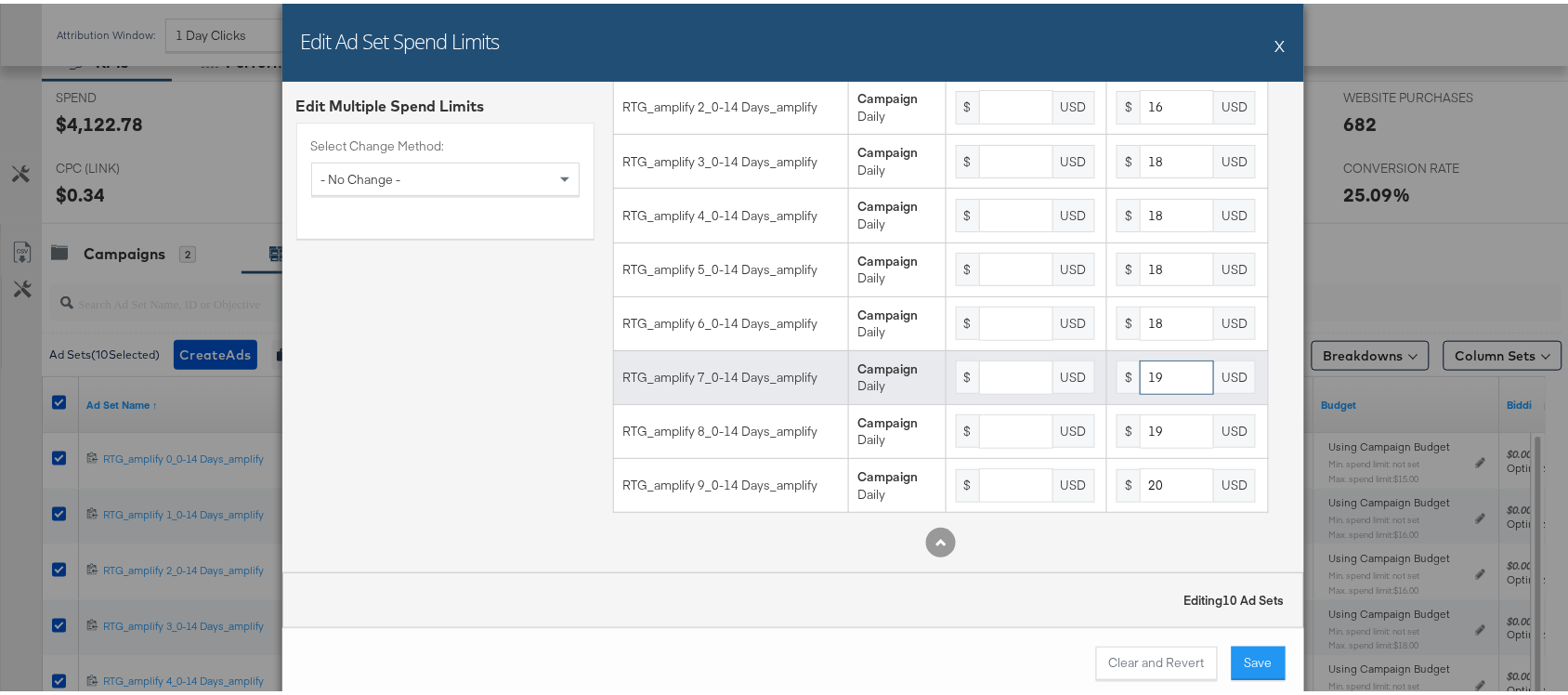
click at [1154, 378] on input "19" at bounding box center [1176, 374] width 74 height 35
type input "19"
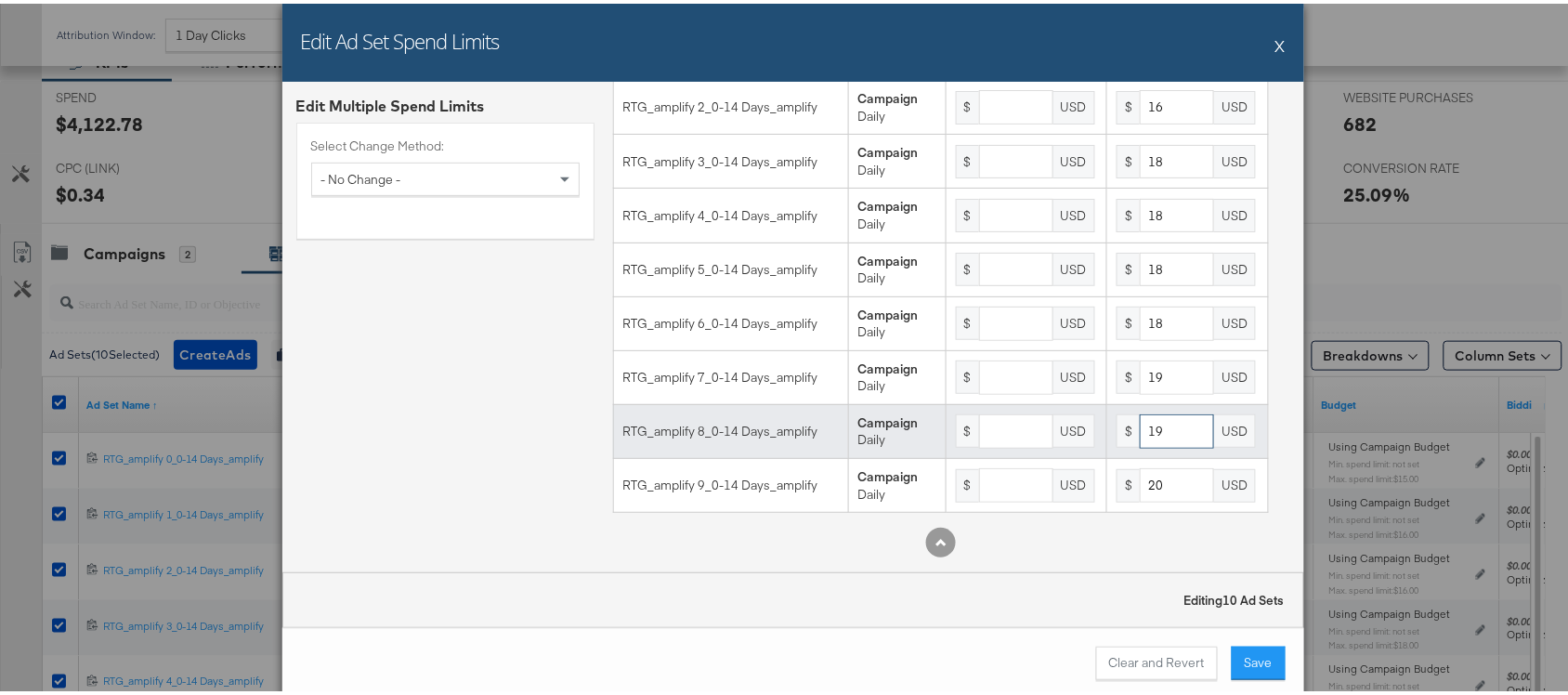
click at [1150, 415] on input "19" at bounding box center [1176, 427] width 74 height 35
type input "19"
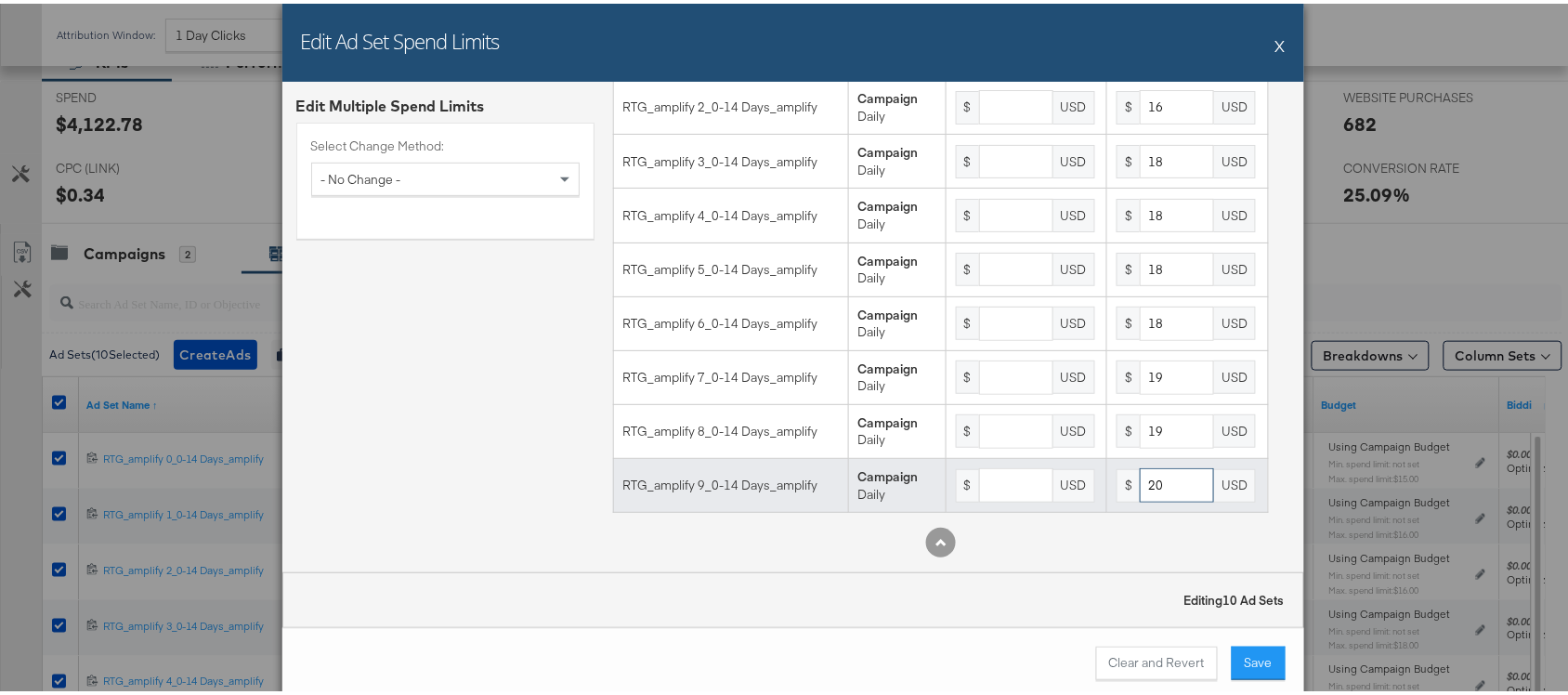
click at [1146, 484] on input "20" at bounding box center [1176, 481] width 74 height 35
type input "20"
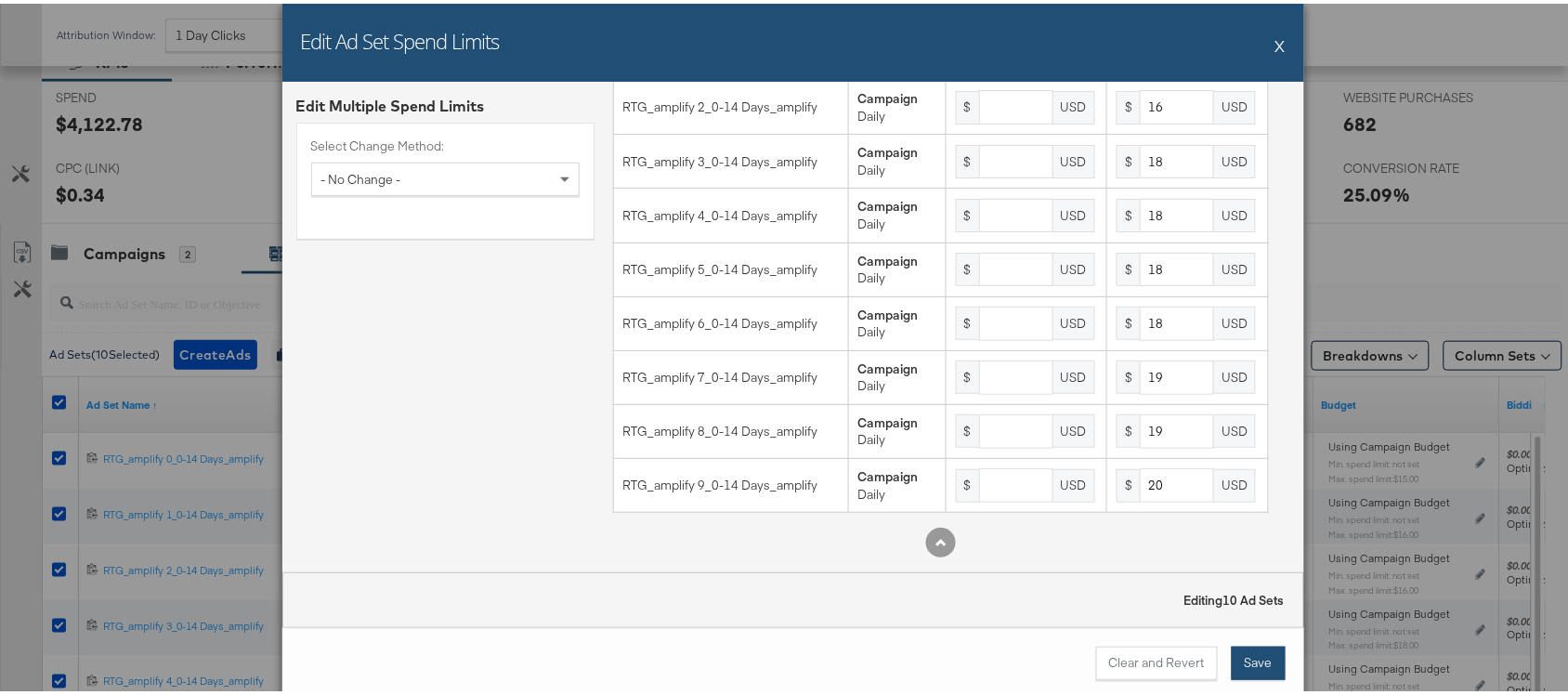
click at [1241, 655] on button "Save" at bounding box center [1259, 659] width 54 height 34
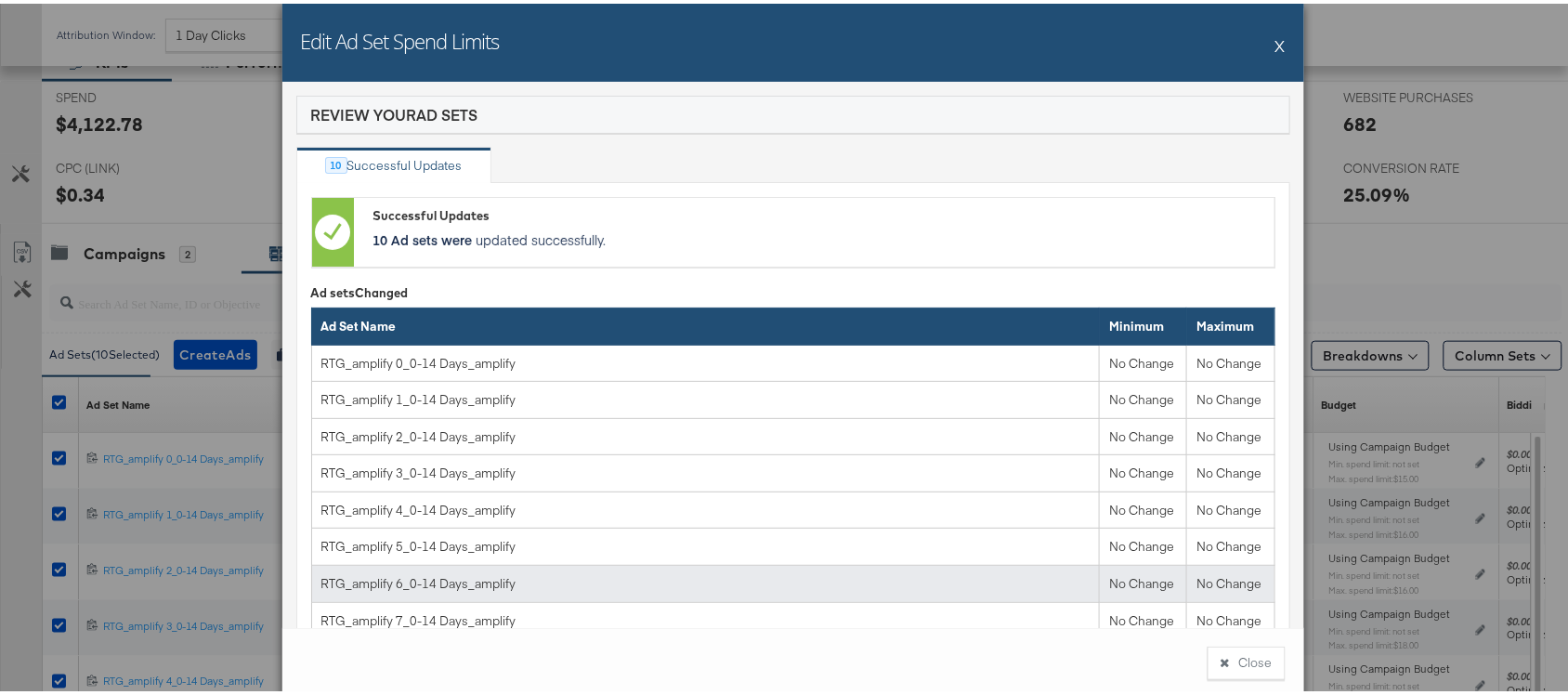
scroll to position [198, 0]
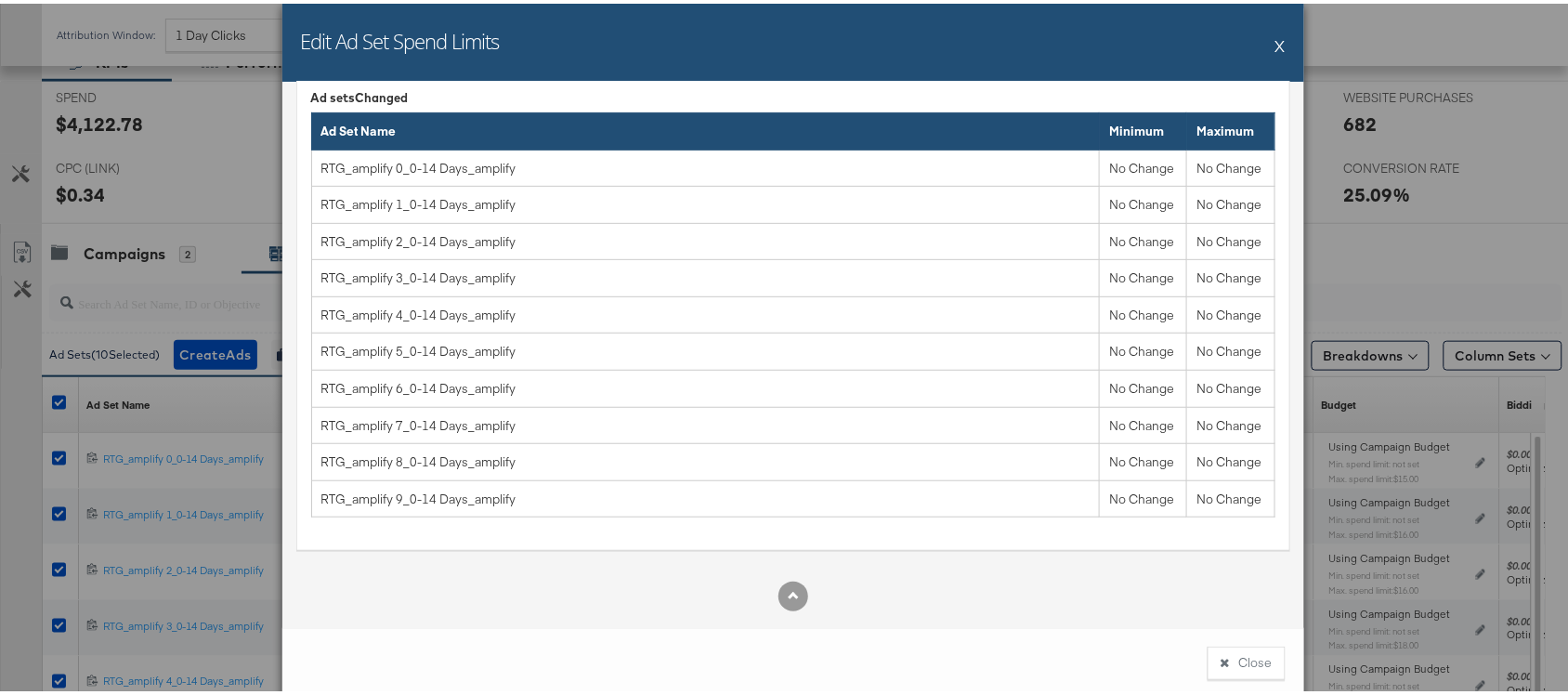
click at [1275, 45] on button "X" at bounding box center [1280, 41] width 10 height 37
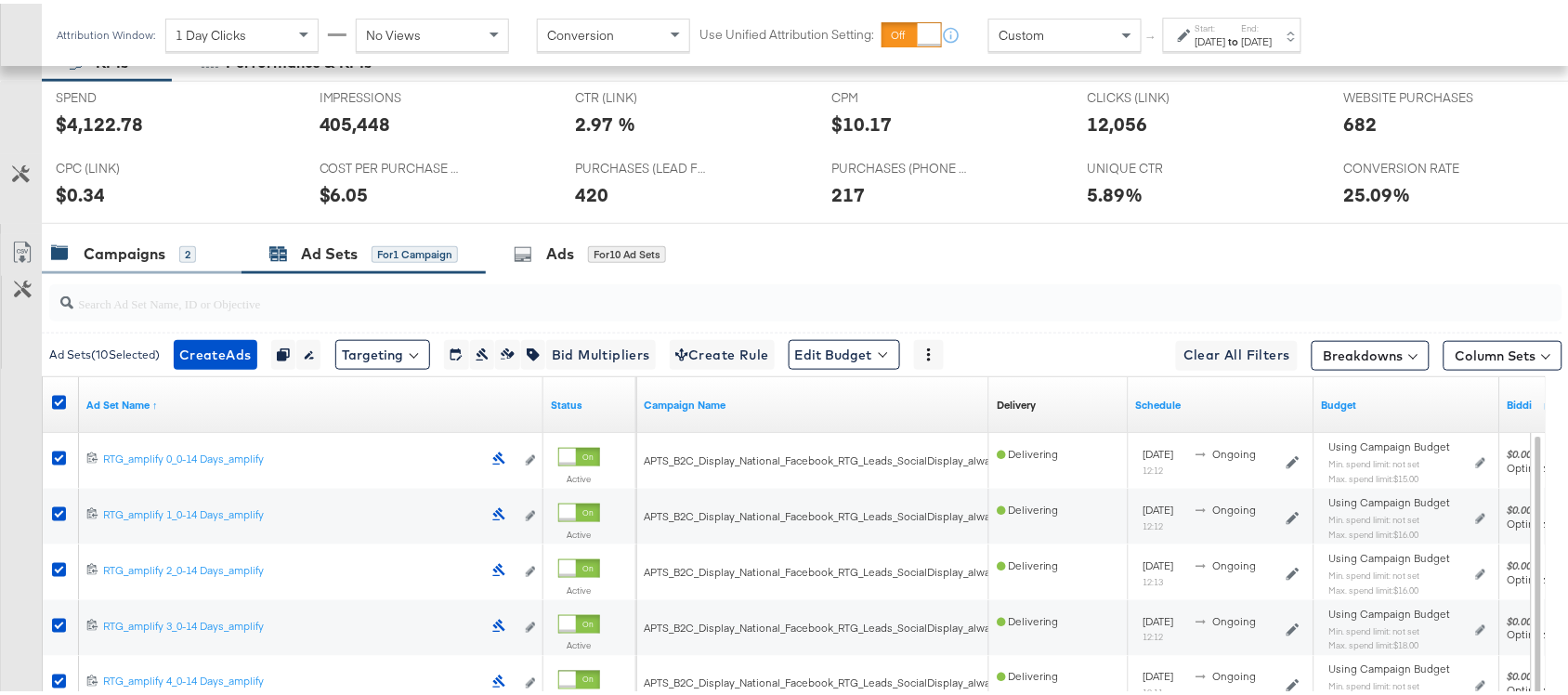
click at [123, 261] on div "Campaigns" at bounding box center [124, 251] width 81 height 22
